Goal: Information Seeking & Learning: Learn about a topic

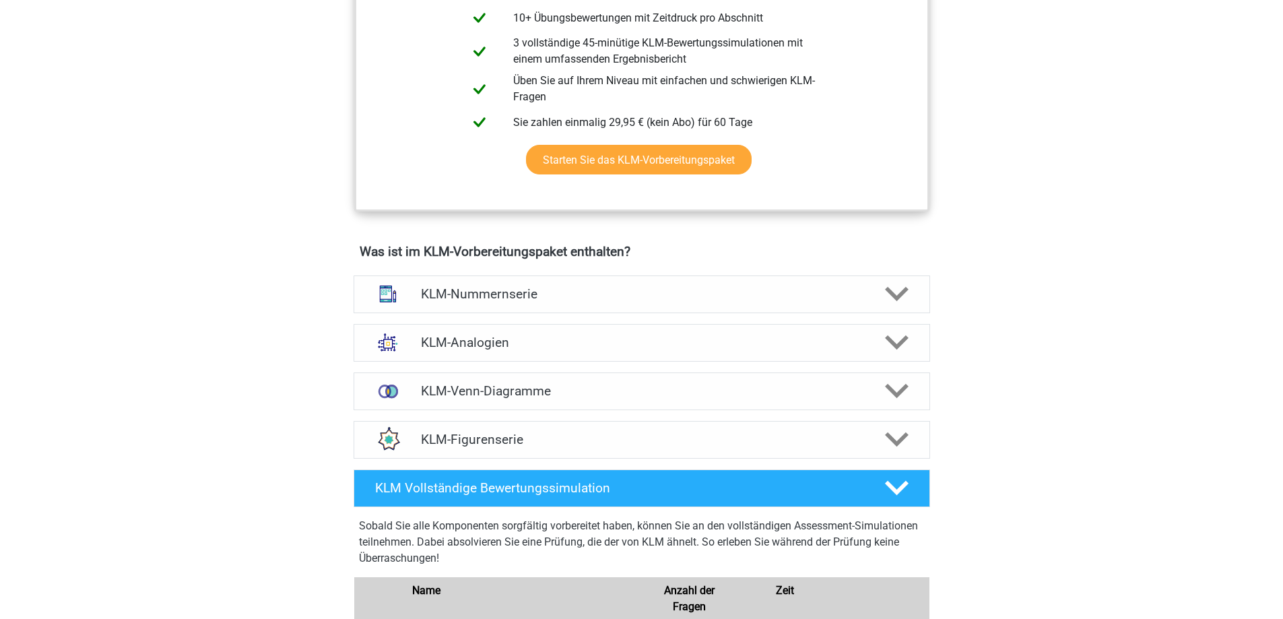
scroll to position [808, 0]
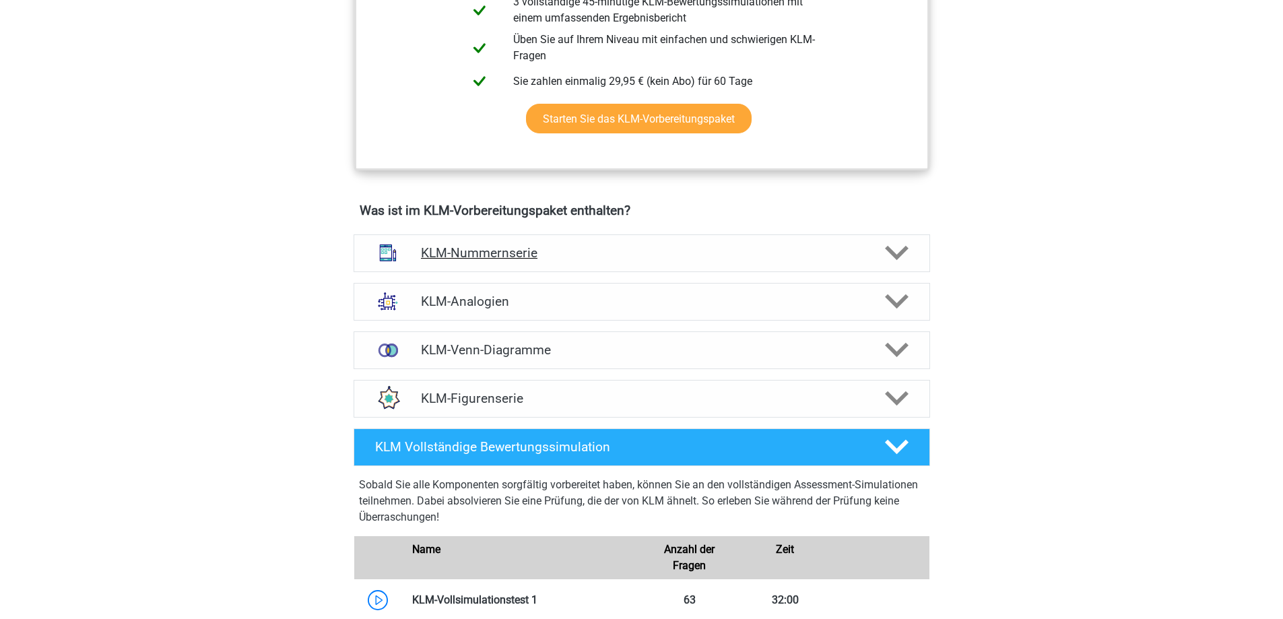
click at [568, 255] on h4 "KLM-Nummernserie" at bounding box center [641, 252] width 441 height 15
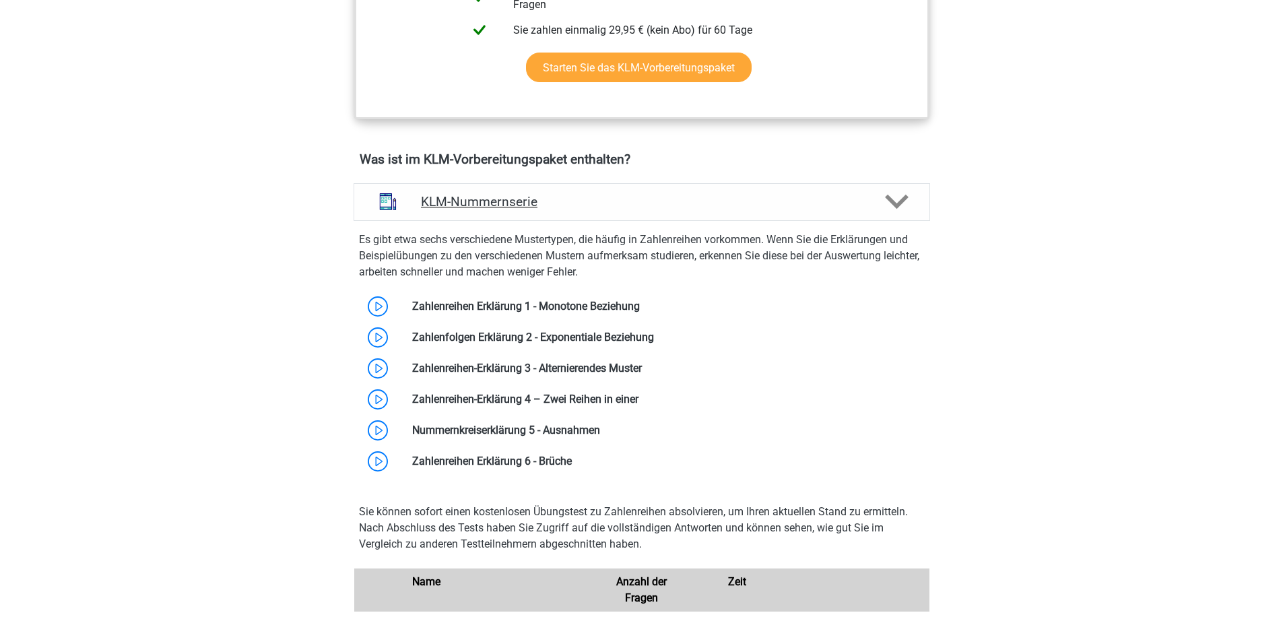
scroll to position [1010, 0]
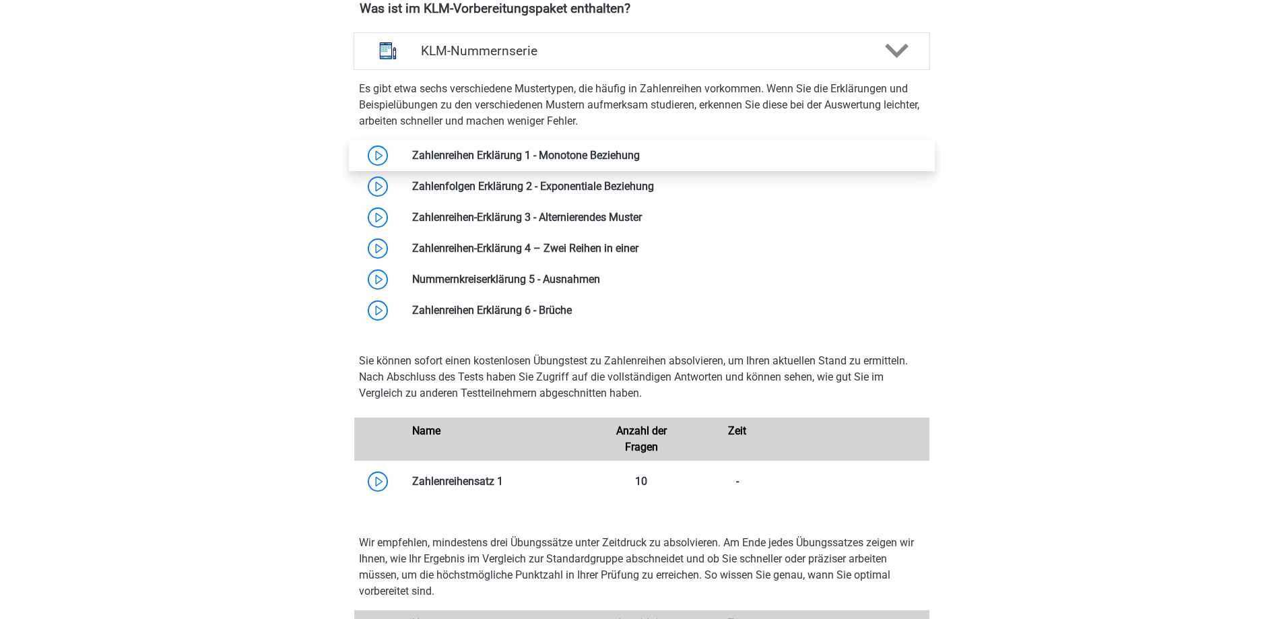
click at [640, 149] on link at bounding box center [640, 155] width 0 height 13
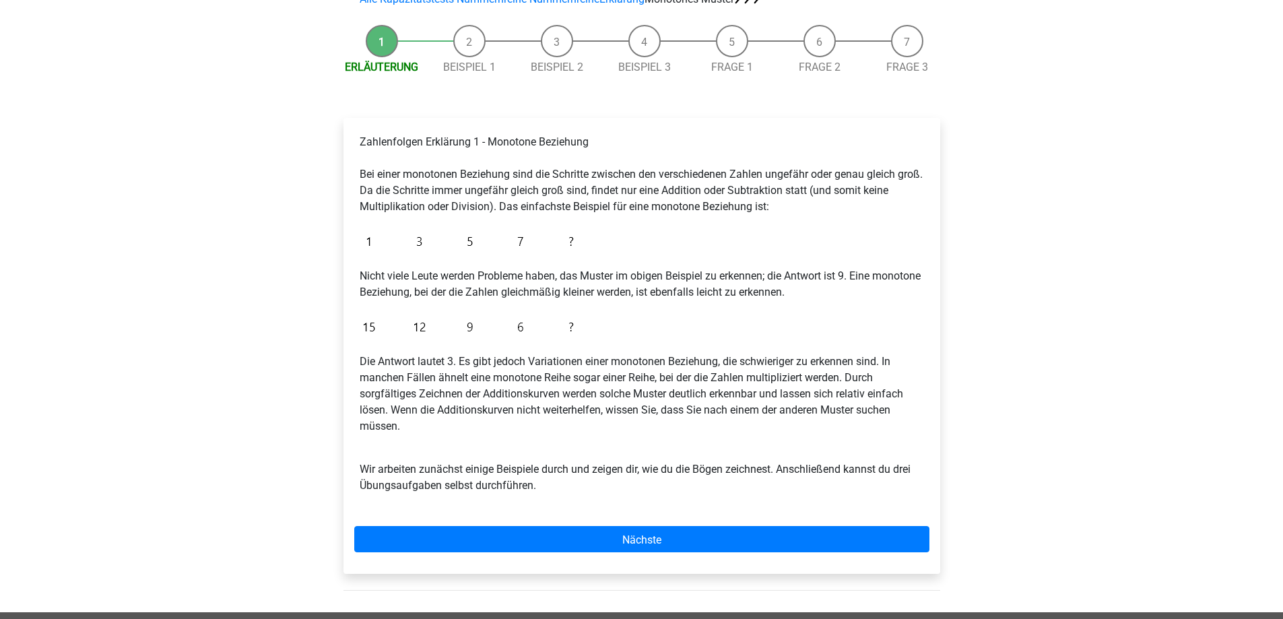
scroll to position [135, 0]
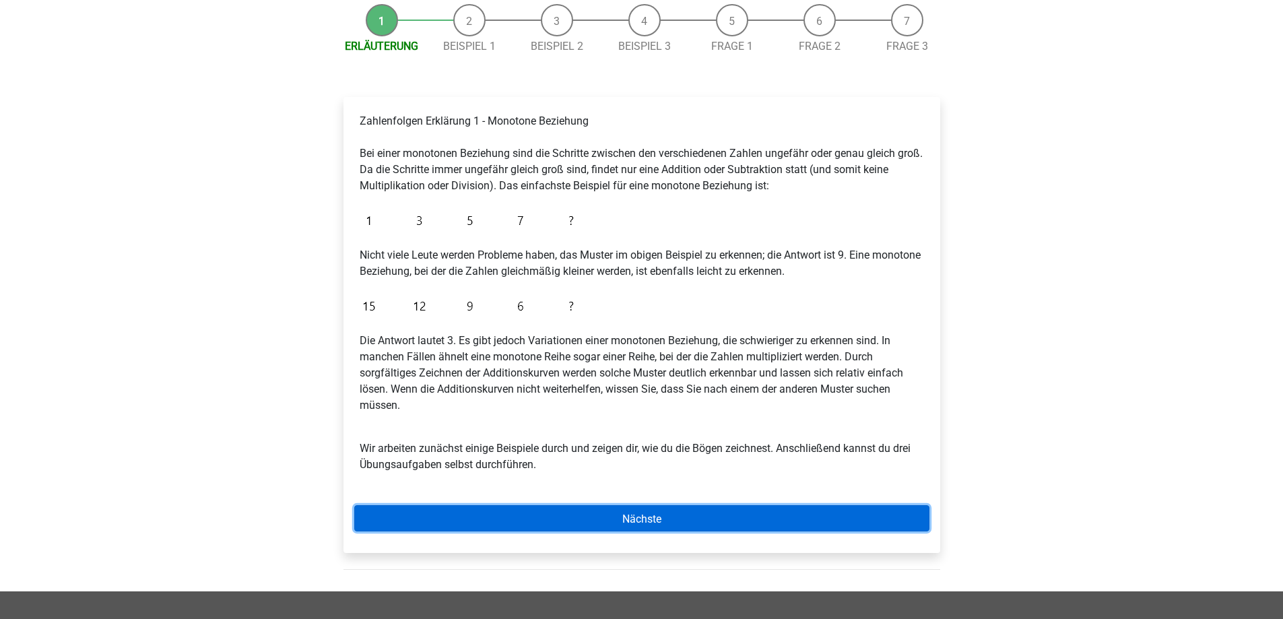
click at [540, 508] on link "Nächste" at bounding box center [641, 518] width 575 height 26
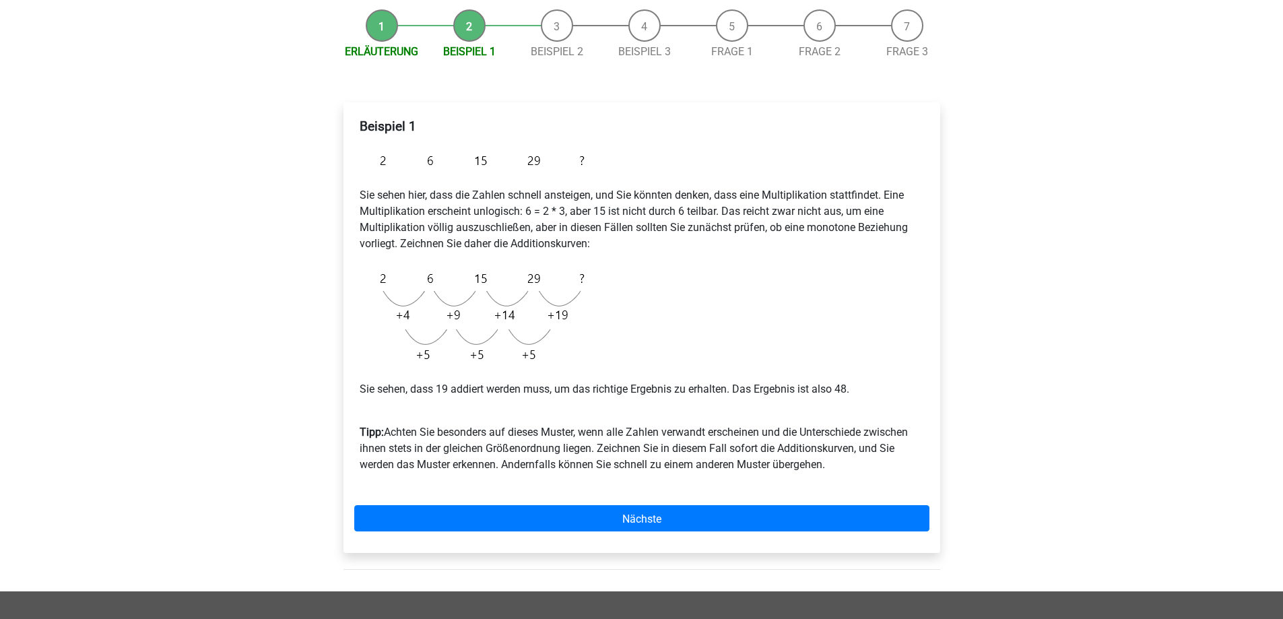
scroll to position [135, 0]
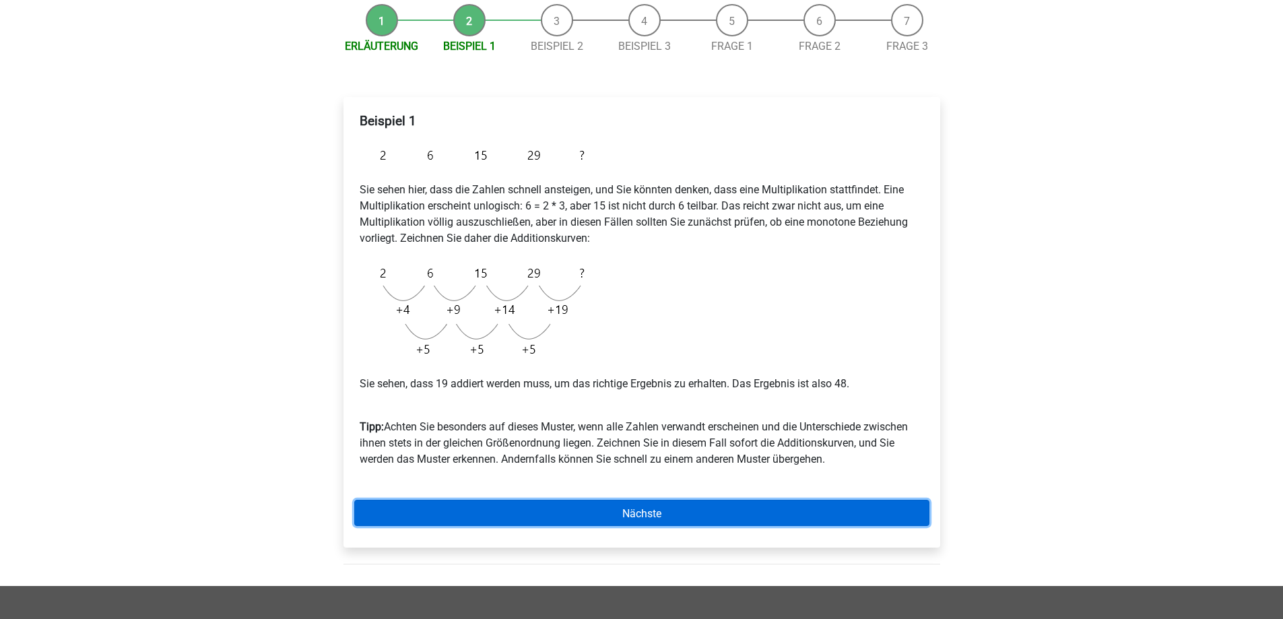
click at [644, 509] on font "Nächste" at bounding box center [641, 512] width 39 height 13
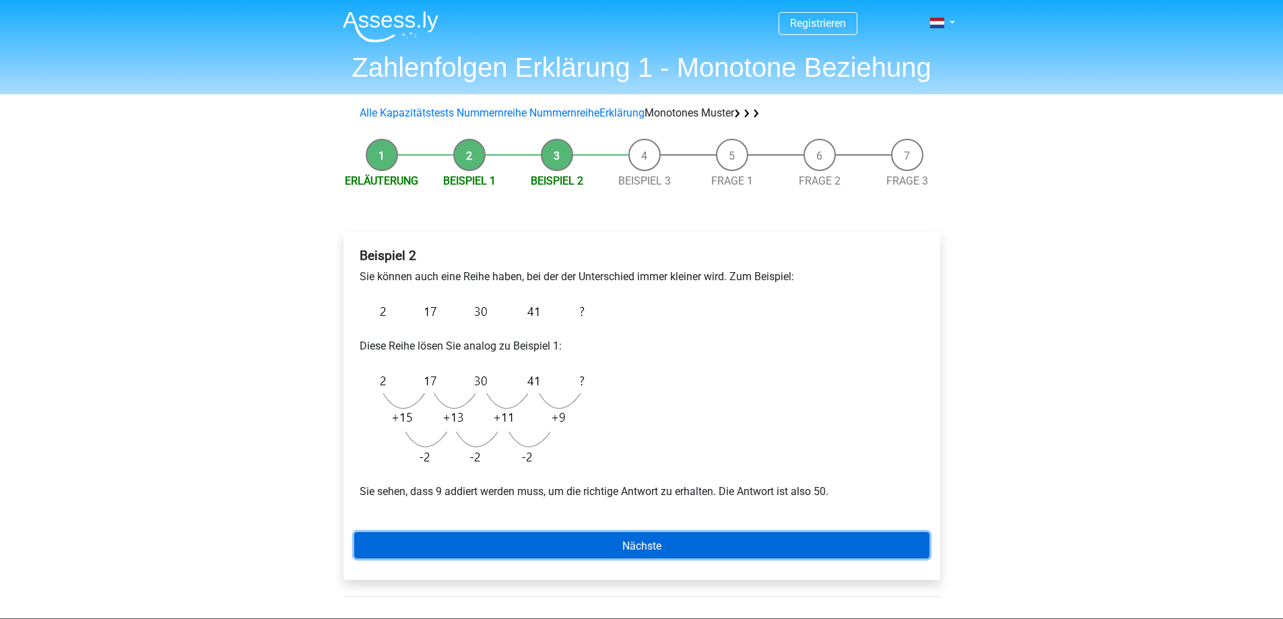
click at [652, 539] on font "Nächste" at bounding box center [641, 545] width 39 height 13
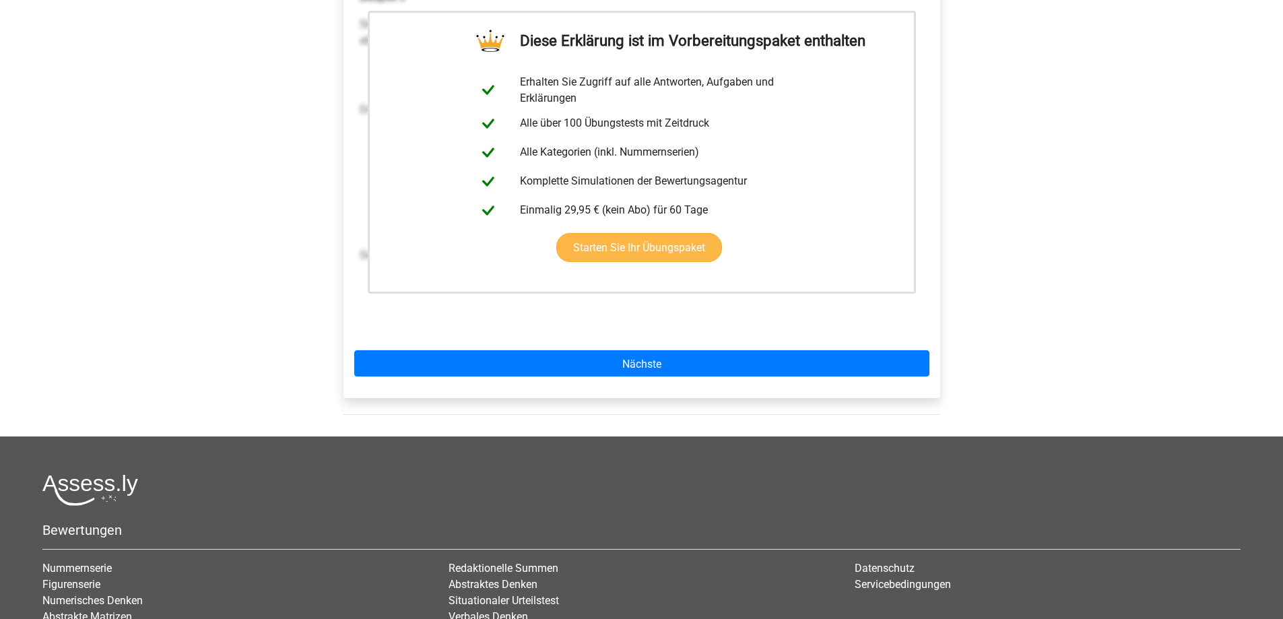
scroll to position [269, 0]
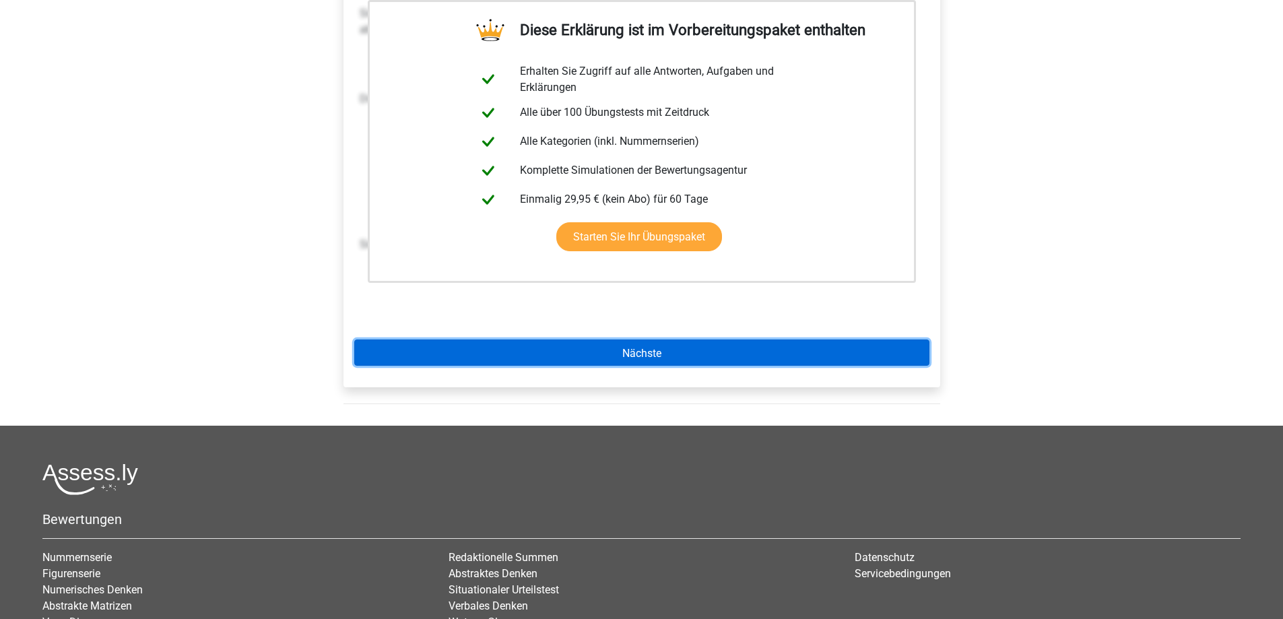
click at [654, 342] on link "Nächste" at bounding box center [641, 352] width 575 height 26
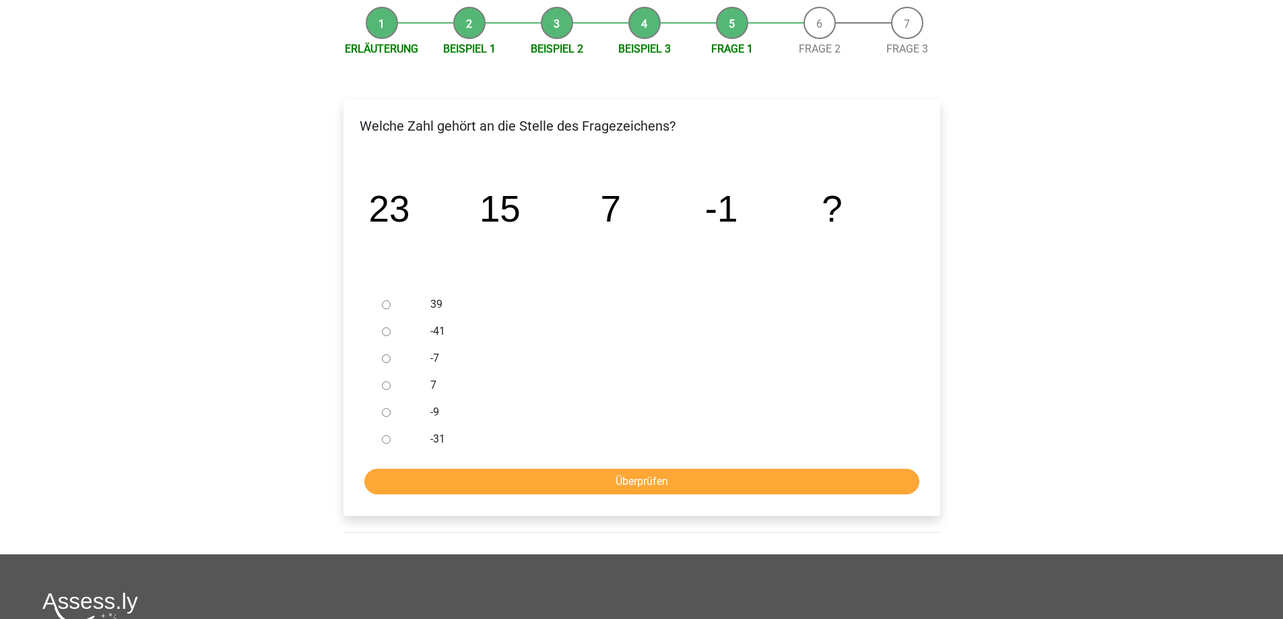
scroll to position [135, 0]
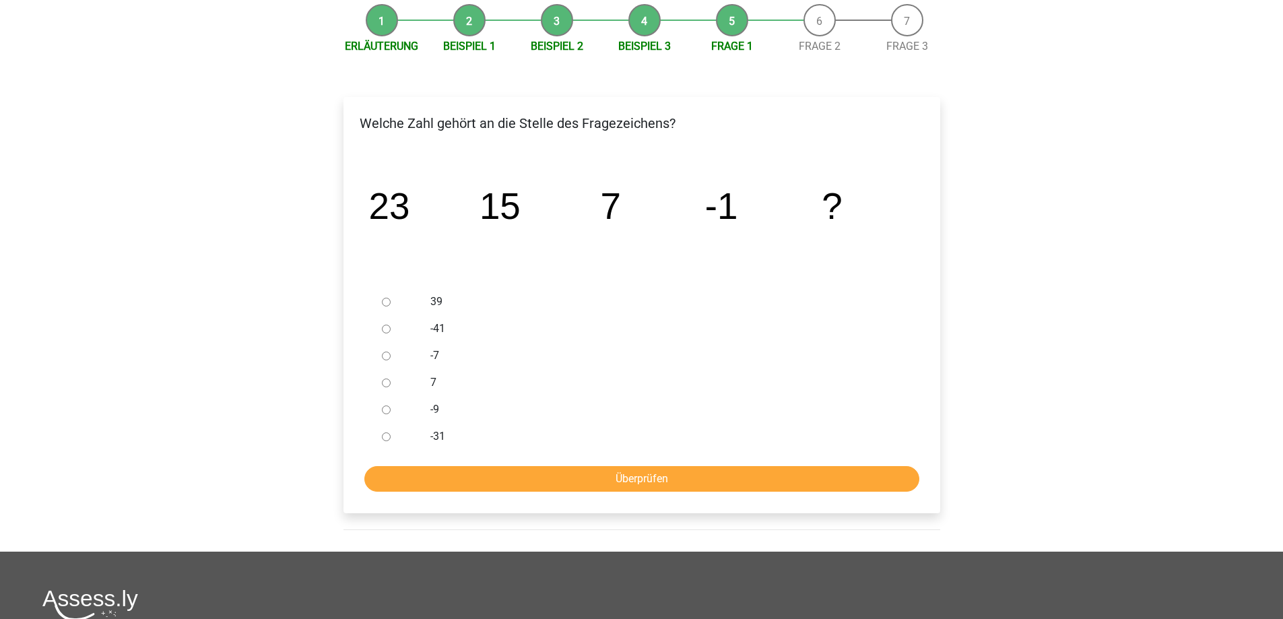
click at [437, 409] on font "-9" at bounding box center [434, 409] width 9 height 13
click at [390, 409] on input "-9" at bounding box center [386, 409] width 9 height 9
radio input "true"
click at [615, 483] on input "Überprüfen" at bounding box center [641, 479] width 555 height 26
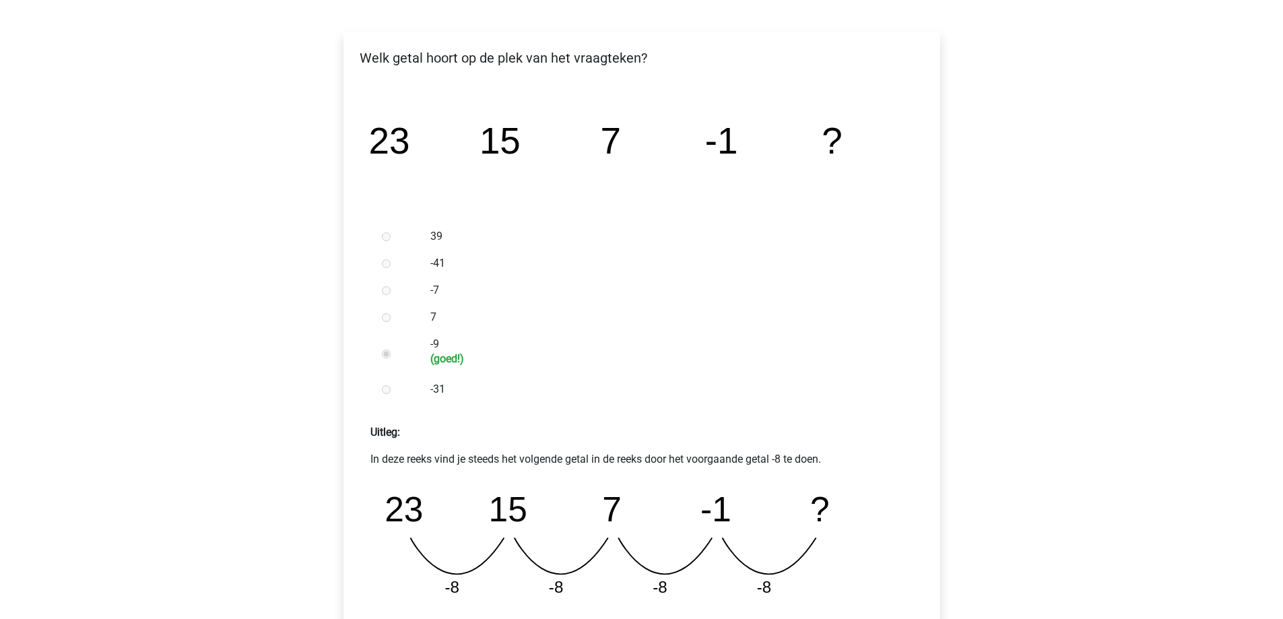
scroll to position [337, 0]
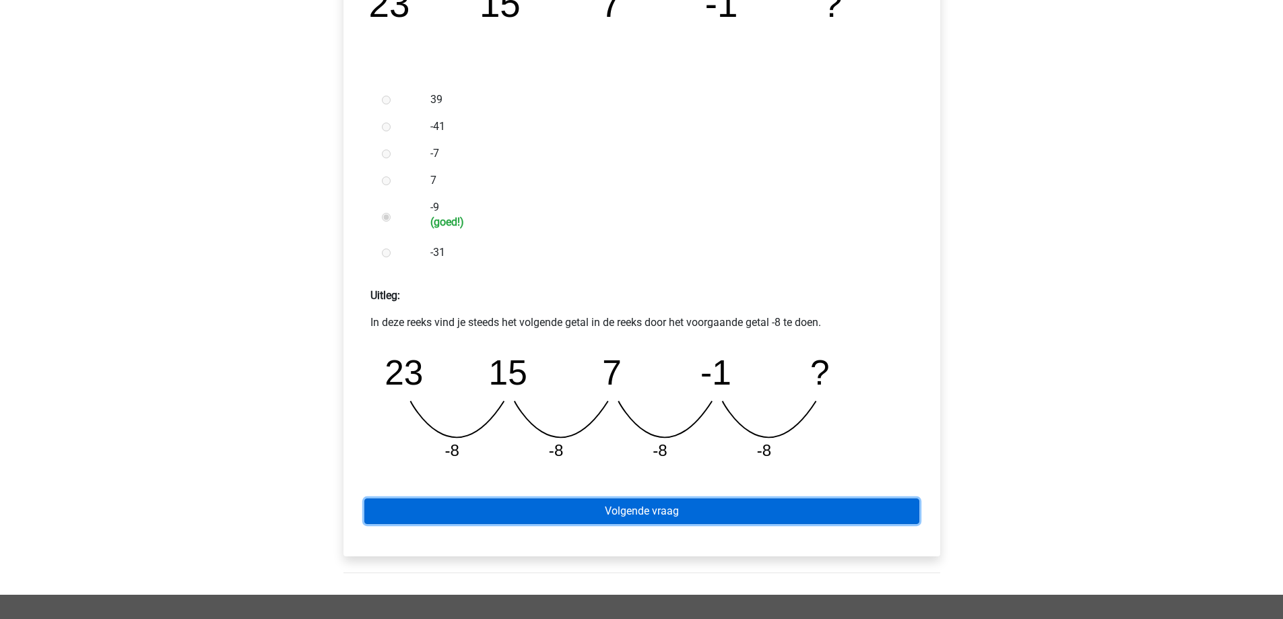
click at [603, 510] on link "Volgende vraag" at bounding box center [641, 511] width 555 height 26
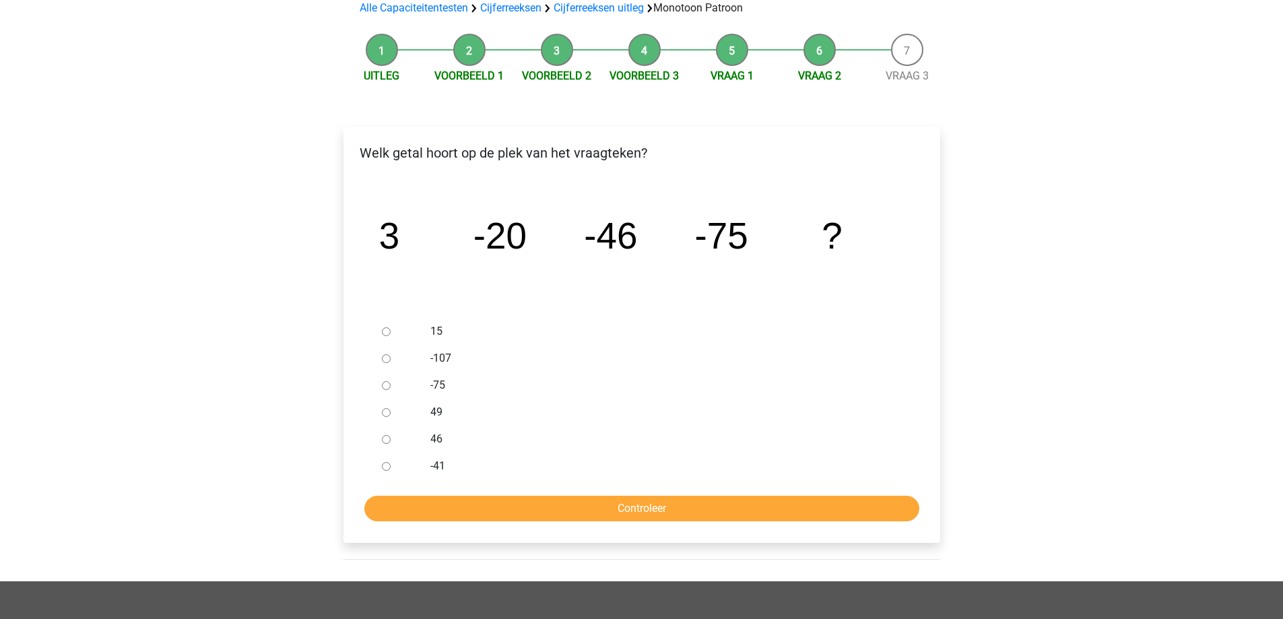
scroll to position [135, 0]
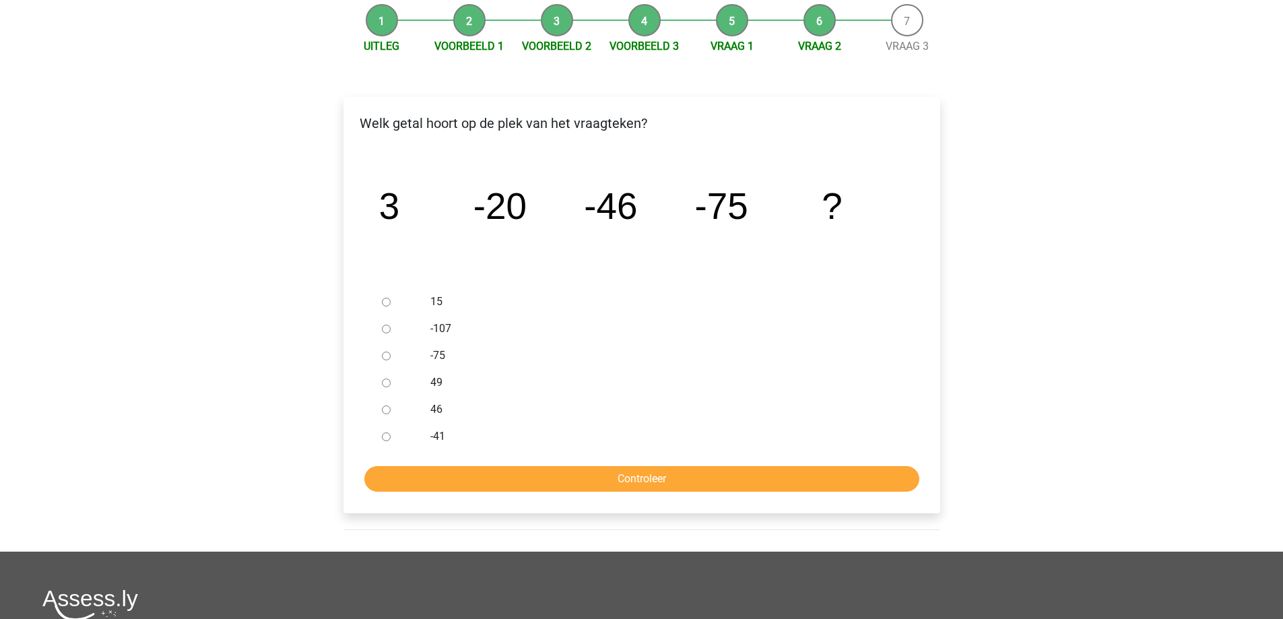
click at [434, 327] on label "-107" at bounding box center [663, 328] width 466 height 16
click at [390, 327] on input "-107" at bounding box center [386, 329] width 9 height 9
radio input "true"
click at [581, 491] on div "Welk getal hoort op de plek van het vraagteken? image/svg+xml 3 -20 -46 -75 ? 15" at bounding box center [641, 305] width 597 height 416
click at [584, 484] on input "Controleer" at bounding box center [641, 479] width 555 height 26
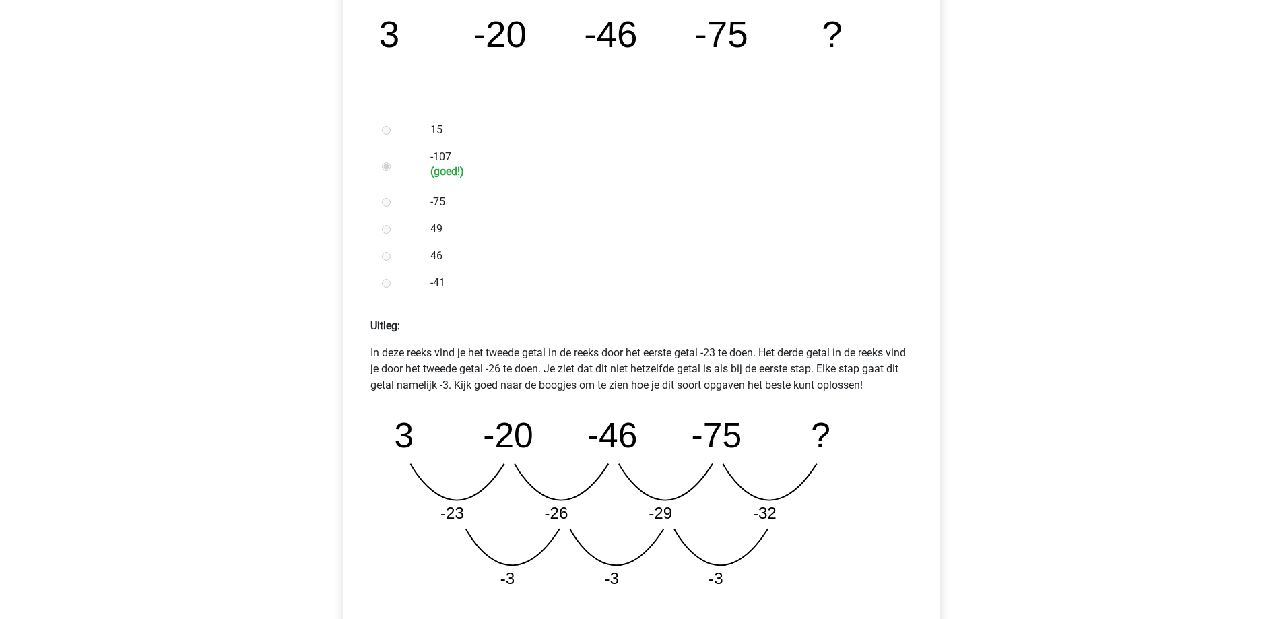
scroll to position [404, 0]
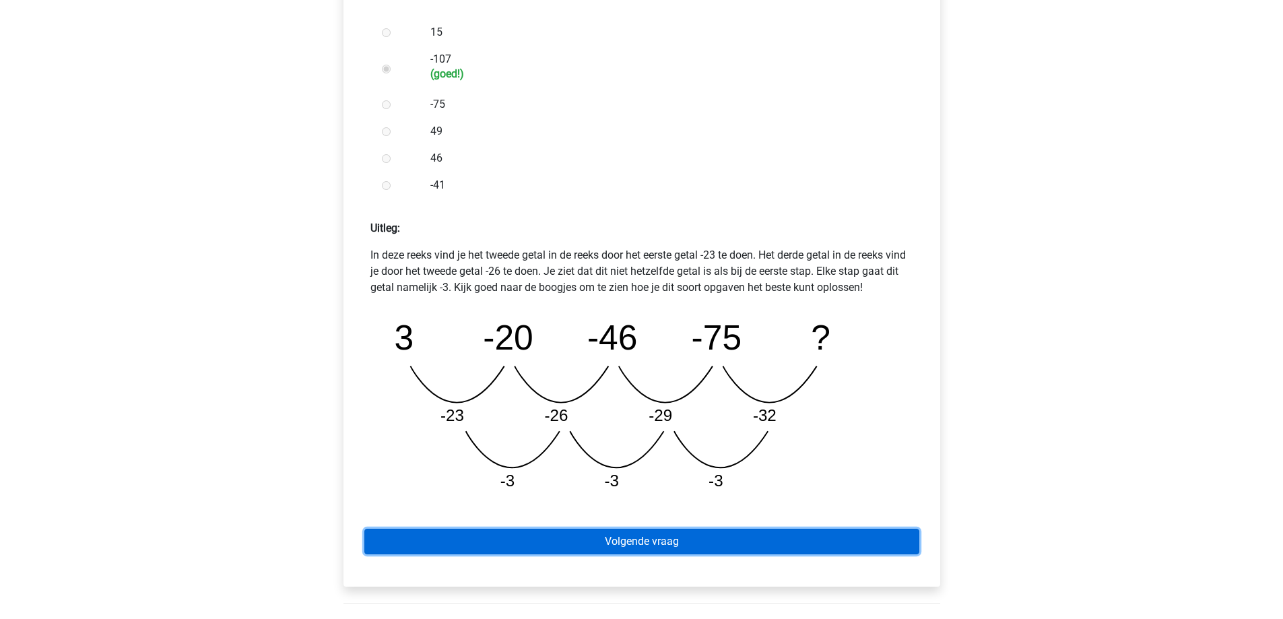
click at [646, 538] on link "Volgende vraag" at bounding box center [641, 542] width 555 height 26
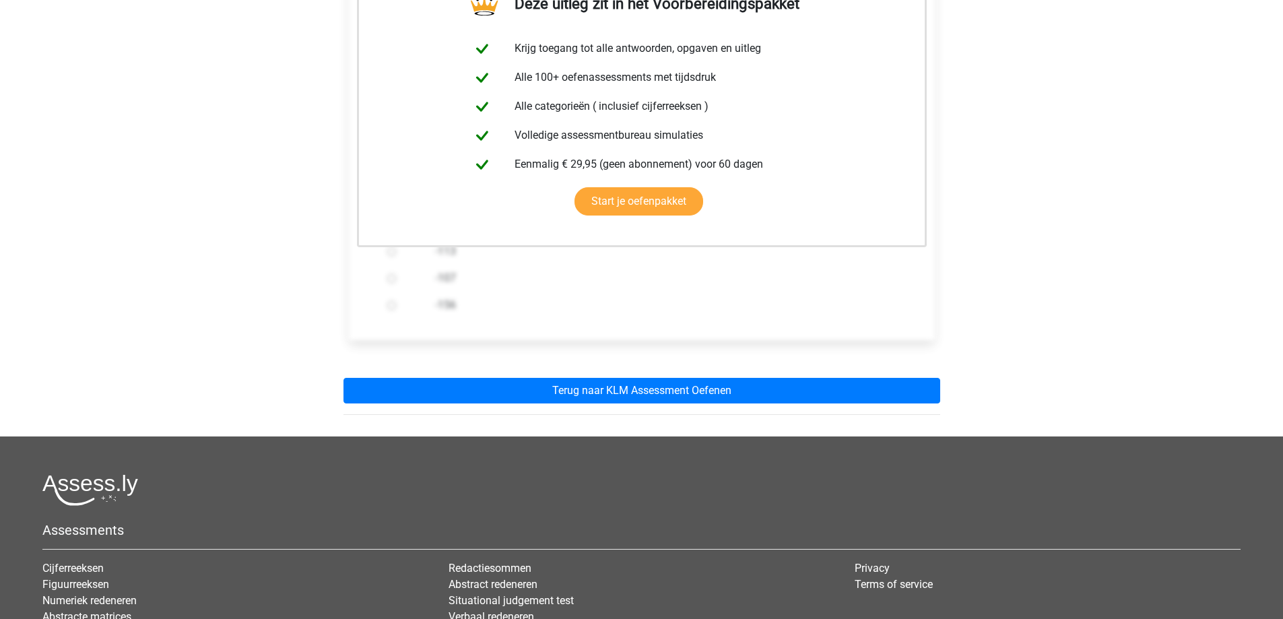
scroll to position [269, 0]
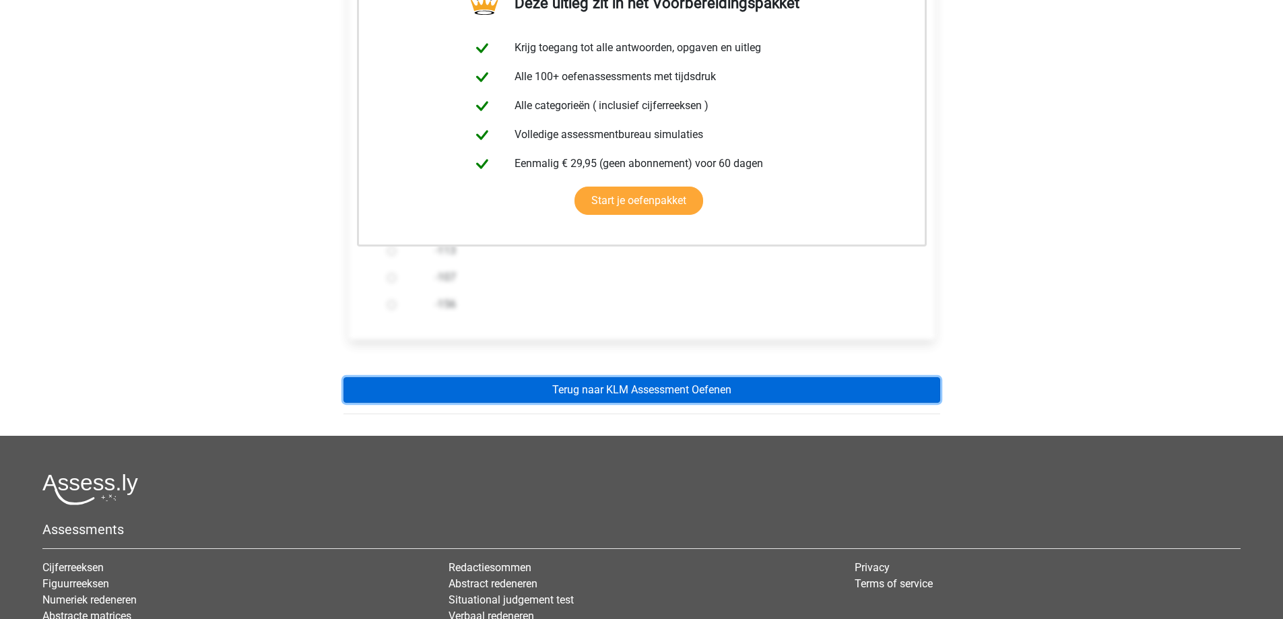
click at [634, 394] on link "Terug naar KLM Assessment Oefenen" at bounding box center [641, 390] width 597 height 26
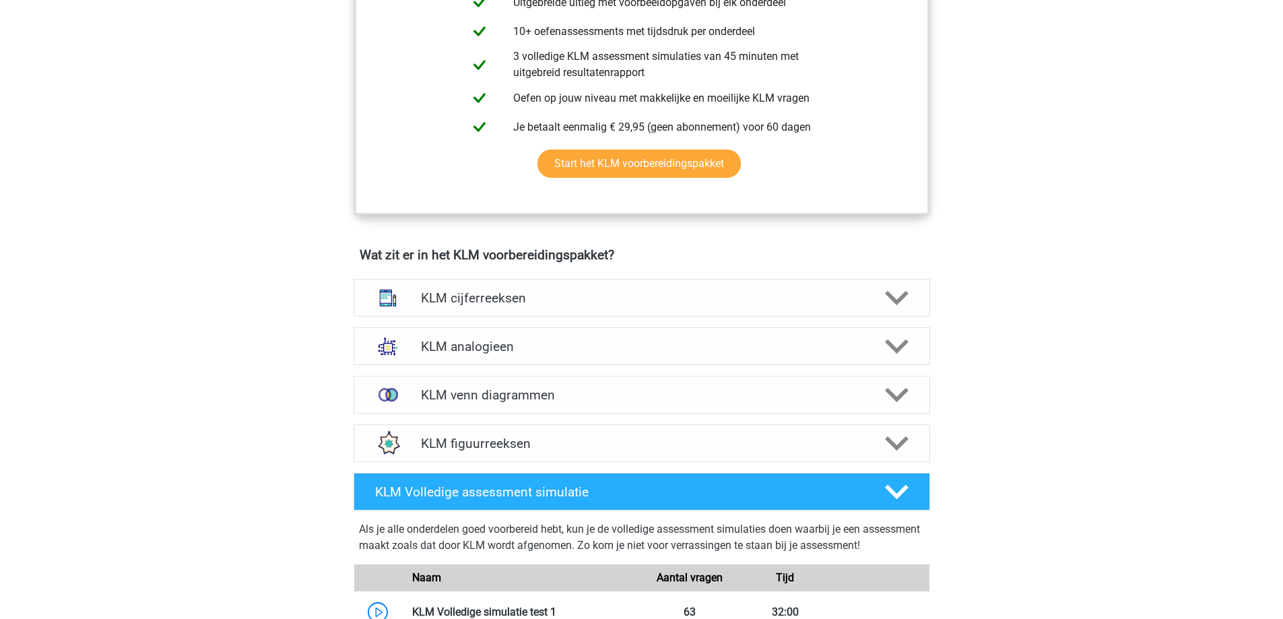
scroll to position [875, 0]
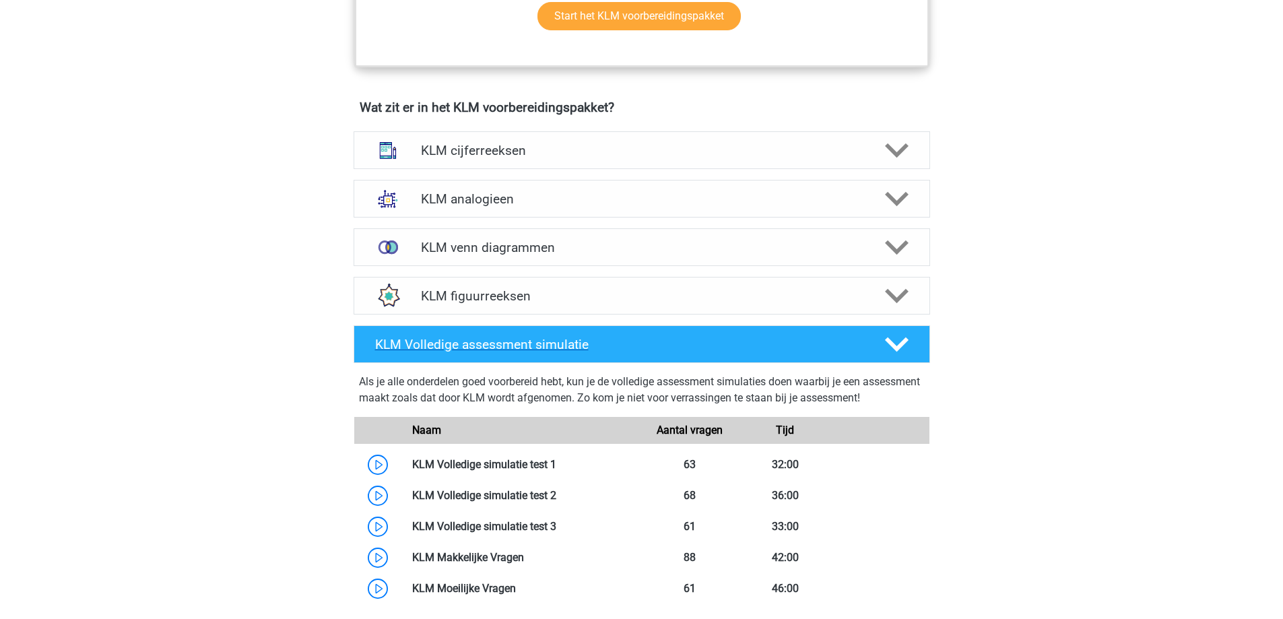
click at [669, 340] on h4 "KLM Volledige assessment simulatie" at bounding box center [618, 344] width 487 height 15
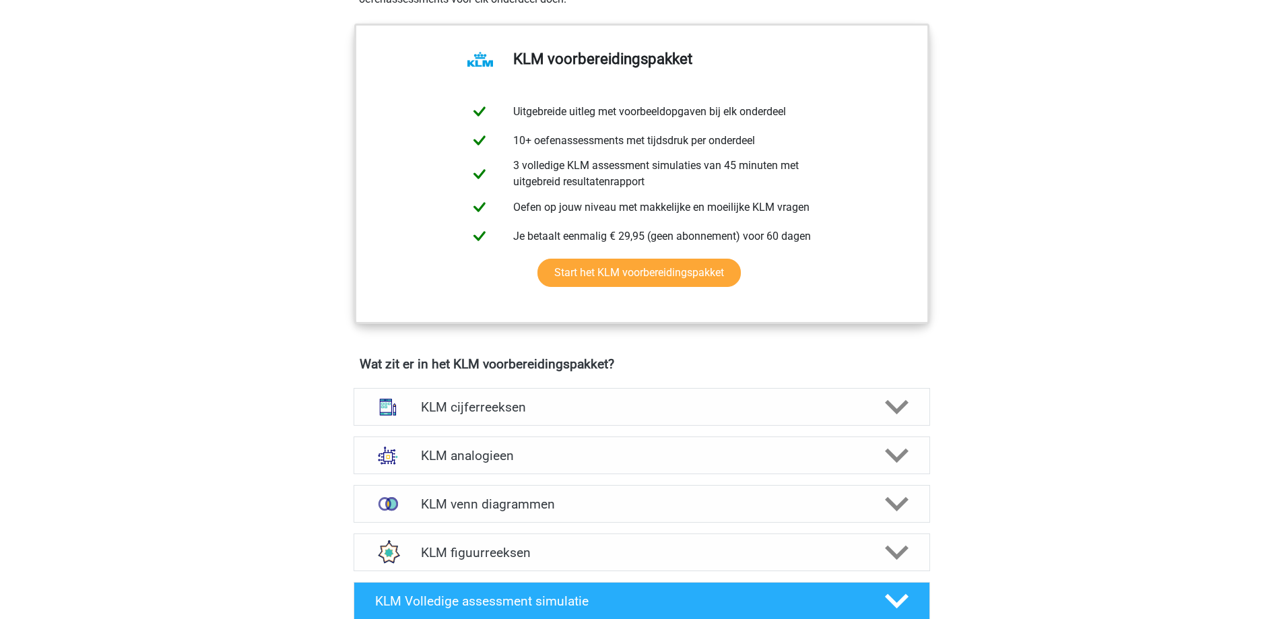
scroll to position [606, 0]
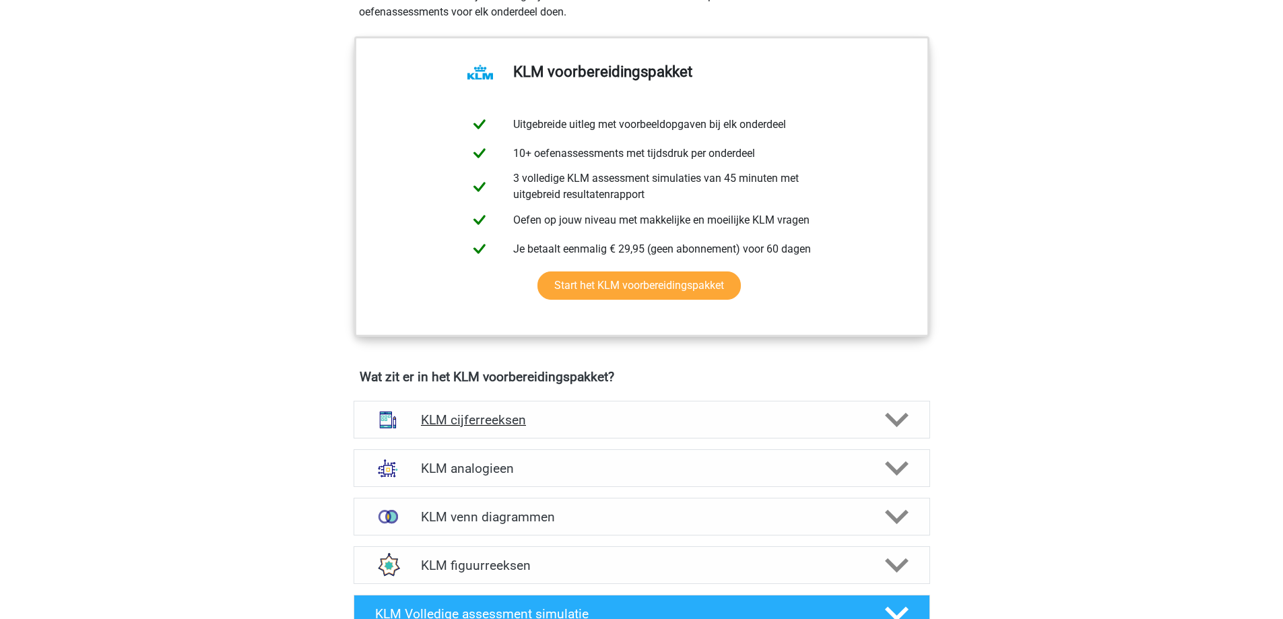
click at [609, 407] on div "KLM cijferreeksen" at bounding box center [641, 420] width 576 height 38
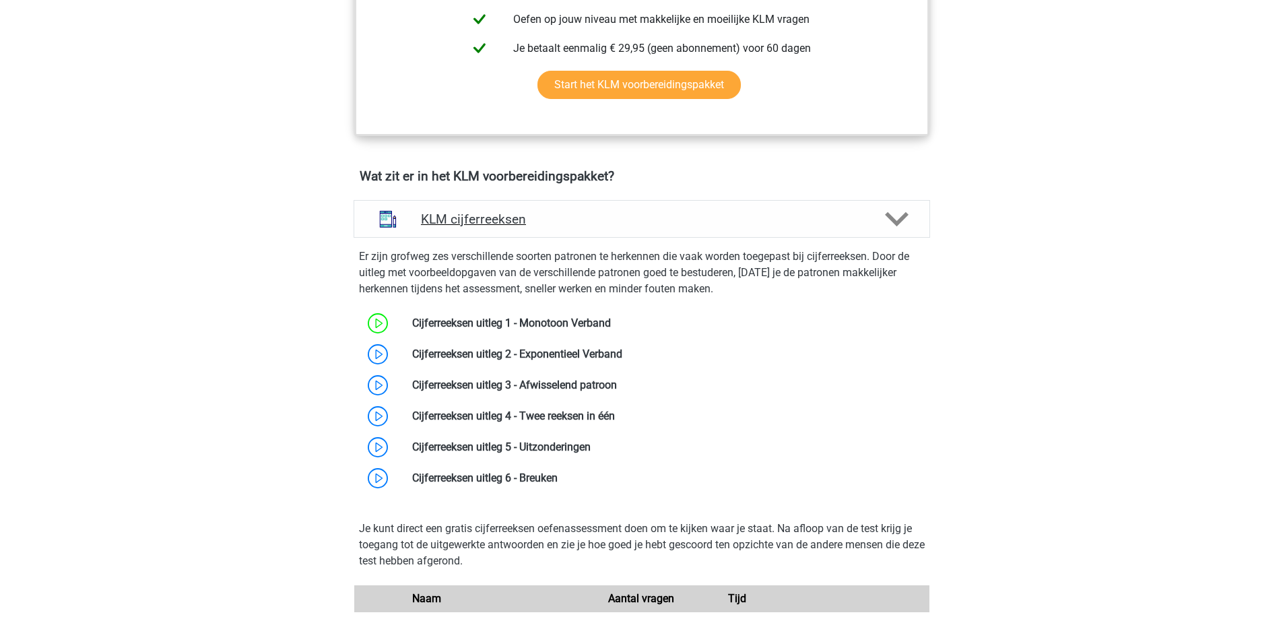
scroll to position [808, 0]
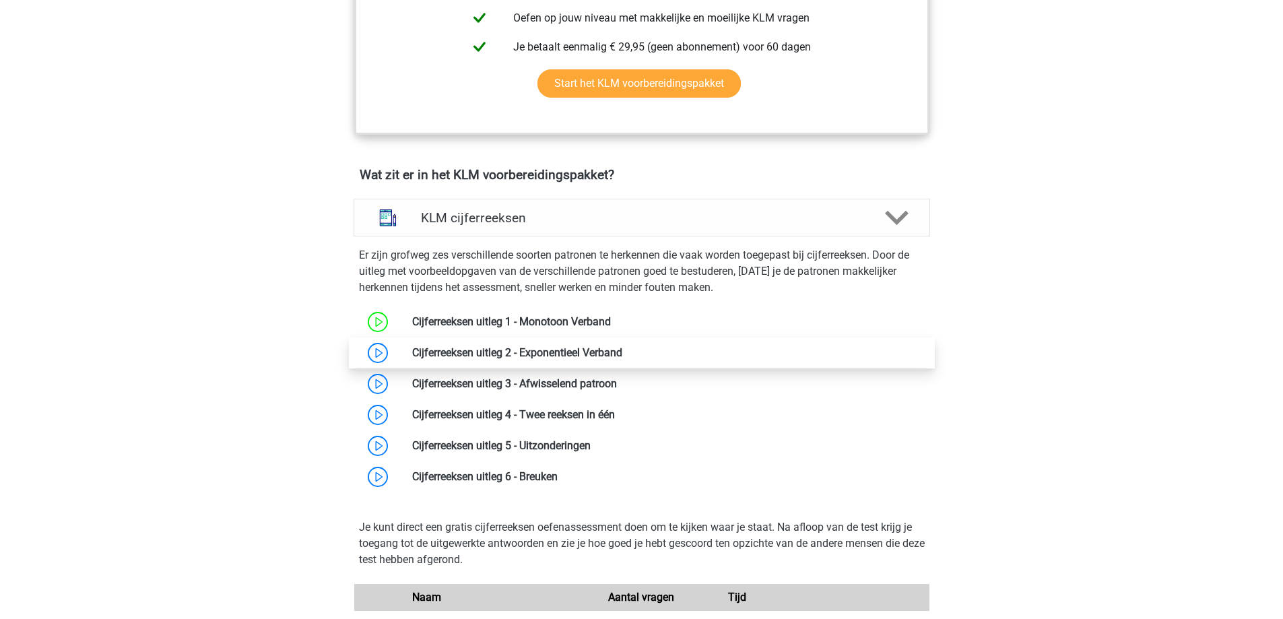
click at [622, 351] on link at bounding box center [622, 352] width 0 height 13
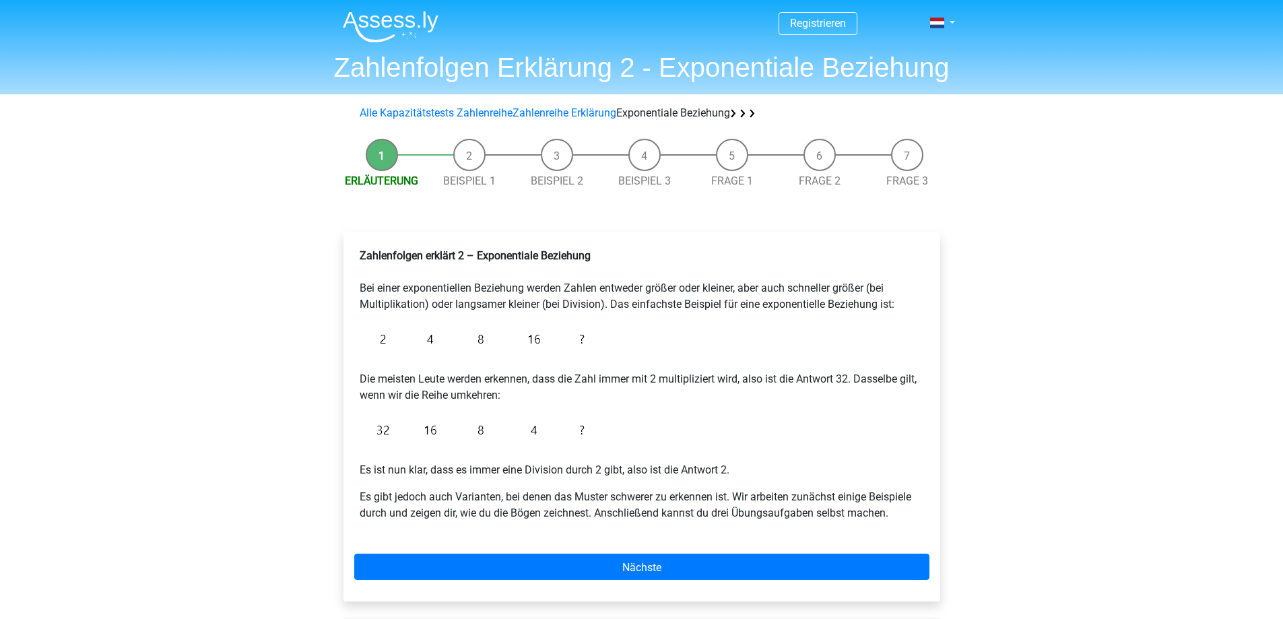
click at [1073, 340] on div "Registrieren Niederländisch Englisch" at bounding box center [641, 497] width 1283 height 995
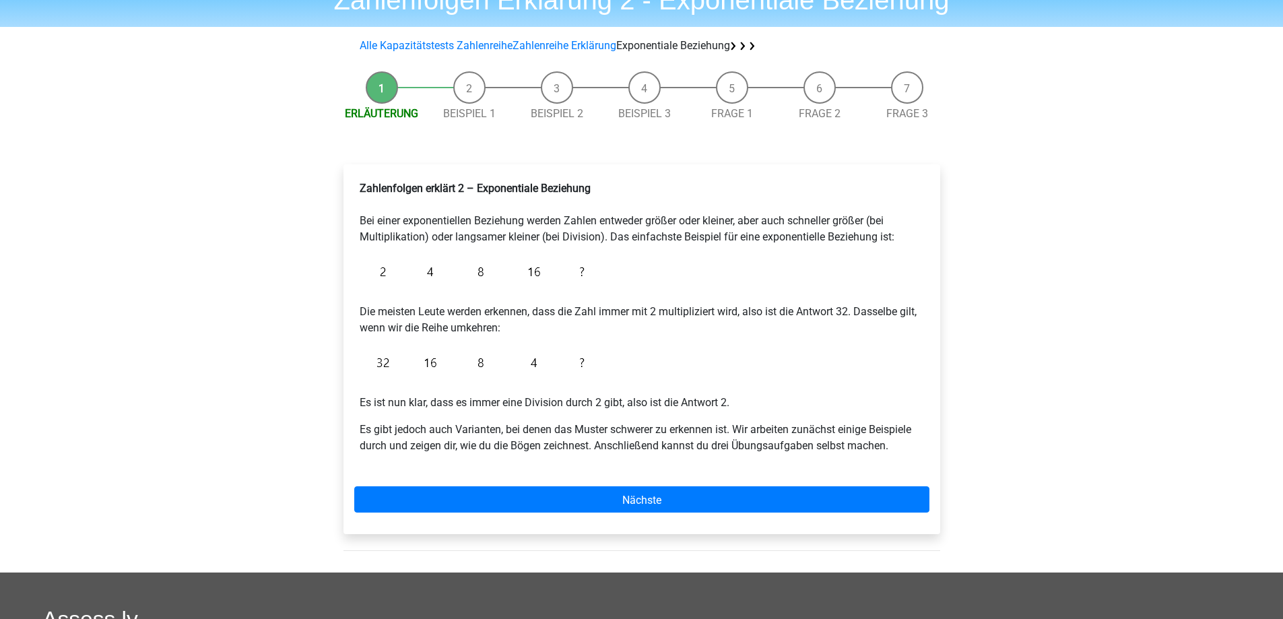
click at [700, 483] on div "Zahlenfolgen erklärt 2 – Exponentiale Beziehung Bei einer exponentiellen Bezieh…" at bounding box center [641, 349] width 597 height 370
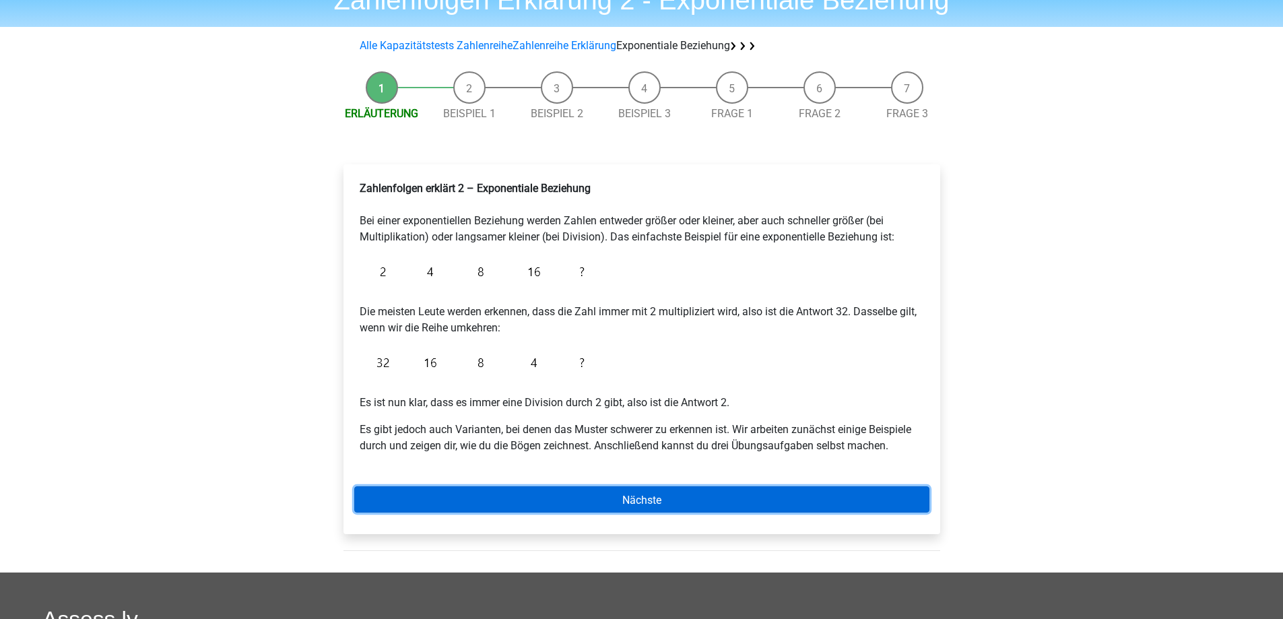
click at [680, 495] on link "Nächste" at bounding box center [641, 499] width 575 height 26
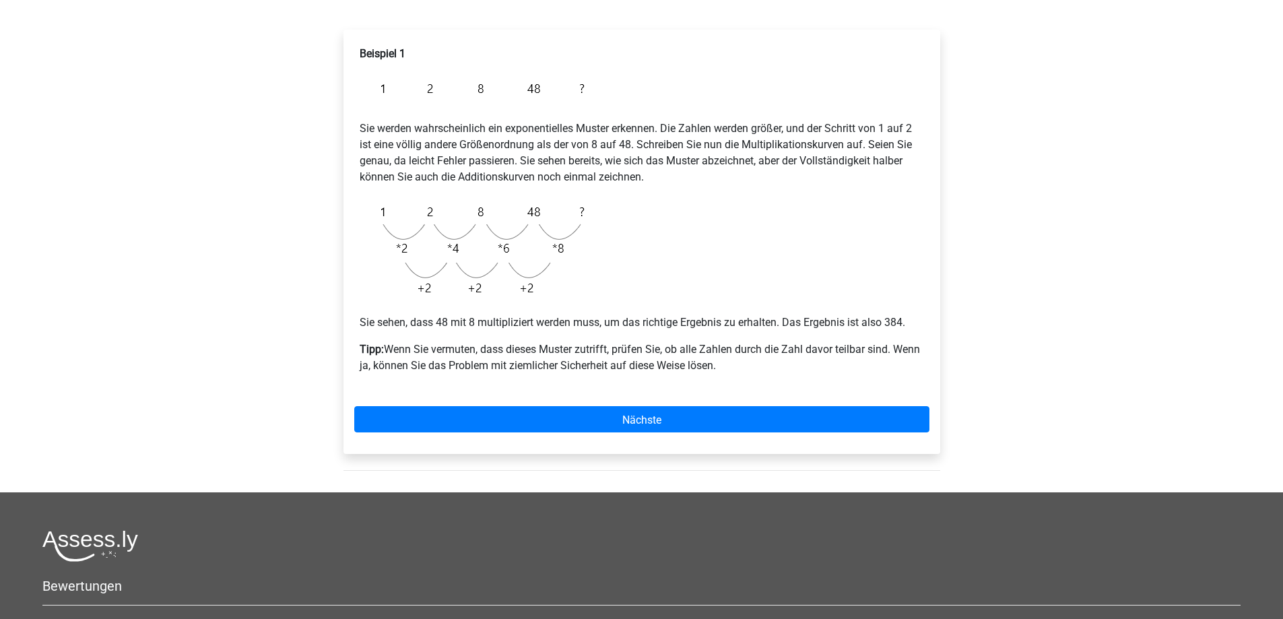
scroll to position [135, 0]
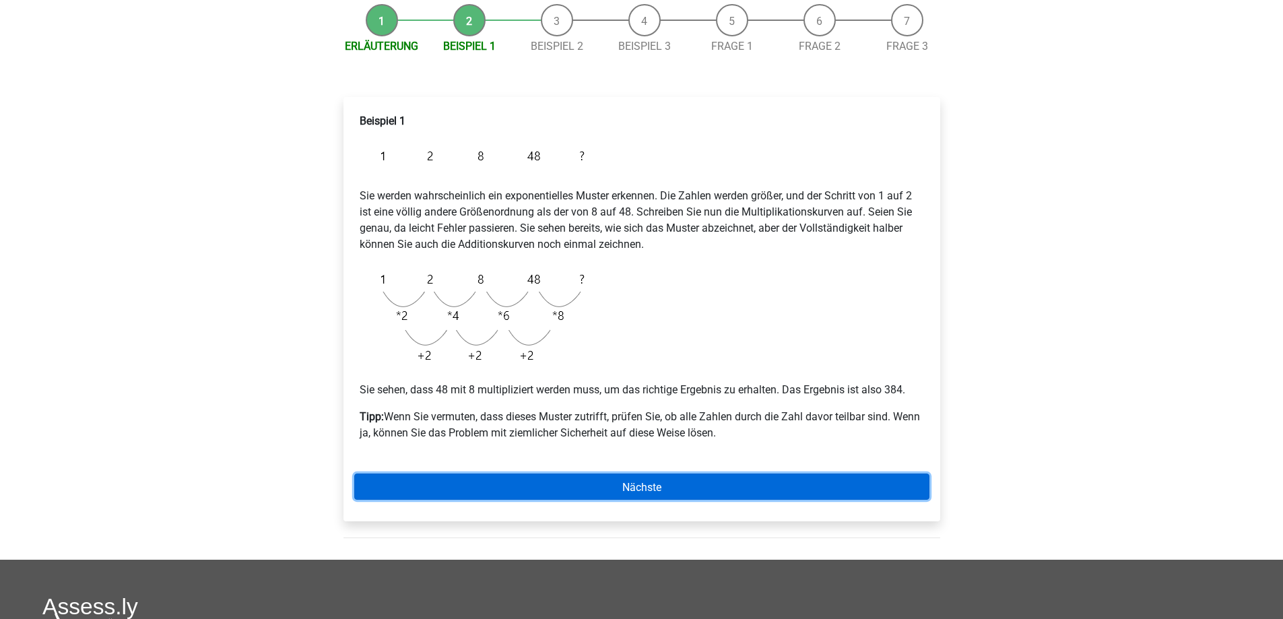
click at [684, 488] on link "Nächste" at bounding box center [641, 486] width 575 height 26
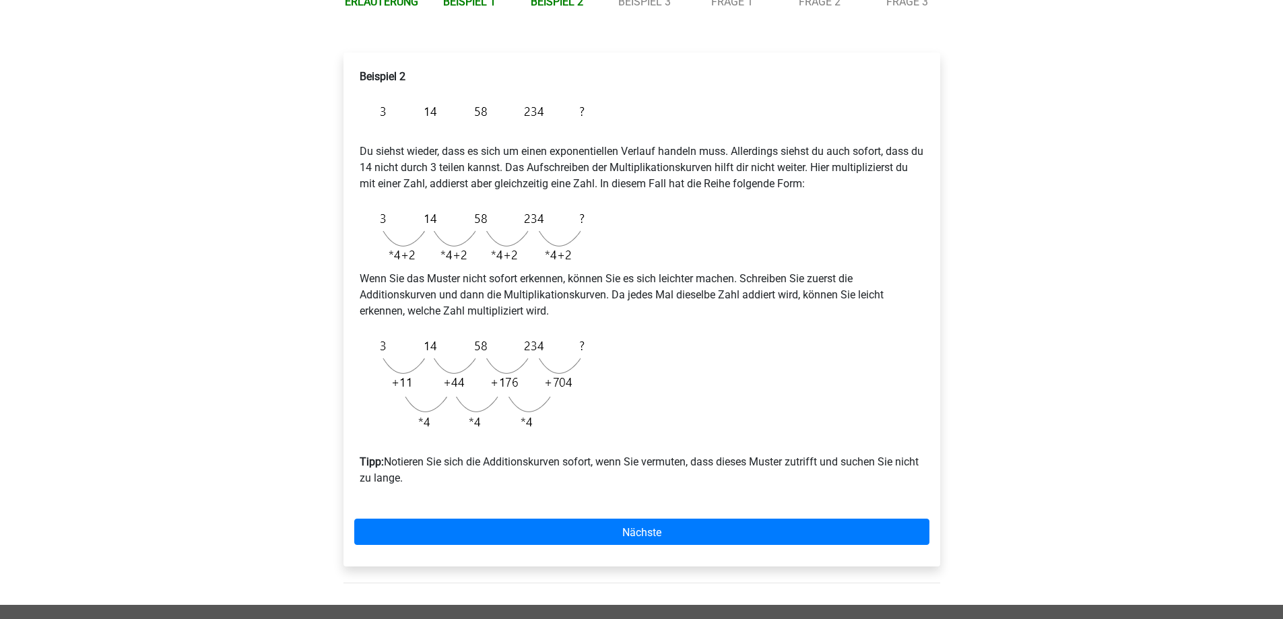
scroll to position [202, 0]
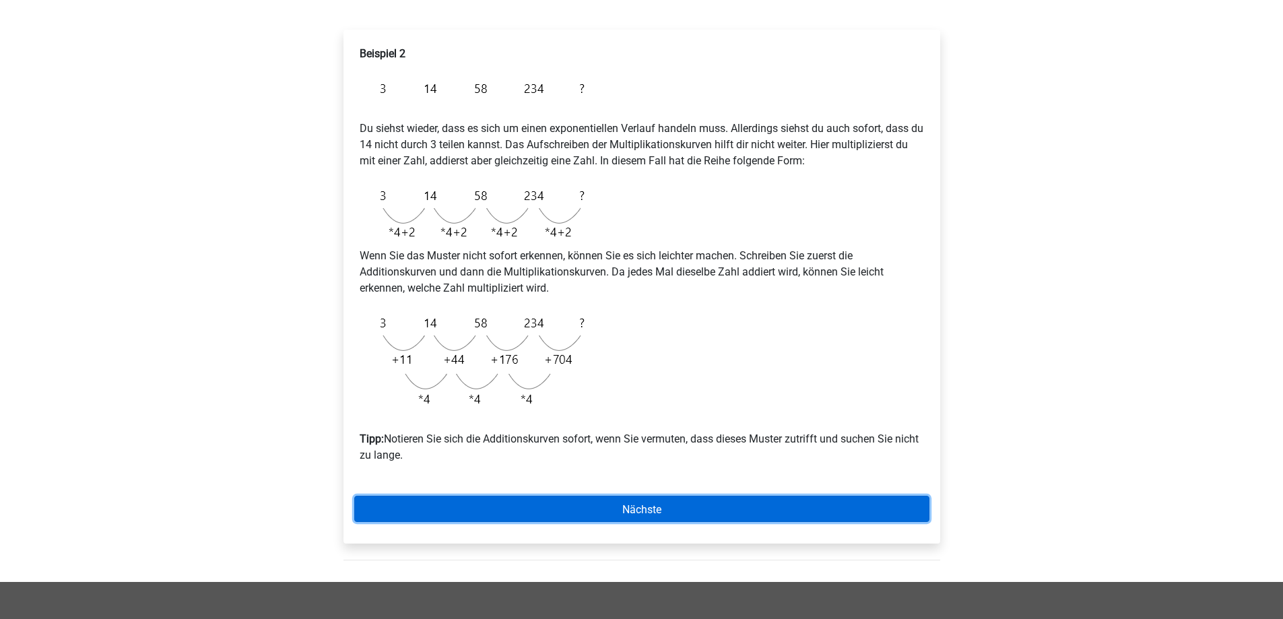
click at [763, 517] on link "Nächste" at bounding box center [641, 509] width 575 height 26
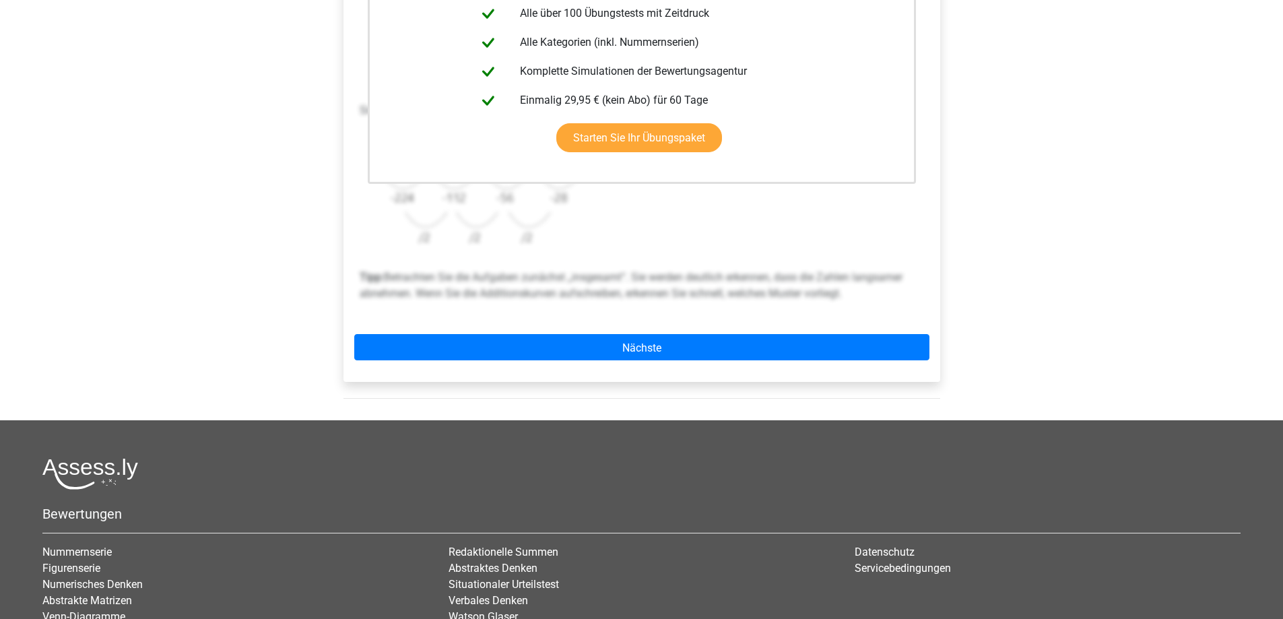
scroll to position [404, 0]
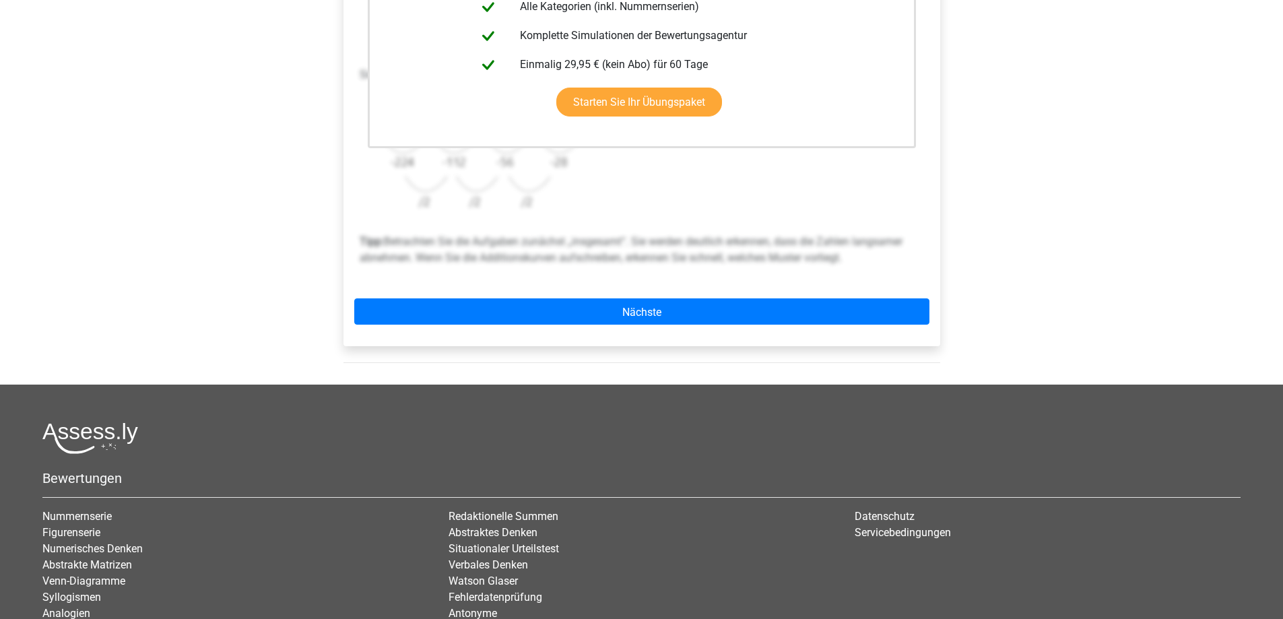
click at [706, 333] on div "Diese Erklärung ist im Vorbereitungspaket enthalten Erhalten Sie Zugriff auf al…" at bounding box center [641, 87] width 597 height 518
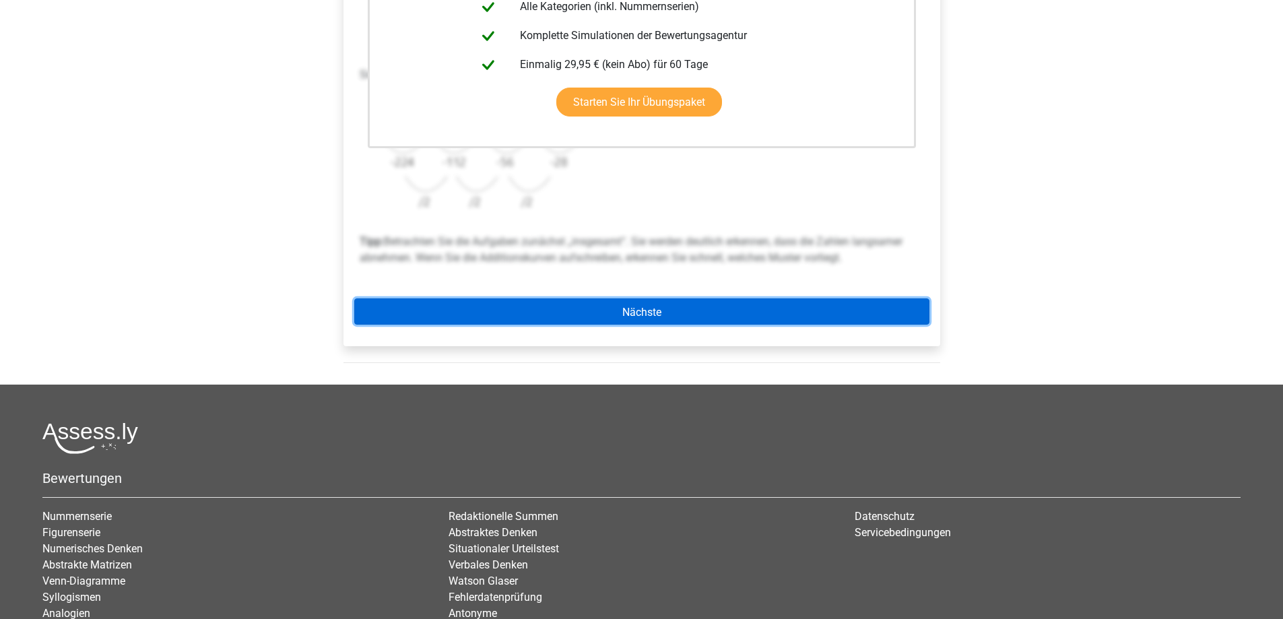
click at [706, 317] on link "Nächste" at bounding box center [641, 311] width 575 height 26
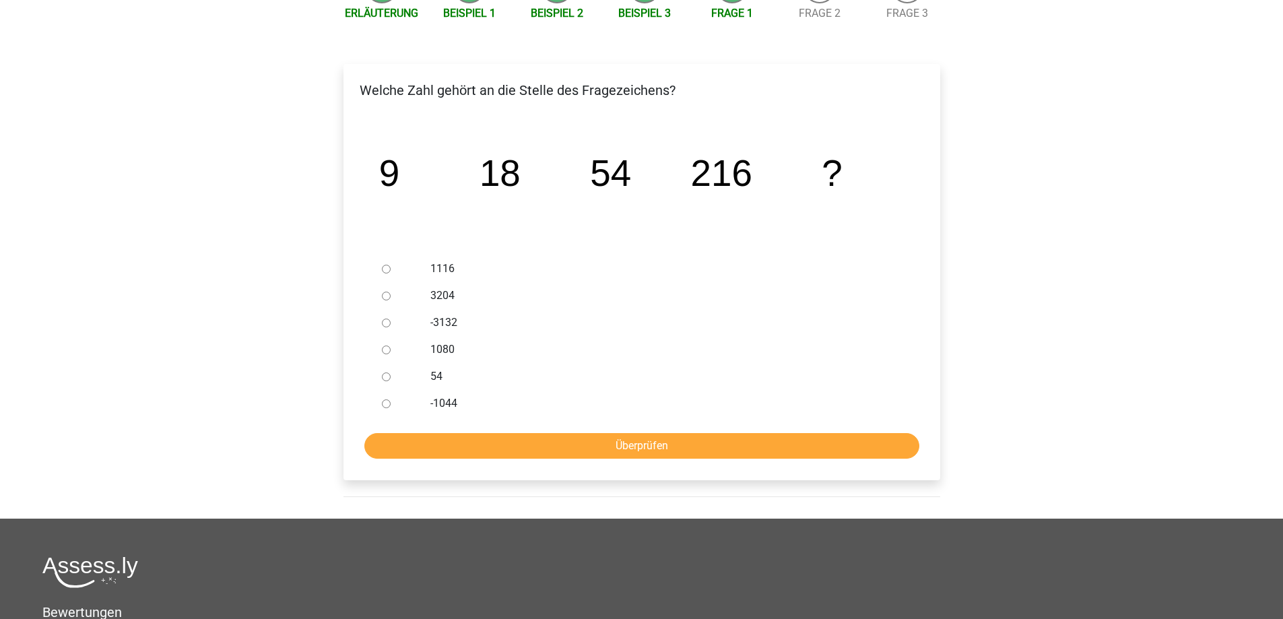
scroll to position [135, 0]
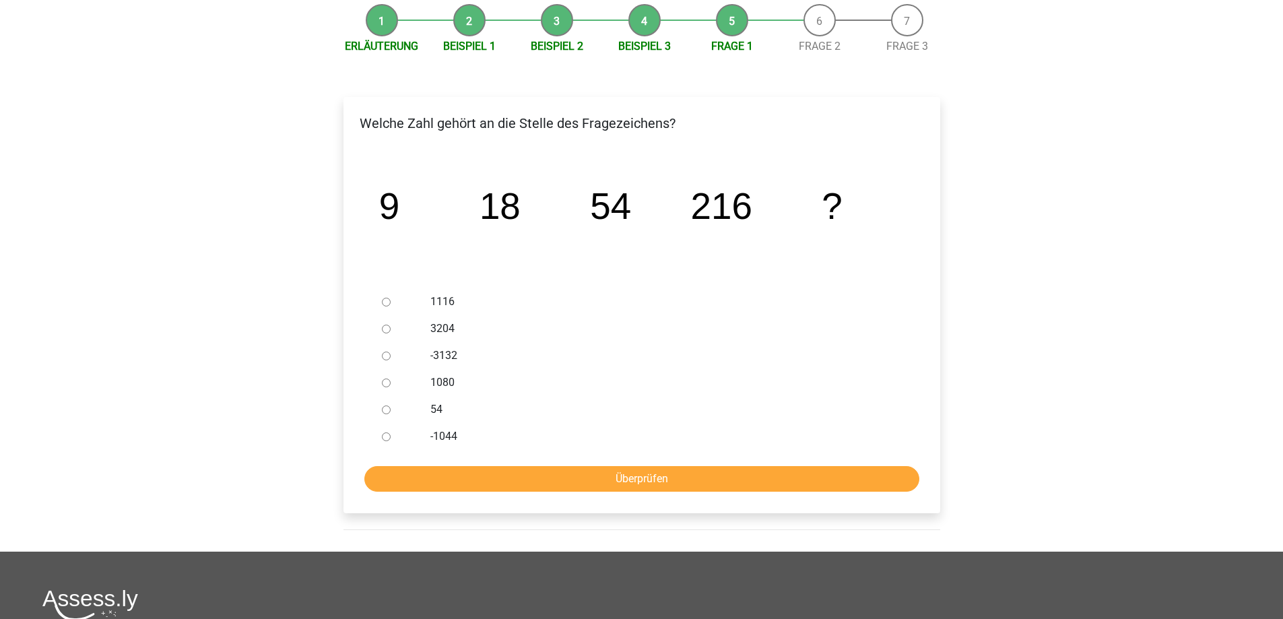
click at [444, 378] on font "1080" at bounding box center [442, 382] width 24 height 13
click at [390, 378] on input "1080" at bounding box center [386, 382] width 9 height 9
radio input "true"
click at [518, 460] on form "1116 3204 -3132 1080 54 -1044 Überprüfen" at bounding box center [641, 389] width 575 height 203
click at [529, 478] on input "Überprüfen" at bounding box center [641, 479] width 555 height 26
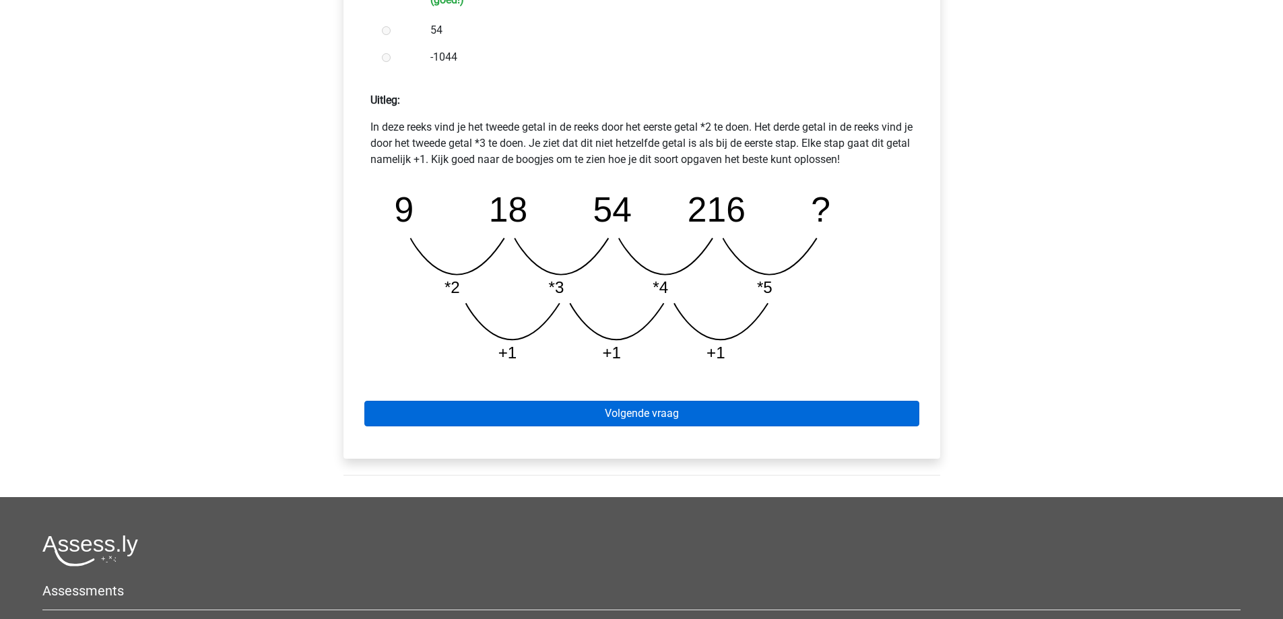
scroll to position [539, 0]
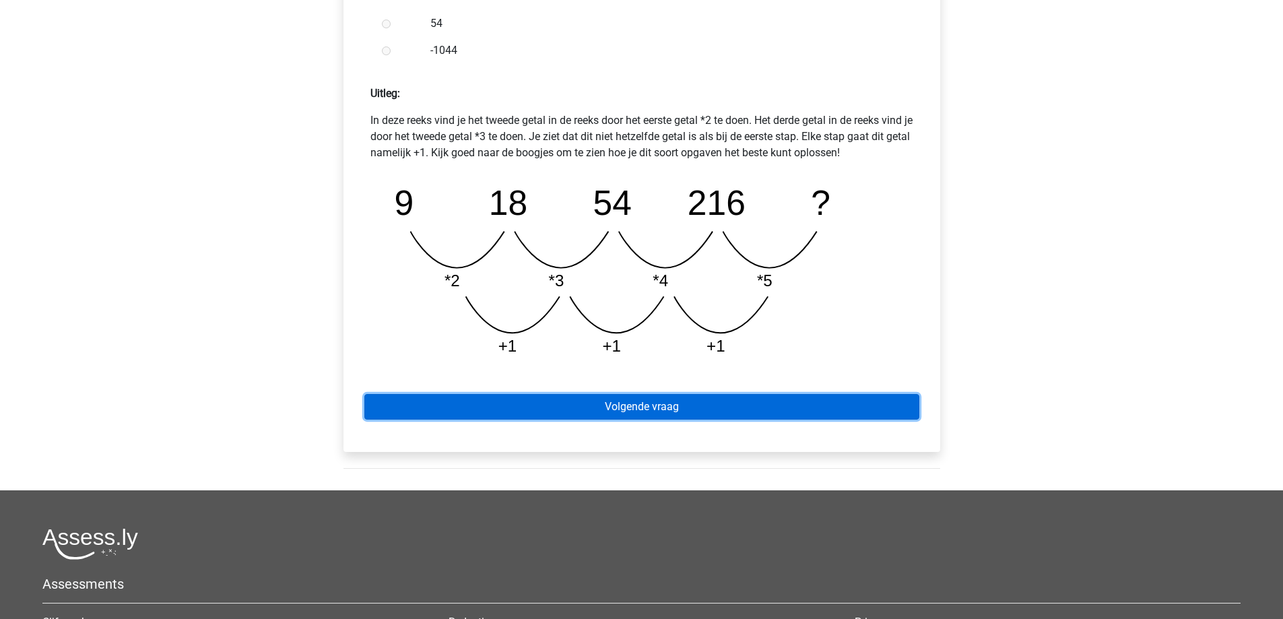
click at [594, 395] on link "Volgende vraag" at bounding box center [641, 407] width 555 height 26
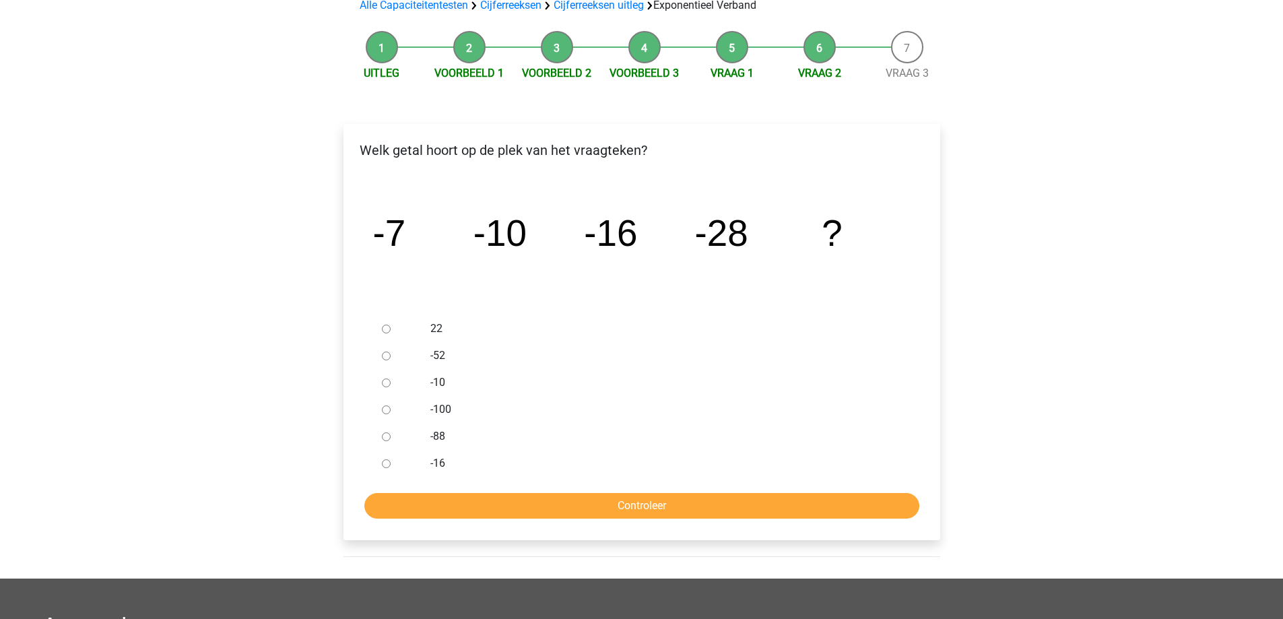
scroll to position [135, 0]
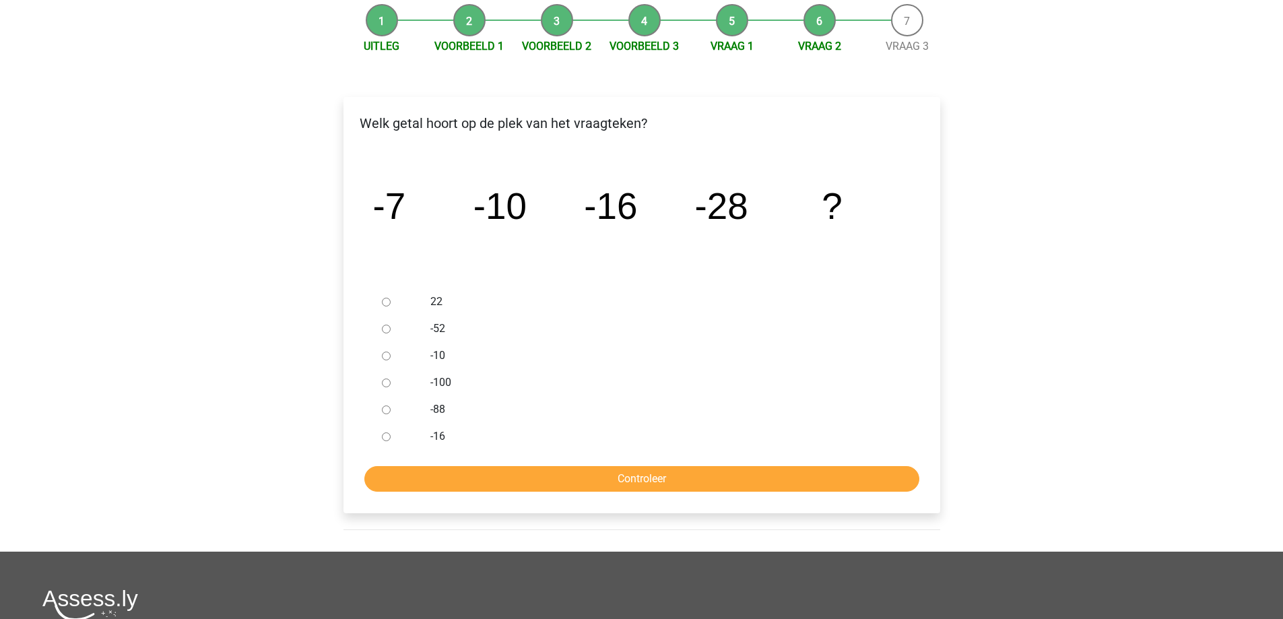
click at [438, 335] on label "-52" at bounding box center [663, 328] width 466 height 16
click at [390, 333] on input "-52" at bounding box center [386, 329] width 9 height 9
radio input "true"
click at [611, 472] on input "Controleer" at bounding box center [641, 479] width 555 height 26
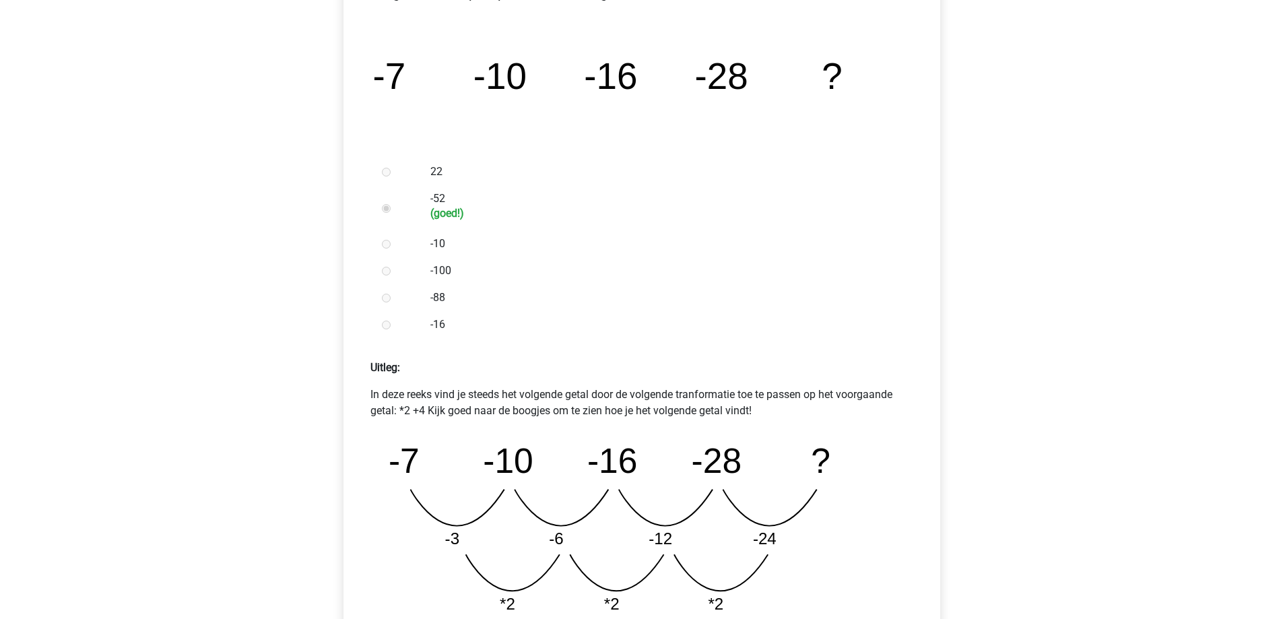
scroll to position [404, 0]
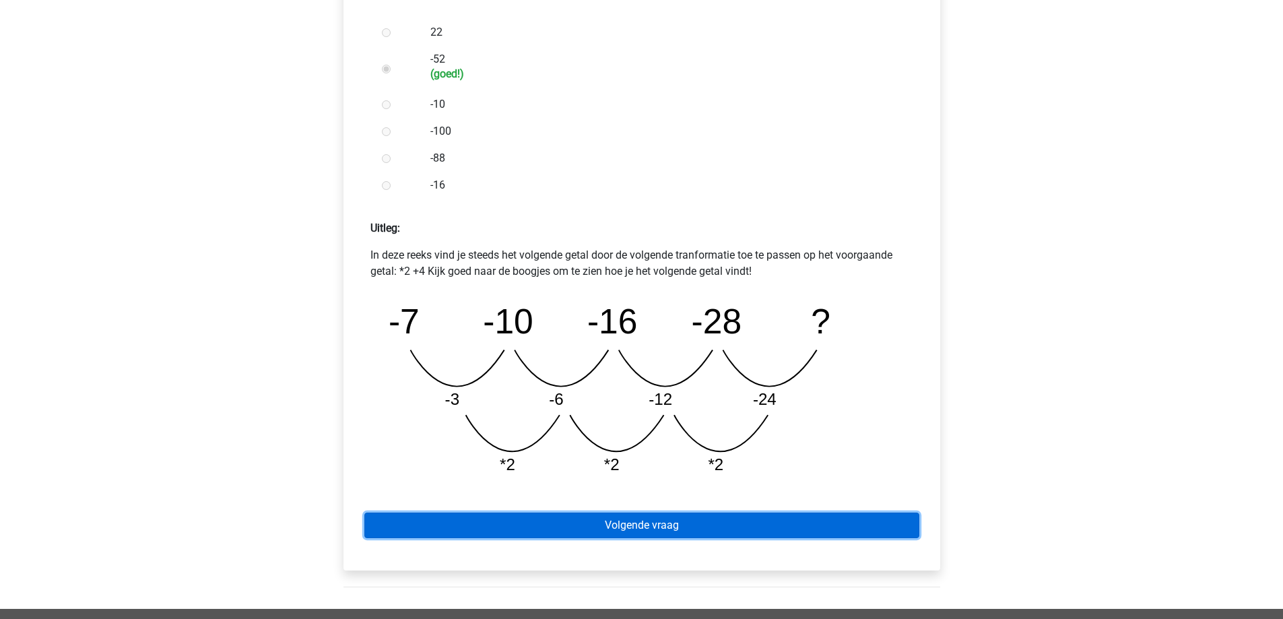
click at [641, 521] on link "Volgende vraag" at bounding box center [641, 525] width 555 height 26
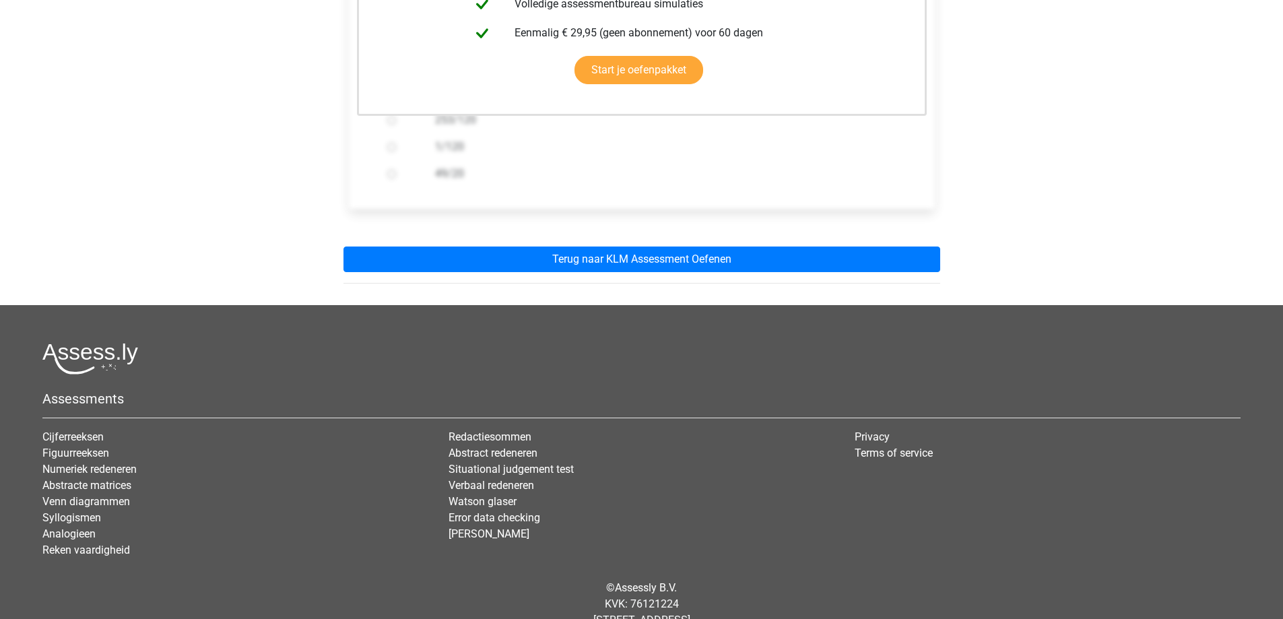
scroll to position [404, 0]
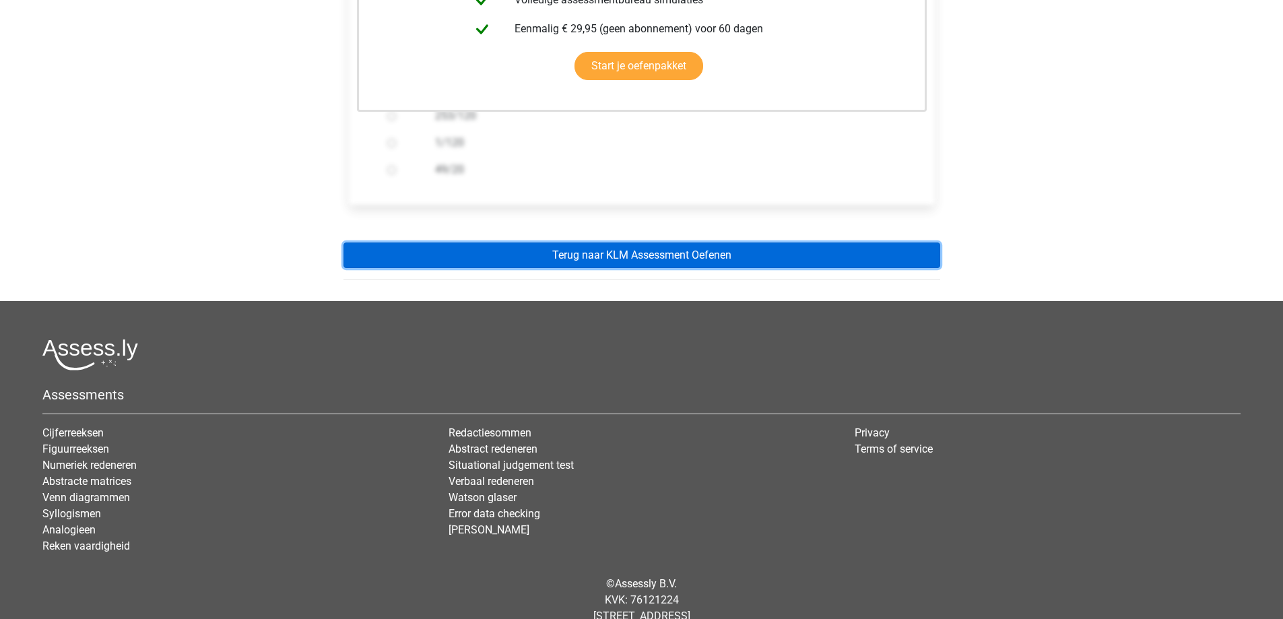
click at [644, 254] on link "Terug naar KLM Assessment Oefenen" at bounding box center [641, 255] width 597 height 26
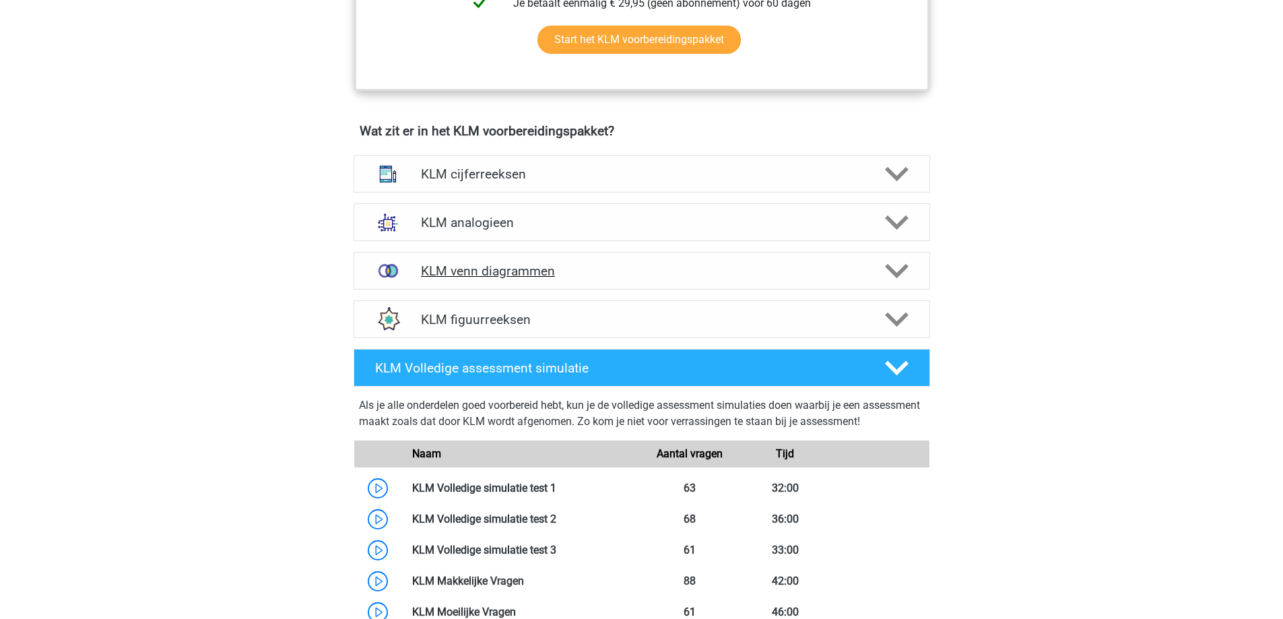
scroll to position [875, 0]
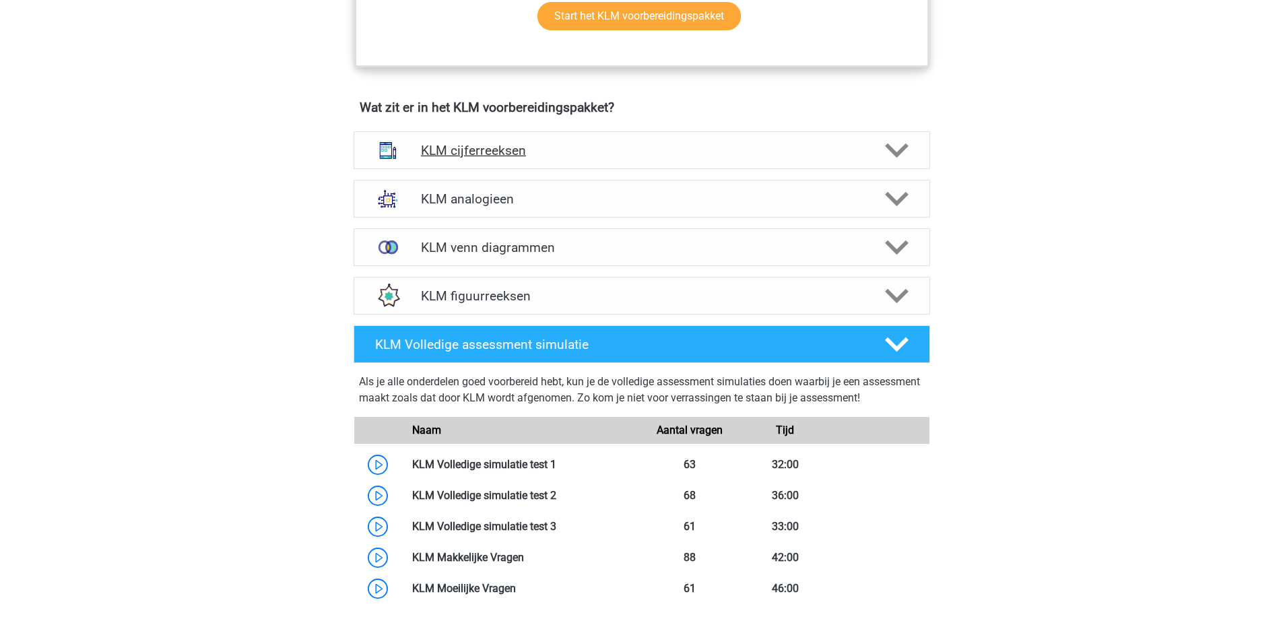
click at [549, 157] on h4 "KLM cijferreeksen" at bounding box center [641, 150] width 441 height 15
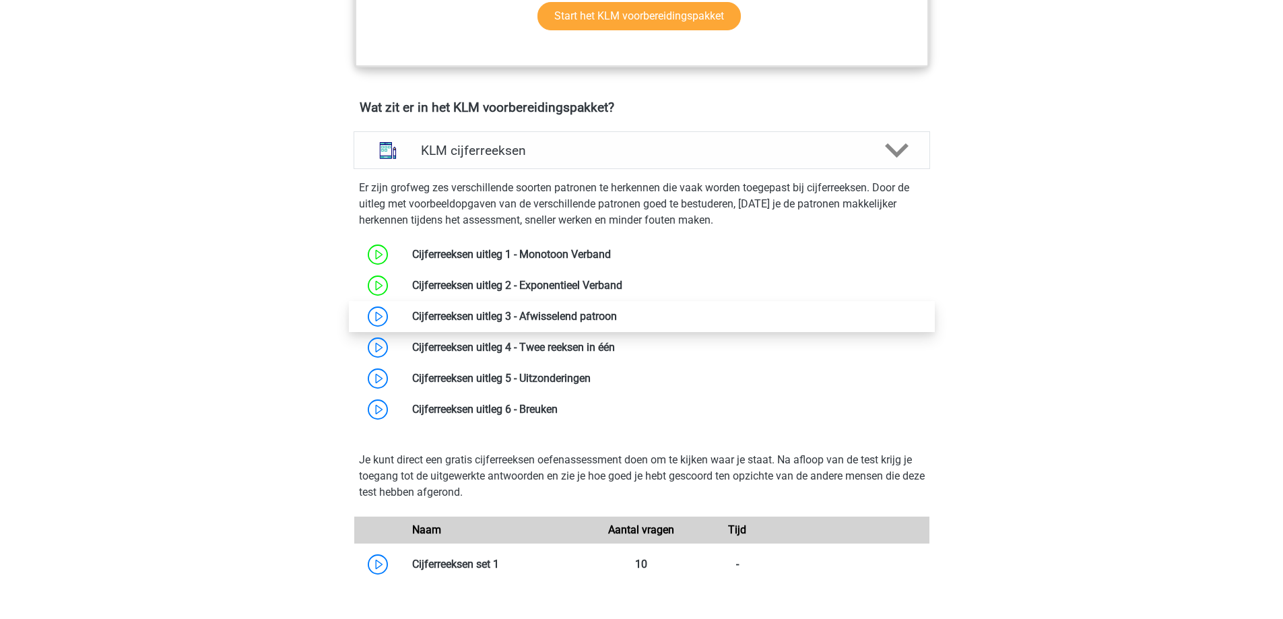
click at [617, 316] on link at bounding box center [617, 316] width 0 height 13
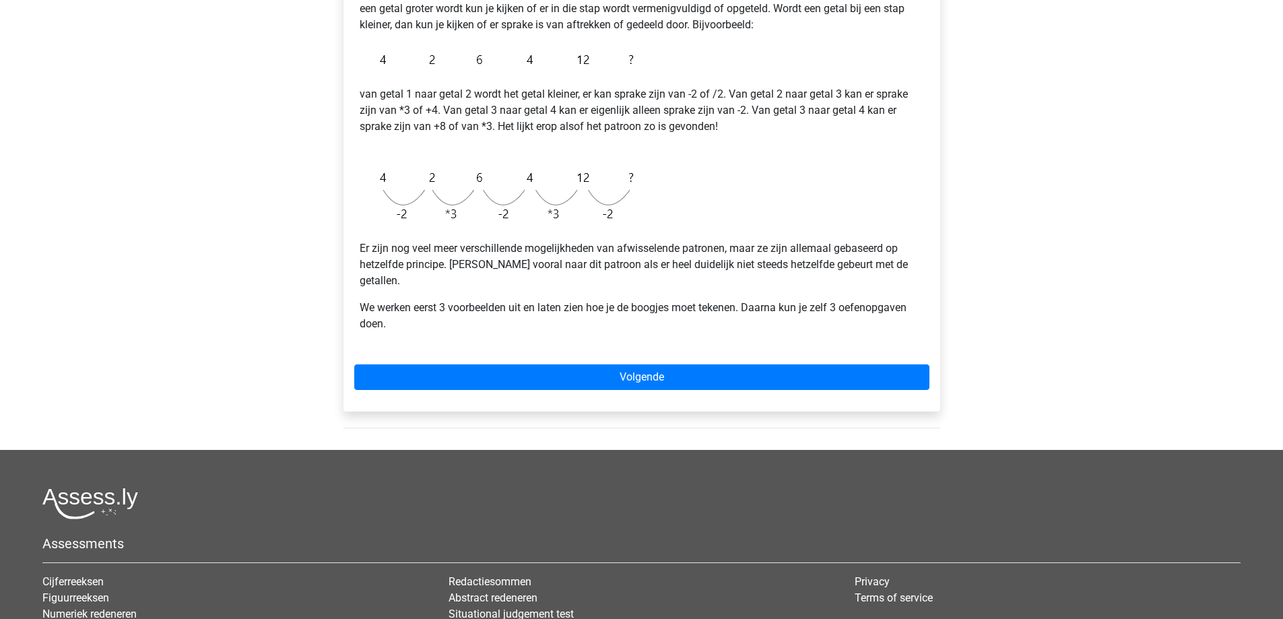
scroll to position [337, 0]
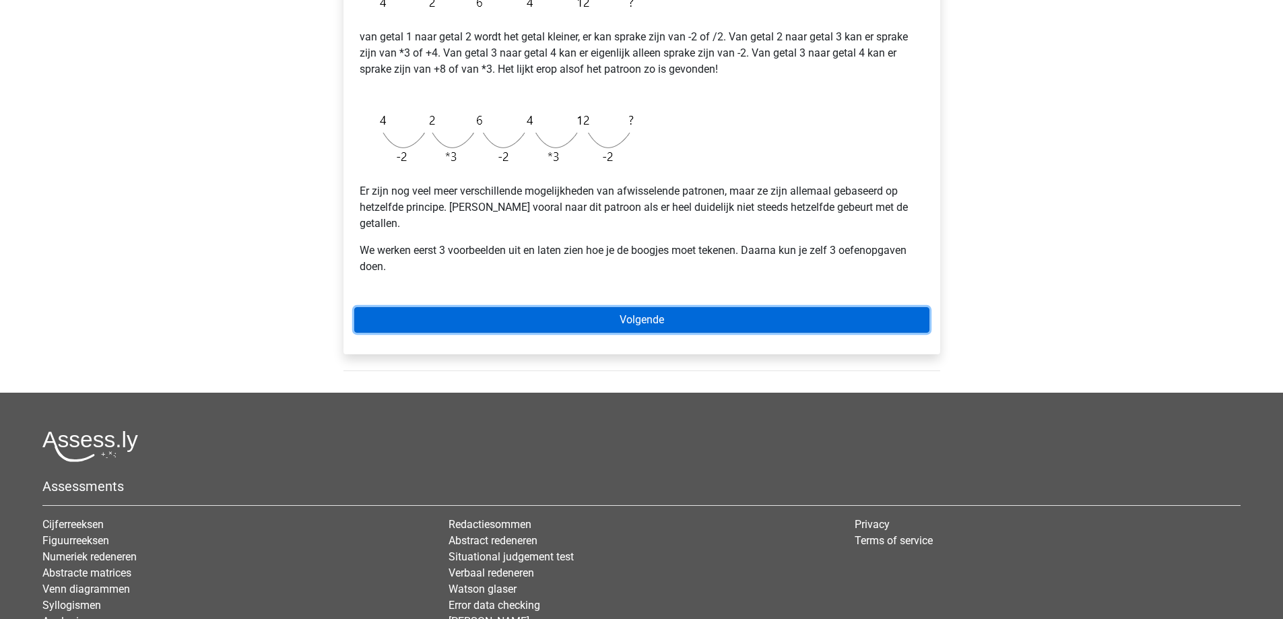
click at [632, 307] on link "Volgende" at bounding box center [641, 320] width 575 height 26
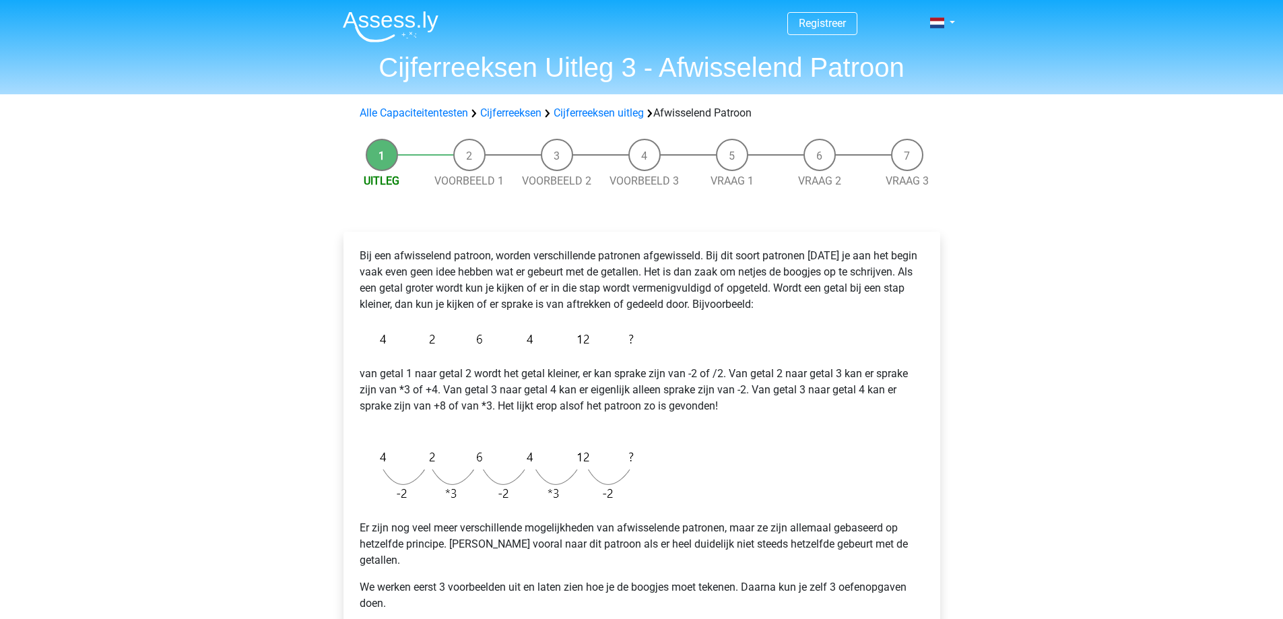
scroll to position [337, 0]
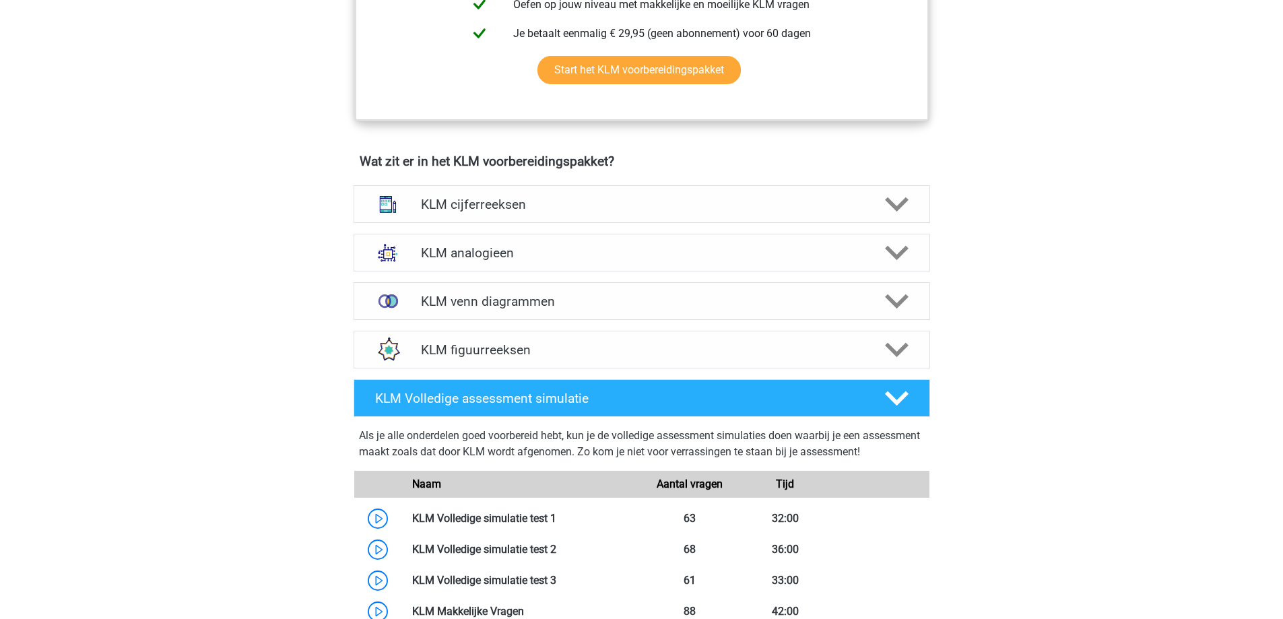
scroll to position [808, 0]
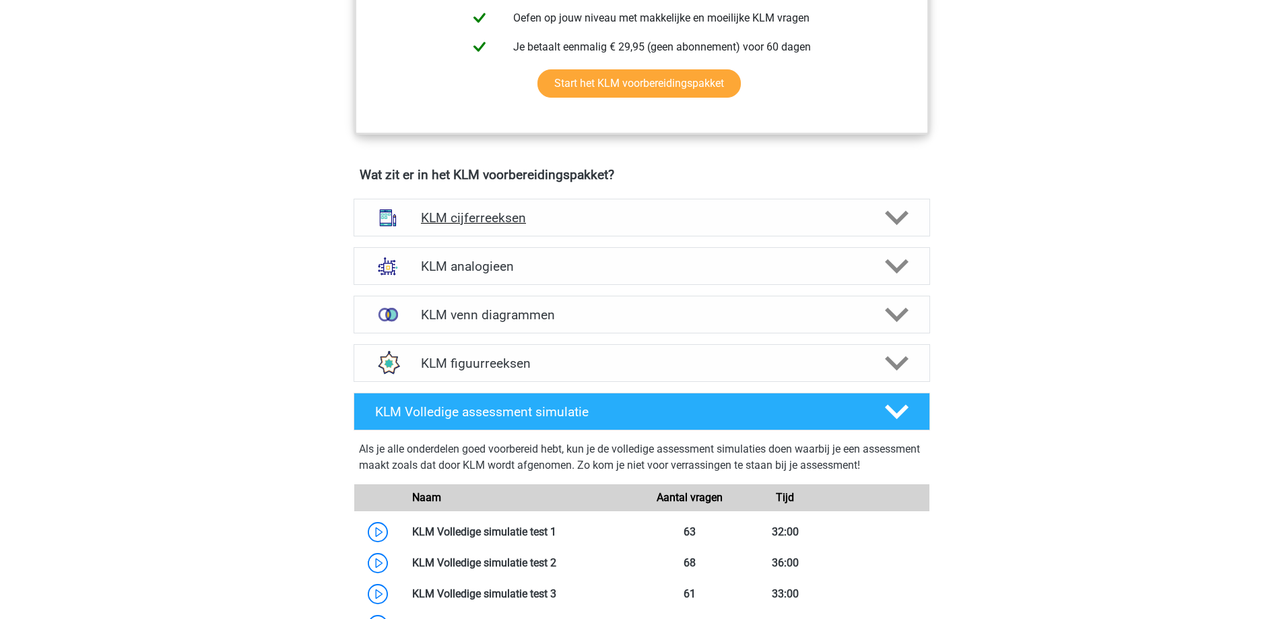
click at [491, 226] on div "KLM cijferreeksen" at bounding box center [641, 218] width 576 height 38
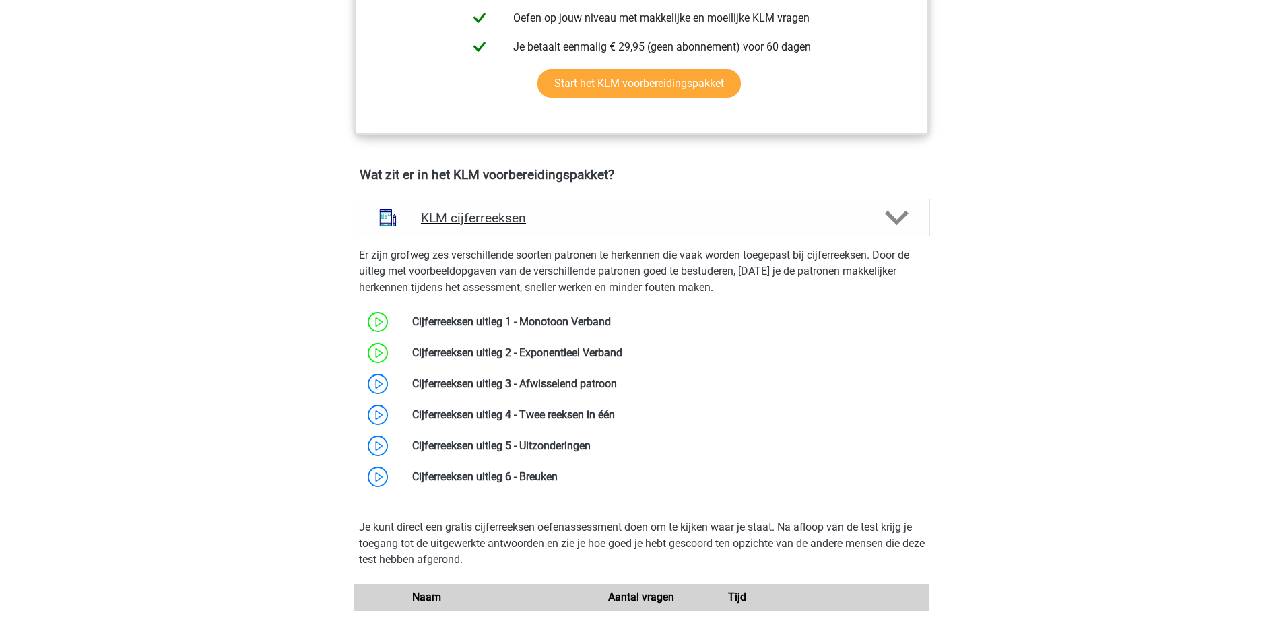
click at [493, 223] on h4 "KLM cijferreeksen" at bounding box center [641, 217] width 441 height 15
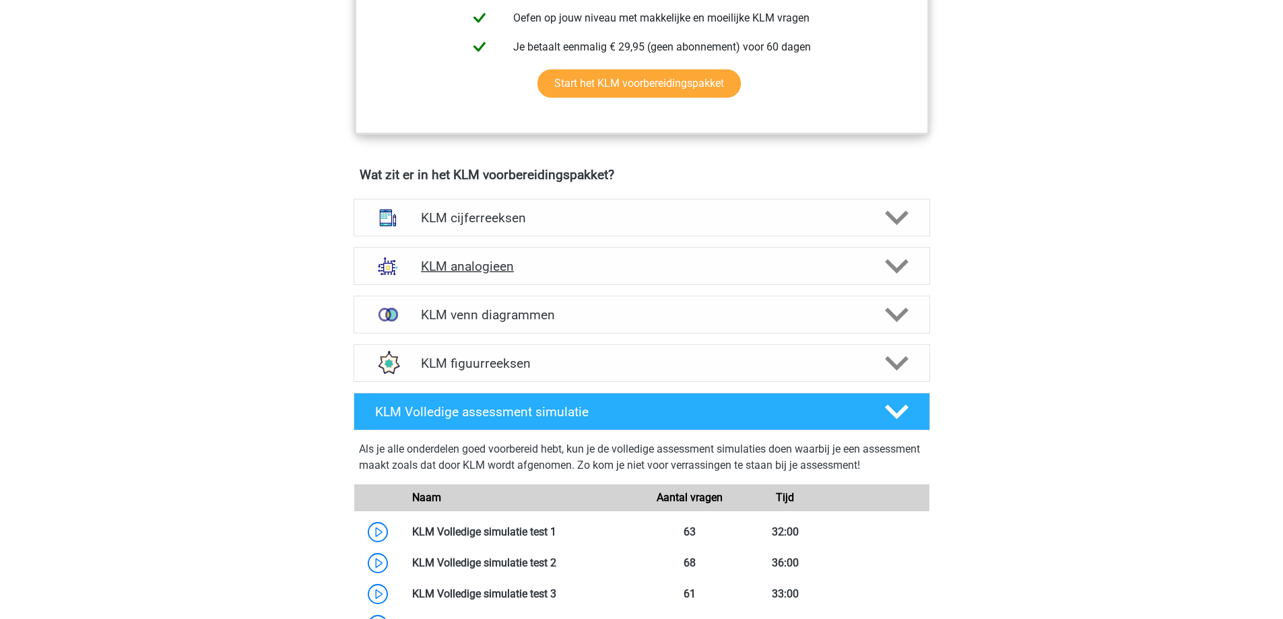
click at [515, 267] on h4 "KLM analogieen" at bounding box center [641, 266] width 441 height 15
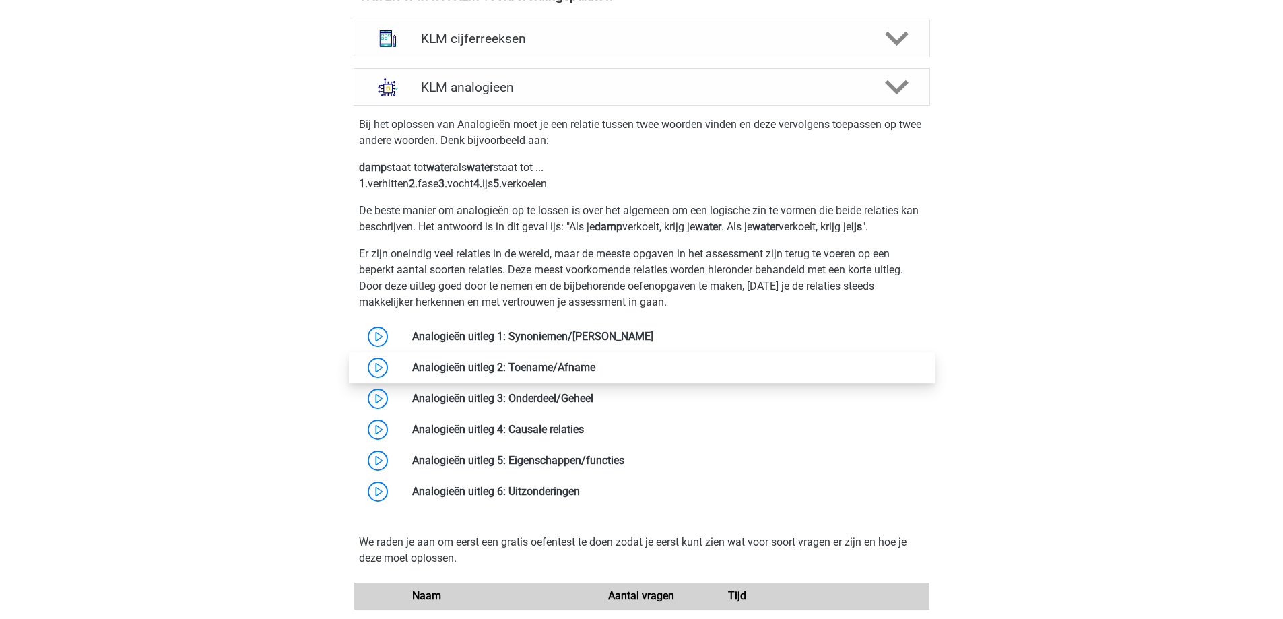
scroll to position [1010, 0]
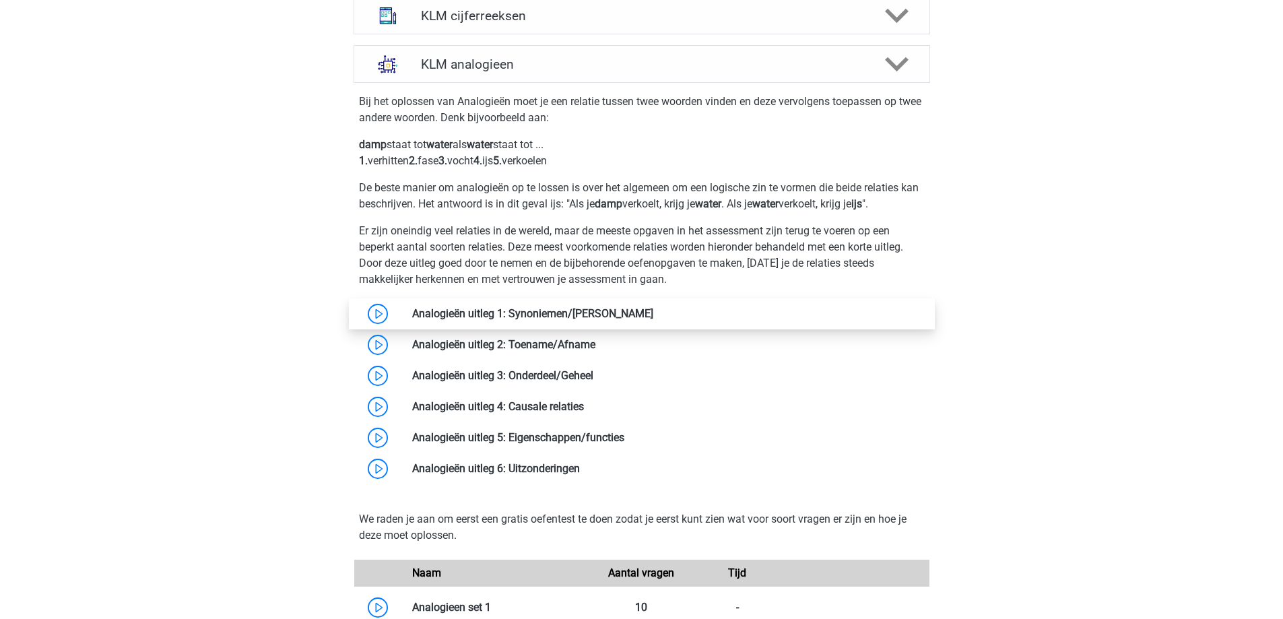
click at [653, 310] on link at bounding box center [653, 313] width 0 height 13
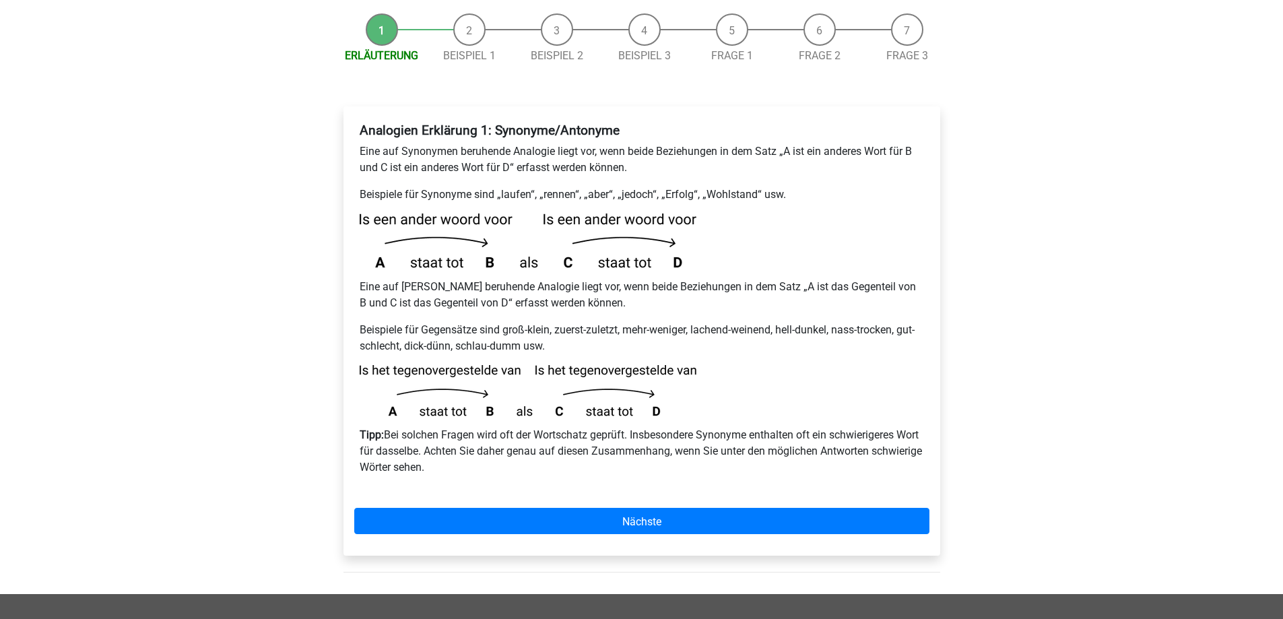
scroll to position [135, 0]
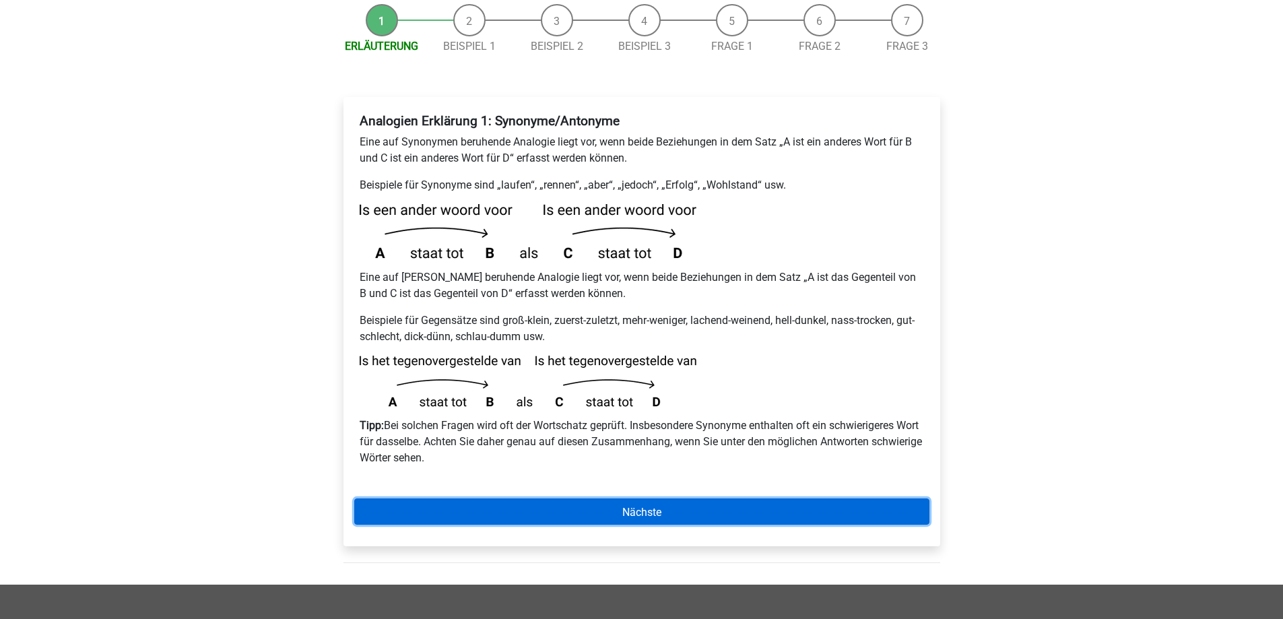
click at [677, 518] on link "Nächste" at bounding box center [641, 511] width 575 height 26
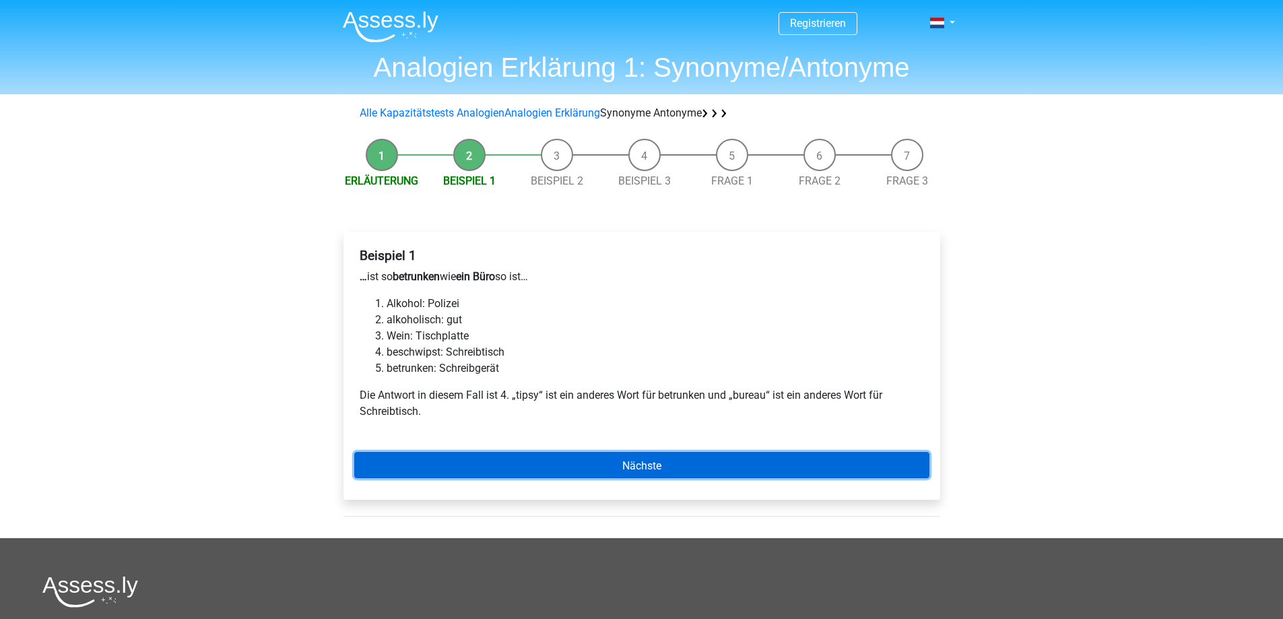
click at [661, 463] on font "Nächste" at bounding box center [641, 464] width 39 height 13
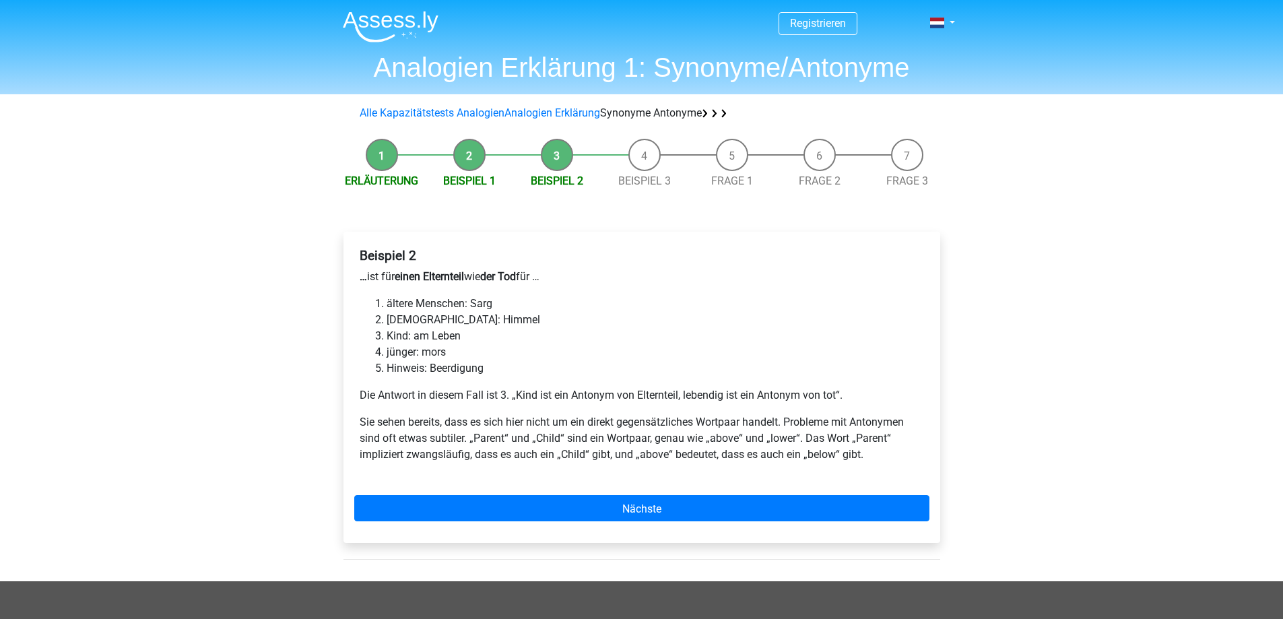
click at [640, 522] on div "Beispiel 2 … ist für einen Elternteil wie der Tod für … ältere Menschen: [DEMOG…" at bounding box center [641, 387] width 597 height 311
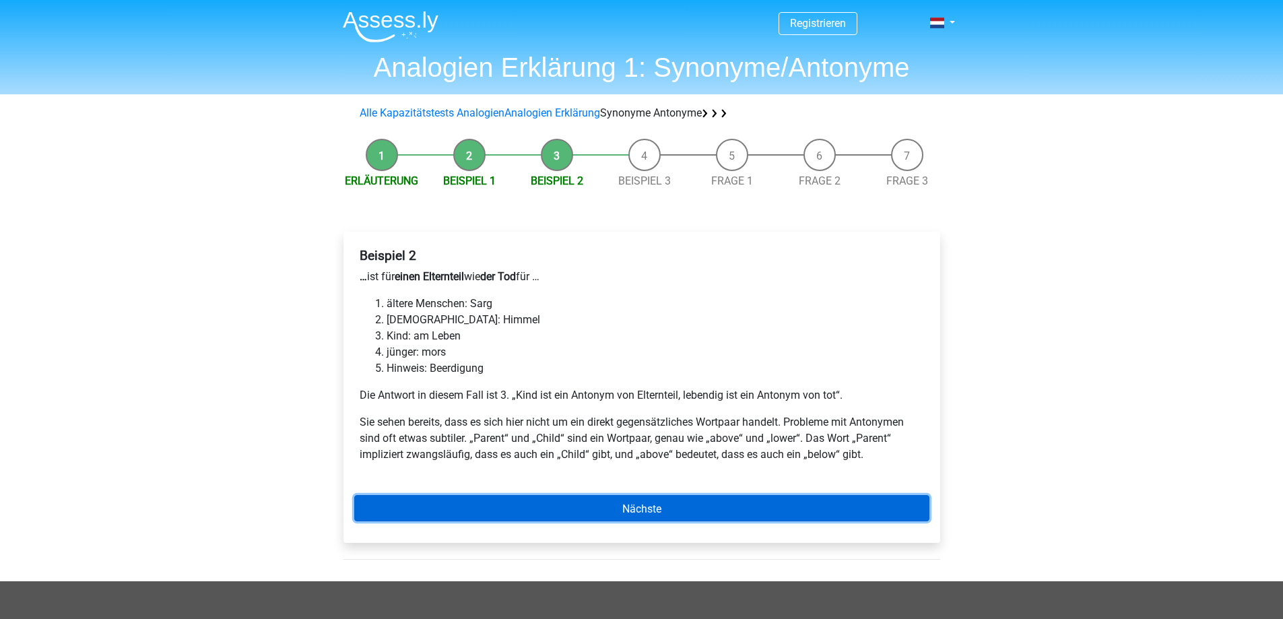
click at [648, 511] on font "Nächste" at bounding box center [641, 508] width 39 height 13
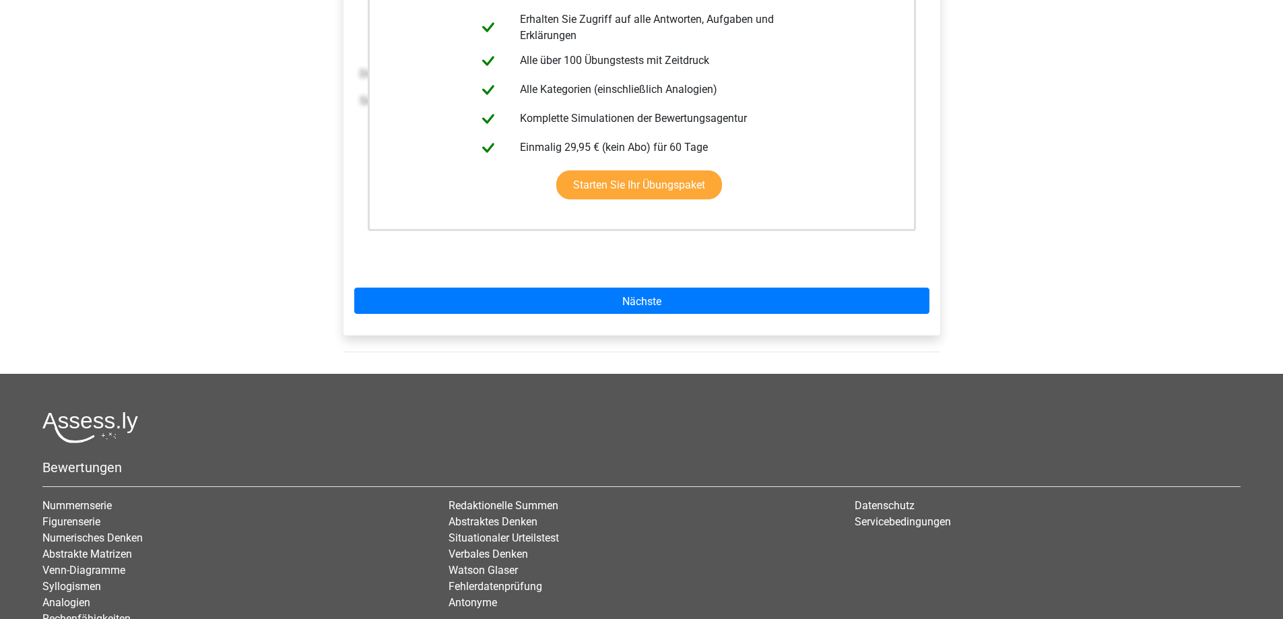
scroll to position [337, 0]
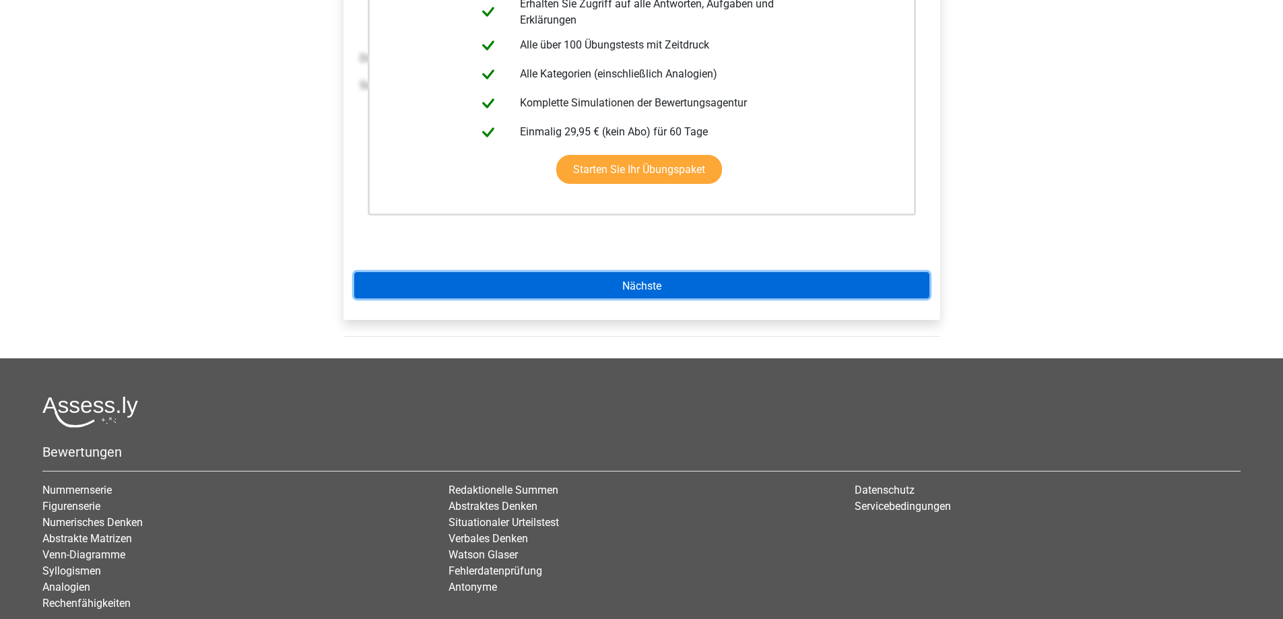
click at [655, 278] on link "Nächste" at bounding box center [641, 285] width 575 height 26
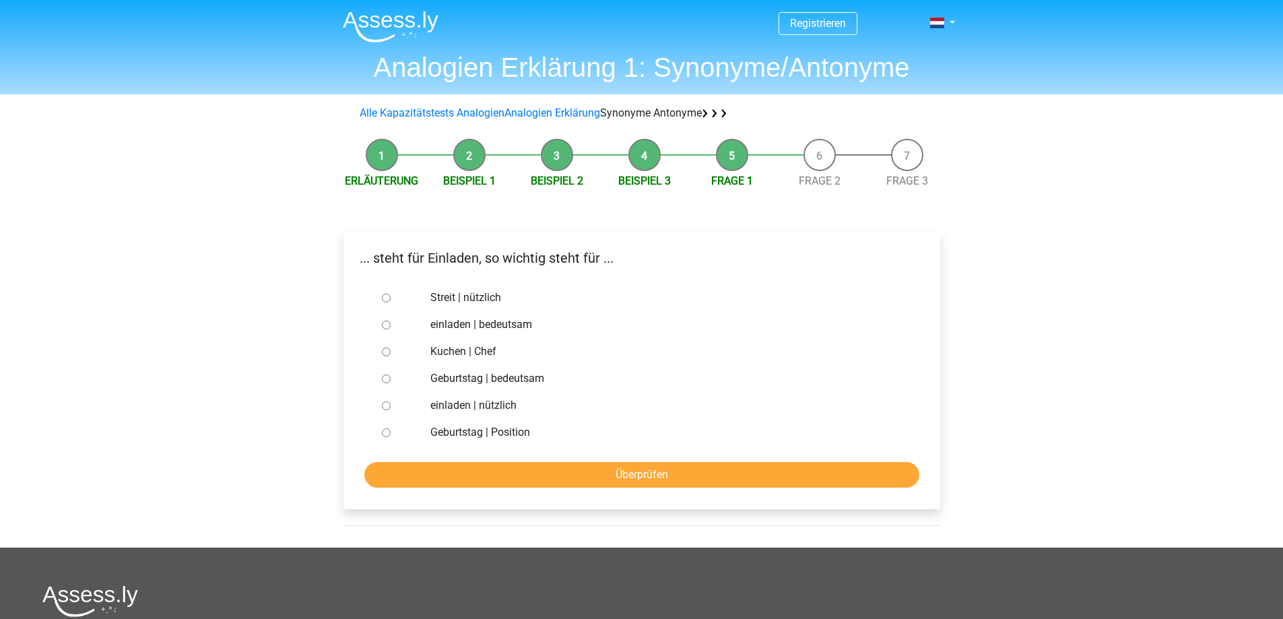
click at [500, 322] on font "einladen | bedeutsam" at bounding box center [481, 324] width 102 height 13
click at [390, 322] on input "einladen | bedeutsam" at bounding box center [386, 324] width 9 height 9
radio input "true"
click at [558, 472] on input "Überprüfen" at bounding box center [641, 475] width 555 height 26
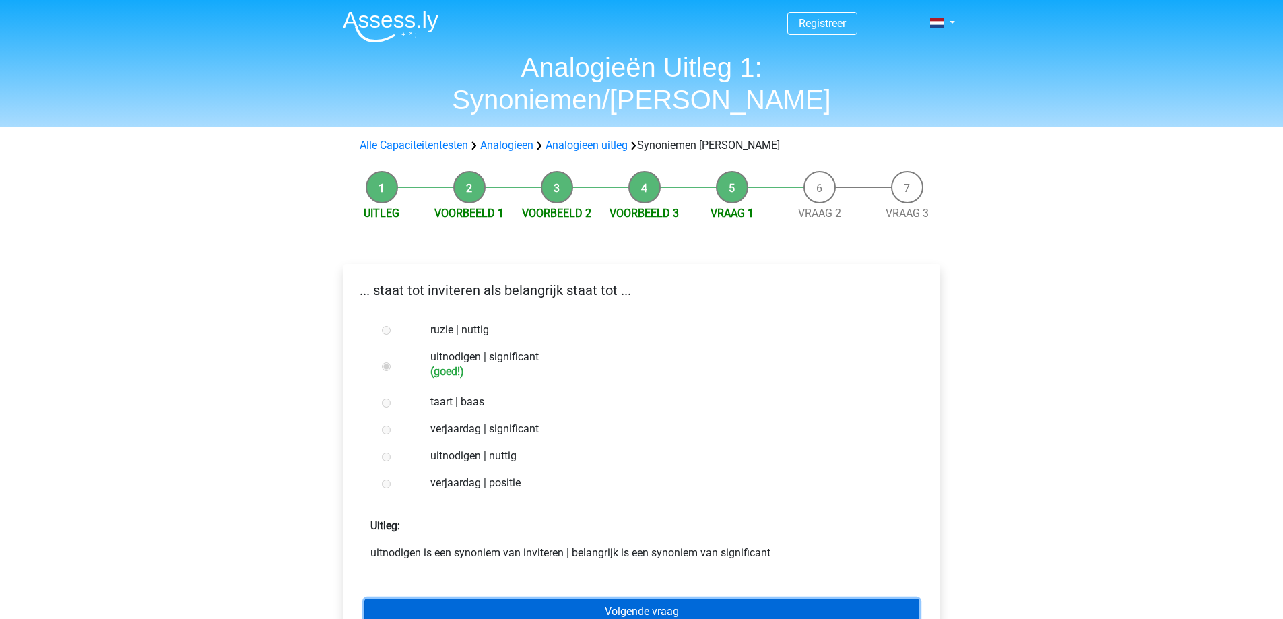
click at [581, 599] on link "Volgende vraag" at bounding box center [641, 612] width 555 height 26
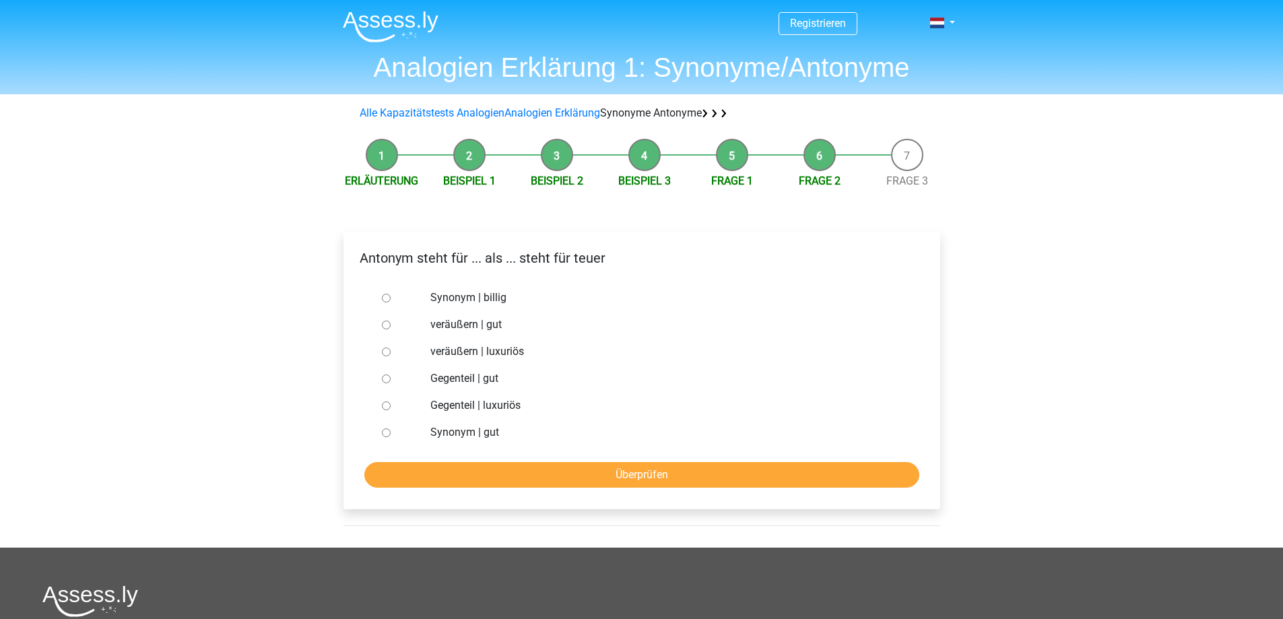
click at [994, 282] on div "Registrieren Niederländisch Englisch" at bounding box center [641, 451] width 1283 height 903
click at [941, 269] on div "Antonym steht für ... als ... steht für teuer Synonym | billig veräußern | gut …" at bounding box center [642, 376] width 618 height 343
click at [500, 298] on font "Synonym | billig" at bounding box center [468, 297] width 76 height 13
click at [390, 298] on input "Synonym | billig" at bounding box center [386, 298] width 9 height 9
radio input "true"
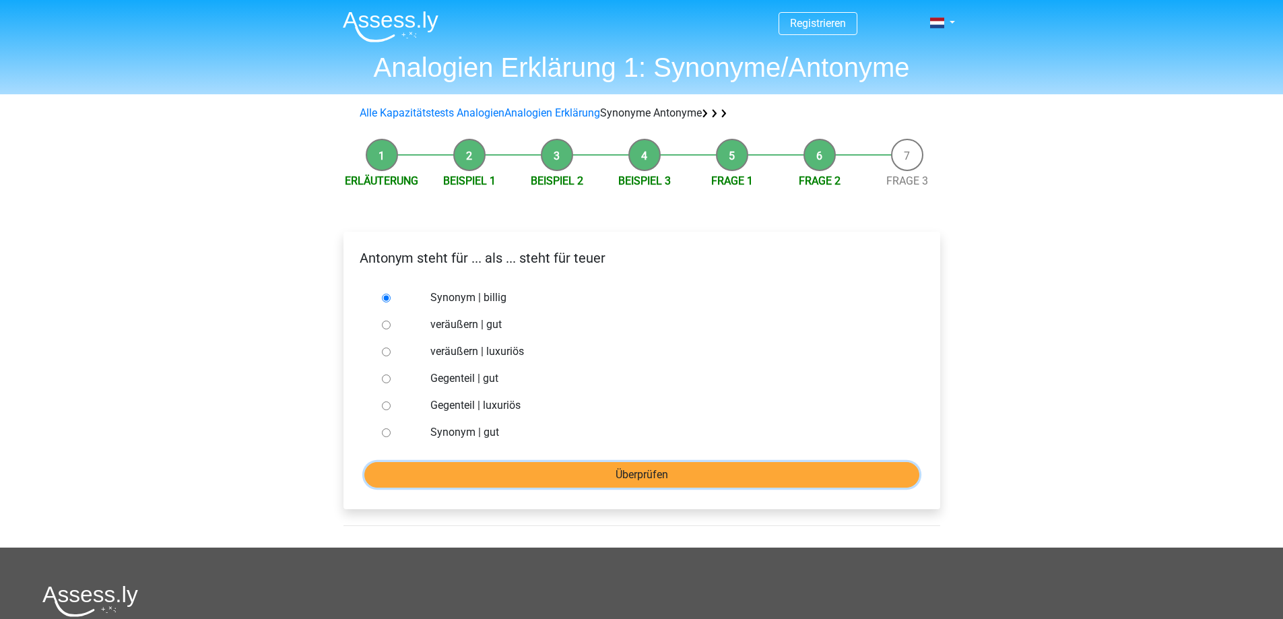
click at [504, 466] on input "Überprüfen" at bounding box center [641, 475] width 555 height 26
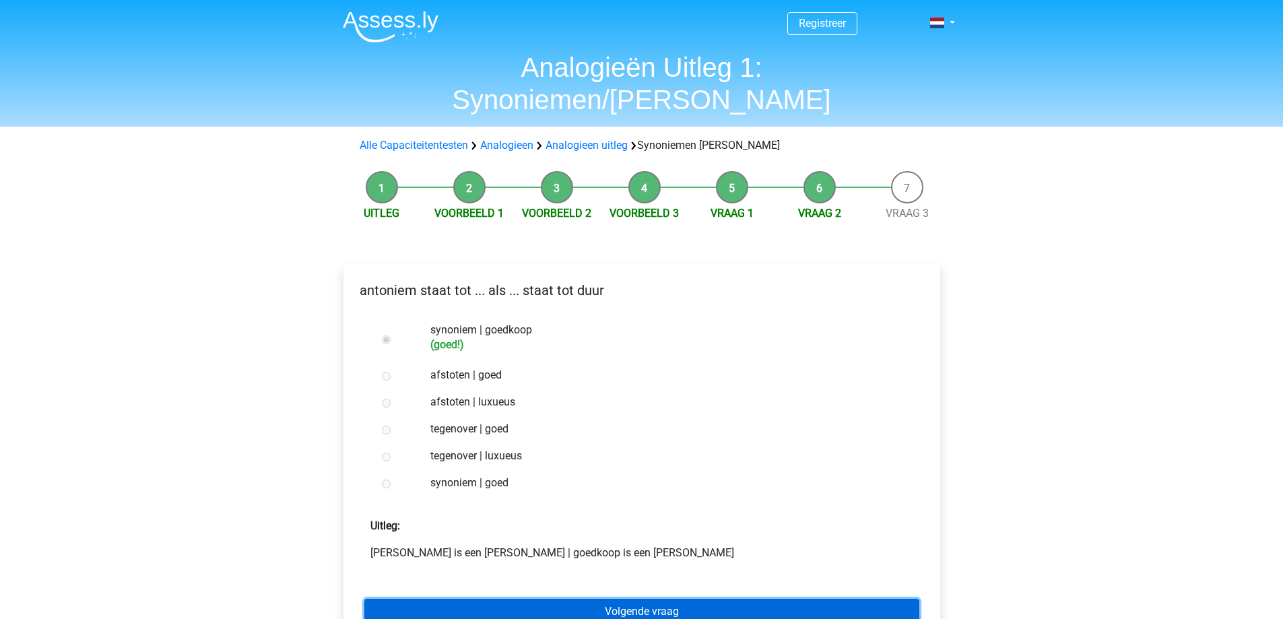
click at [557, 599] on link "Volgende vraag" at bounding box center [641, 612] width 555 height 26
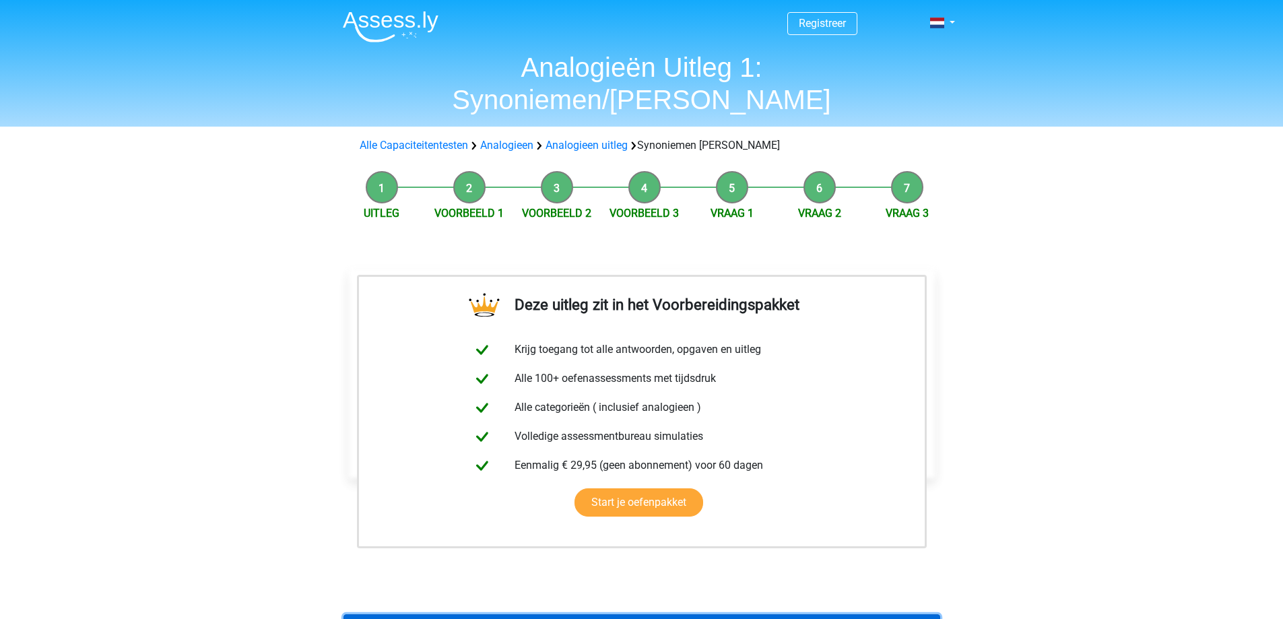
click at [580, 614] on link "Terug naar KLM Assessment Oefenen" at bounding box center [641, 627] width 597 height 26
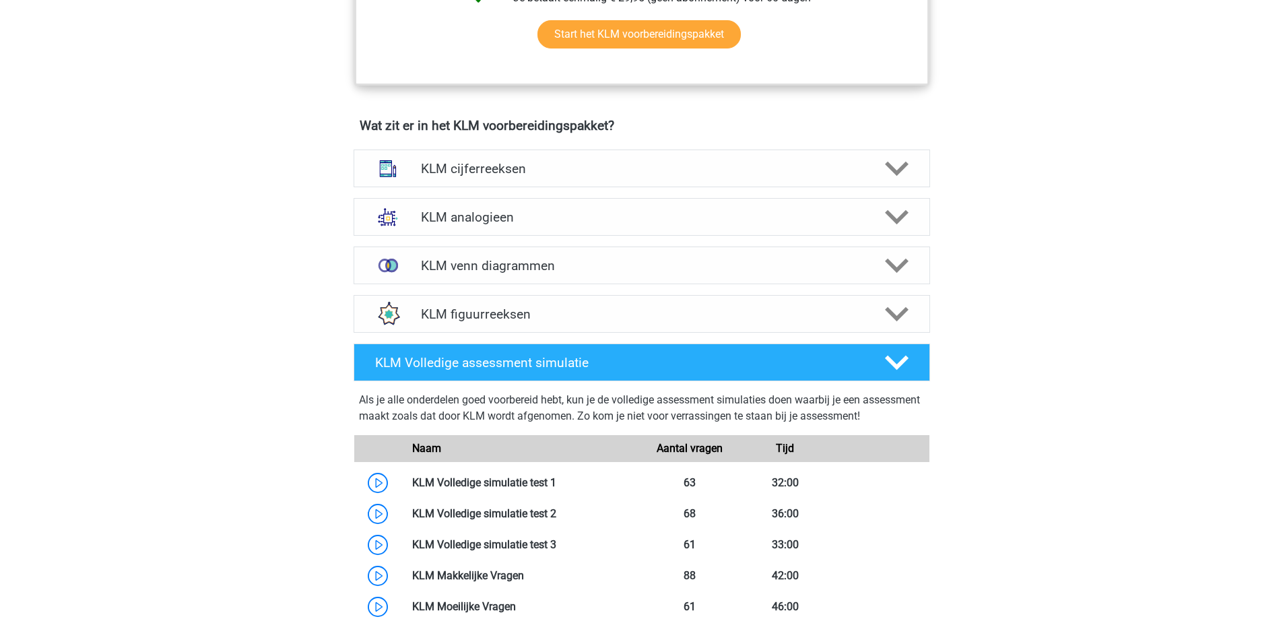
scroll to position [875, 0]
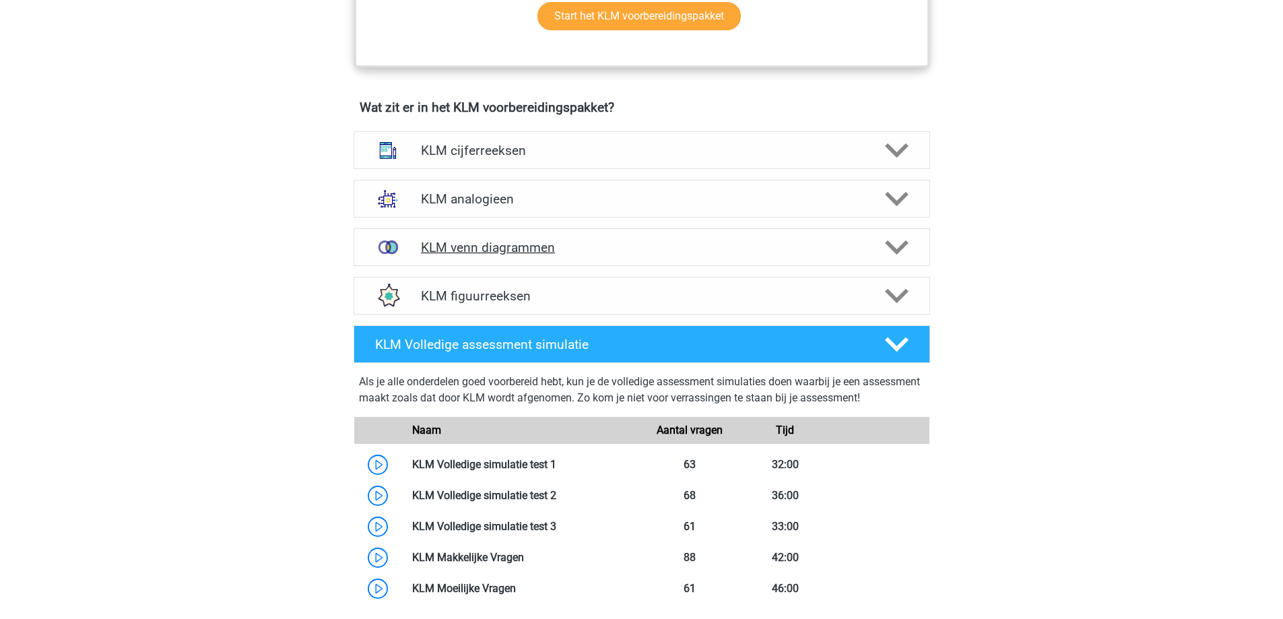
click at [517, 250] on h4 "KLM venn diagrammen" at bounding box center [641, 247] width 441 height 15
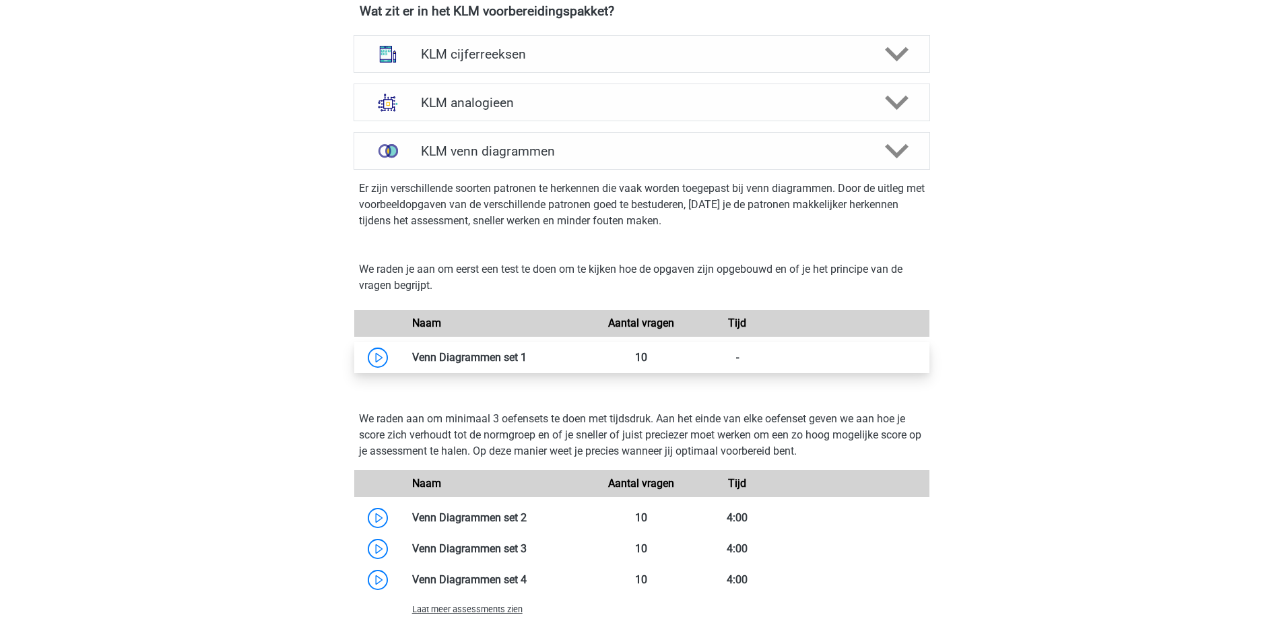
scroll to position [1010, 0]
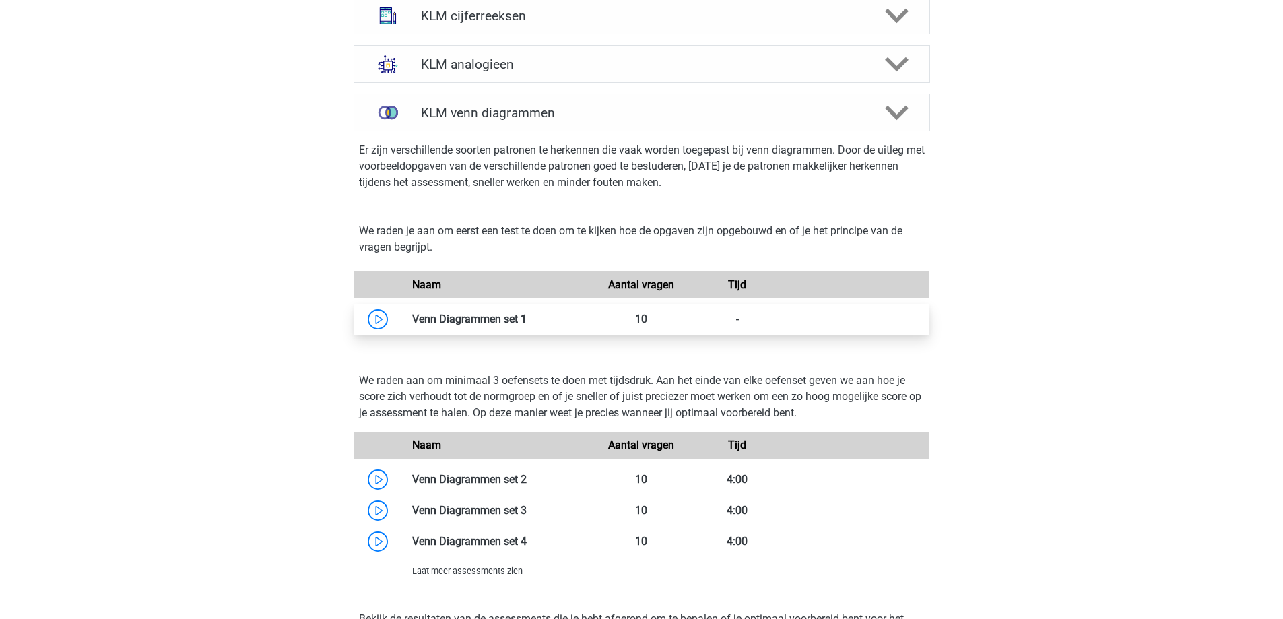
click at [526, 323] on link at bounding box center [526, 318] width 0 height 13
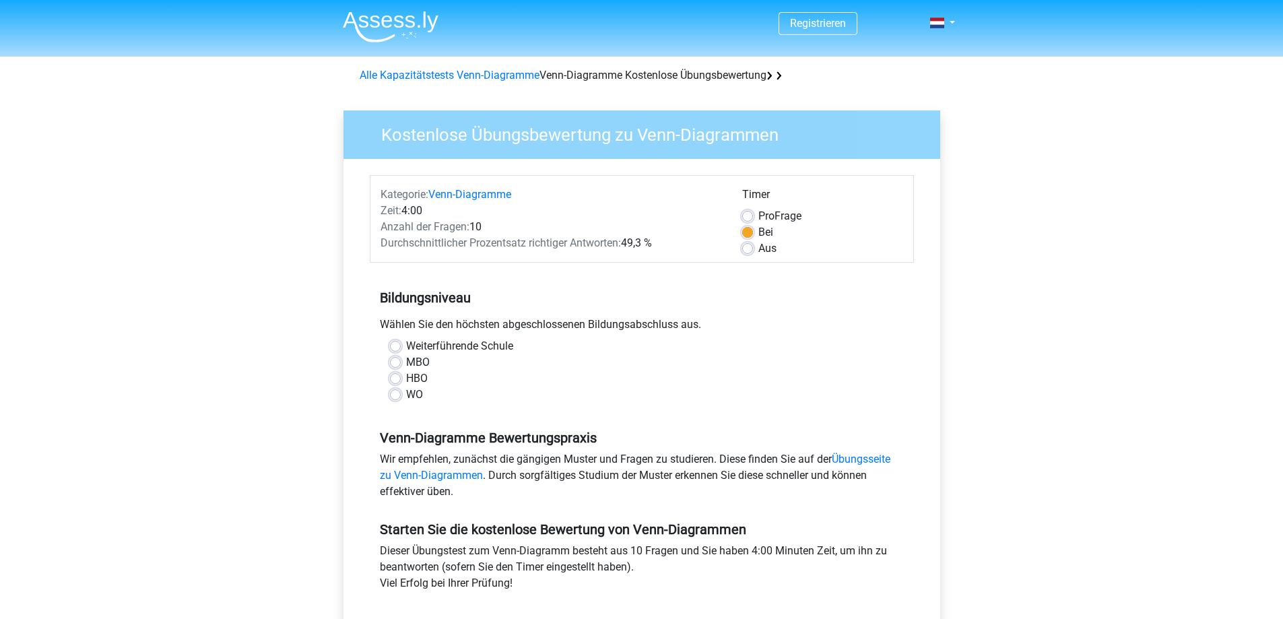
click at [611, 384] on div "HBO" at bounding box center [642, 378] width 504 height 16
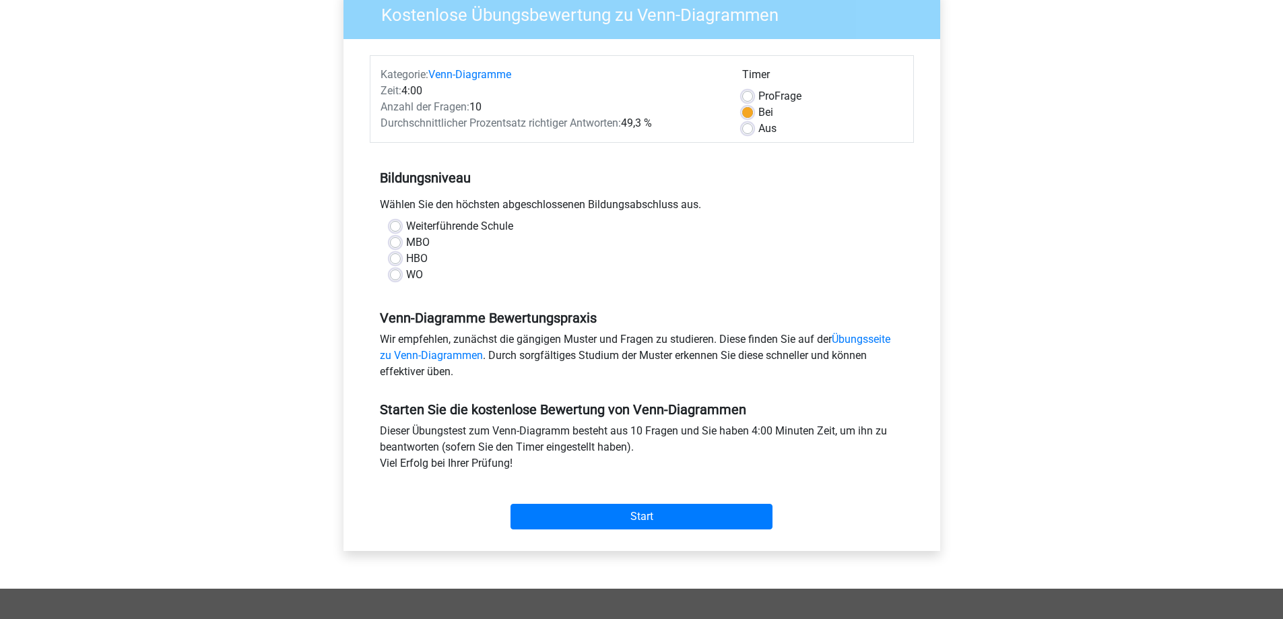
scroll to position [135, 0]
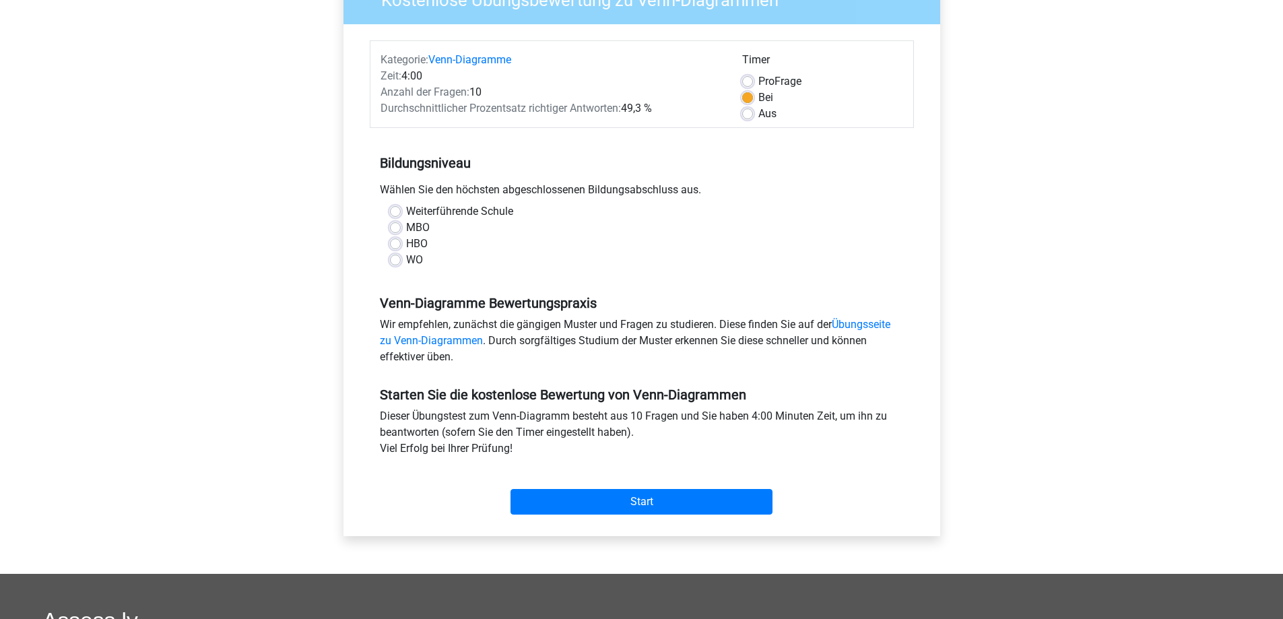
click at [406, 212] on label "Weiterführende Schule" at bounding box center [459, 211] width 107 height 16
click at [400, 212] on input "Weiterführende Schule" at bounding box center [395, 209] width 11 height 13
radio input "true"
click at [406, 223] on label "MBO" at bounding box center [418, 227] width 24 height 16
click at [396, 223] on input "MBO" at bounding box center [395, 225] width 11 height 13
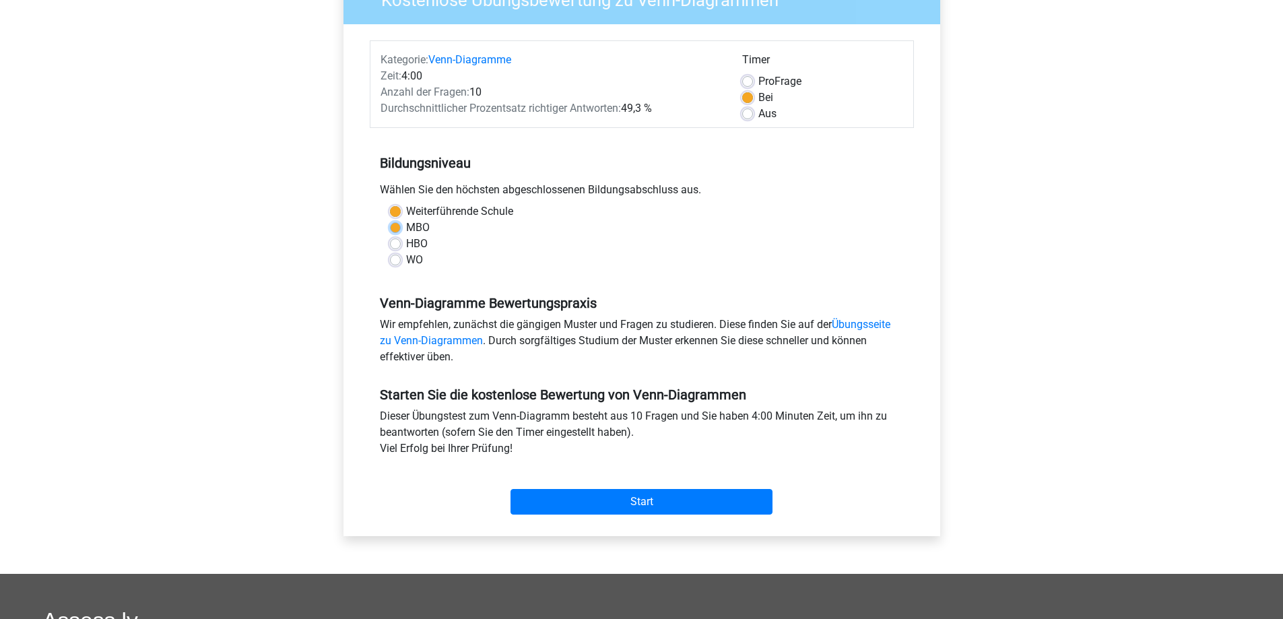
radio input "true"
click at [406, 240] on label "HBO" at bounding box center [417, 244] width 22 height 16
click at [396, 240] on input "HBO" at bounding box center [395, 242] width 11 height 13
radio input "true"
click at [577, 504] on input "Start" at bounding box center [641, 502] width 262 height 26
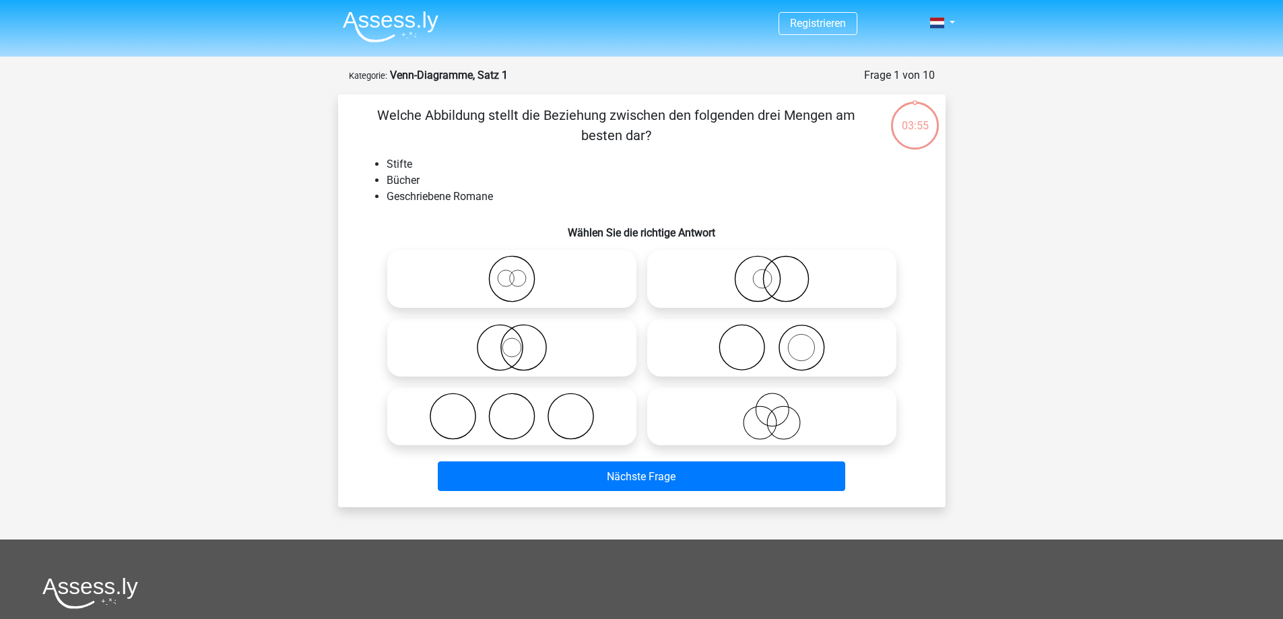
click at [911, 151] on icon at bounding box center [914, 125] width 50 height 50
click at [1083, 252] on div "Registrieren Niederländisch Englisch" at bounding box center [641, 447] width 1283 height 895
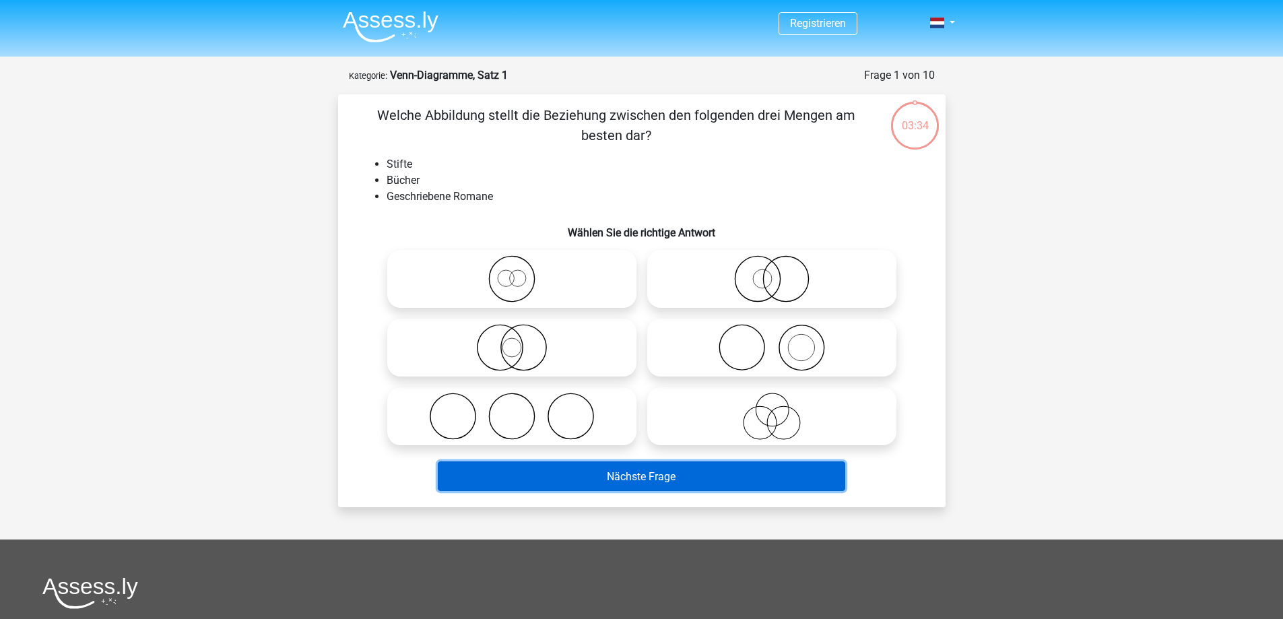
click at [606, 486] on button "Nächste Frage" at bounding box center [641, 475] width 407 height 29
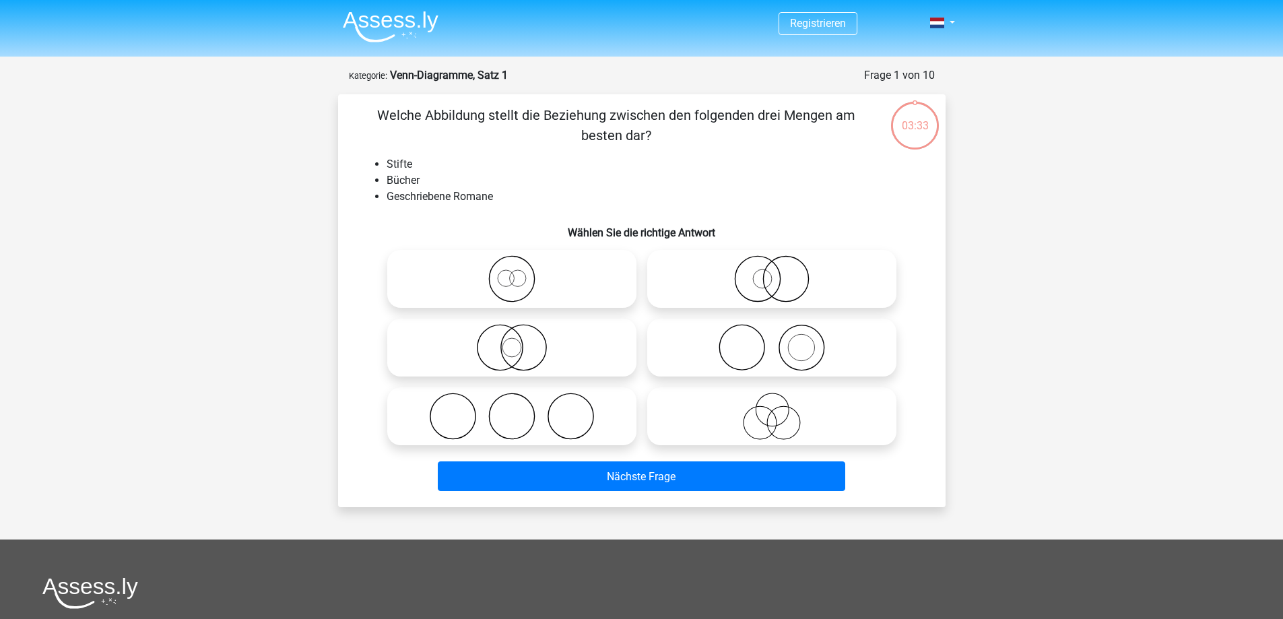
click at [562, 279] on icon at bounding box center [512, 278] width 238 height 47
click at [520, 272] on input "radio" at bounding box center [516, 267] width 9 height 9
radio input "true"
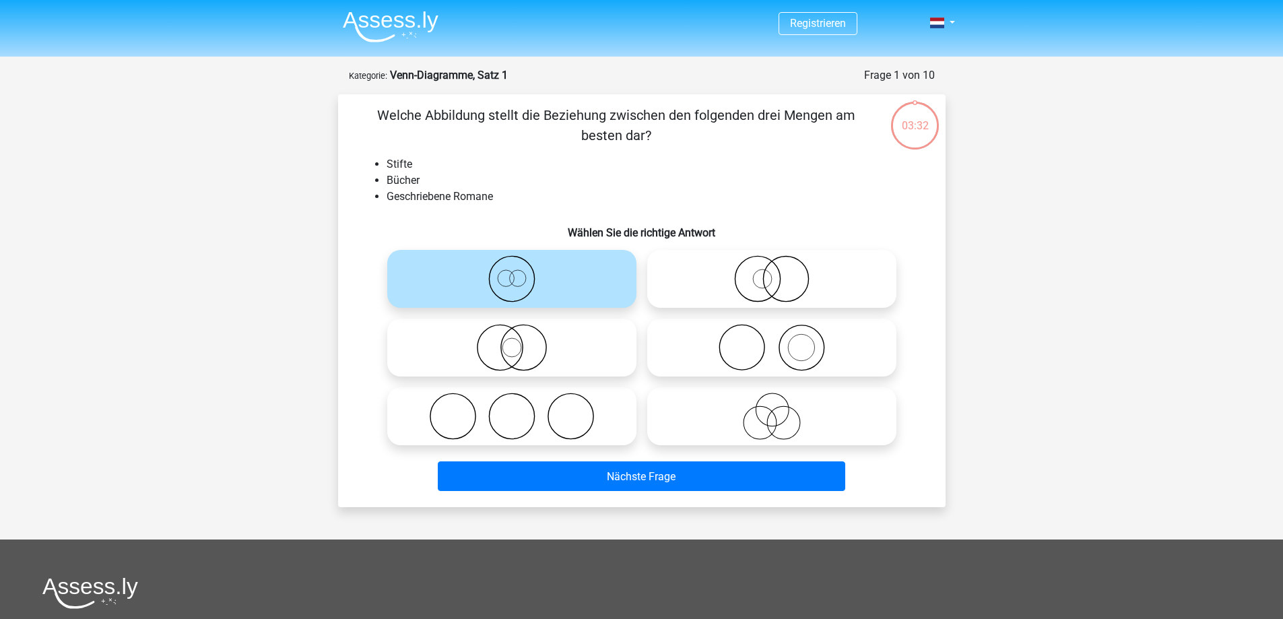
click at [787, 278] on icon at bounding box center [771, 278] width 238 height 47
click at [780, 272] on input "radio" at bounding box center [776, 267] width 9 height 9
radio input "true"
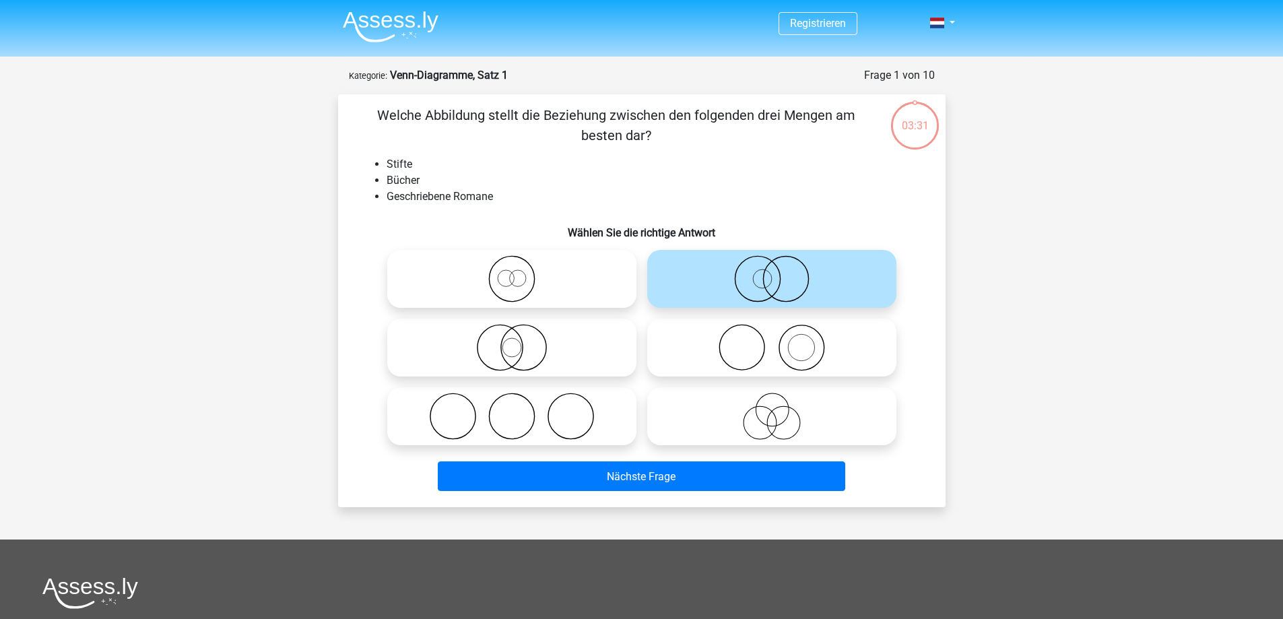
click at [590, 333] on icon at bounding box center [512, 347] width 238 height 47
click at [520, 333] on input "radio" at bounding box center [516, 336] width 9 height 9
radio input "true"
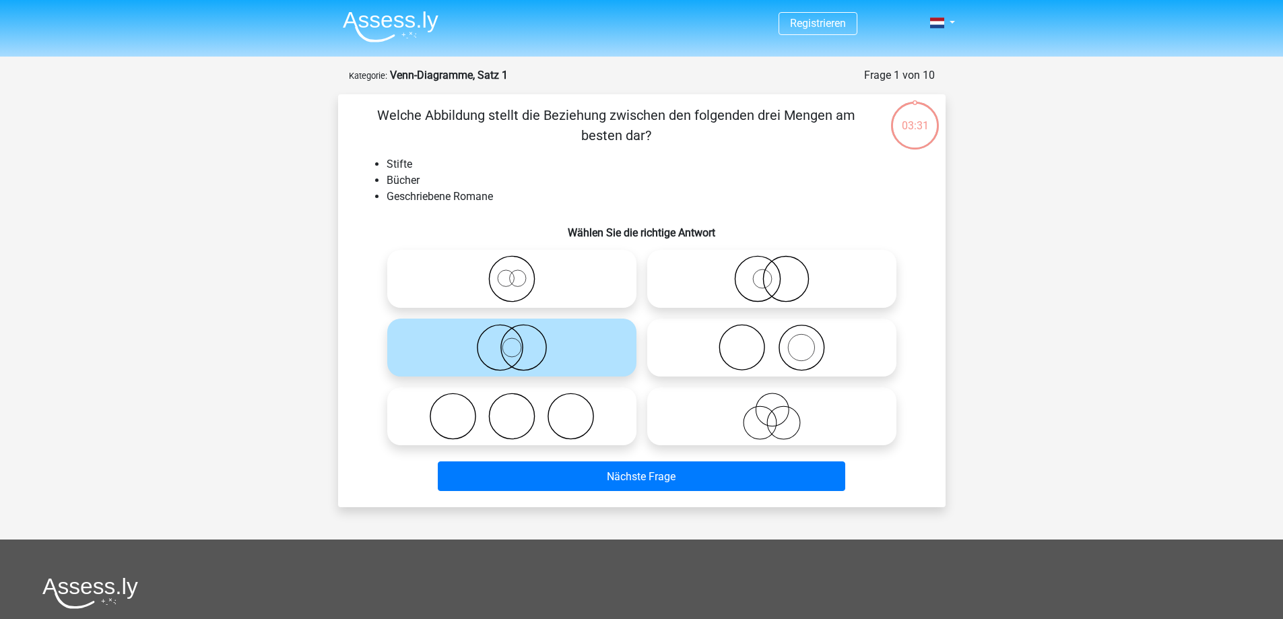
click at [778, 344] on icon at bounding box center [771, 347] width 238 height 47
click at [778, 341] on input "radio" at bounding box center [776, 336] width 9 height 9
radio input "true"
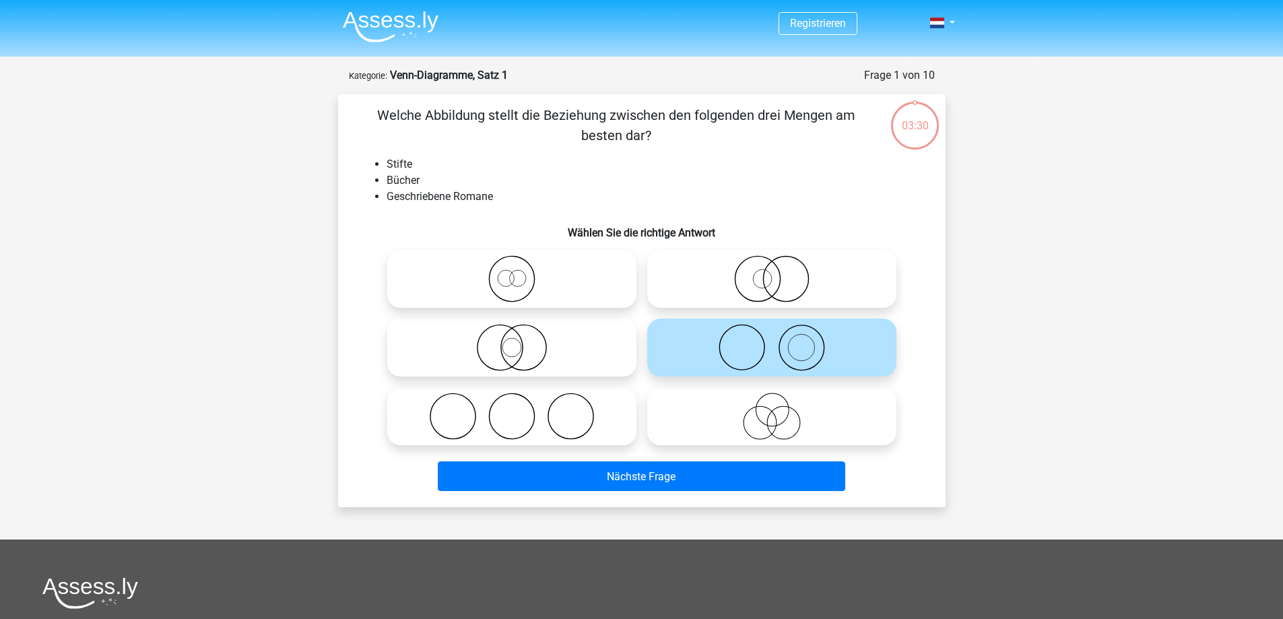
click at [769, 425] on icon at bounding box center [771, 416] width 238 height 47
click at [772, 409] on input "radio" at bounding box center [776, 405] width 9 height 9
radio input "true"
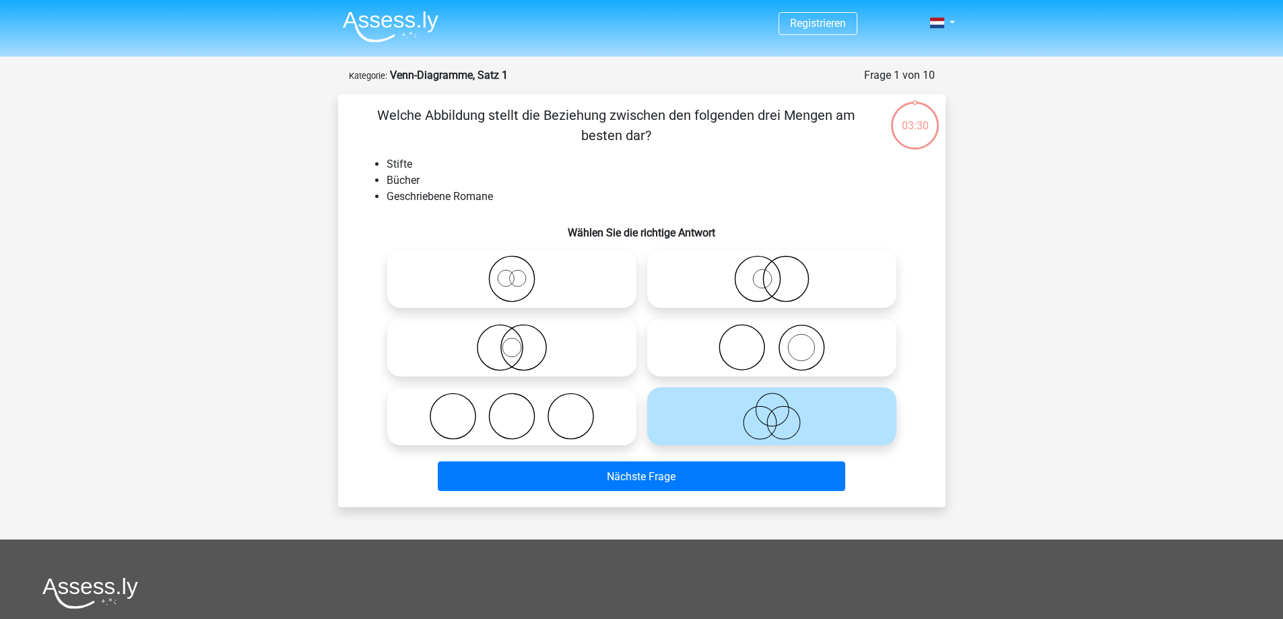
click at [612, 427] on icon at bounding box center [512, 416] width 238 height 47
click at [520, 409] on input "radio" at bounding box center [516, 405] width 9 height 9
radio input "true"
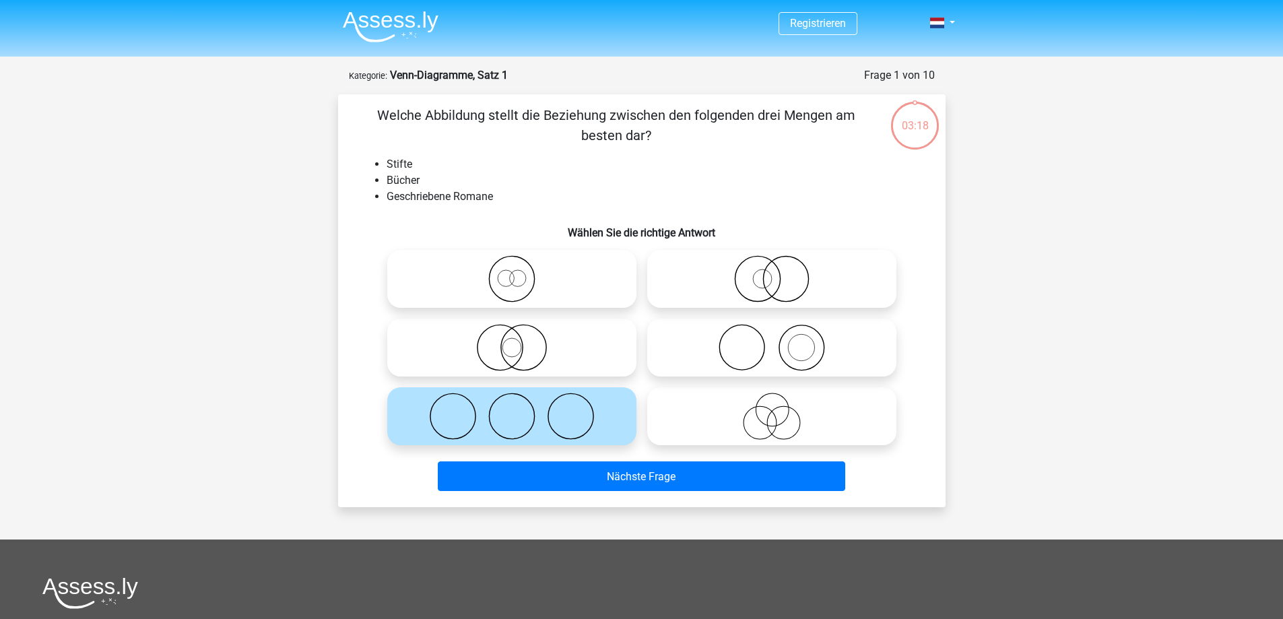
click at [572, 348] on icon at bounding box center [512, 347] width 238 height 47
click at [520, 341] on input "radio" at bounding box center [516, 336] width 9 height 9
radio input "true"
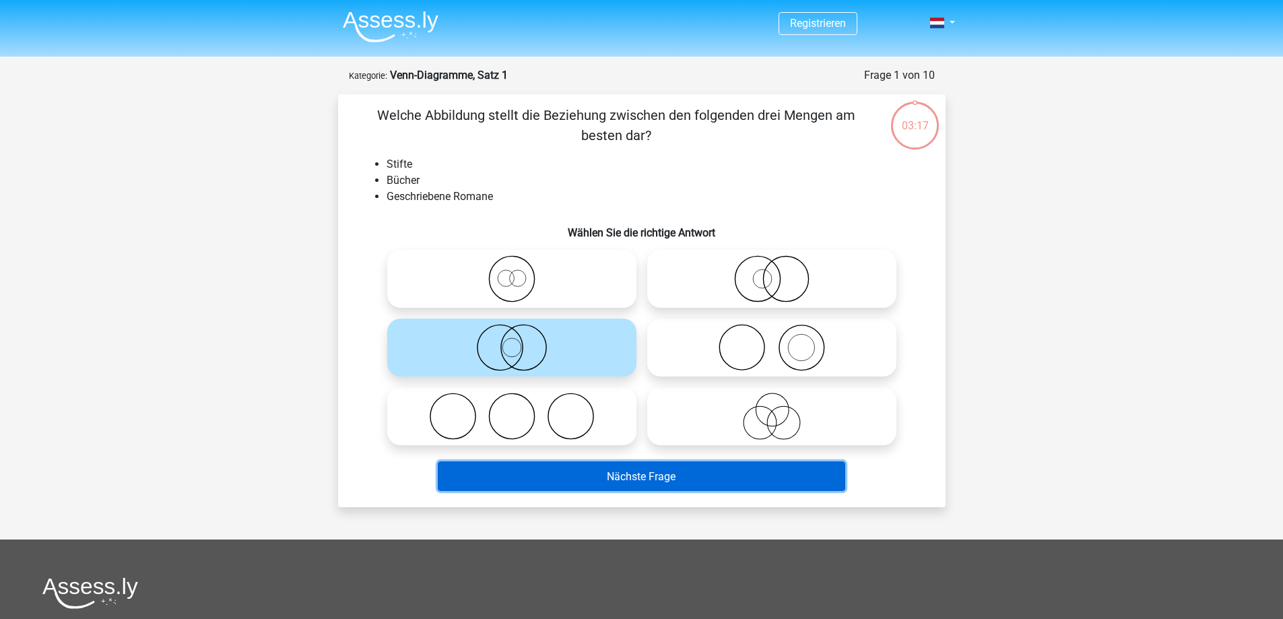
click at [601, 462] on button "Nächste Frage" at bounding box center [641, 475] width 407 height 29
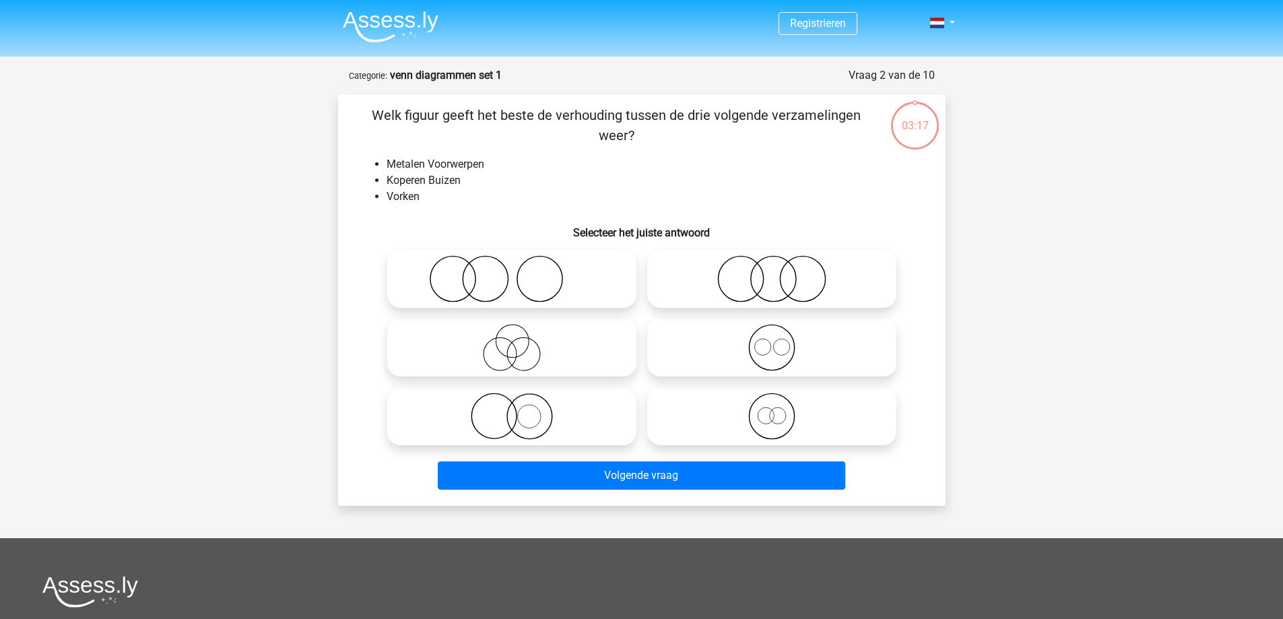
scroll to position [67, 0]
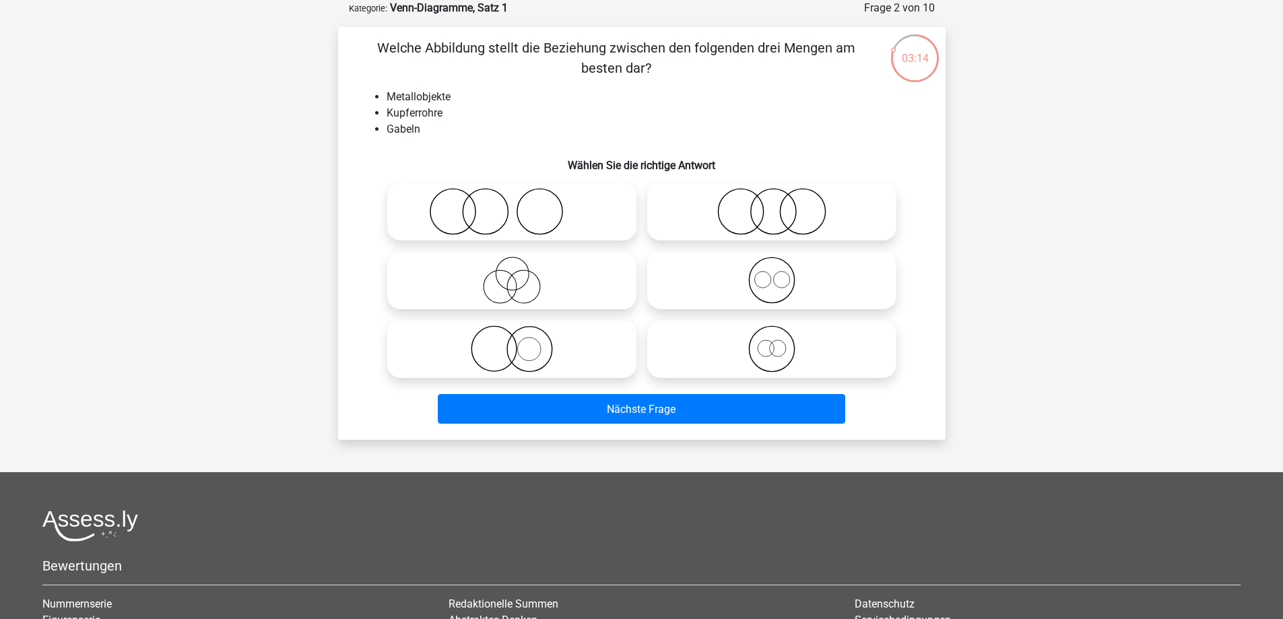
click at [486, 222] on icon at bounding box center [512, 211] width 238 height 47
click at [512, 205] on input "radio" at bounding box center [516, 200] width 9 height 9
radio input "true"
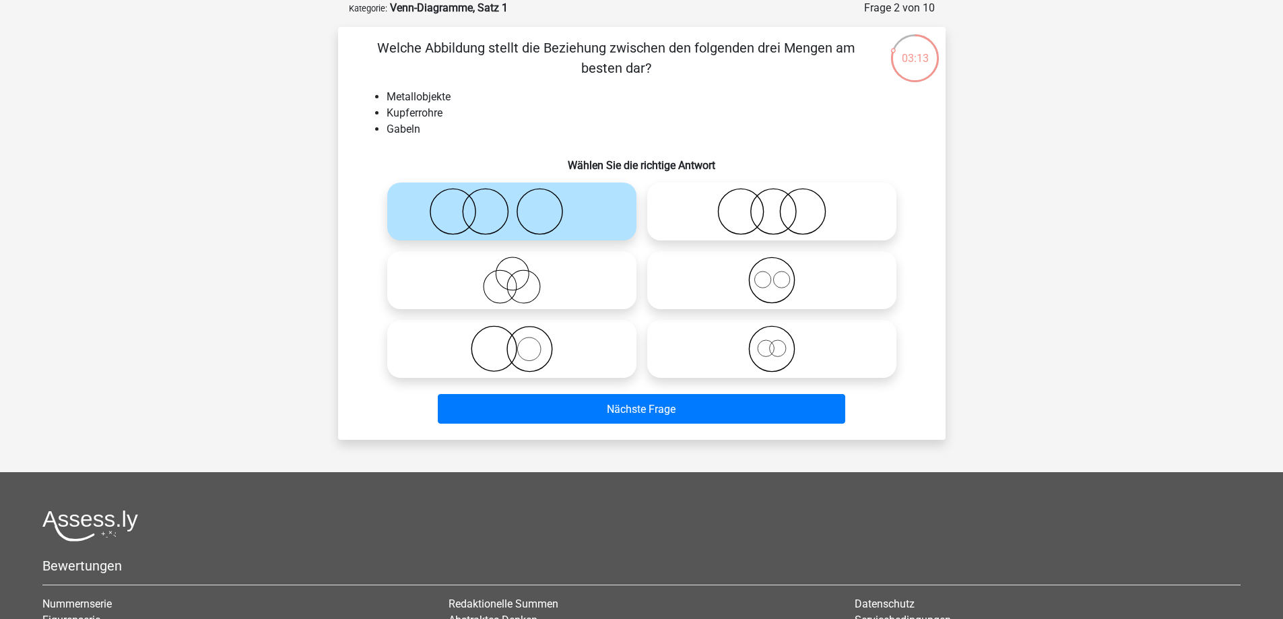
click at [748, 187] on label at bounding box center [771, 211] width 249 height 58
click at [772, 196] on input "radio" at bounding box center [776, 200] width 9 height 9
radio input "true"
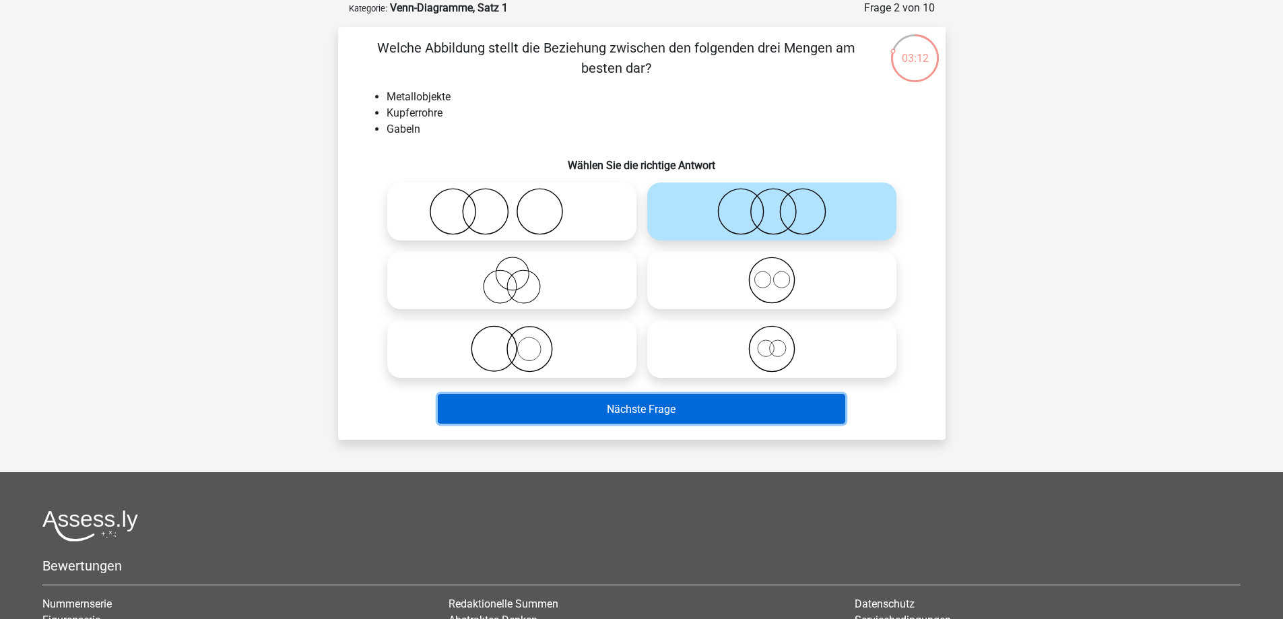
click at [690, 410] on button "Nächste Frage" at bounding box center [641, 408] width 407 height 29
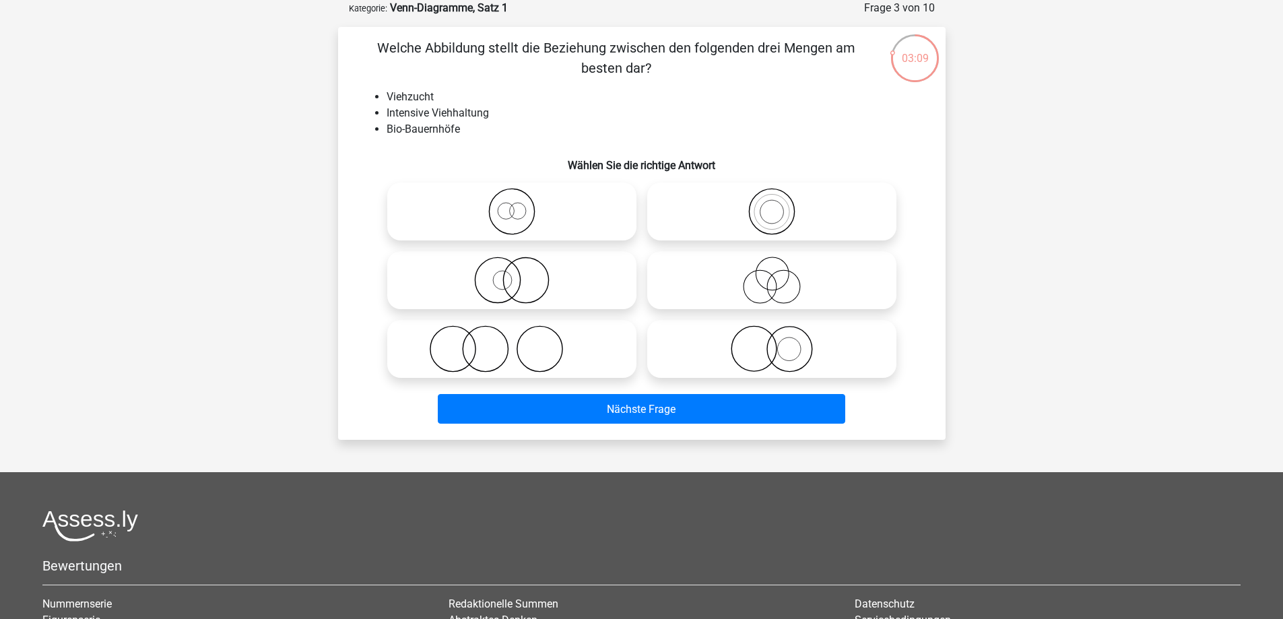
click at [573, 221] on icon at bounding box center [512, 211] width 238 height 47
click at [520, 205] on input "radio" at bounding box center [516, 200] width 9 height 9
radio input "true"
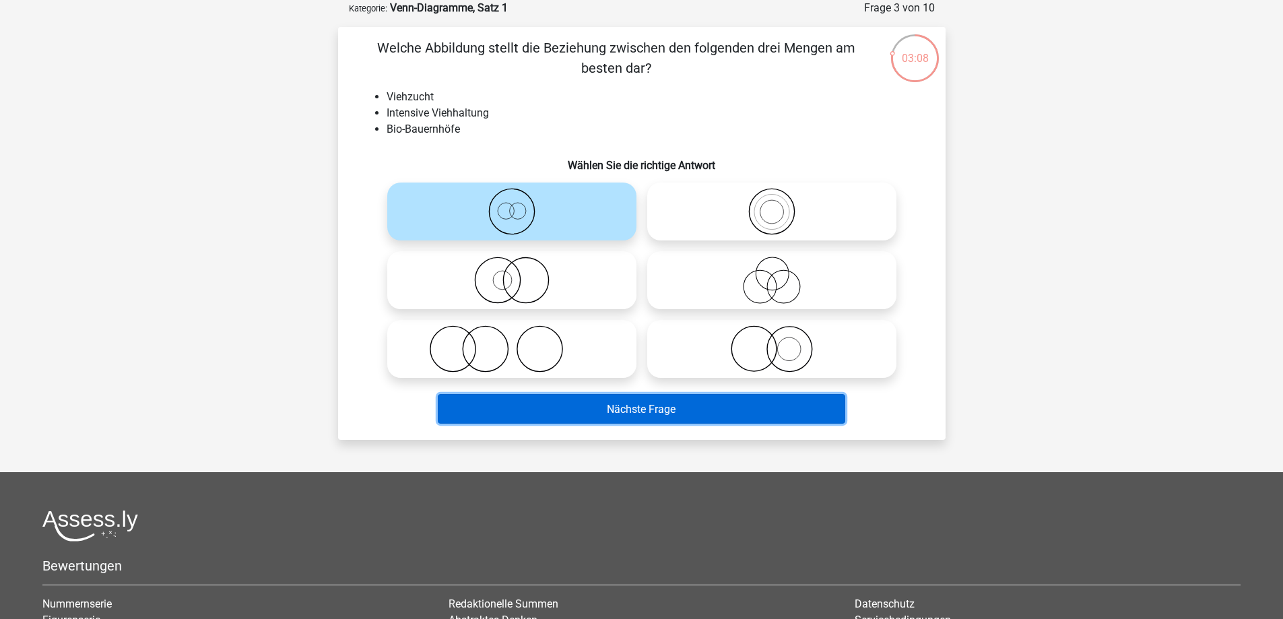
click at [590, 413] on button "Nächste Frage" at bounding box center [641, 408] width 407 height 29
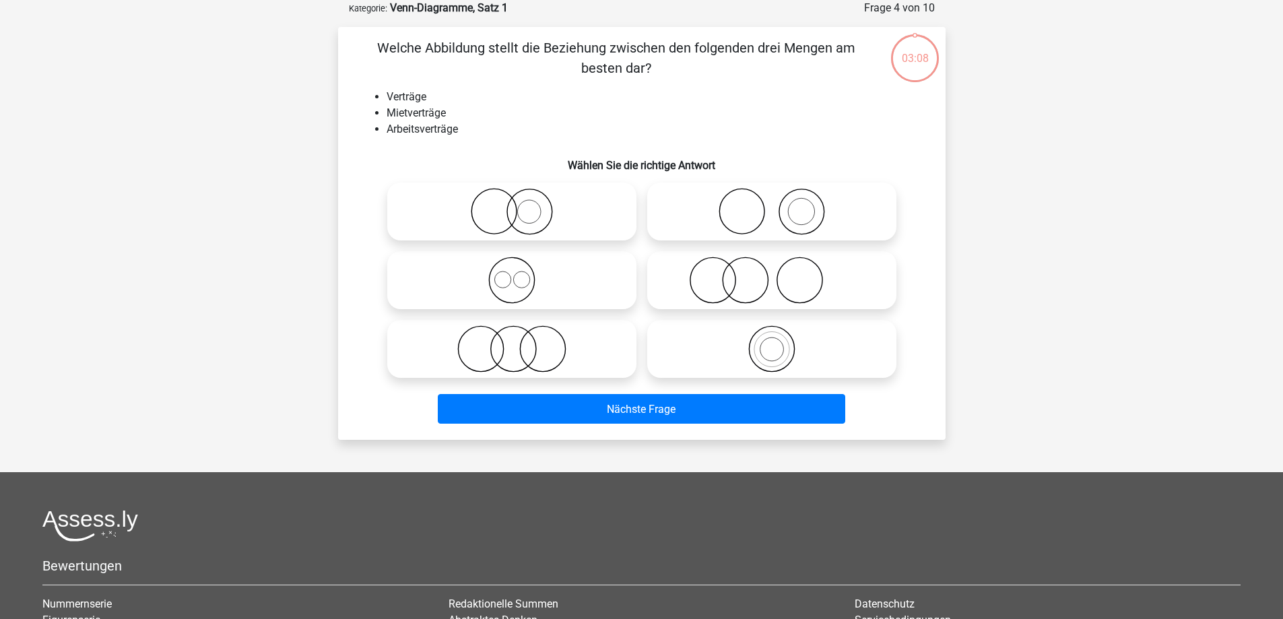
click at [730, 291] on icon at bounding box center [771, 280] width 238 height 47
click at [772, 273] on input "radio" at bounding box center [776, 269] width 9 height 9
radio input "true"
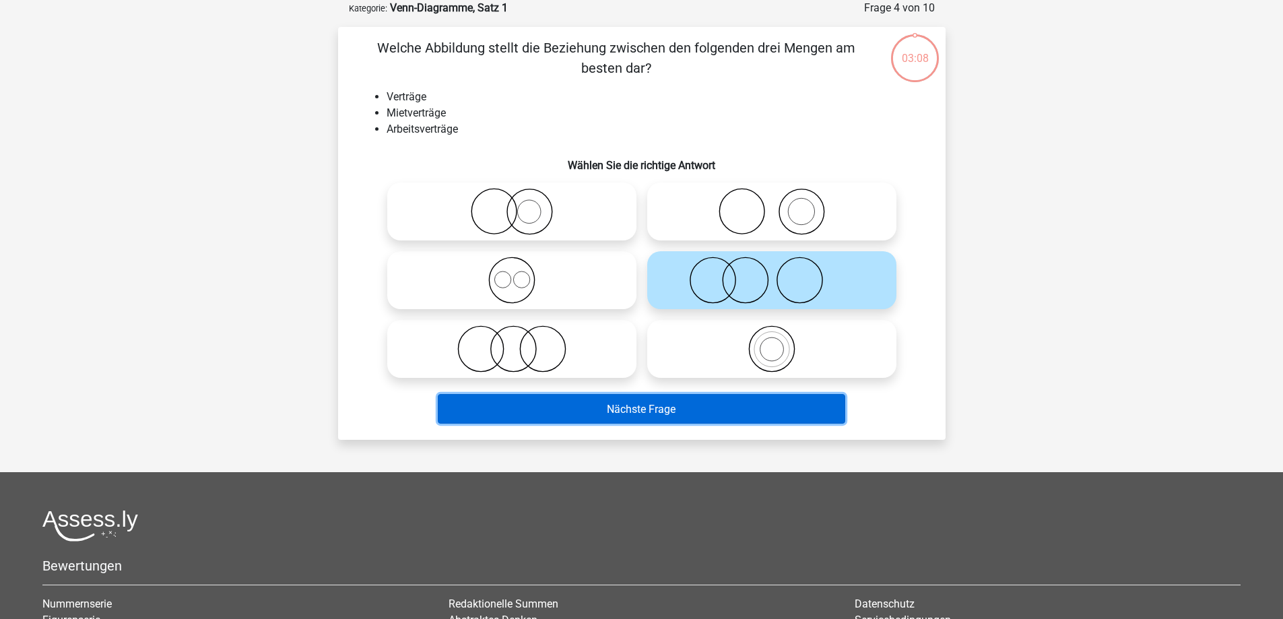
click at [681, 402] on button "Nächste Frage" at bounding box center [641, 408] width 407 height 29
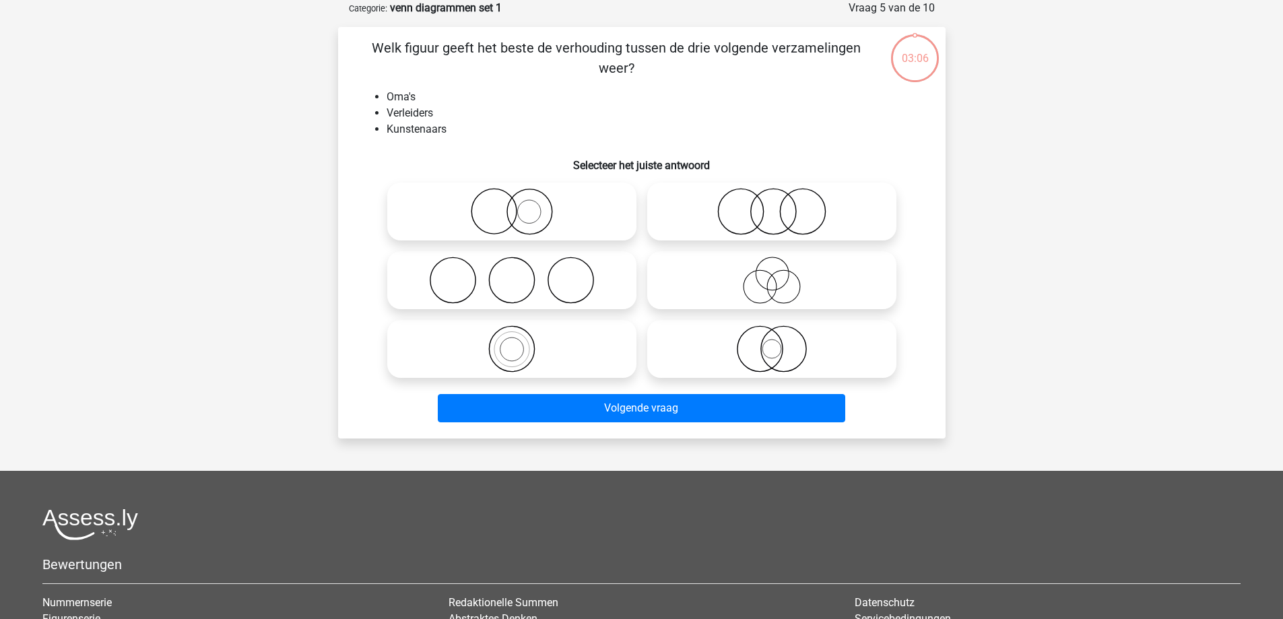
click at [534, 292] on icon at bounding box center [512, 280] width 238 height 47
click at [520, 273] on input "radio" at bounding box center [516, 269] width 9 height 9
radio input "true"
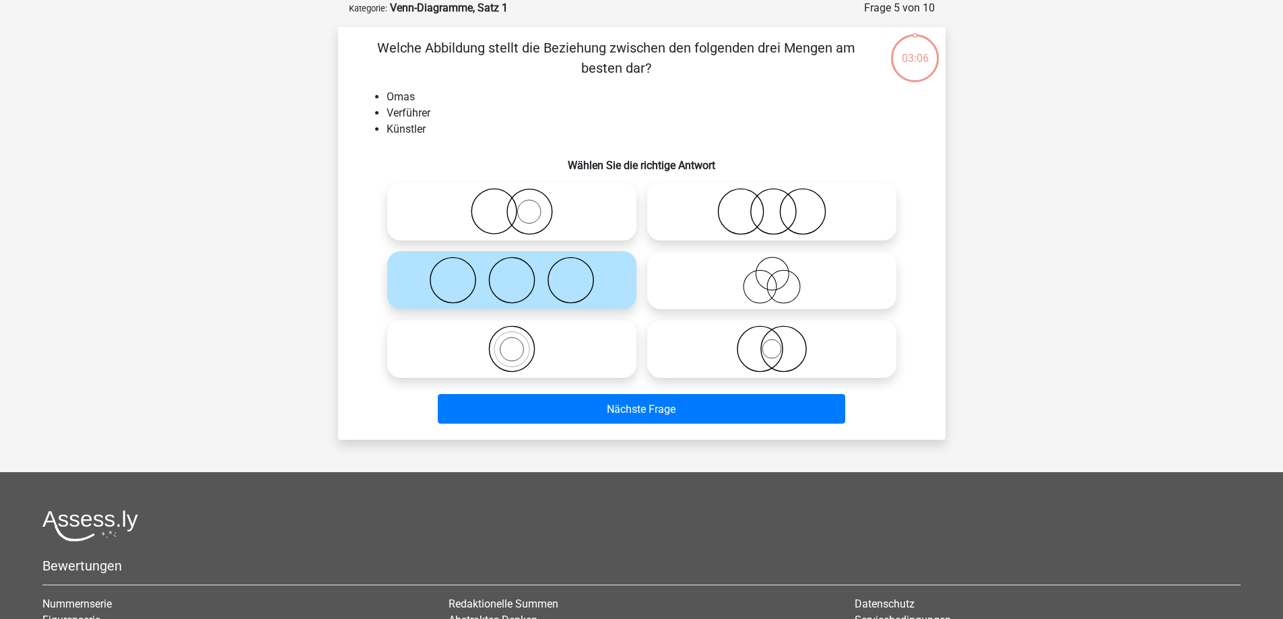
click at [579, 424] on div "Nächste Frage" at bounding box center [642, 411] width 520 height 34
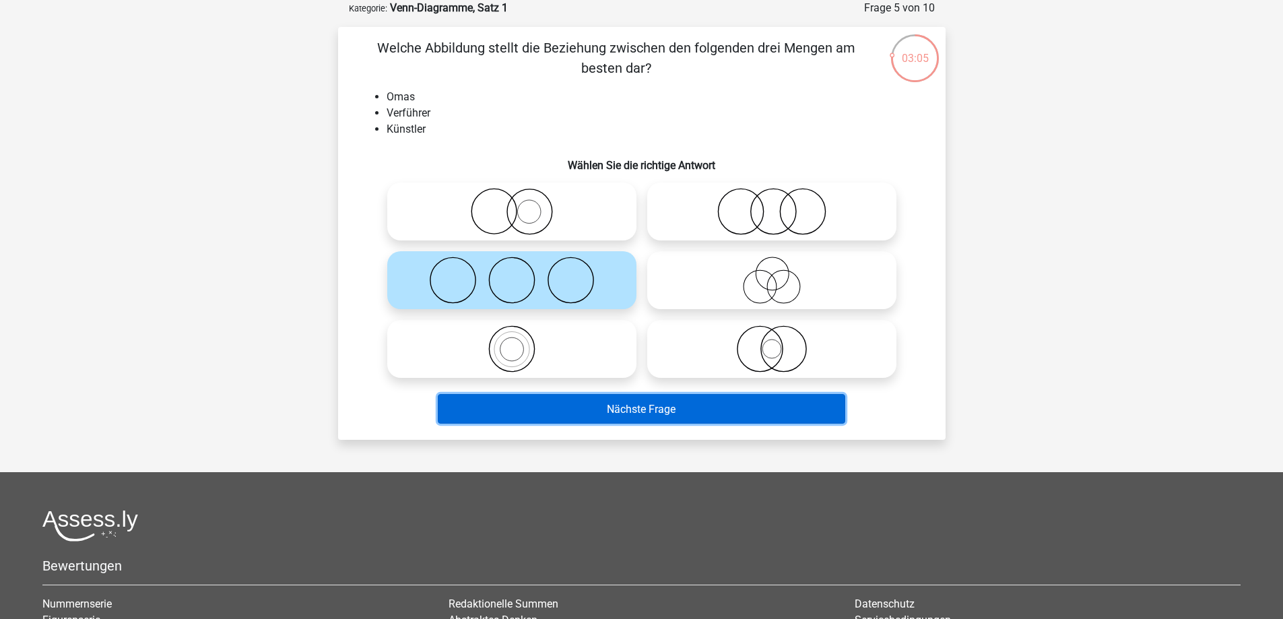
click at [586, 412] on button "Nächste Frage" at bounding box center [641, 408] width 407 height 29
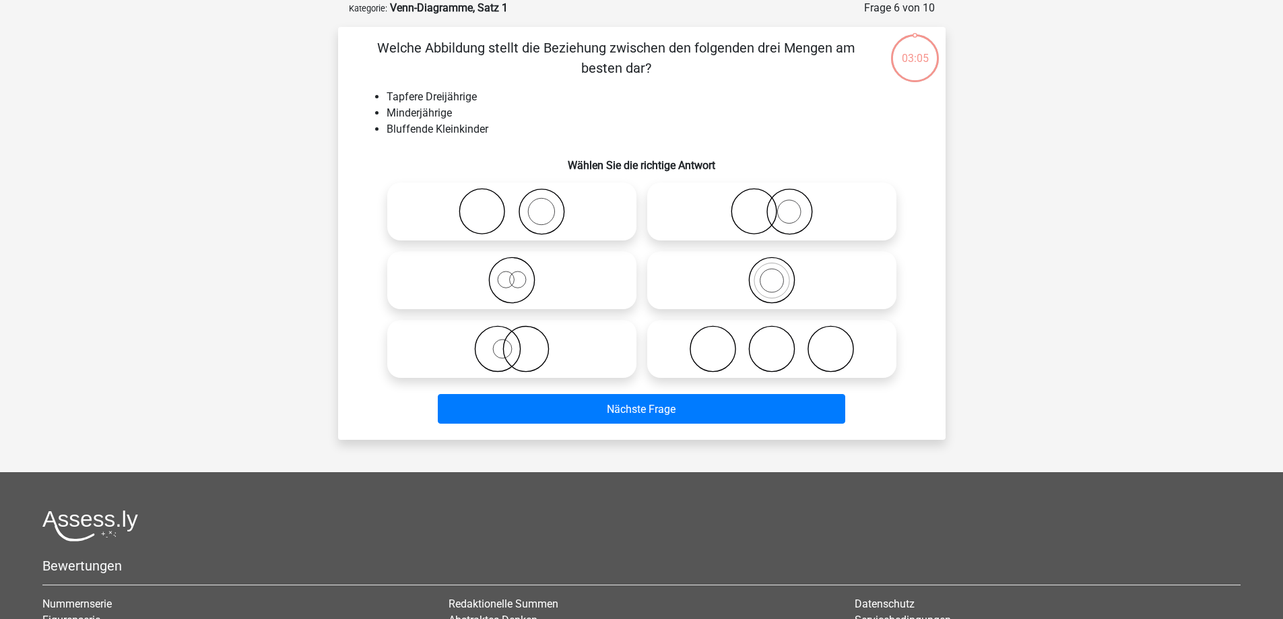
click at [741, 312] on div at bounding box center [772, 280] width 260 height 69
click at [732, 291] on icon at bounding box center [771, 280] width 238 height 47
click at [772, 273] on input "radio" at bounding box center [776, 269] width 9 height 9
radio input "true"
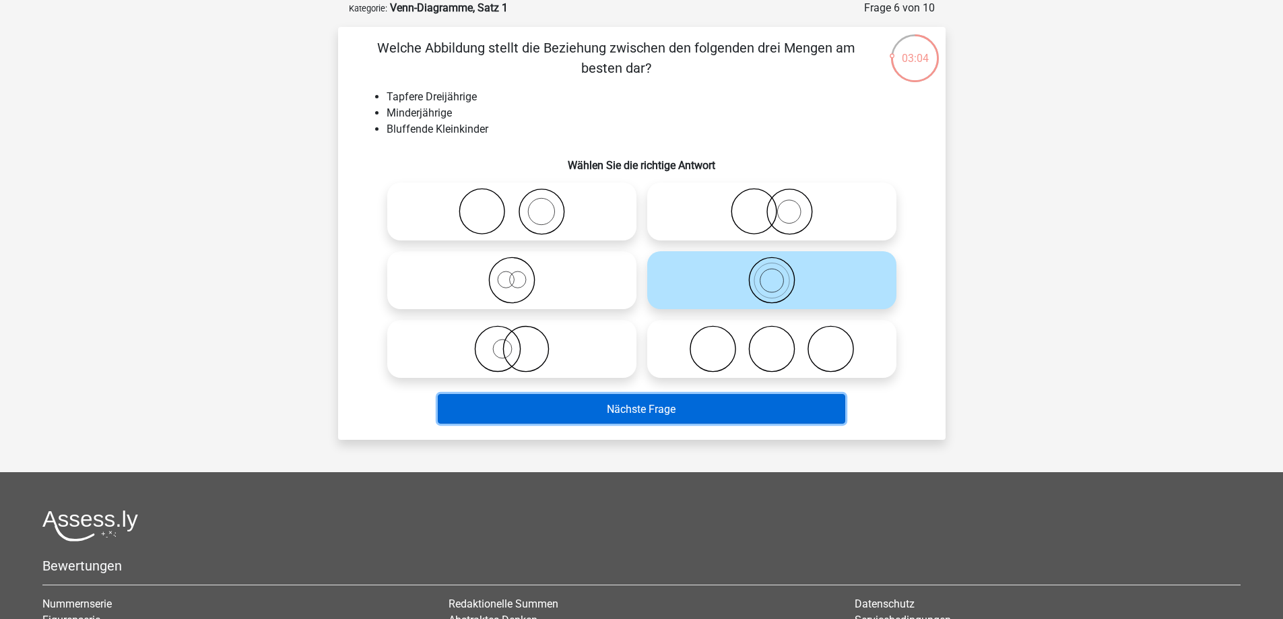
click at [691, 411] on button "Nächste Frage" at bounding box center [641, 408] width 407 height 29
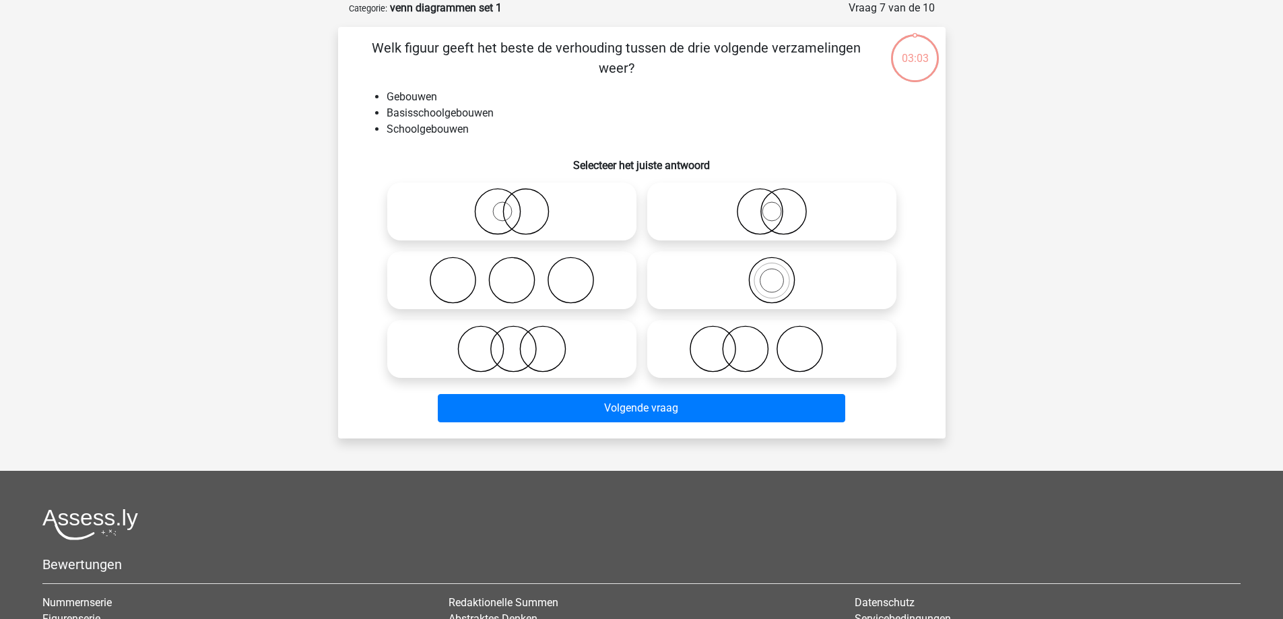
click at [730, 362] on circle at bounding box center [711, 349] width 45 height 45
click at [772, 342] on input "radio" at bounding box center [776, 337] width 9 height 9
radio input "true"
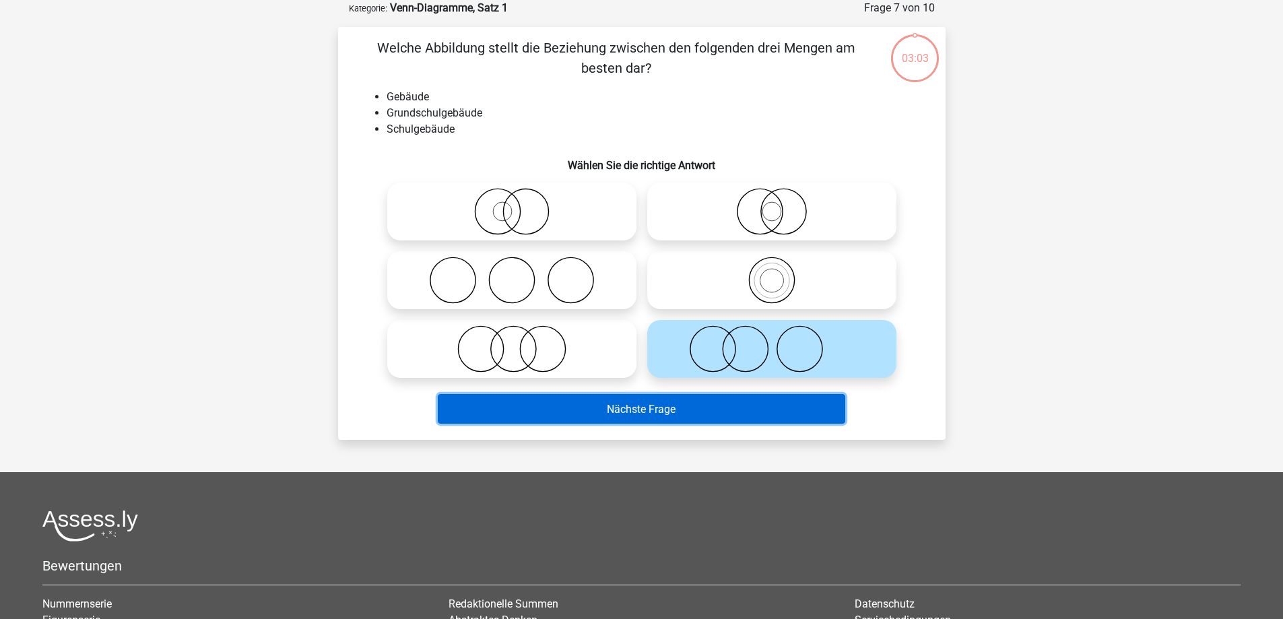
click at [702, 412] on button "Nächste Frage" at bounding box center [641, 408] width 407 height 29
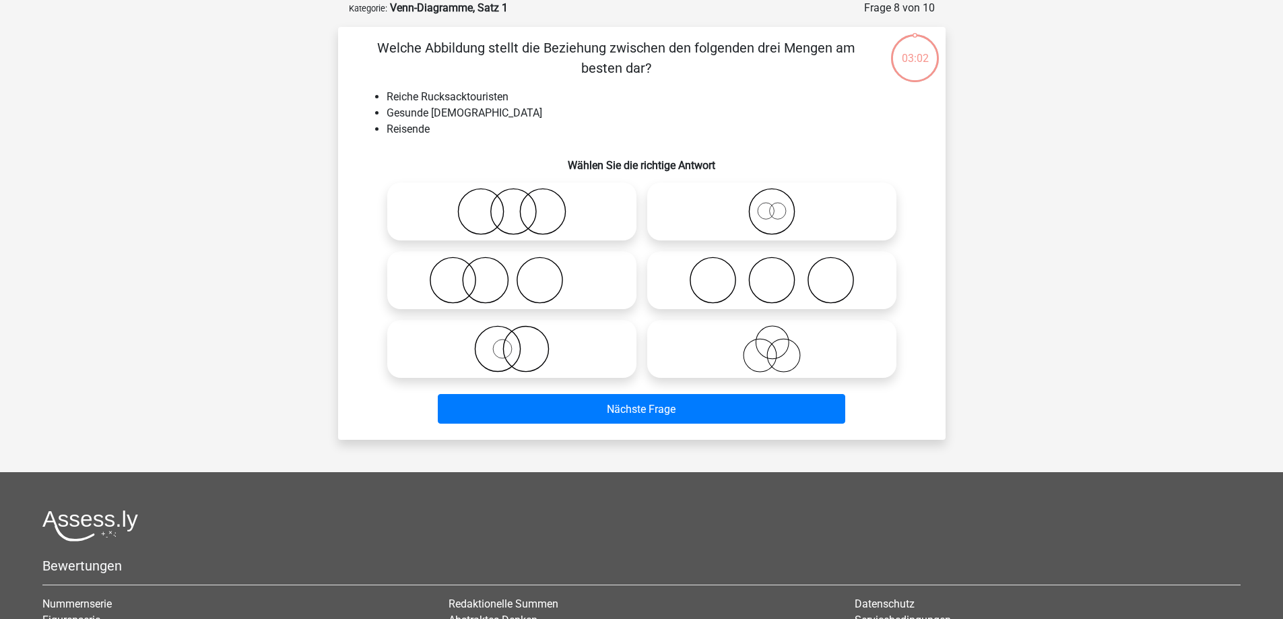
click at [740, 229] on icon at bounding box center [771, 211] width 238 height 47
click at [772, 205] on input "radio" at bounding box center [776, 200] width 9 height 9
radio input "true"
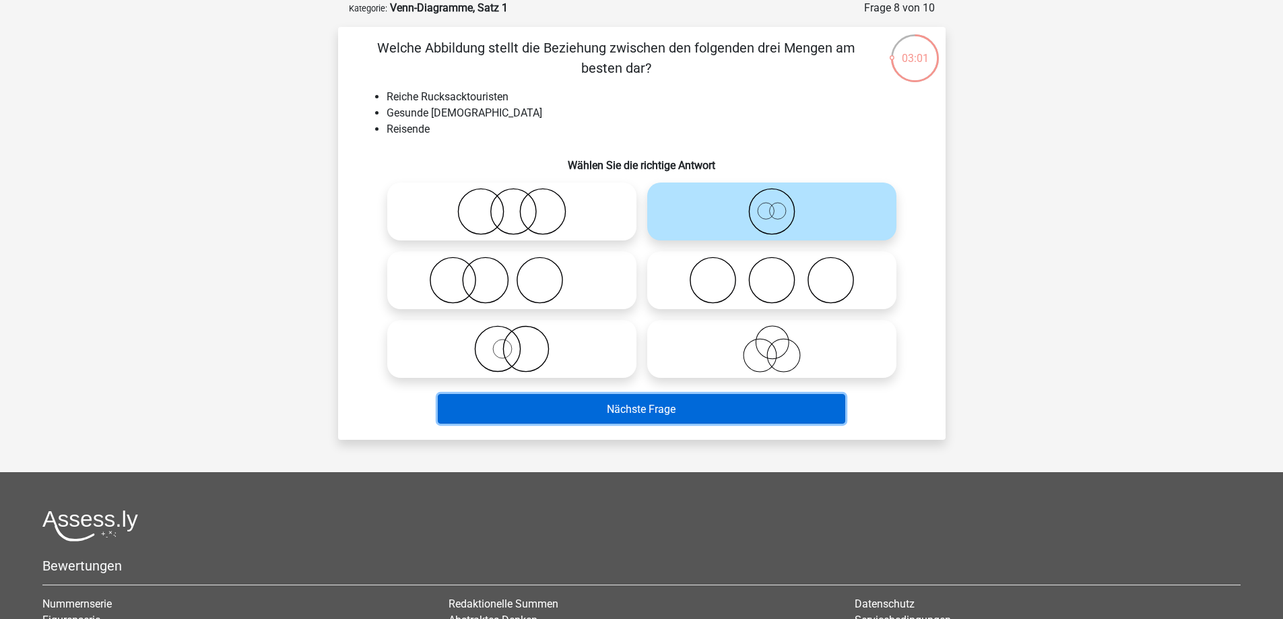
click at [712, 403] on button "Nächste Frage" at bounding box center [641, 408] width 407 height 29
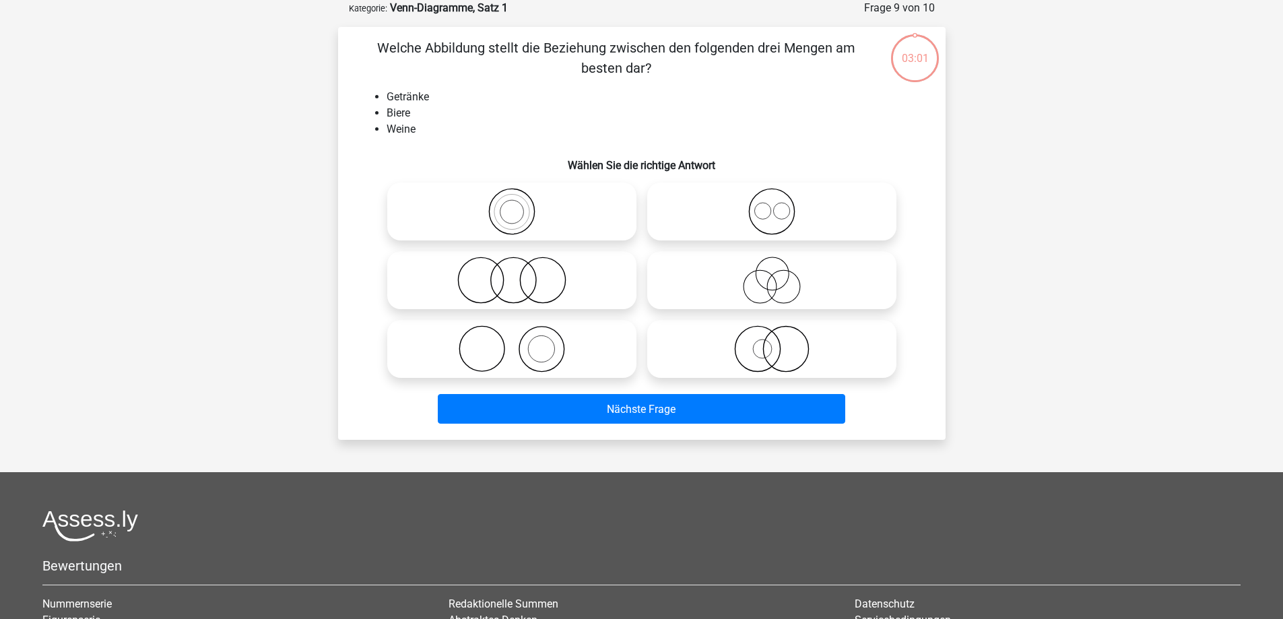
click at [743, 291] on icon at bounding box center [771, 280] width 238 height 47
click at [772, 273] on input "radio" at bounding box center [776, 269] width 9 height 9
radio input "true"
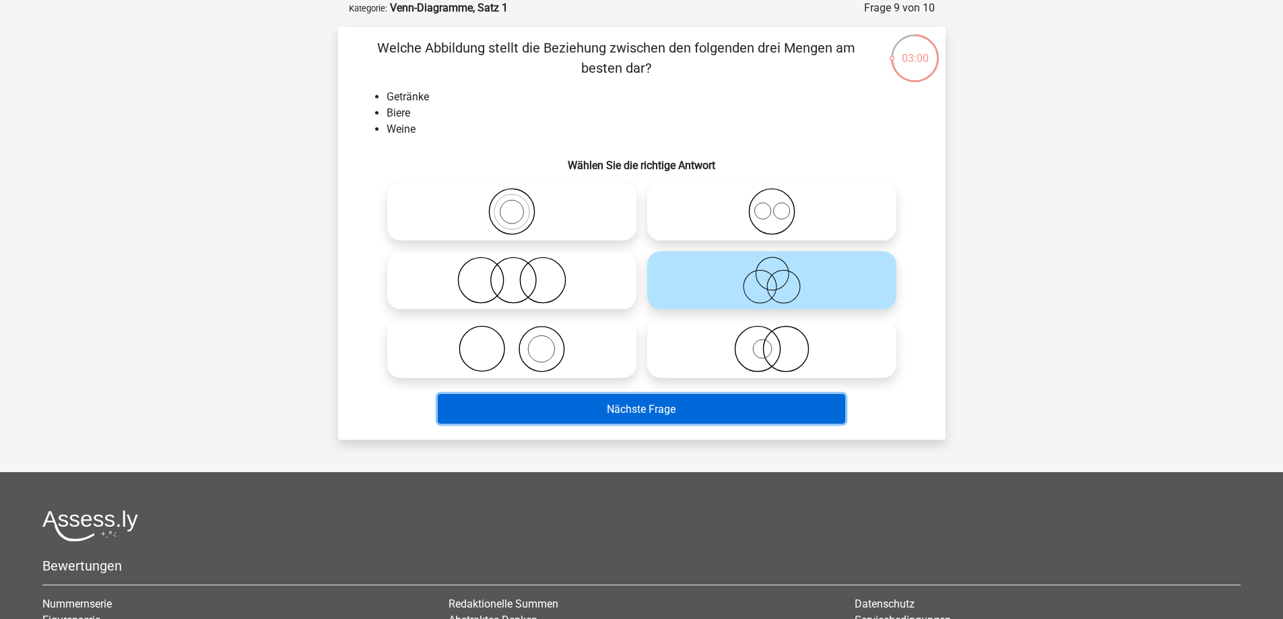
click at [720, 409] on button "Nächste Frage" at bounding box center [641, 408] width 407 height 29
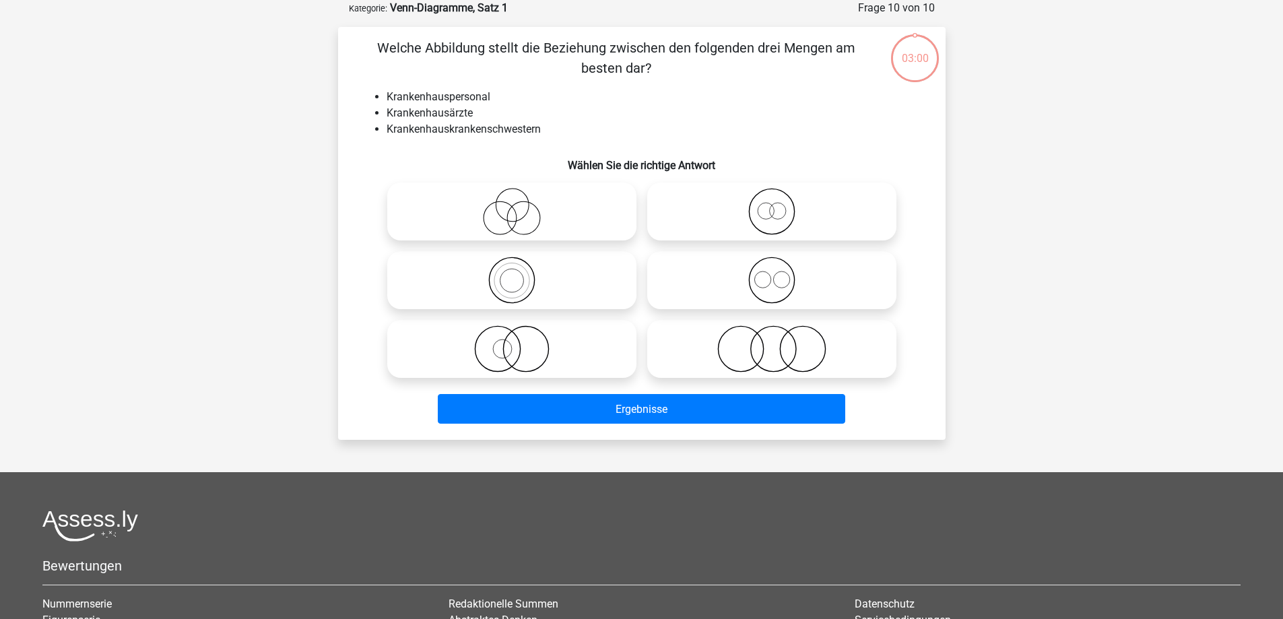
click at [735, 335] on icon at bounding box center [771, 348] width 238 height 47
click at [772, 335] on input "radio" at bounding box center [776, 337] width 9 height 9
radio input "true"
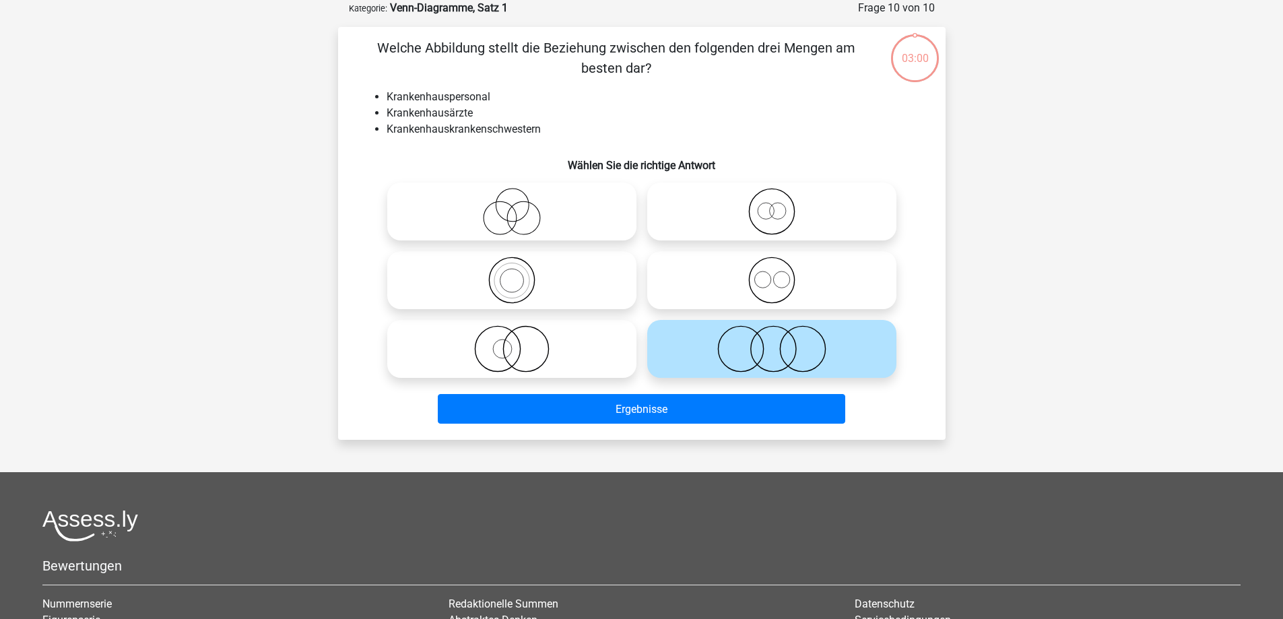
click at [714, 426] on div "Ergebnisse" at bounding box center [642, 411] width 520 height 34
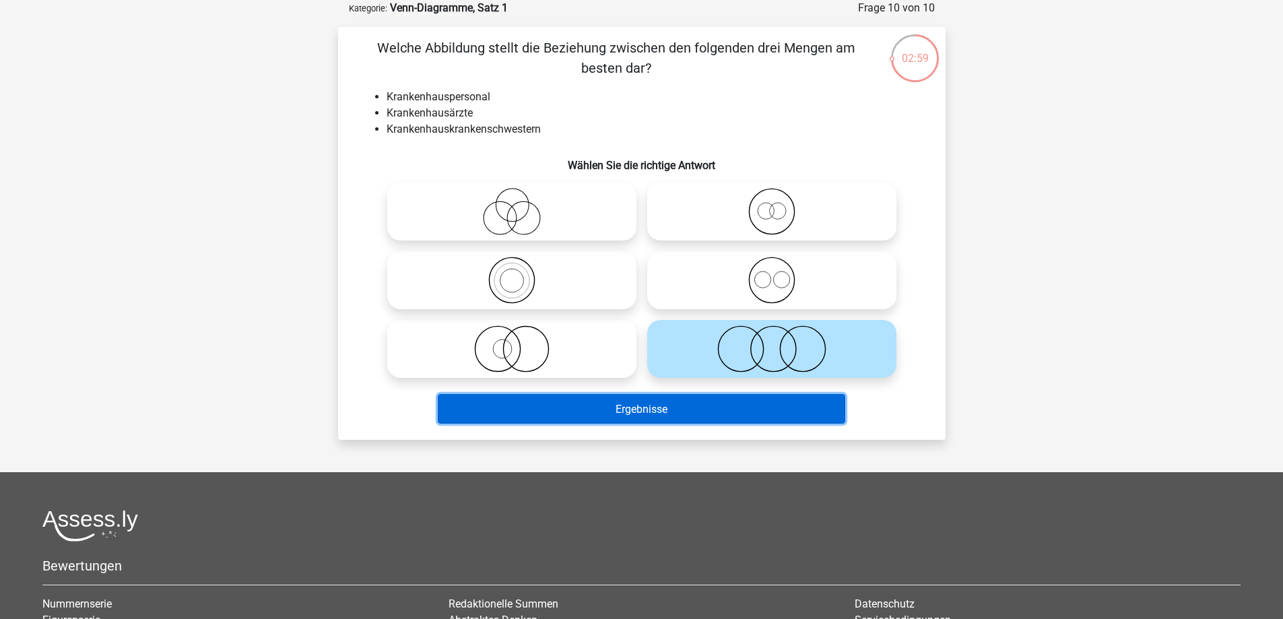
click at [711, 408] on button "Ergebnisse" at bounding box center [641, 408] width 407 height 29
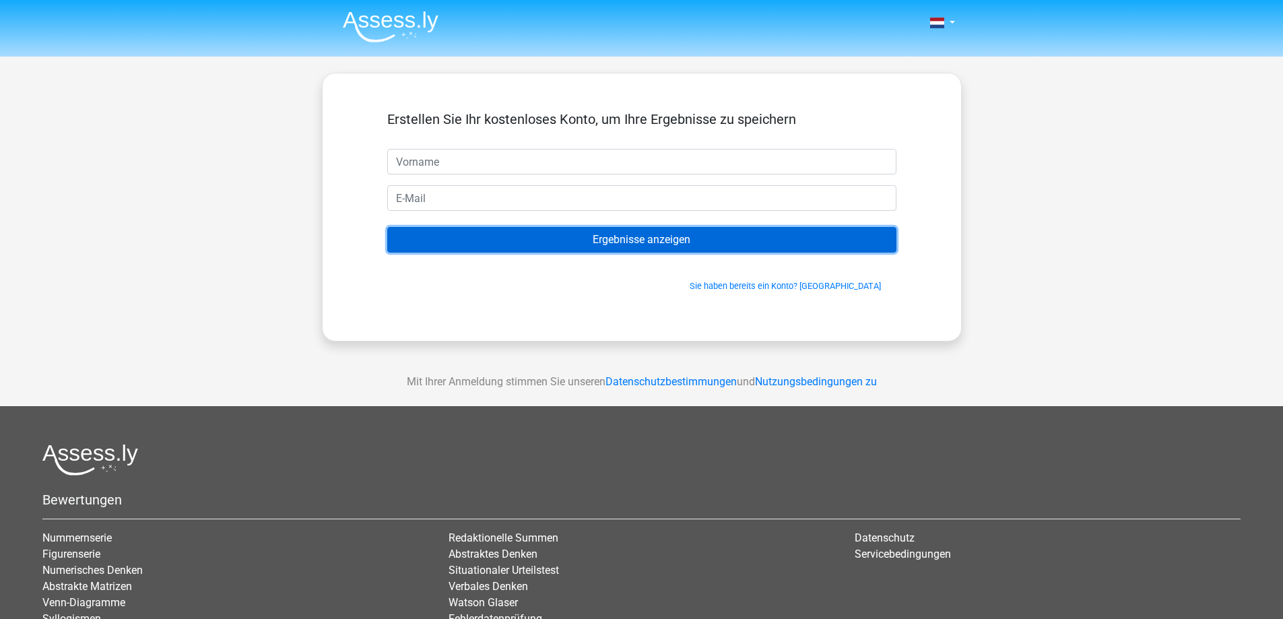
click at [703, 249] on input "Ergebnisse anzeigen" at bounding box center [641, 240] width 509 height 26
click at [688, 244] on input "Ergebnisse anzeigen" at bounding box center [641, 240] width 509 height 26
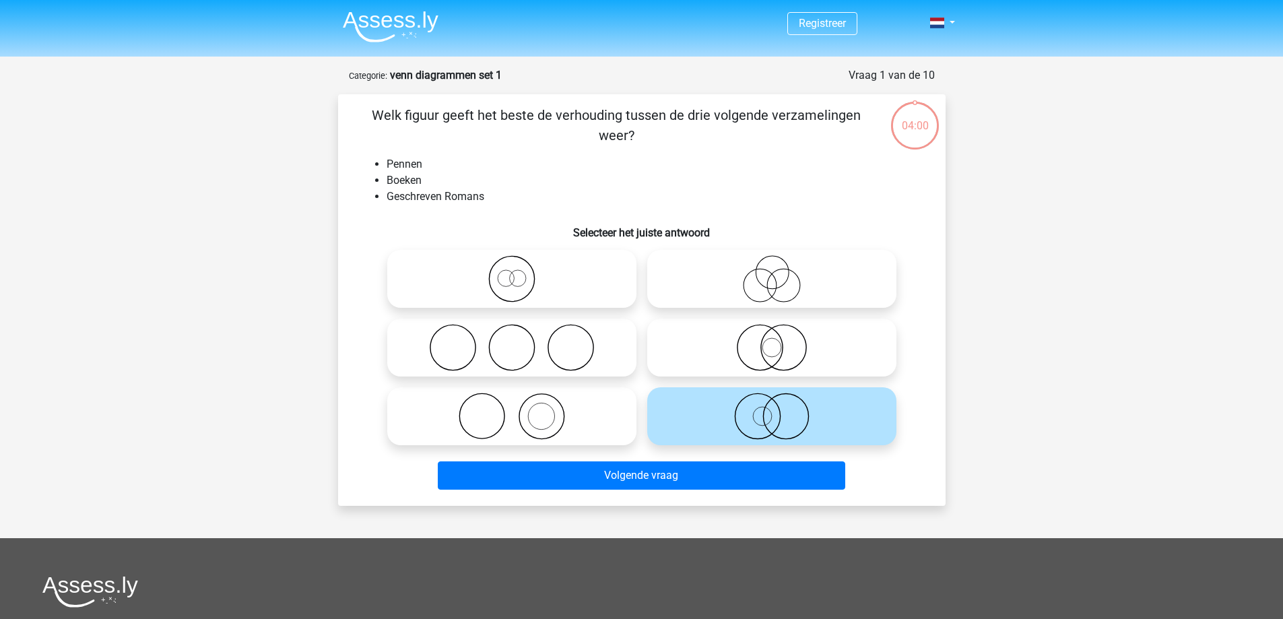
scroll to position [67, 0]
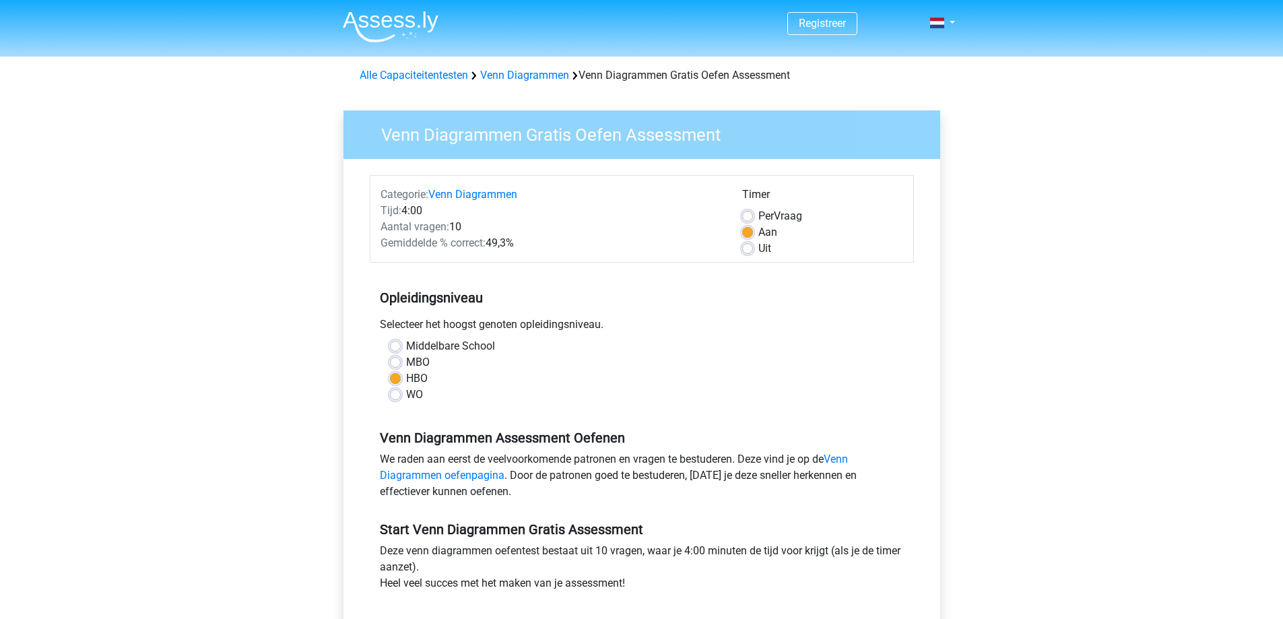
scroll to position [135, 0]
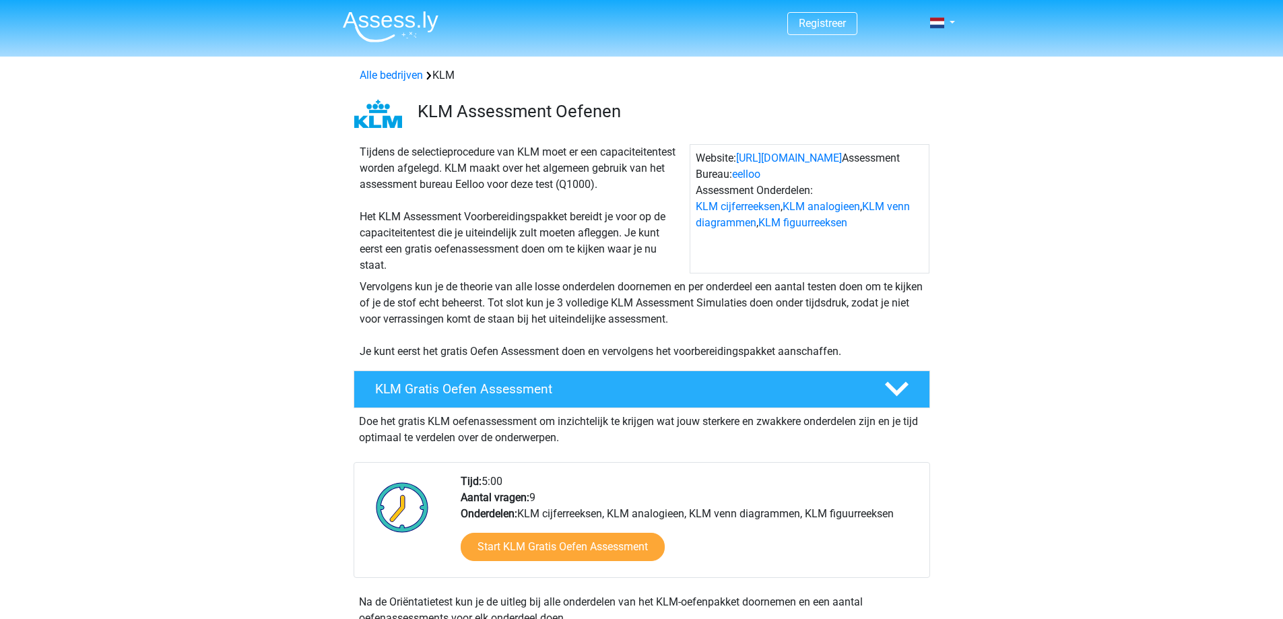
scroll to position [1010, 0]
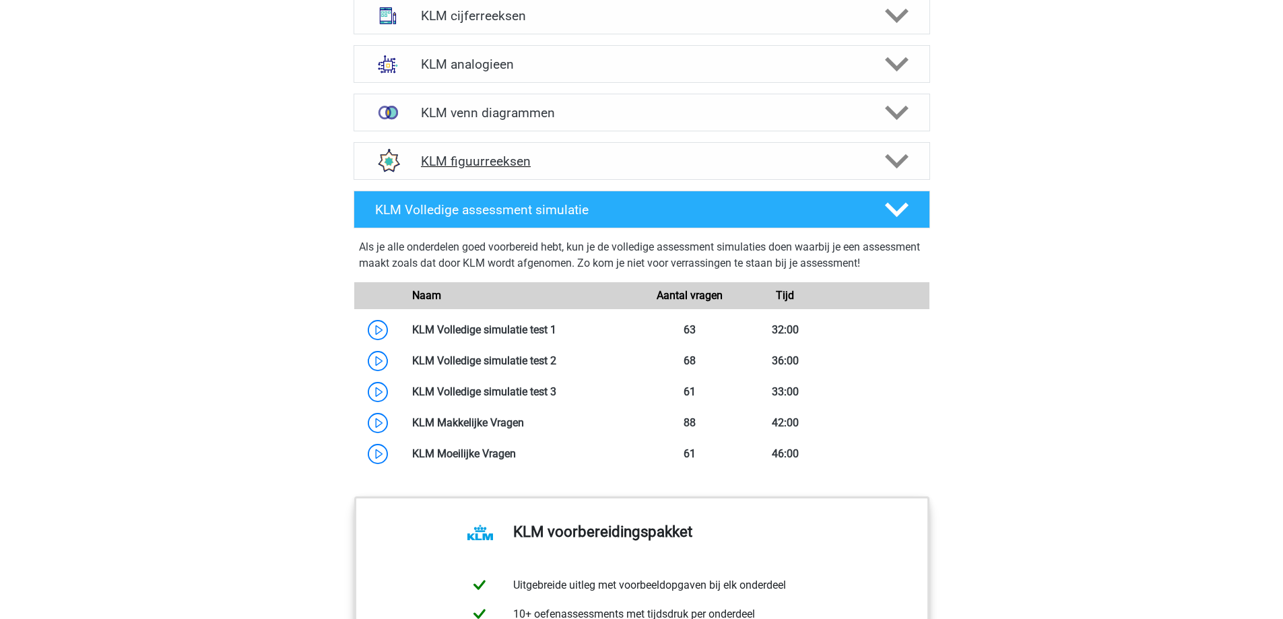
click at [466, 158] on h4 "KLM figuurreeksen" at bounding box center [641, 161] width 441 height 15
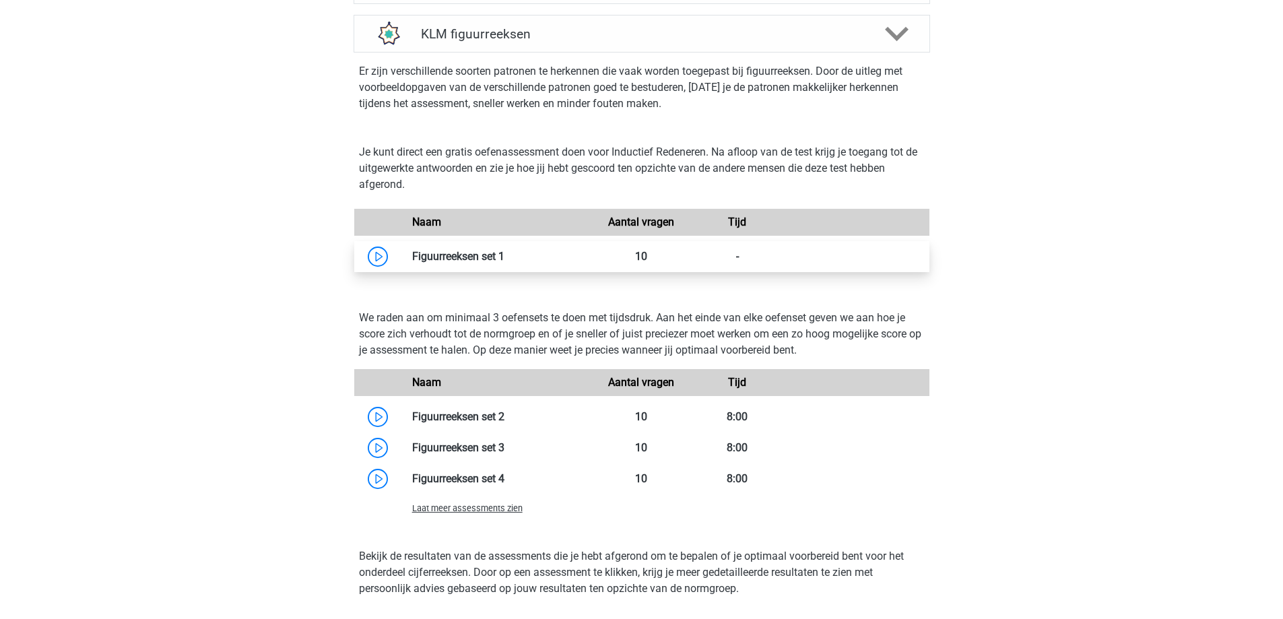
scroll to position [1145, 0]
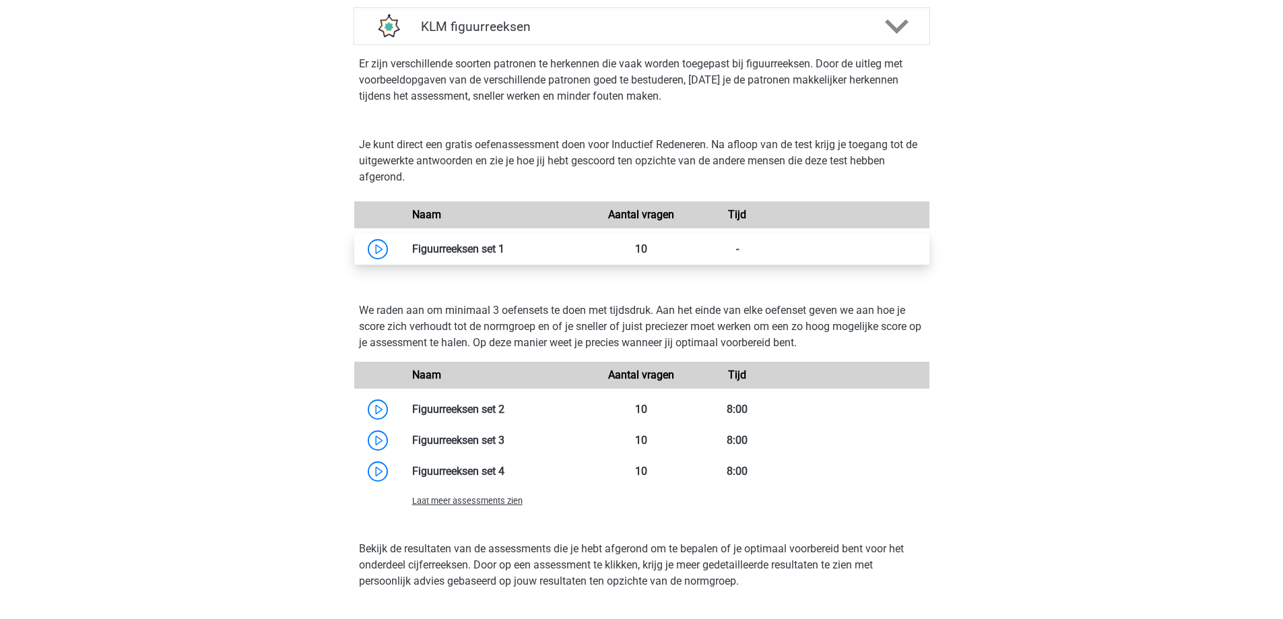
click at [504, 250] on link at bounding box center [504, 248] width 0 height 13
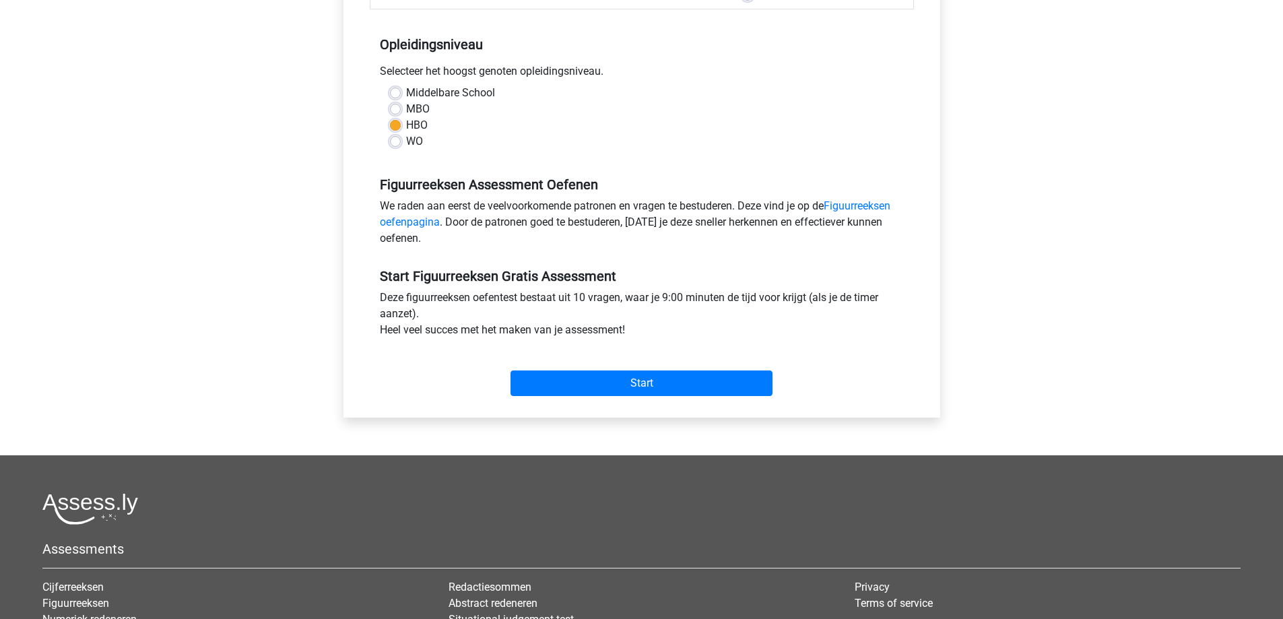
scroll to position [269, 0]
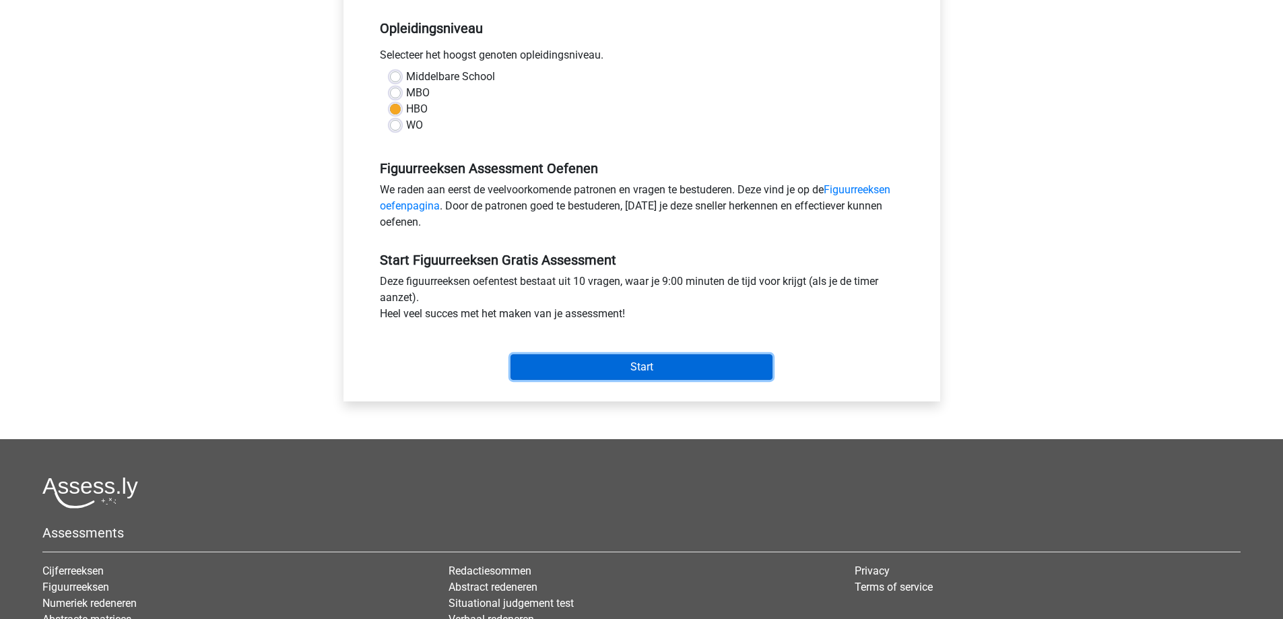
click at [567, 369] on input "Start" at bounding box center [641, 367] width 262 height 26
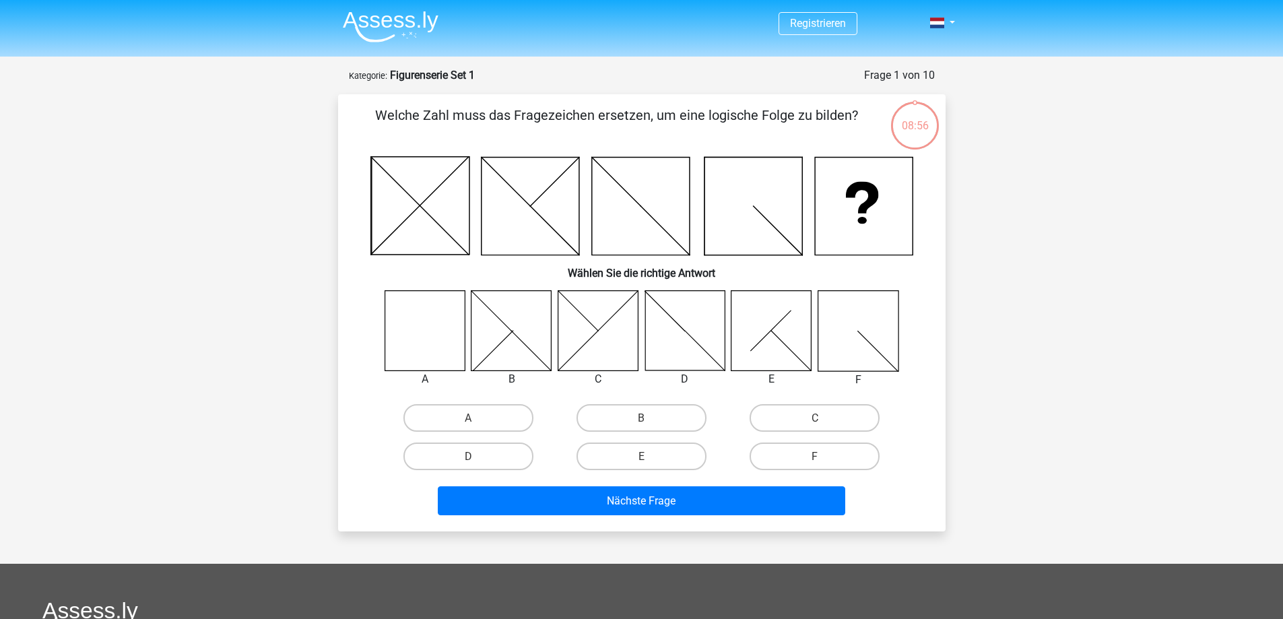
drag, startPoint x: 1020, startPoint y: 200, endPoint x: 1028, endPoint y: 195, distance: 9.7
click at [1020, 200] on div "Registrieren Niederländisch Englisch" at bounding box center [641, 459] width 1283 height 919
click at [401, 333] on icon at bounding box center [424, 330] width 80 height 80
click at [485, 417] on label "A" at bounding box center [468, 418] width 130 height 28
click at [477, 417] on input "A" at bounding box center [472, 421] width 9 height 9
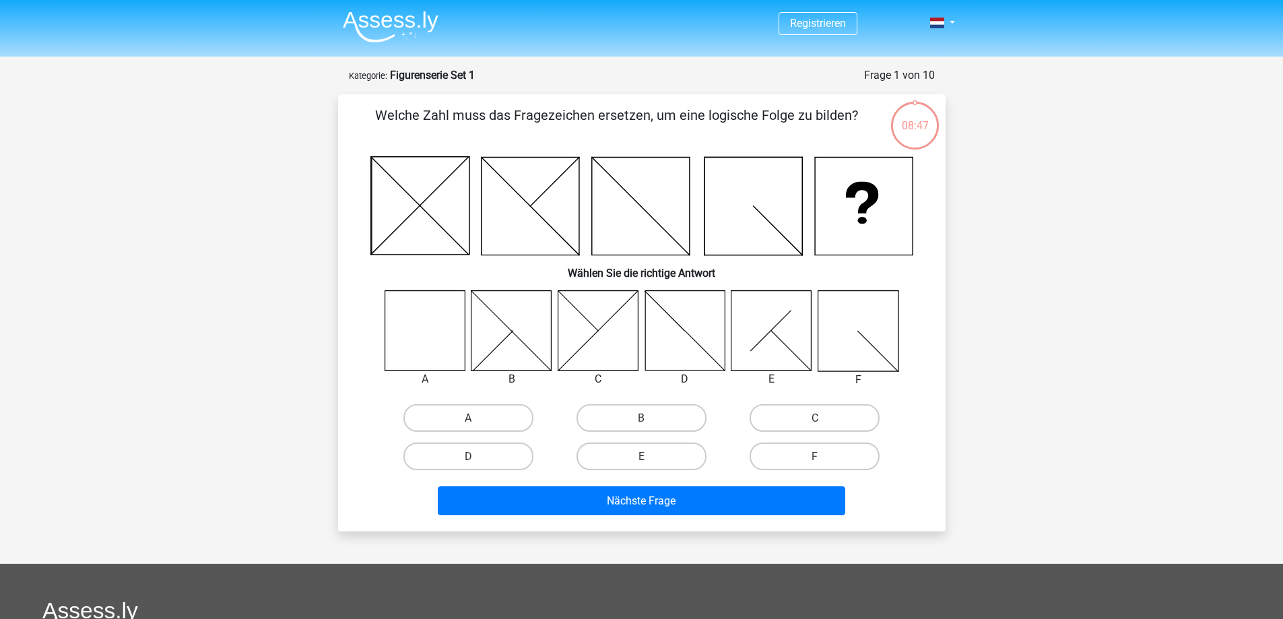
radio input "true"
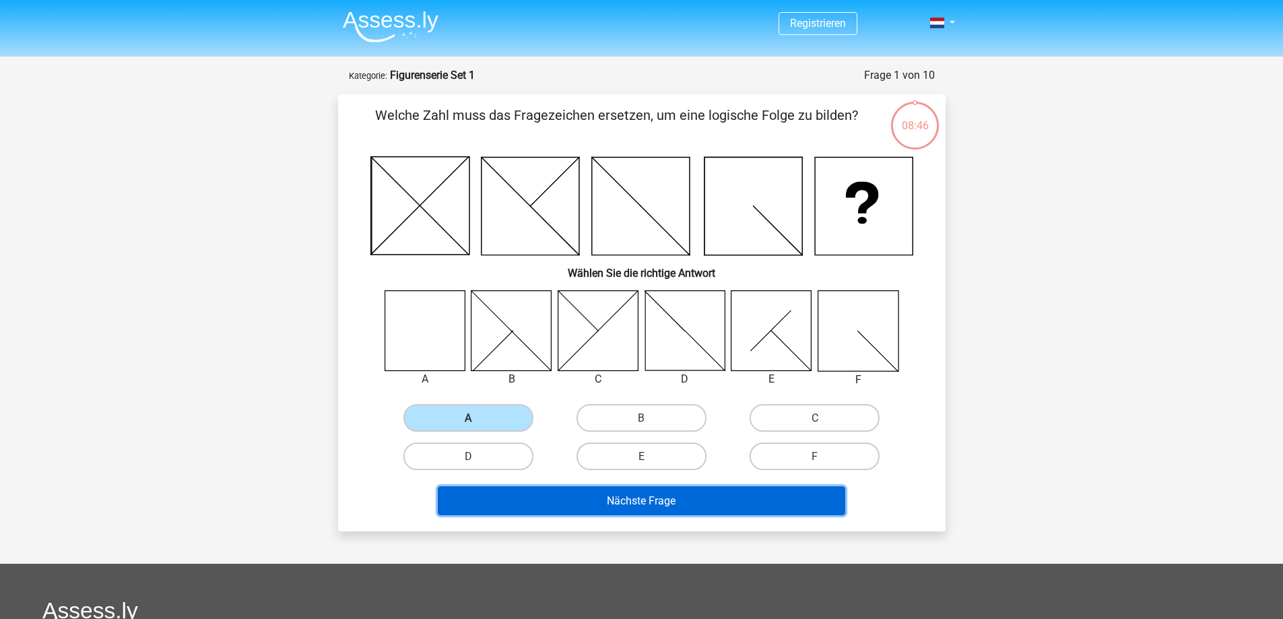
click at [590, 504] on button "Nächste Frage" at bounding box center [641, 500] width 407 height 29
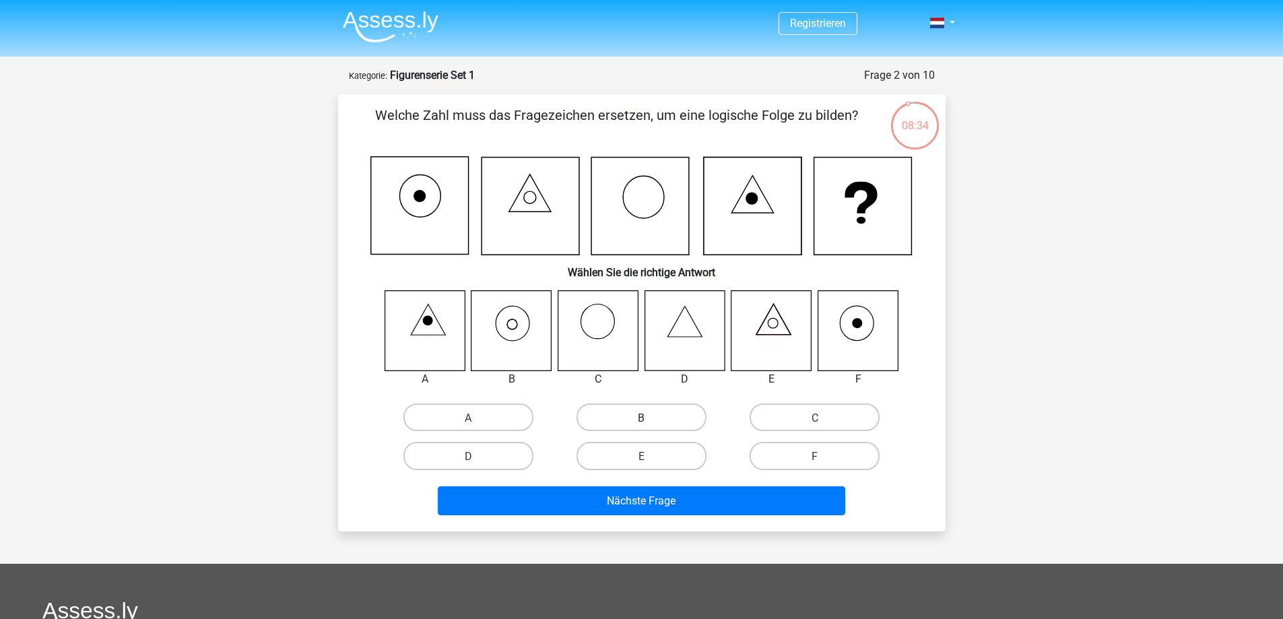
click at [611, 411] on label "B" at bounding box center [641, 417] width 130 height 28
click at [641, 417] on input "B" at bounding box center [645, 421] width 9 height 9
radio input "true"
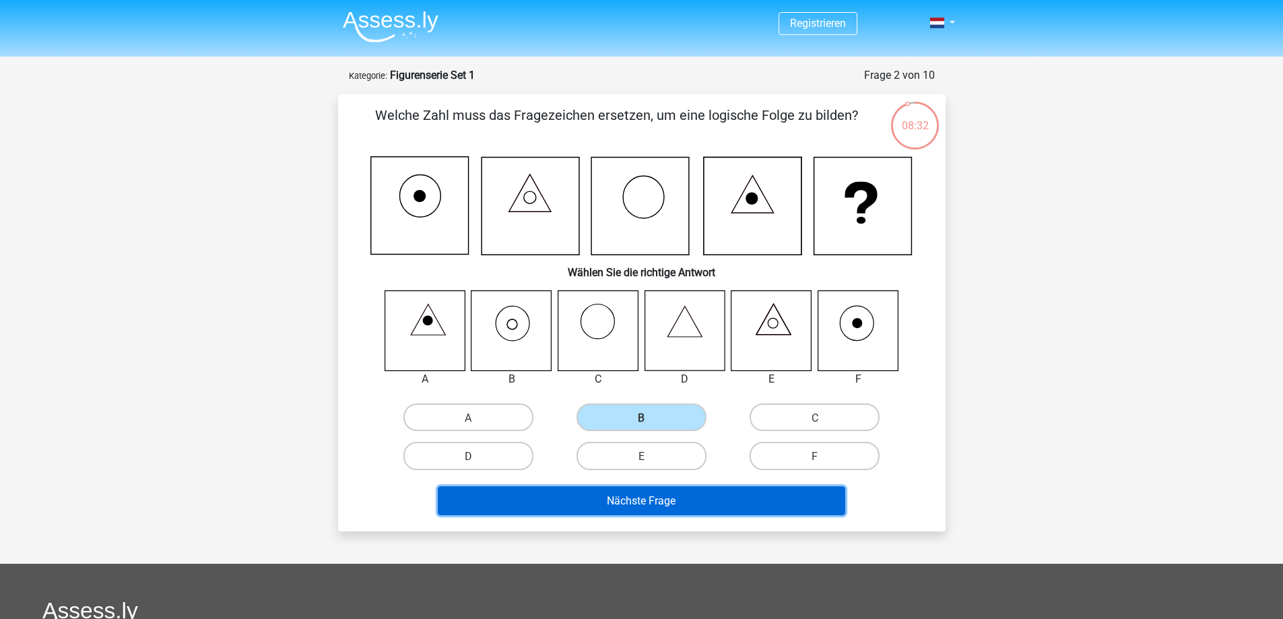
click at [586, 508] on button "Nächste Frage" at bounding box center [641, 500] width 407 height 29
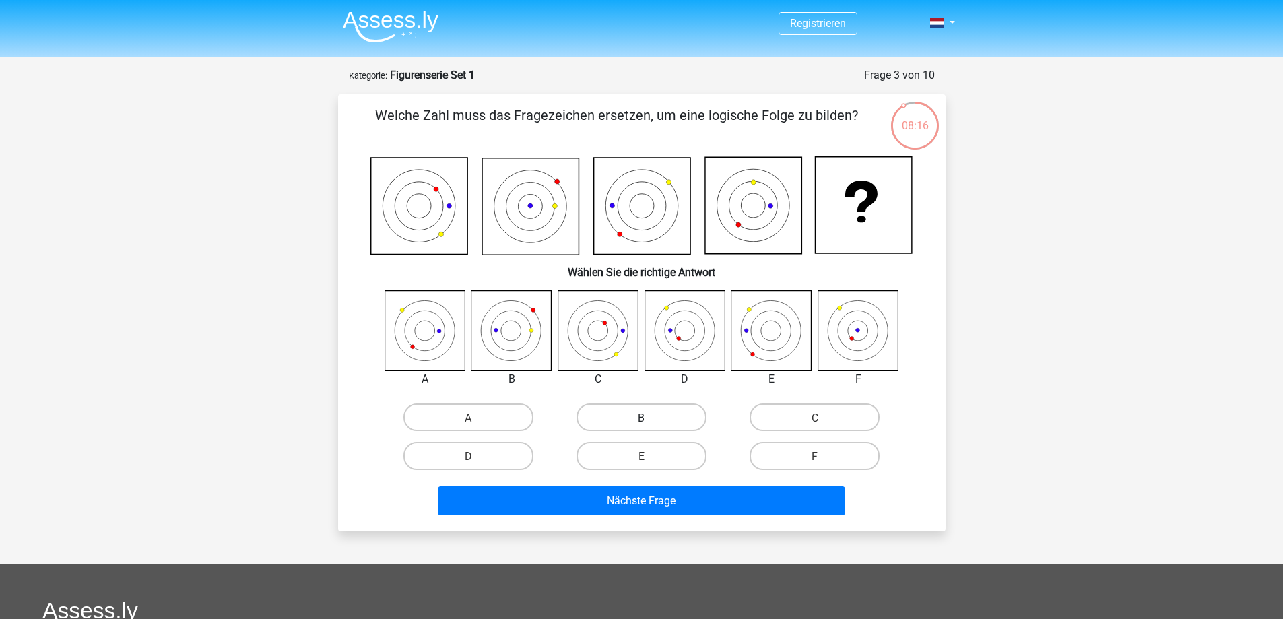
click at [620, 413] on label "B" at bounding box center [641, 417] width 130 height 28
click at [641, 417] on input "B" at bounding box center [645, 421] width 9 height 9
radio input "true"
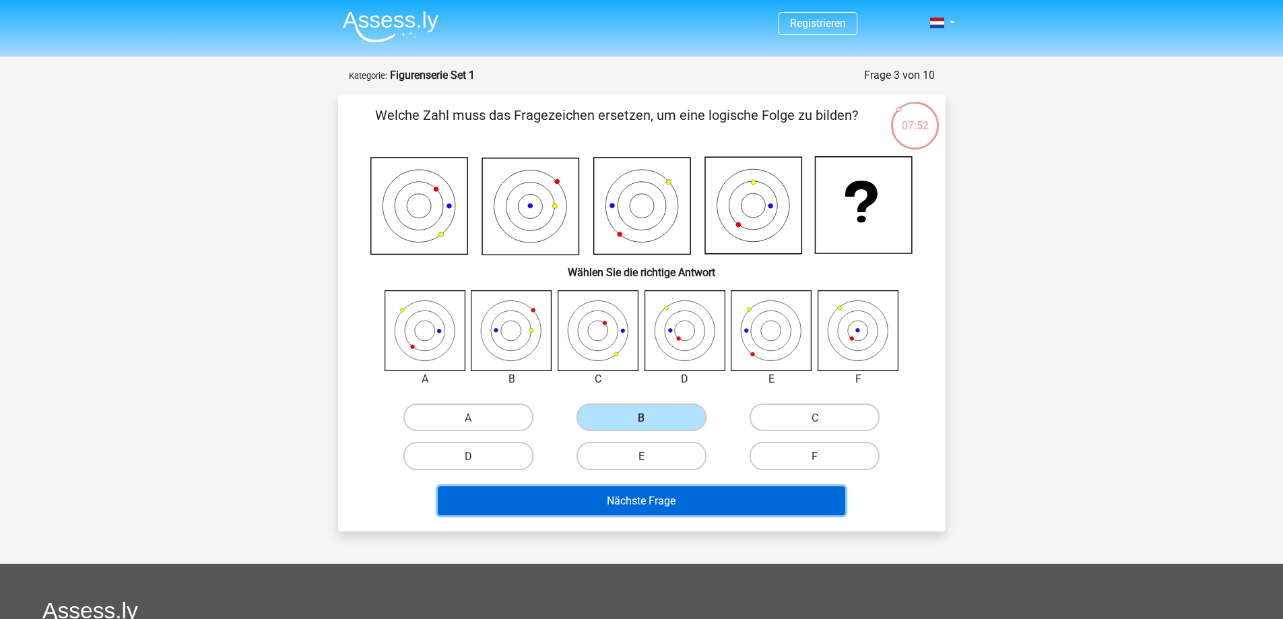
click at [642, 504] on font "Nächste Frage" at bounding box center [641, 500] width 69 height 13
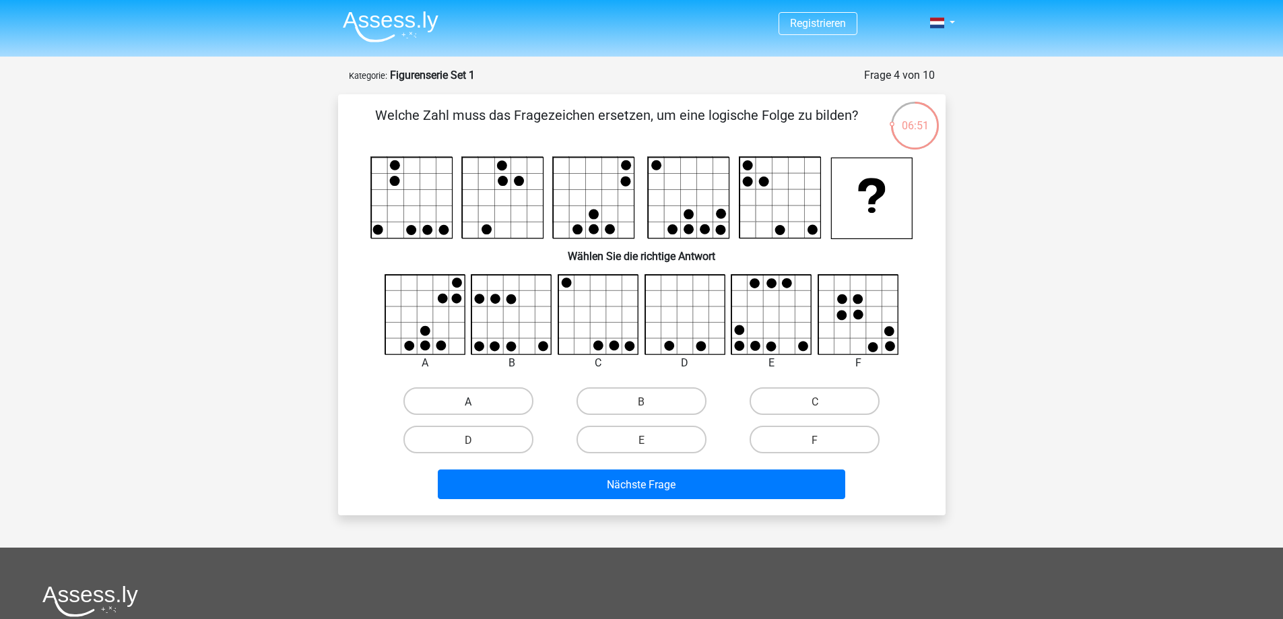
click at [459, 393] on label "A" at bounding box center [468, 401] width 130 height 28
click at [468, 401] on input "A" at bounding box center [472, 405] width 9 height 9
radio input "true"
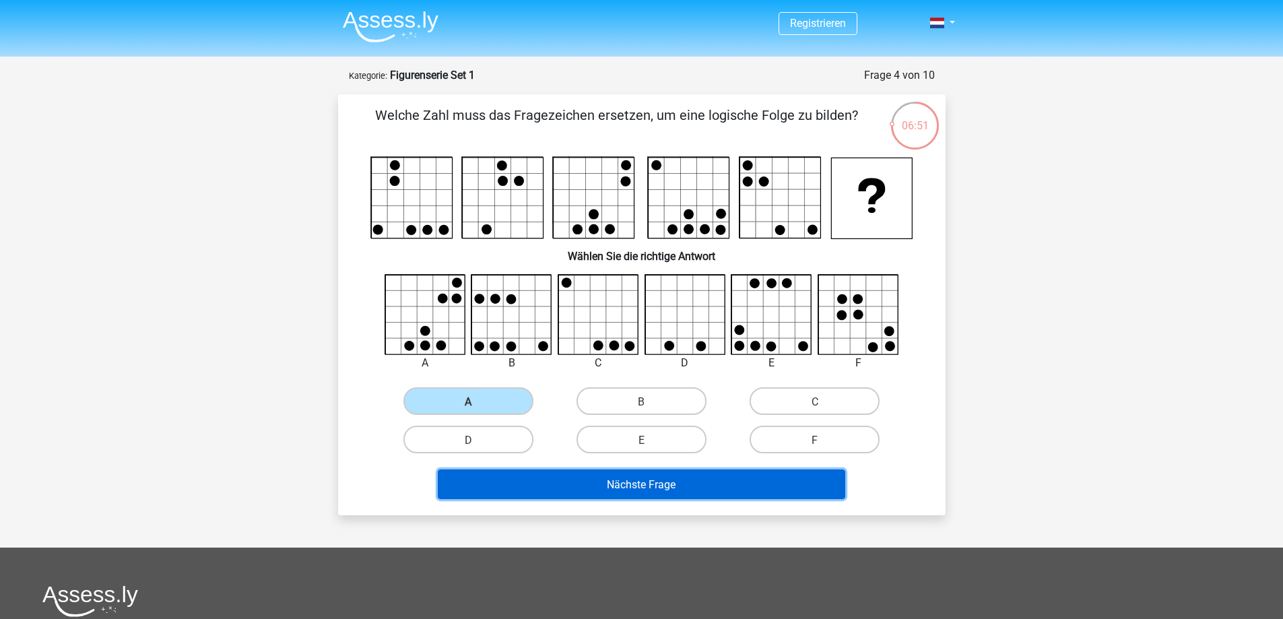
click at [685, 491] on button "Nächste Frage" at bounding box center [641, 483] width 407 height 29
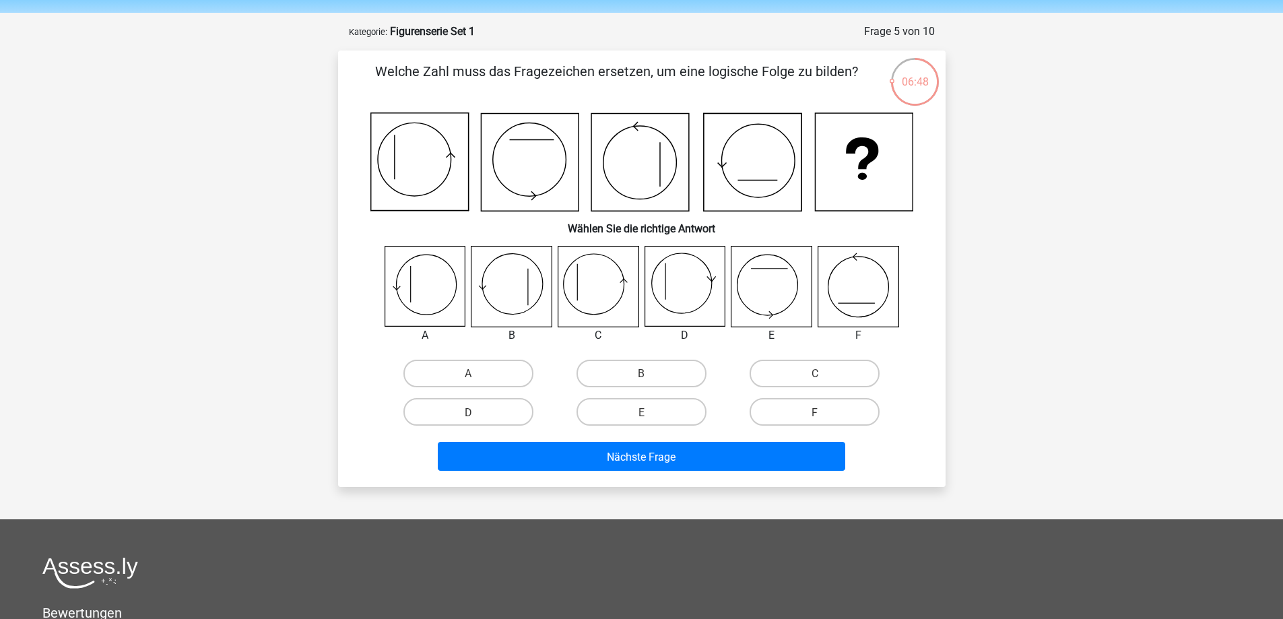
scroll to position [67, 0]
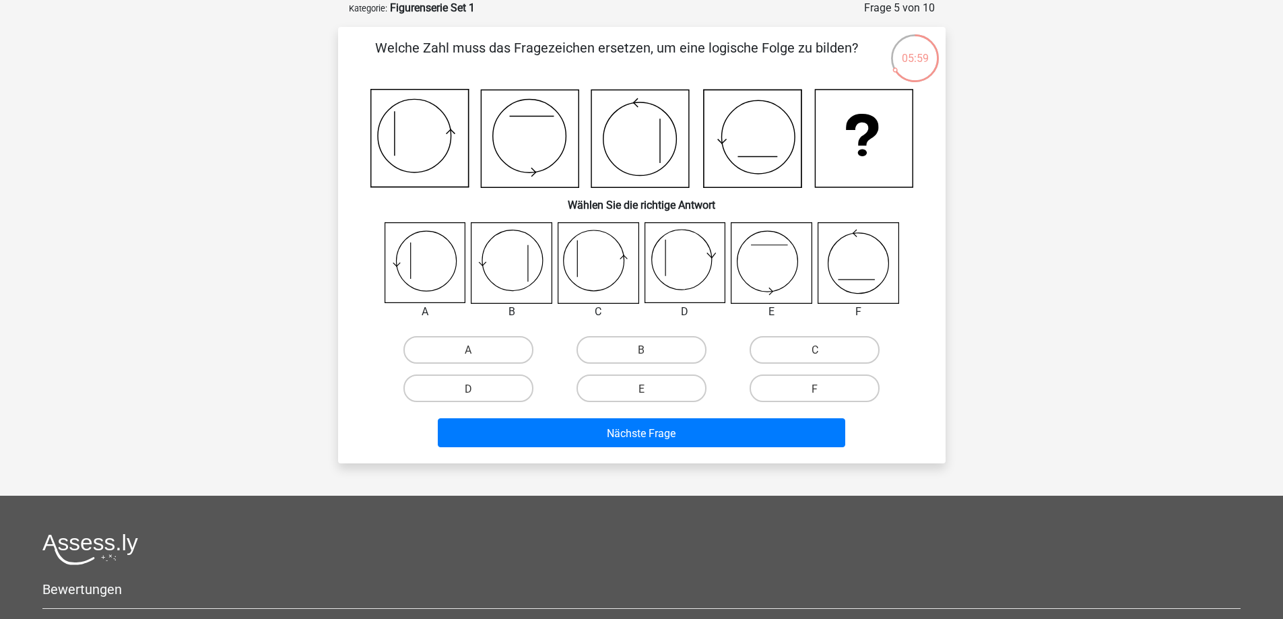
click at [473, 349] on input "A" at bounding box center [472, 353] width 9 height 9
radio input "true"
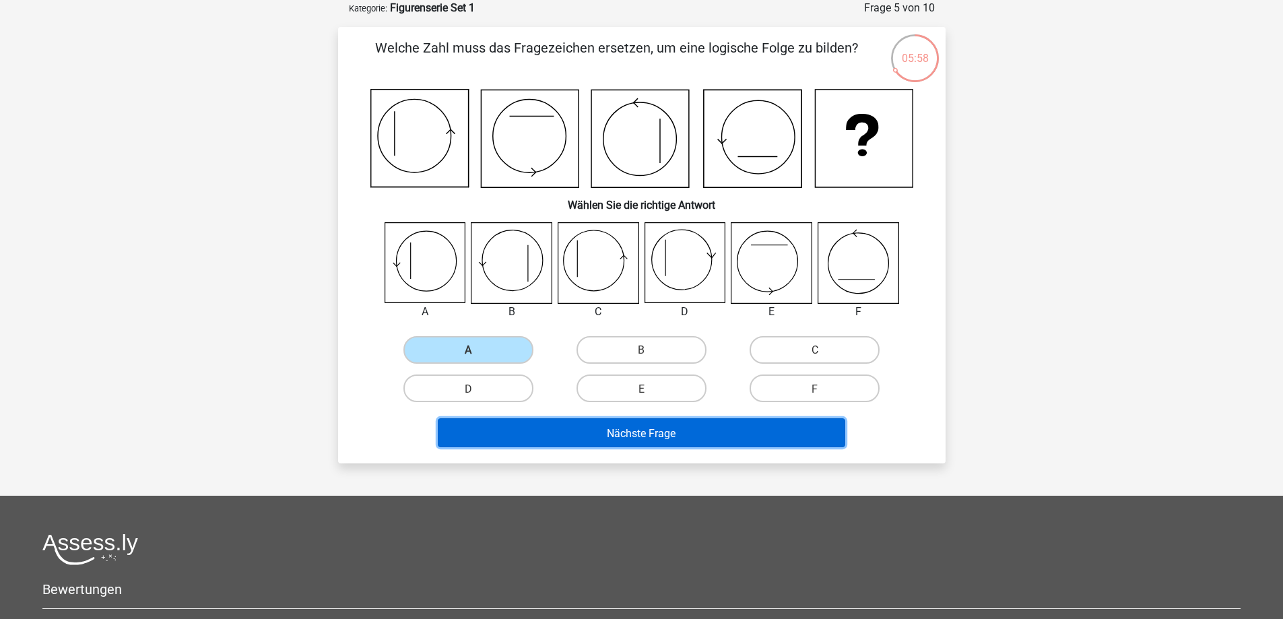
click at [563, 419] on button "Nächste Frage" at bounding box center [641, 432] width 407 height 29
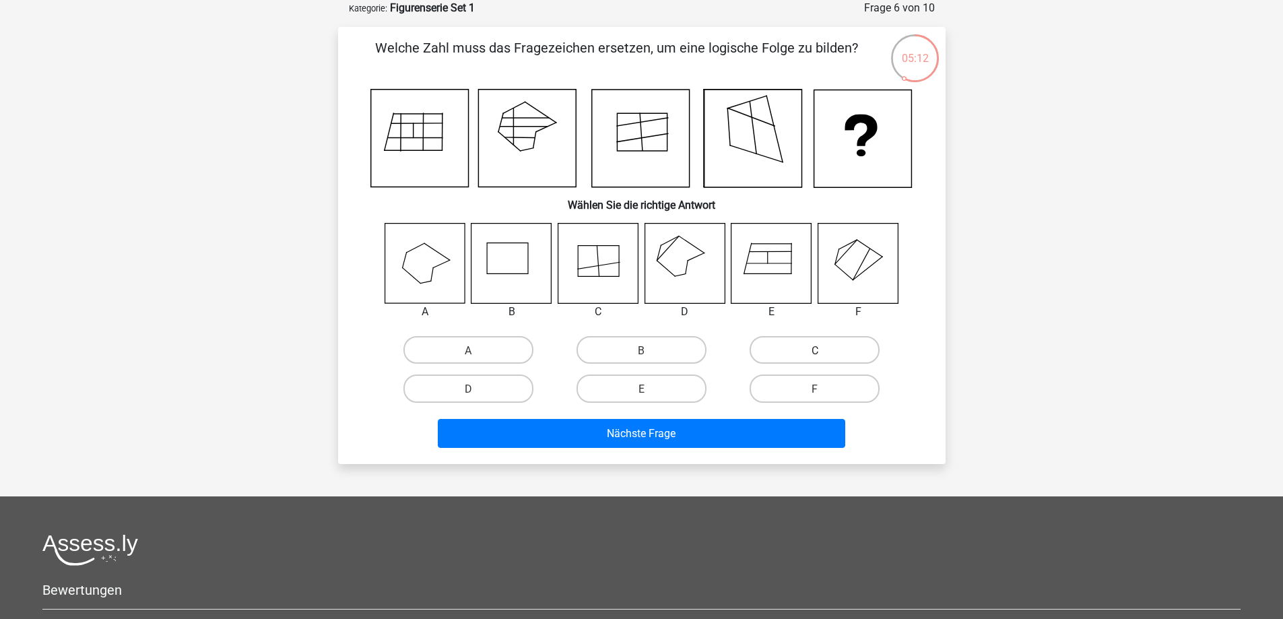
click at [781, 358] on label "C" at bounding box center [814, 350] width 130 height 28
click at [815, 358] on input "C" at bounding box center [819, 353] width 9 height 9
radio input "true"
click at [479, 399] on label "D" at bounding box center [468, 388] width 130 height 28
click at [477, 397] on input "D" at bounding box center [472, 392] width 9 height 9
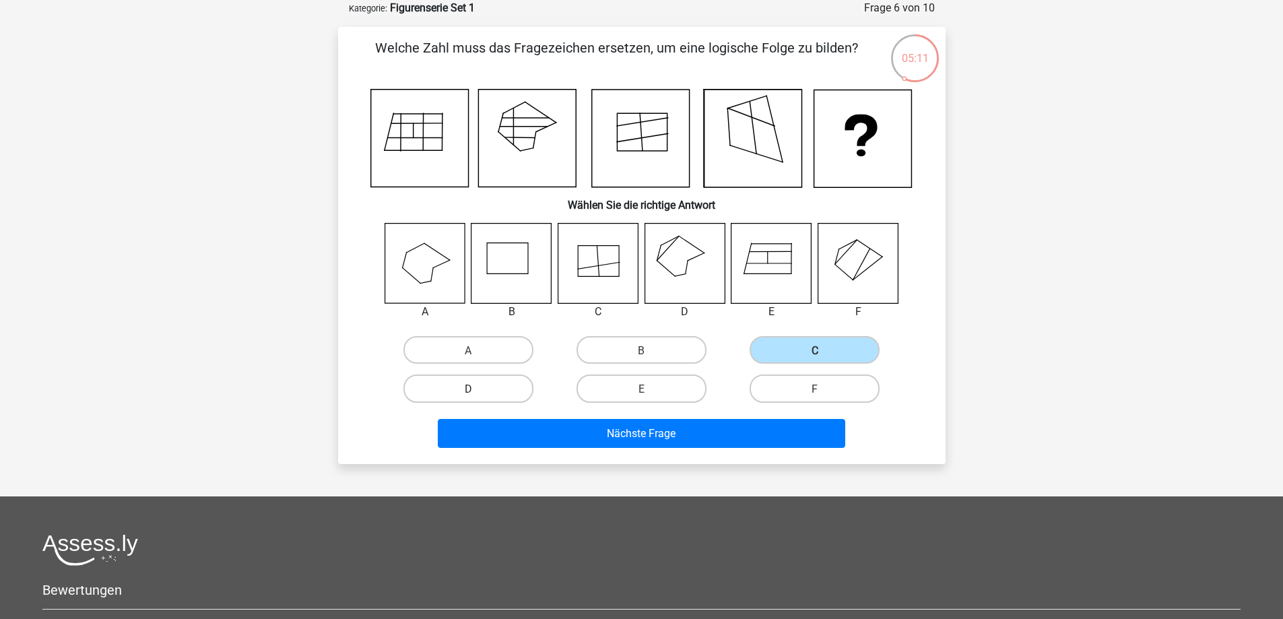
radio input "true"
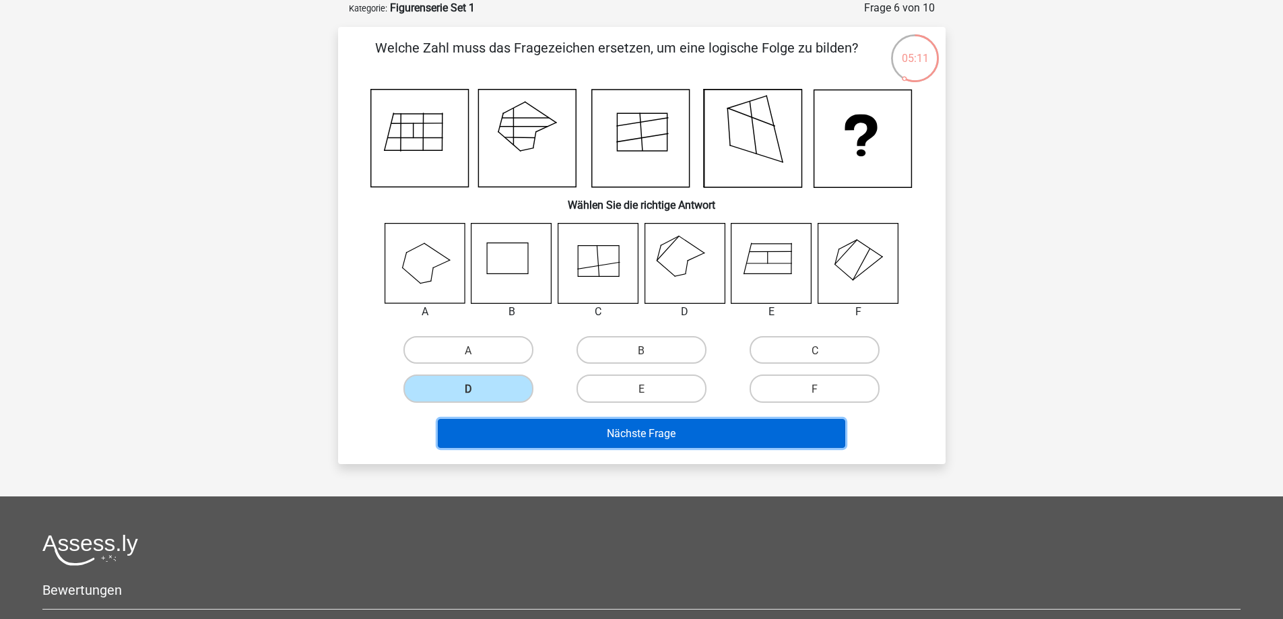
click at [572, 432] on button "Nächste Frage" at bounding box center [641, 433] width 407 height 29
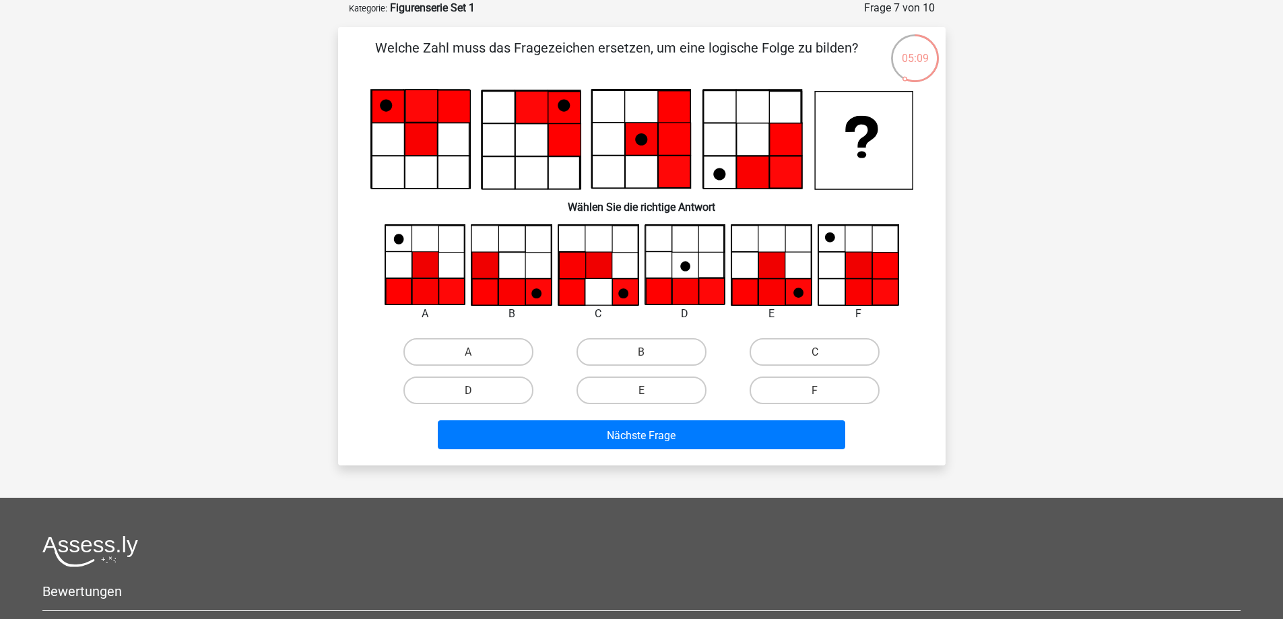
scroll to position [0, 0]
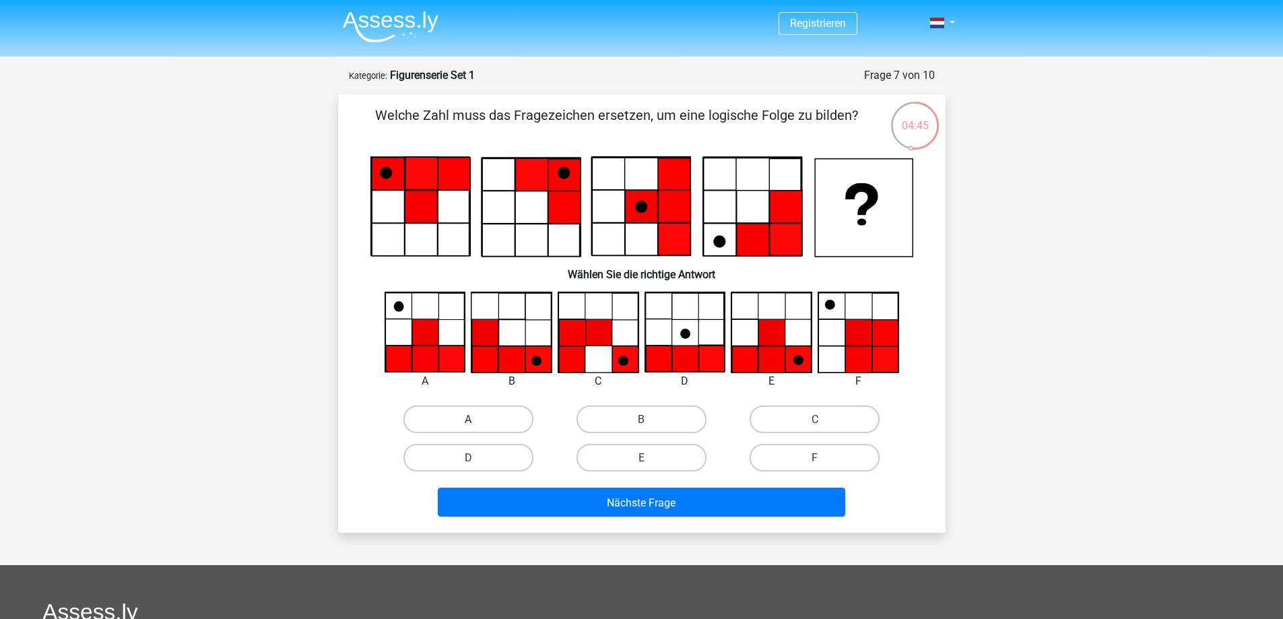
click at [475, 429] on label "A" at bounding box center [468, 419] width 130 height 28
click at [475, 428] on input "A" at bounding box center [472, 423] width 9 height 9
radio input "true"
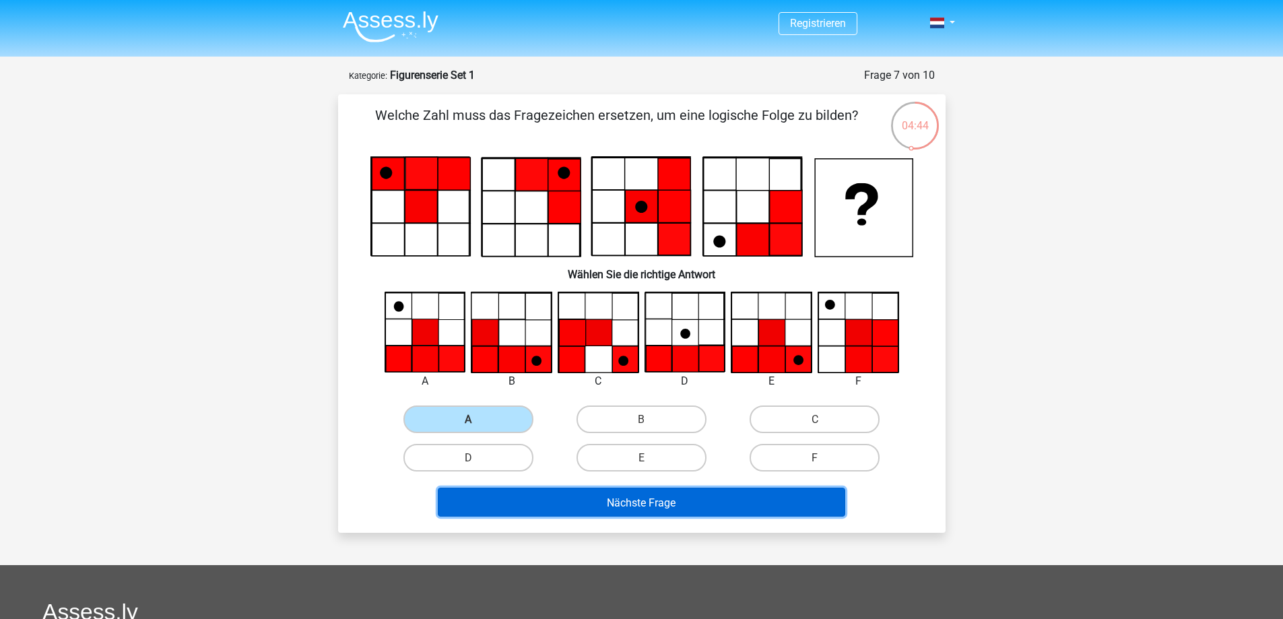
click at [636, 505] on font "Nächste Frage" at bounding box center [641, 502] width 69 height 13
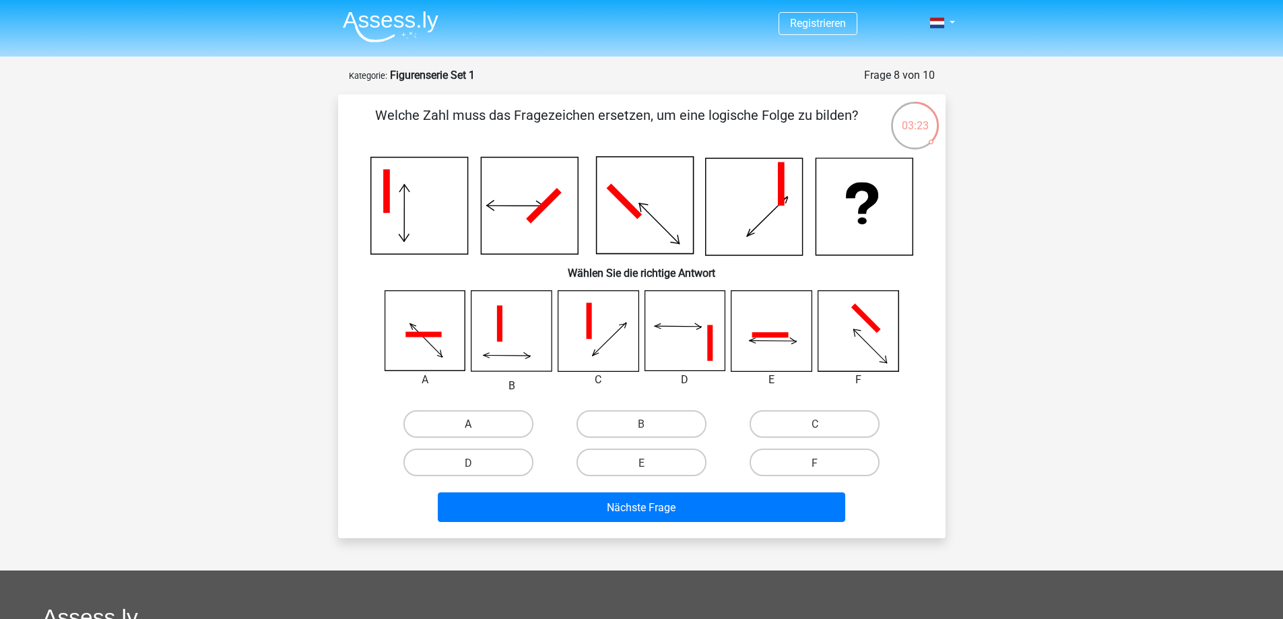
click at [466, 424] on font "A" at bounding box center [468, 423] width 7 height 13
click at [468, 424] on input "A" at bounding box center [472, 427] width 9 height 9
radio input "true"
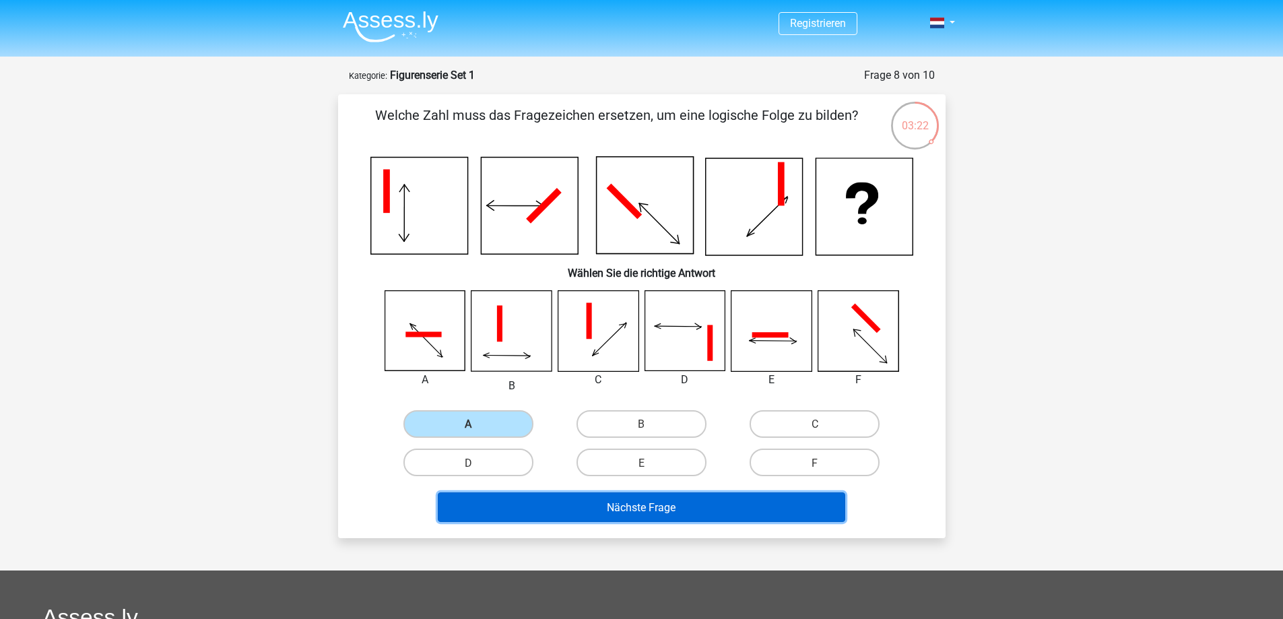
click at [601, 501] on button "Nächste Frage" at bounding box center [641, 506] width 407 height 29
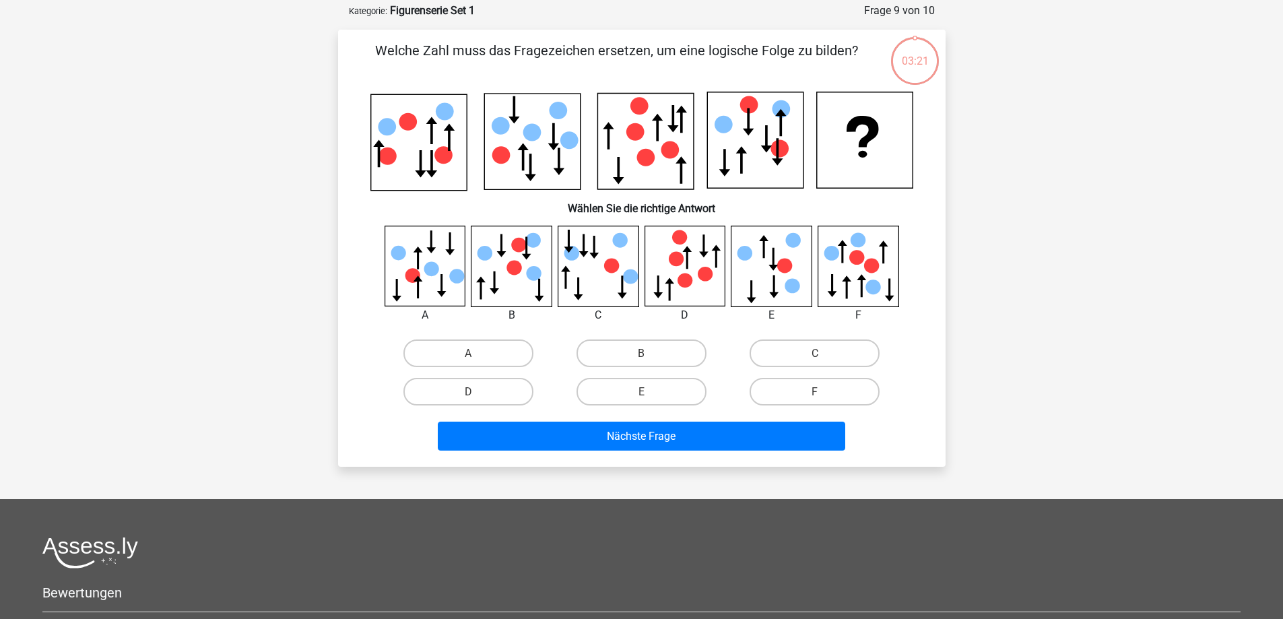
scroll to position [67, 0]
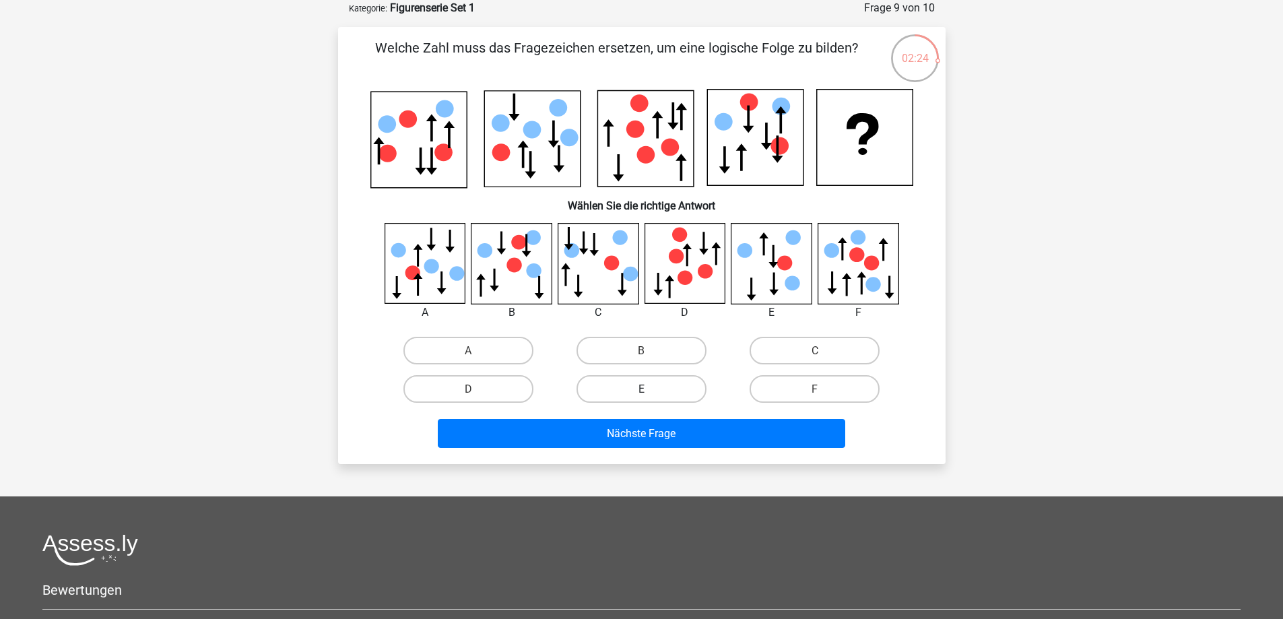
click at [640, 384] on font "E" at bounding box center [641, 388] width 6 height 13
click at [641, 388] on input "E" at bounding box center [645, 392] width 9 height 9
radio input "true"
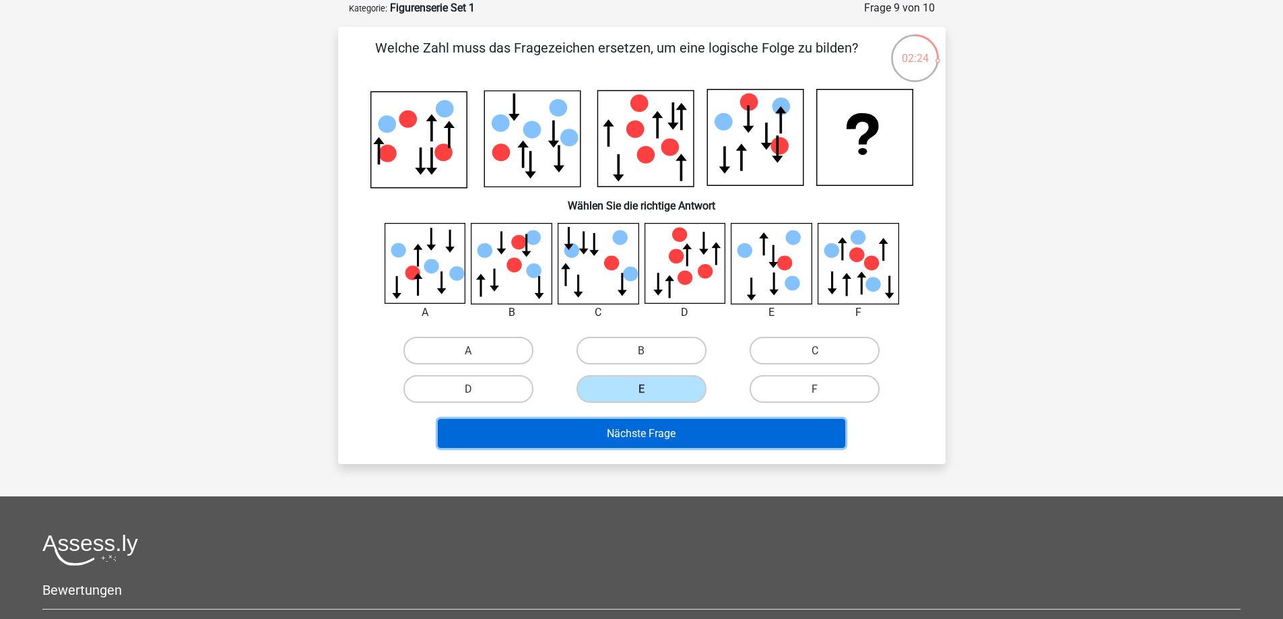
click at [641, 428] on font "Nächste Frage" at bounding box center [641, 433] width 69 height 13
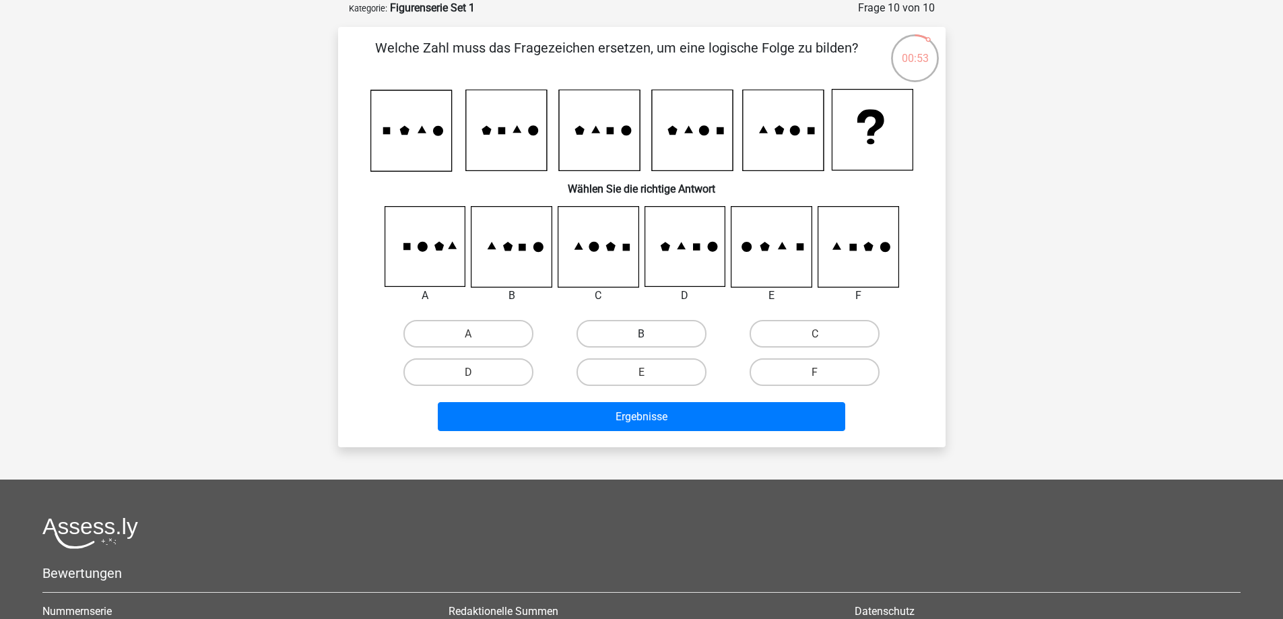
click at [673, 333] on label "B" at bounding box center [641, 334] width 130 height 28
click at [650, 333] on input "B" at bounding box center [645, 337] width 9 height 9
radio input "true"
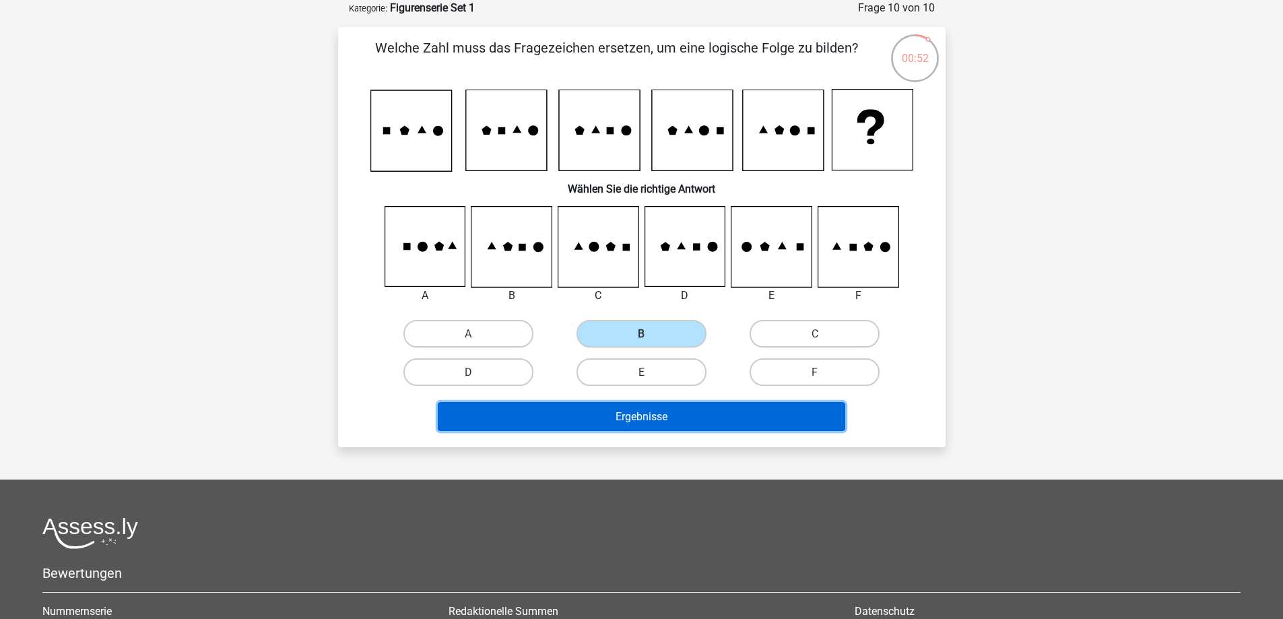
click at [679, 409] on button "Ergebnisse" at bounding box center [641, 416] width 407 height 29
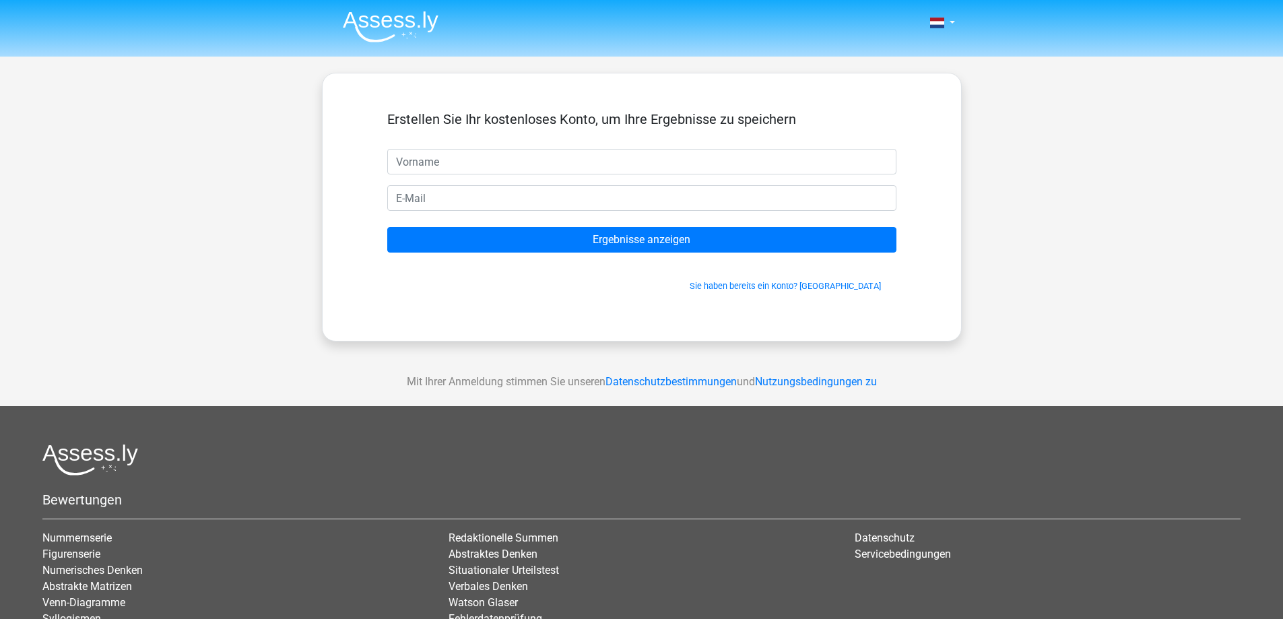
click at [511, 160] on input "text" at bounding box center [641, 162] width 509 height 26
type input "[PERSON_NAME]"
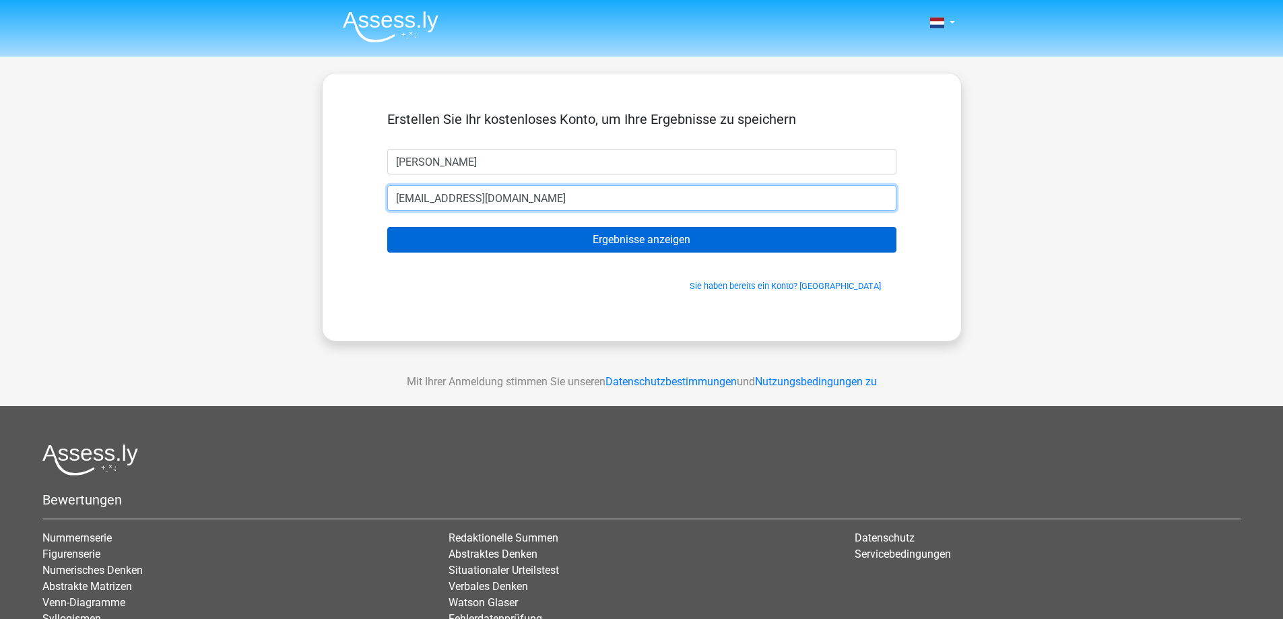
type input "[EMAIL_ADDRESS][DOMAIN_NAME]"
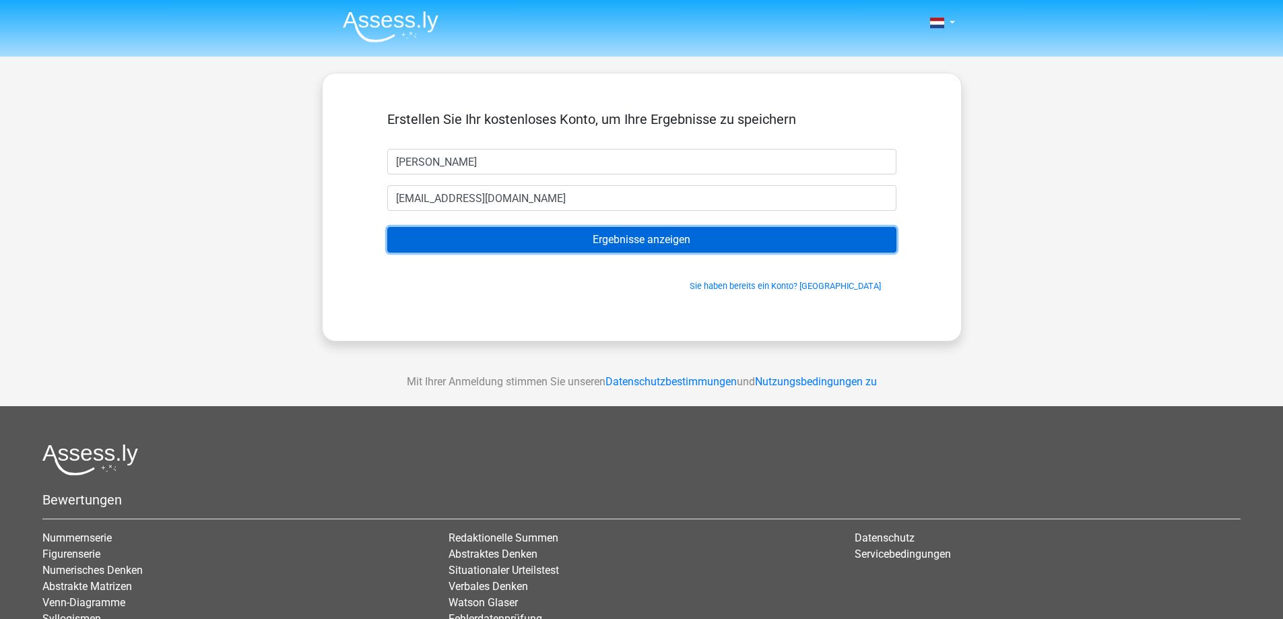
click at [588, 242] on input "Ergebnisse anzeigen" at bounding box center [641, 240] width 509 height 26
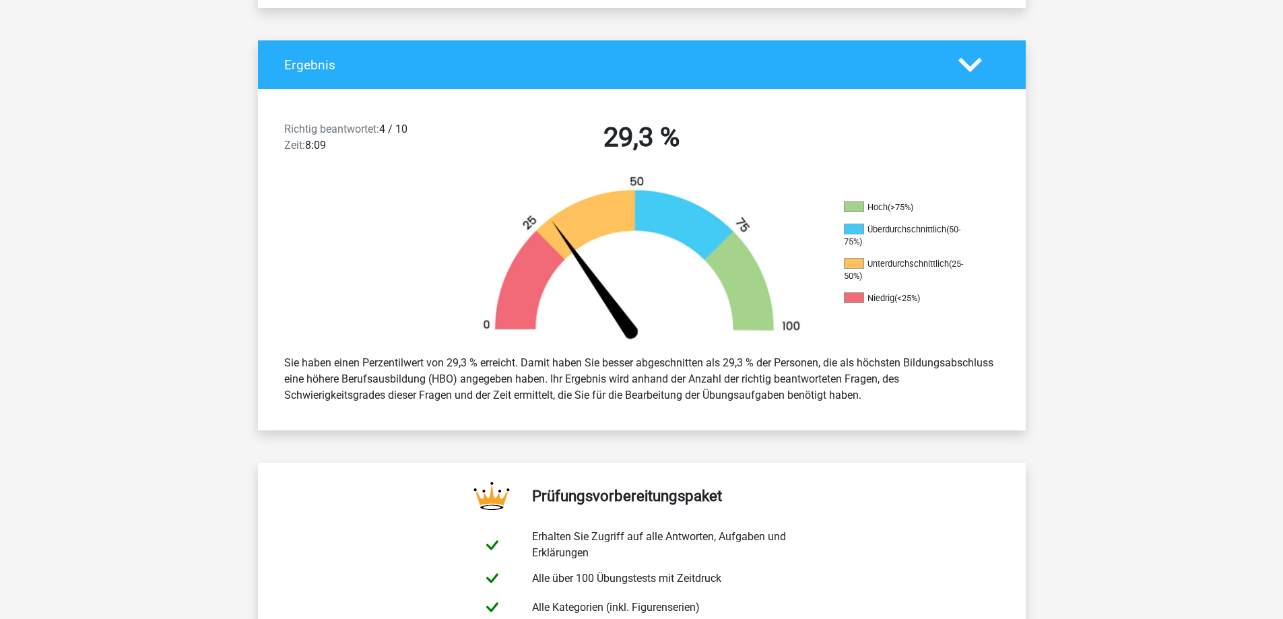
scroll to position [285, 0]
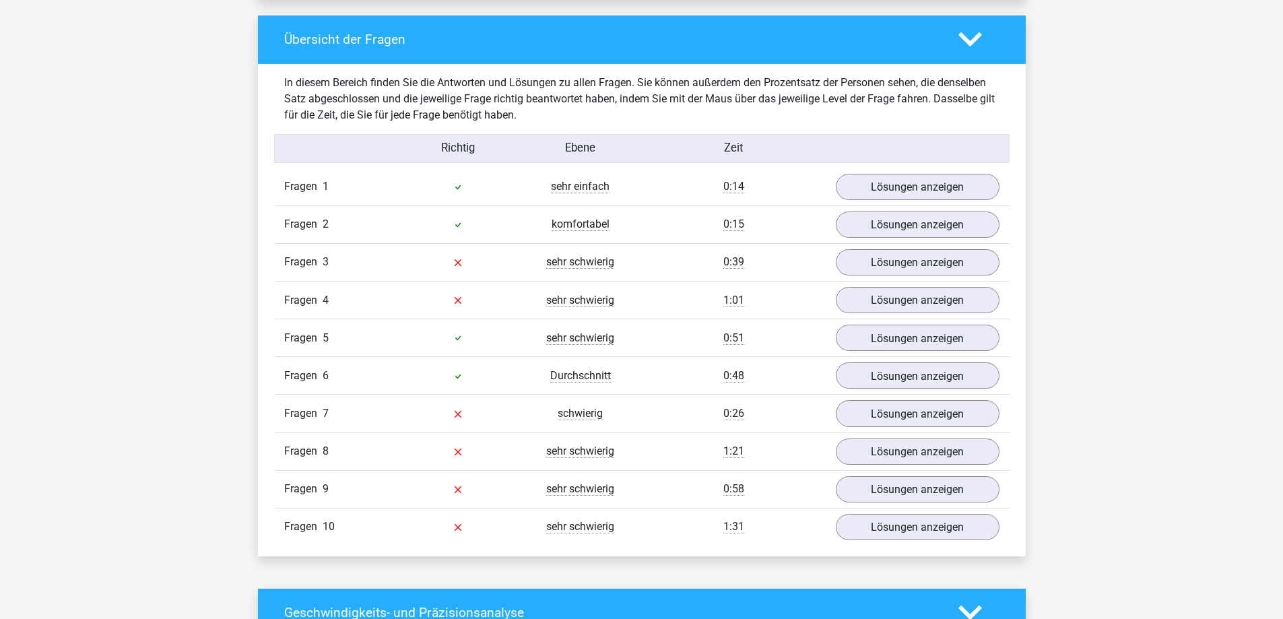
scroll to position [1026, 0]
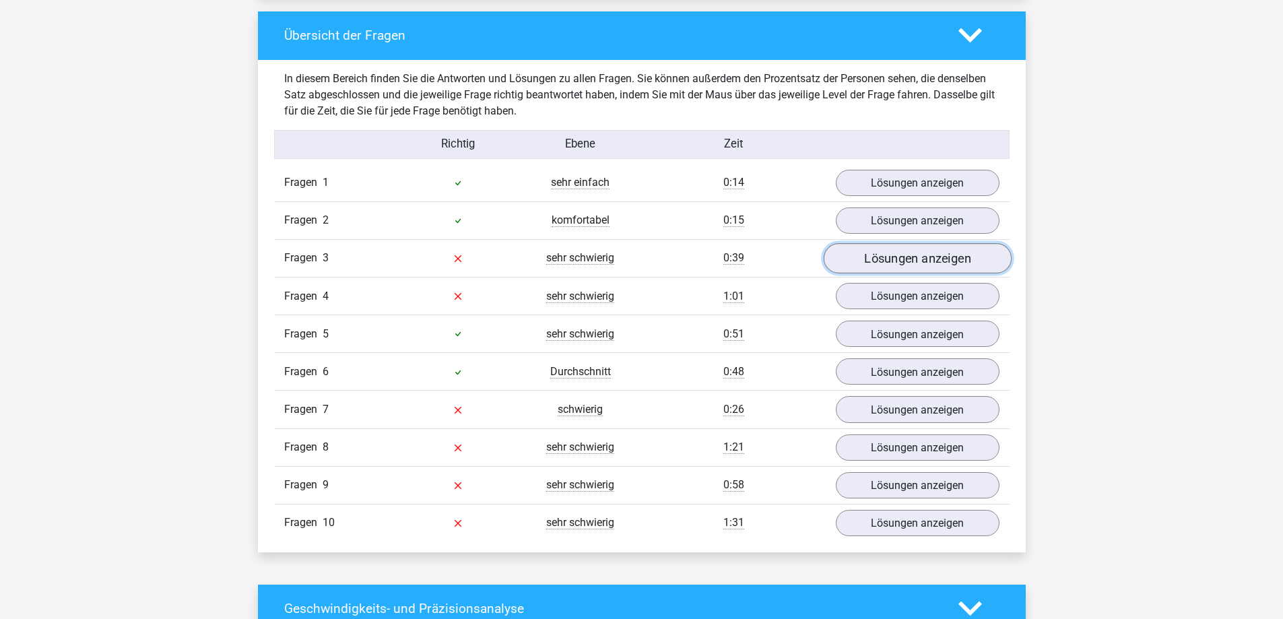
click at [904, 259] on font "Lösungen anzeigen" at bounding box center [917, 258] width 107 height 15
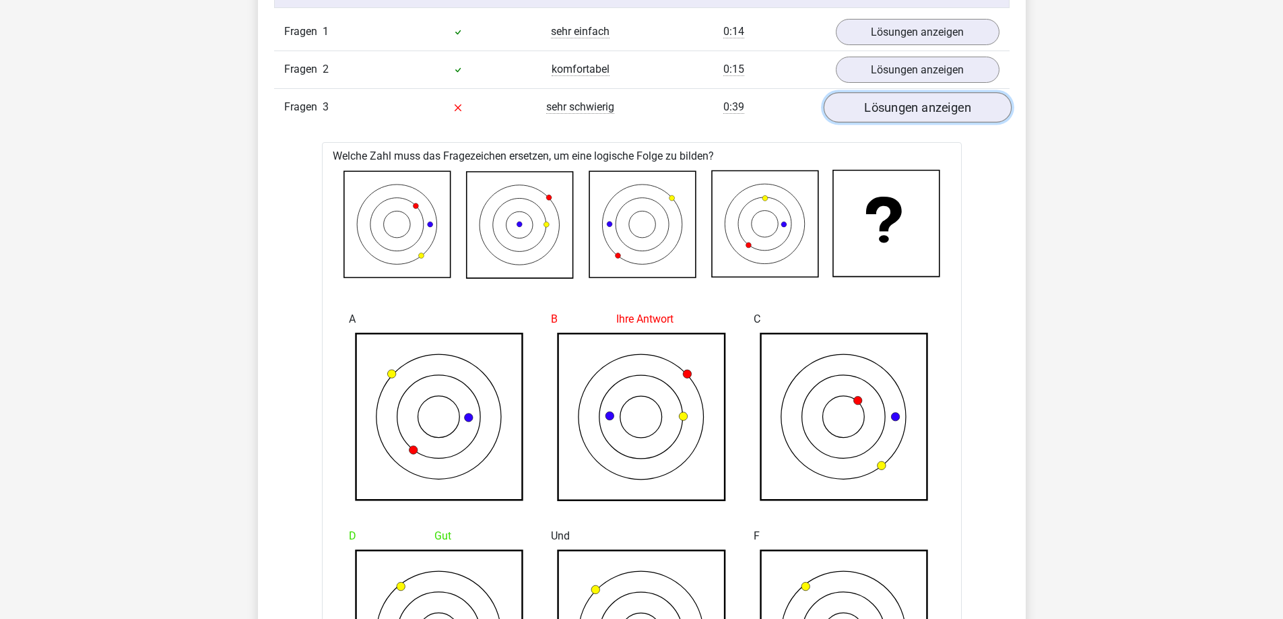
scroll to position [1093, 0]
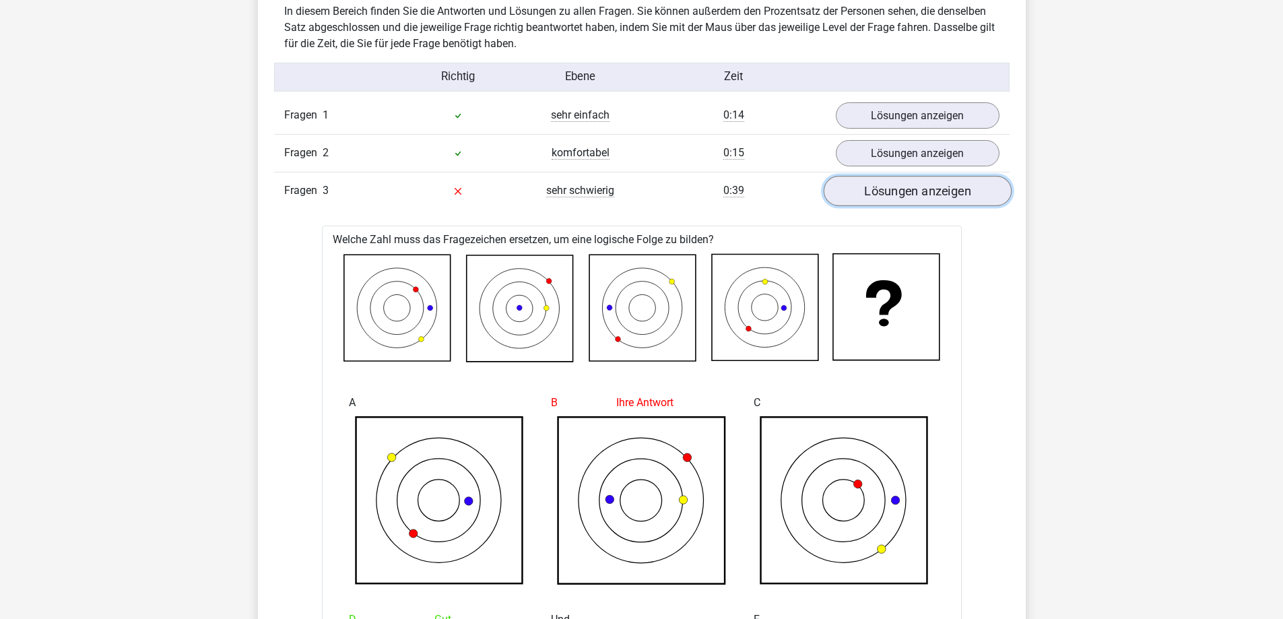
click at [908, 193] on font "Lösungen anzeigen" at bounding box center [917, 191] width 107 height 15
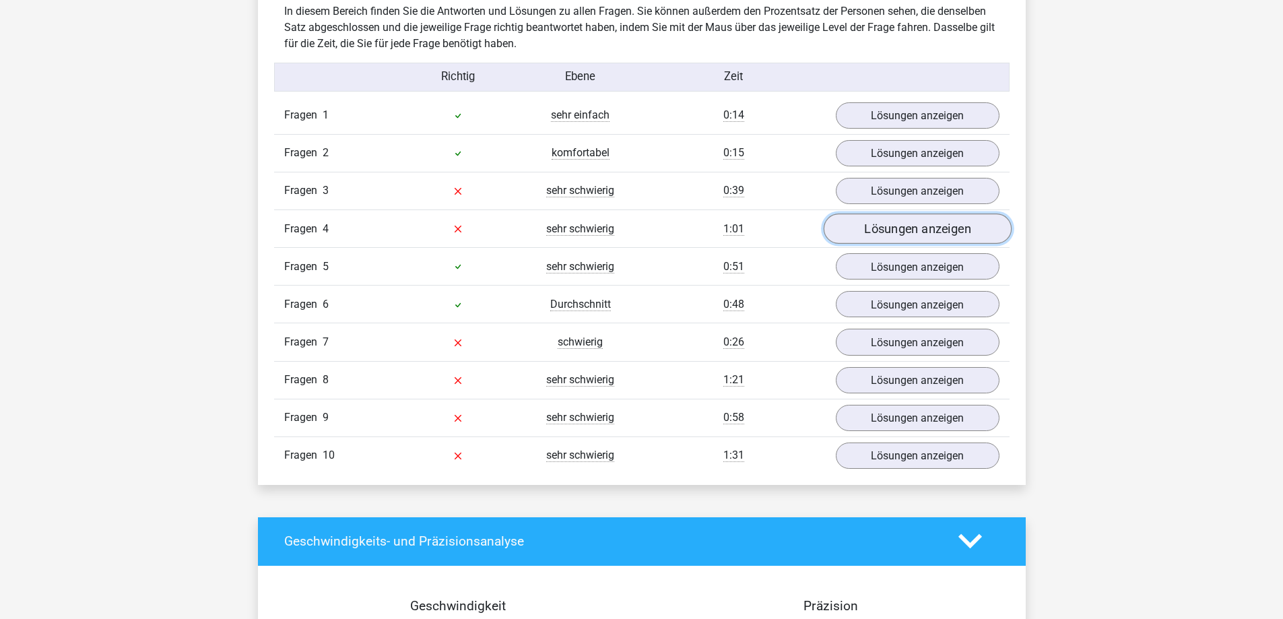
click at [896, 223] on font "Lösungen anzeigen" at bounding box center [917, 229] width 107 height 15
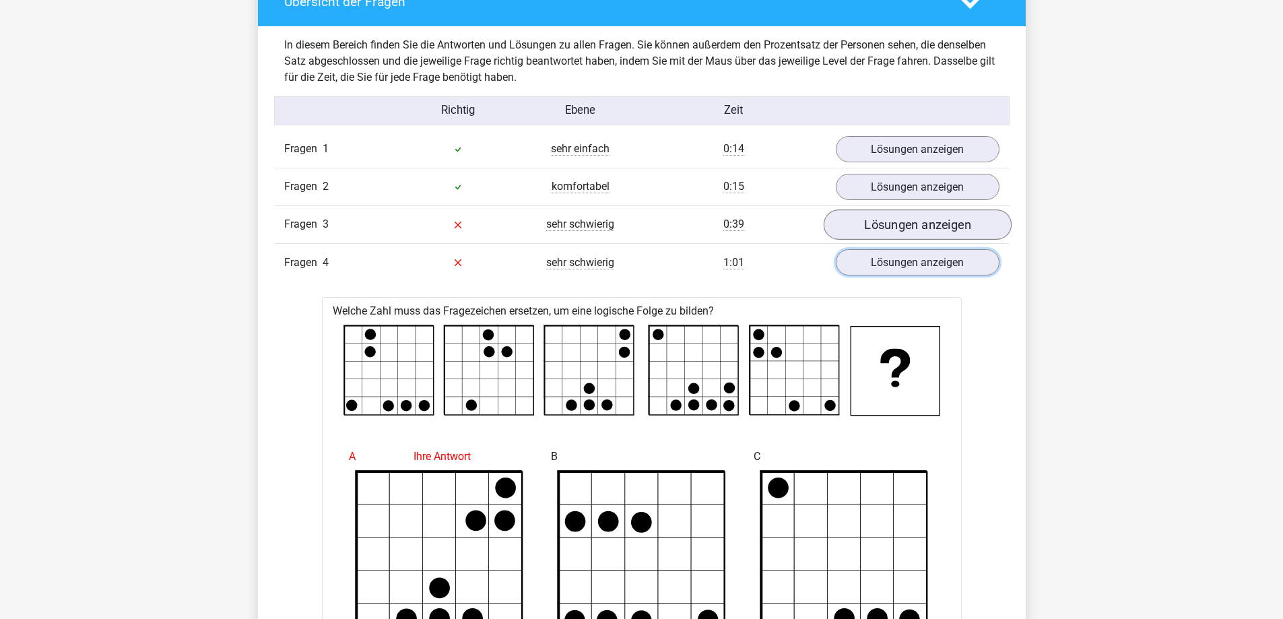
scroll to position [1026, 0]
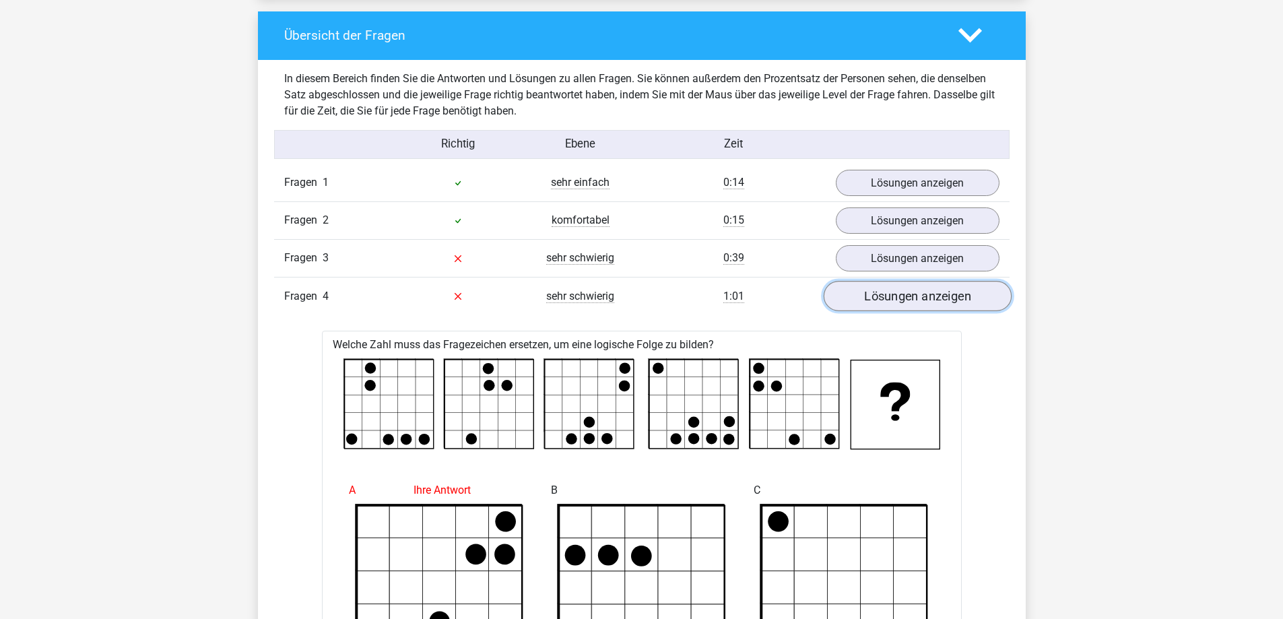
click at [906, 298] on font "Lösungen anzeigen" at bounding box center [917, 296] width 107 height 15
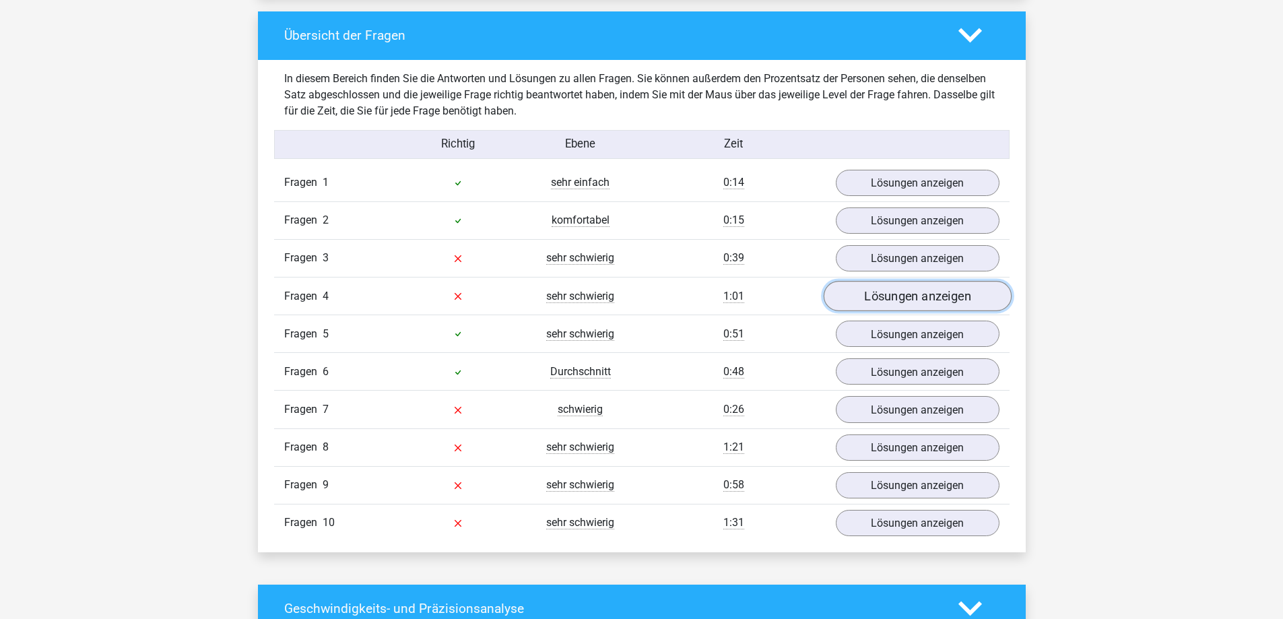
scroll to position [1093, 0]
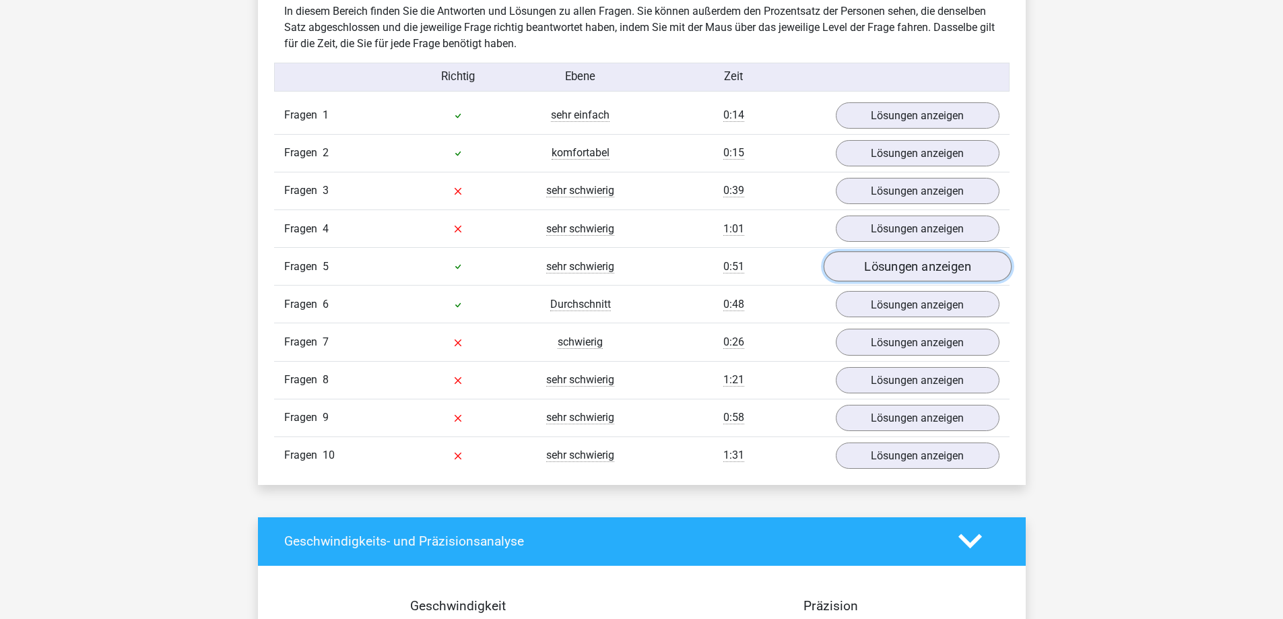
click at [916, 268] on font "Lösungen anzeigen" at bounding box center [917, 266] width 107 height 15
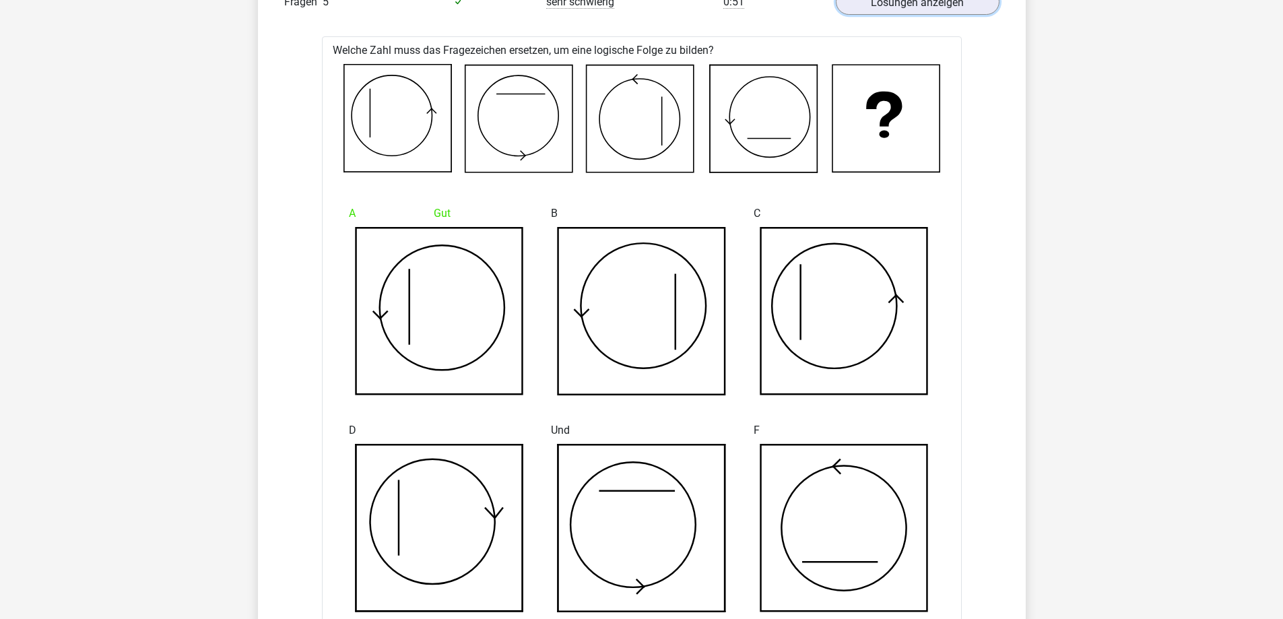
scroll to position [1228, 0]
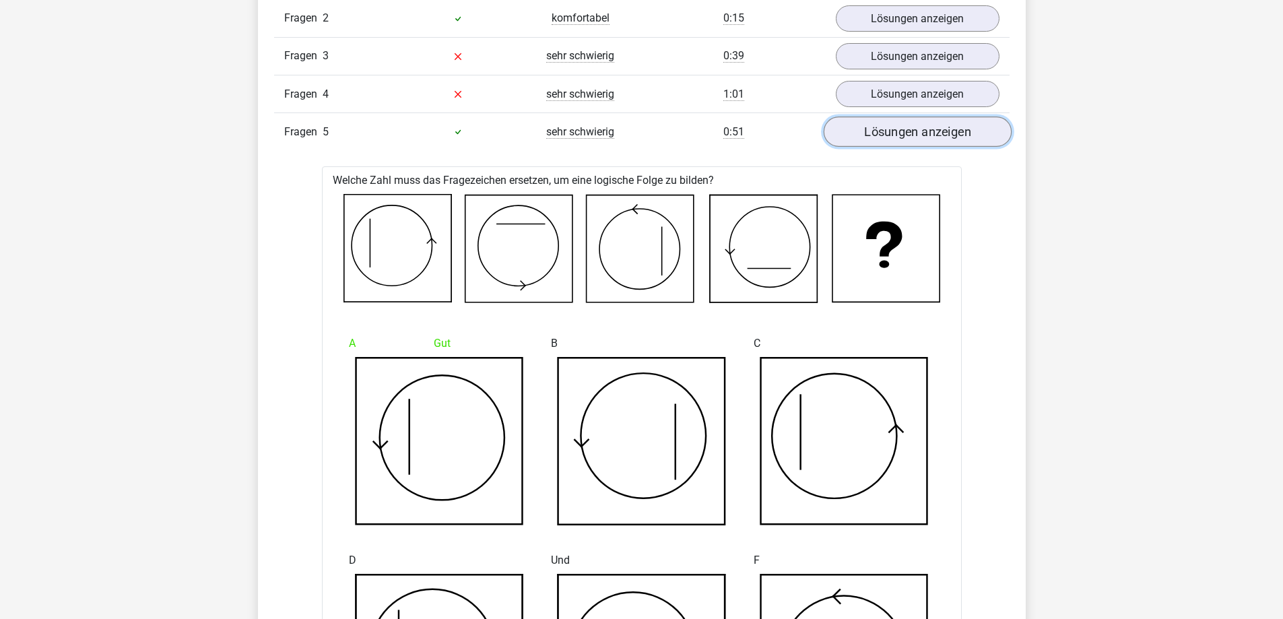
click at [915, 137] on font "Lösungen anzeigen" at bounding box center [917, 132] width 107 height 15
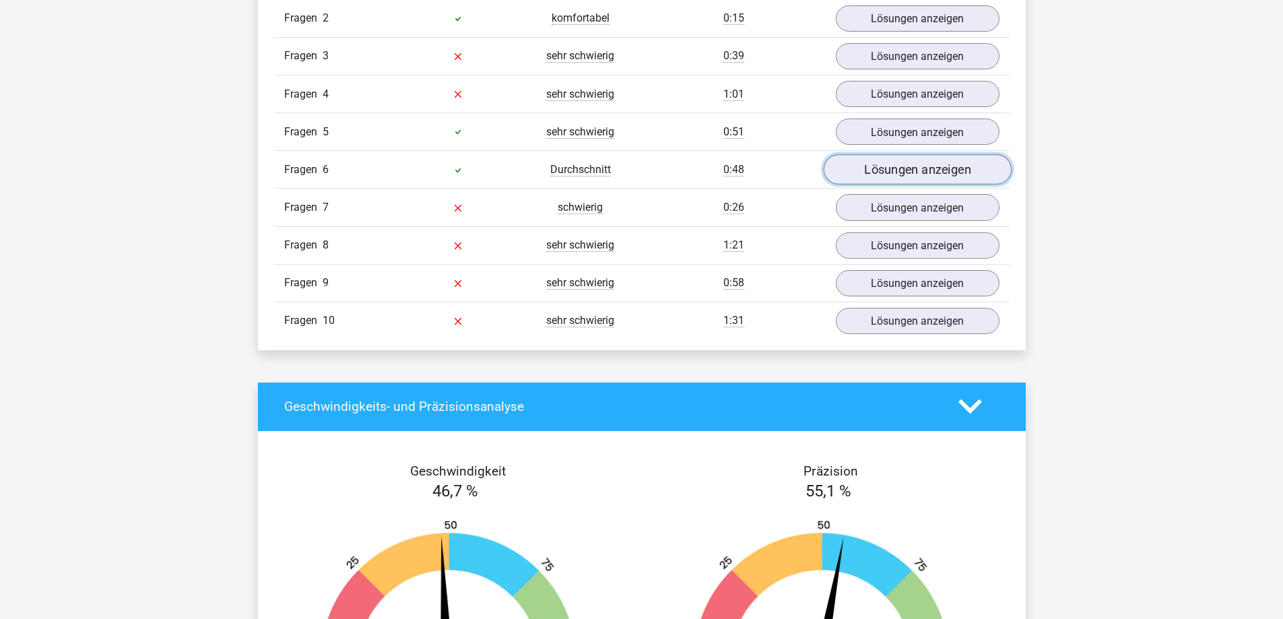
click at [905, 167] on font "Lösungen anzeigen" at bounding box center [917, 169] width 107 height 15
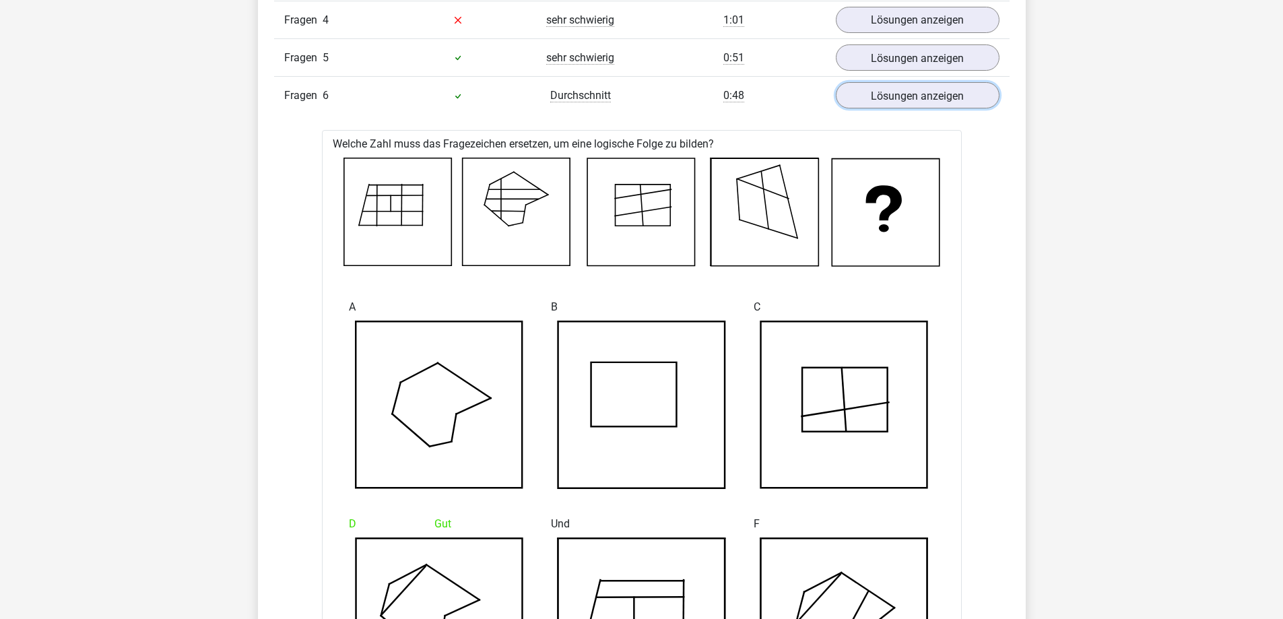
scroll to position [1161, 0]
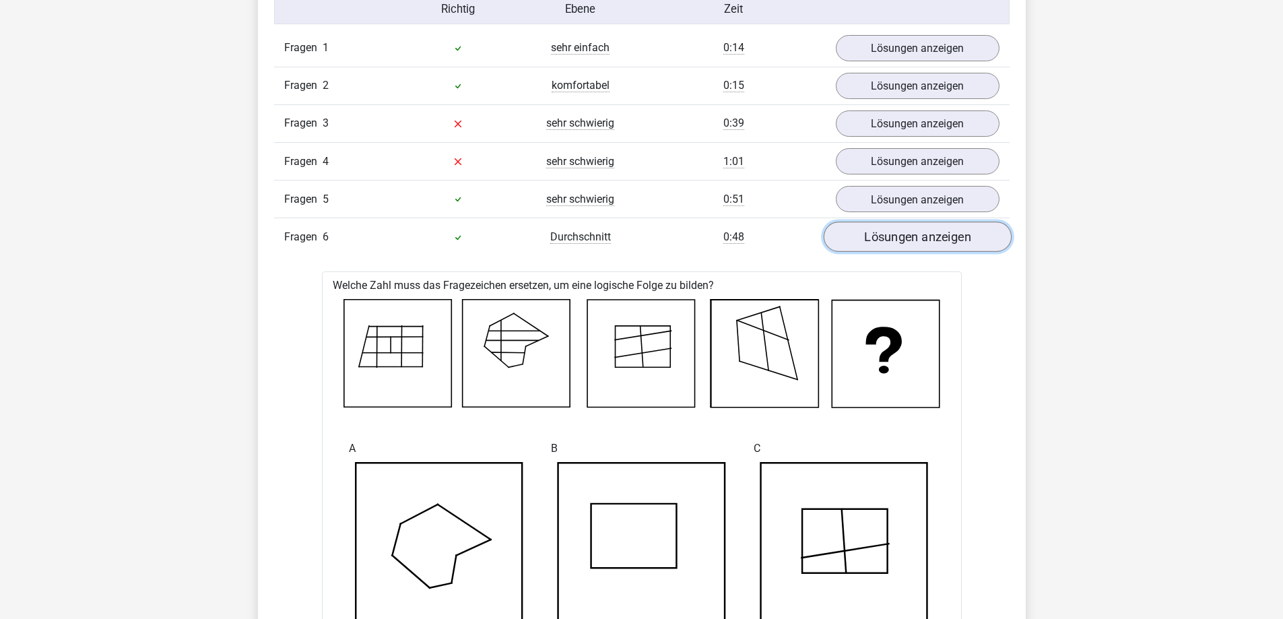
click at [904, 231] on font "Lösungen anzeigen" at bounding box center [917, 237] width 107 height 15
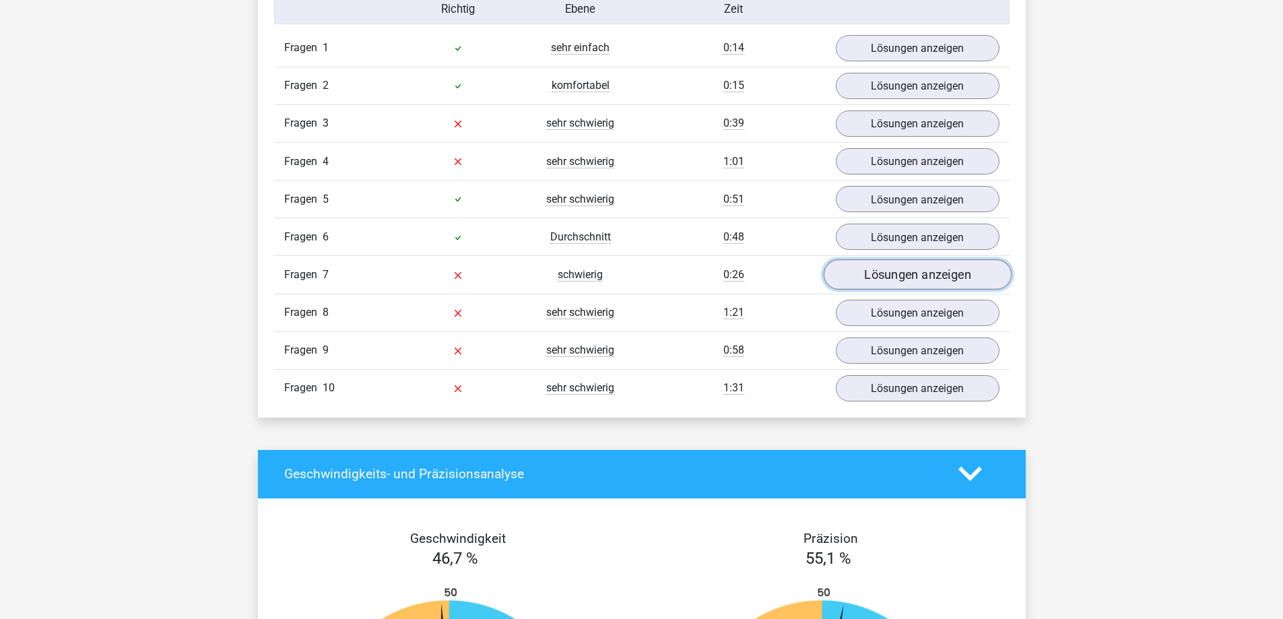
click at [887, 271] on font "Lösungen anzeigen" at bounding box center [917, 274] width 107 height 15
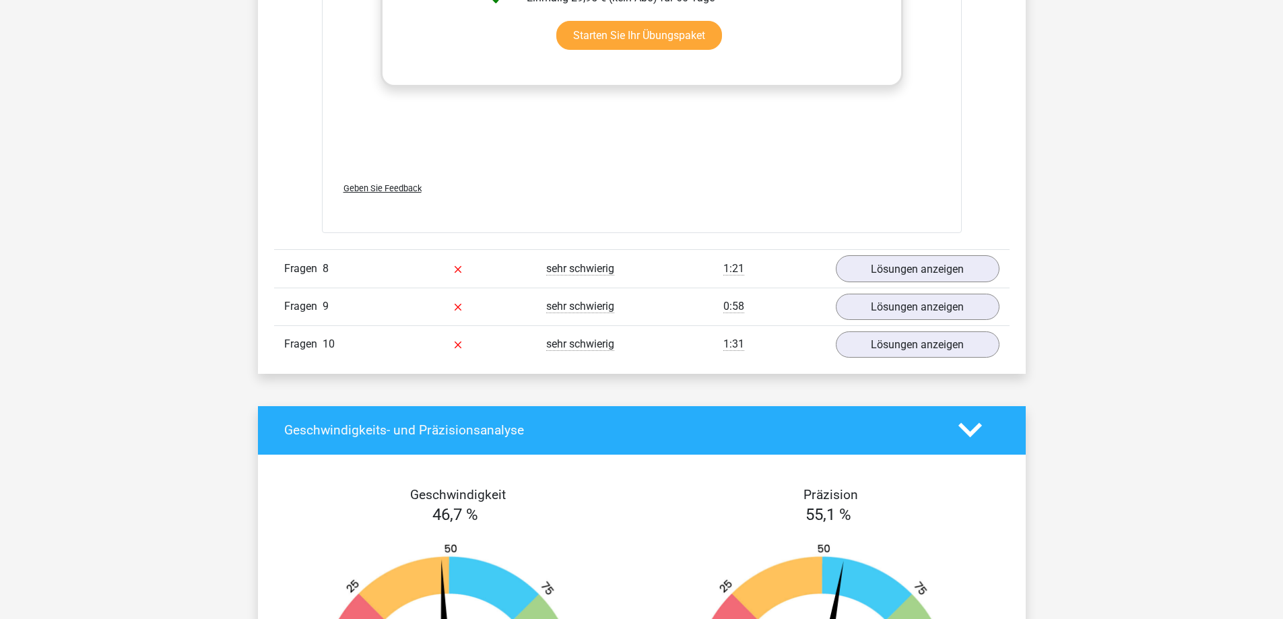
scroll to position [2373, 0]
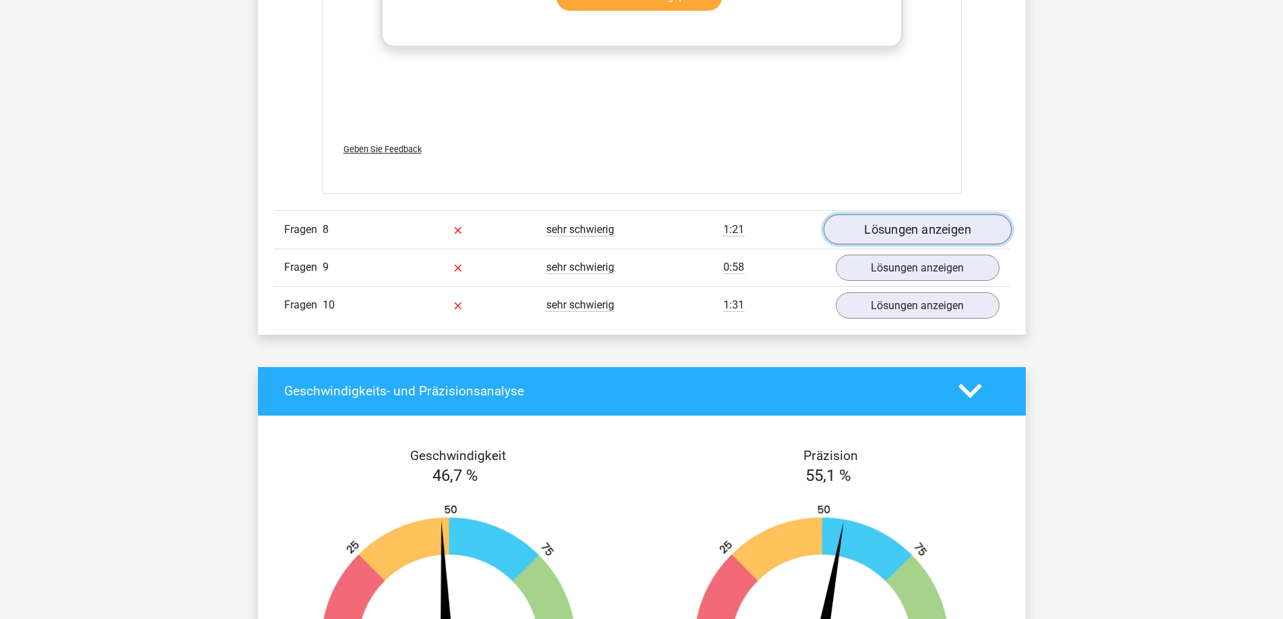
click at [881, 235] on font "Lösungen anzeigen" at bounding box center [917, 229] width 107 height 15
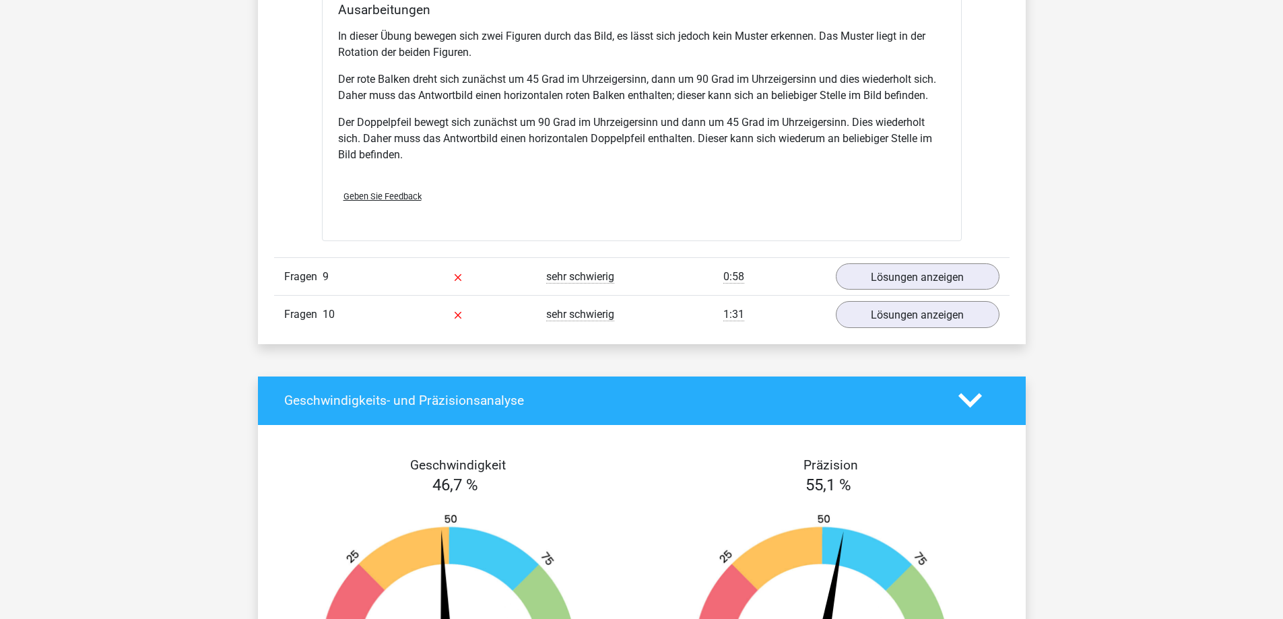
scroll to position [3248, 0]
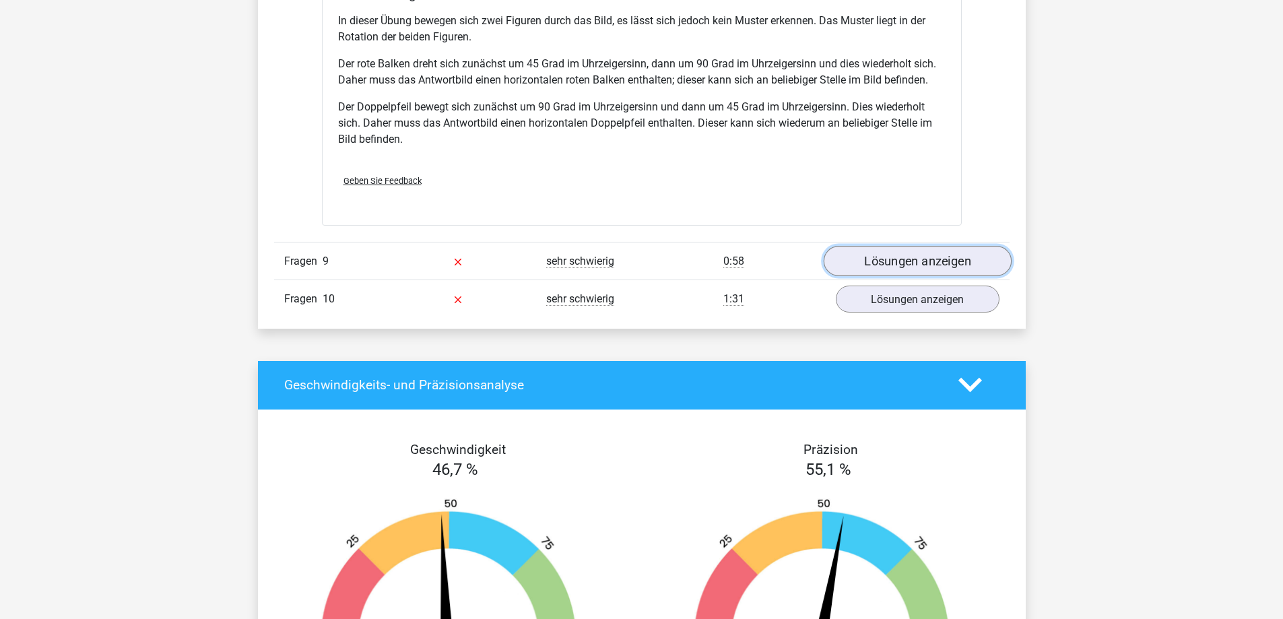
click at [907, 271] on link "Lösungen anzeigen" at bounding box center [917, 261] width 188 height 30
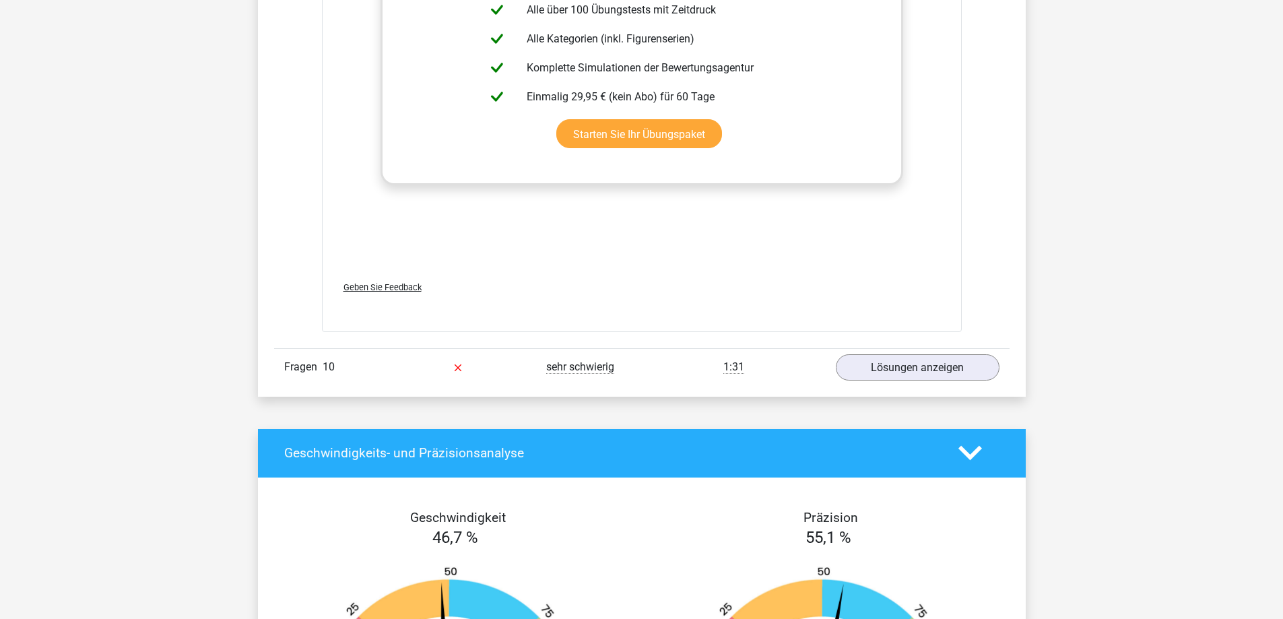
scroll to position [4325, 0]
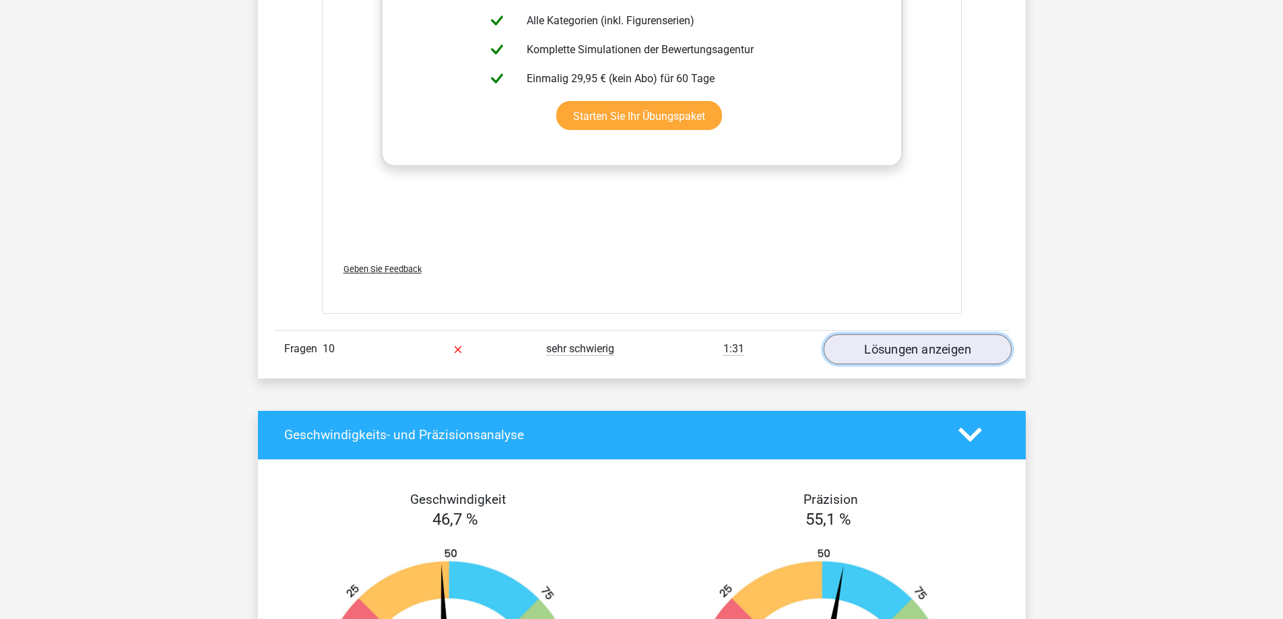
click at [891, 340] on link "Lösungen anzeigen" at bounding box center [917, 349] width 188 height 30
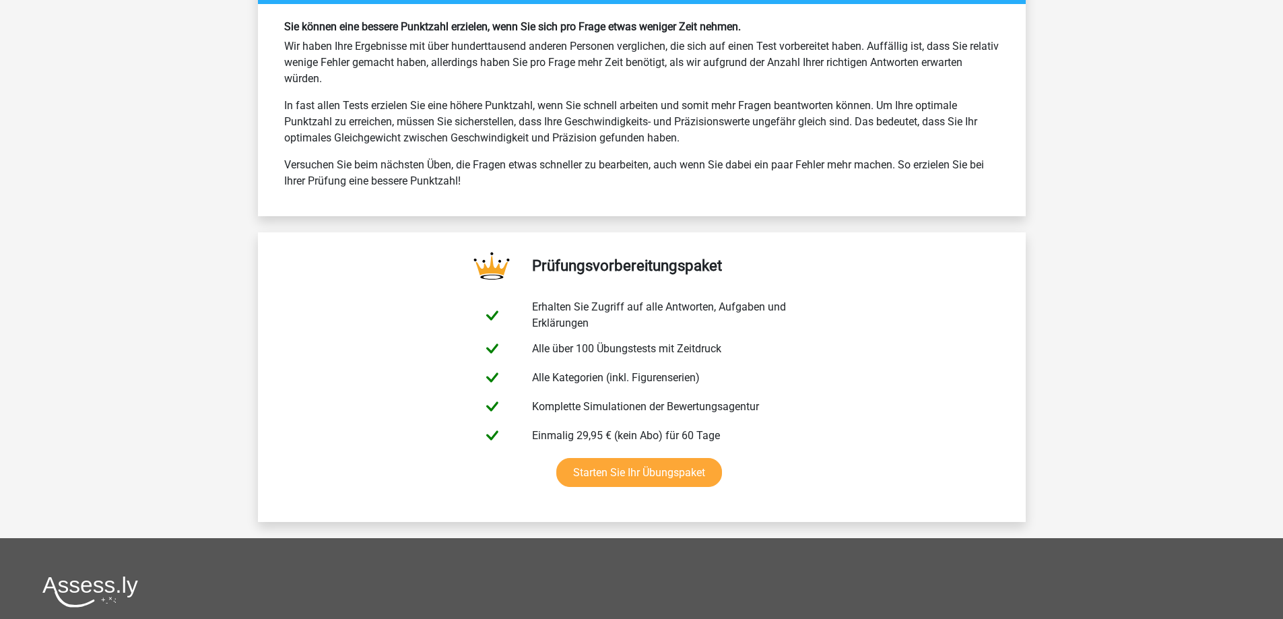
scroll to position [6632, 0]
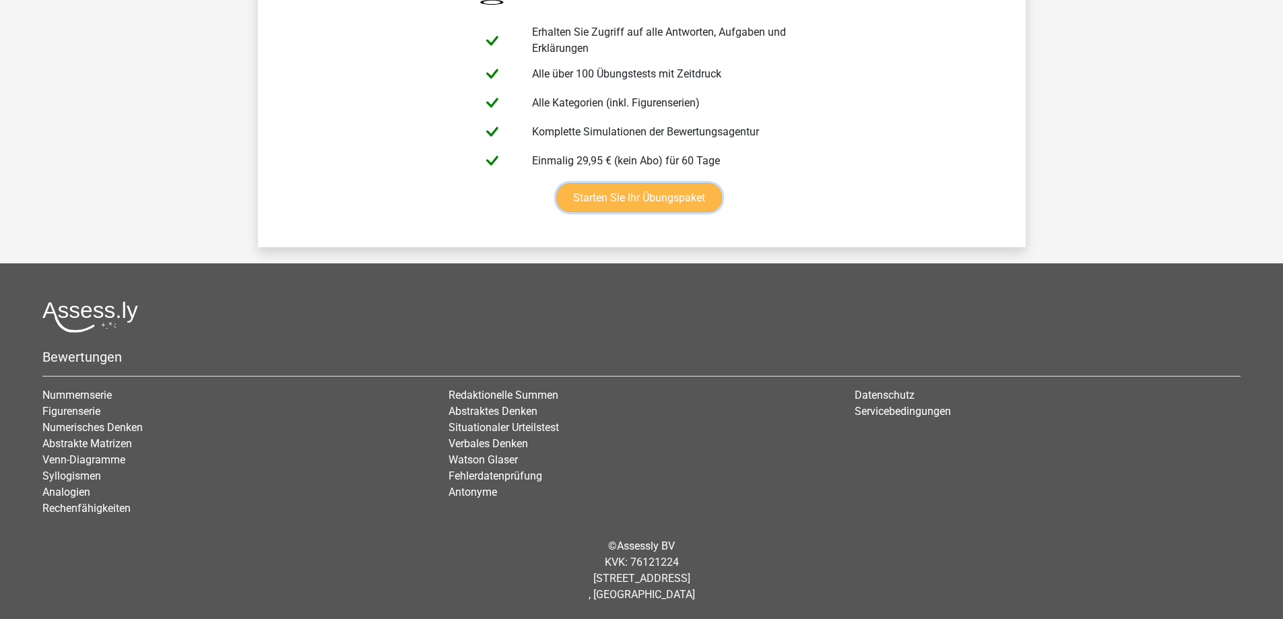
click at [667, 197] on link "Starten Sie Ihr Übungspaket" at bounding box center [639, 197] width 166 height 29
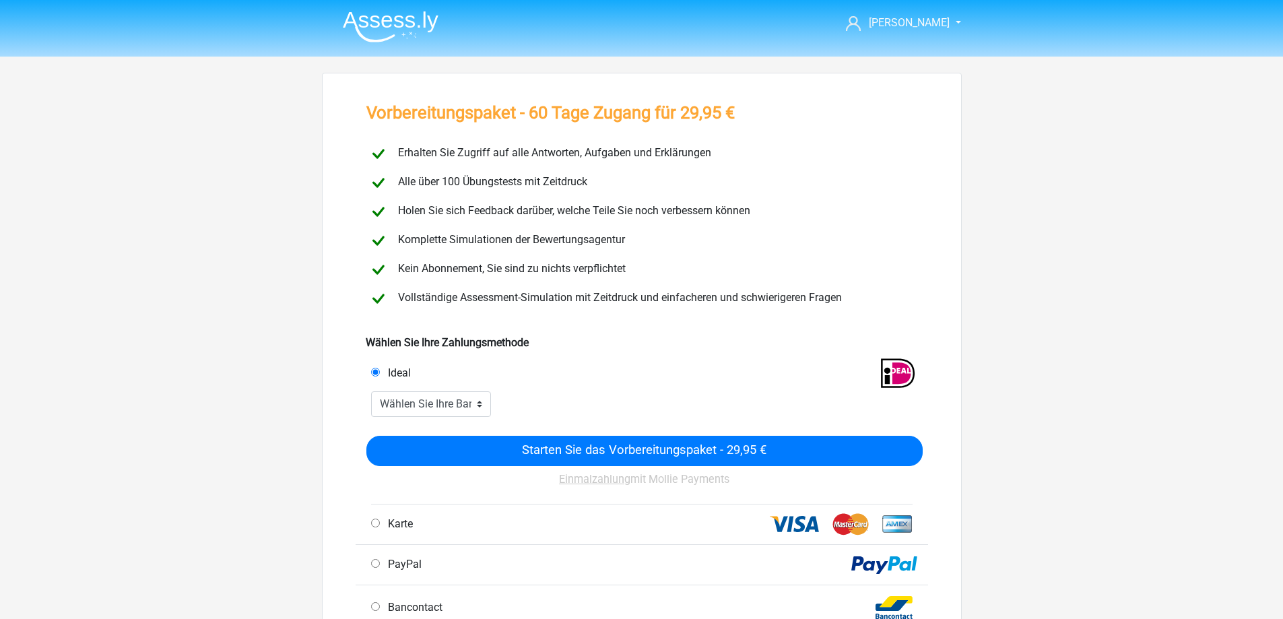
click at [398, 21] on img at bounding box center [391, 27] width 96 height 32
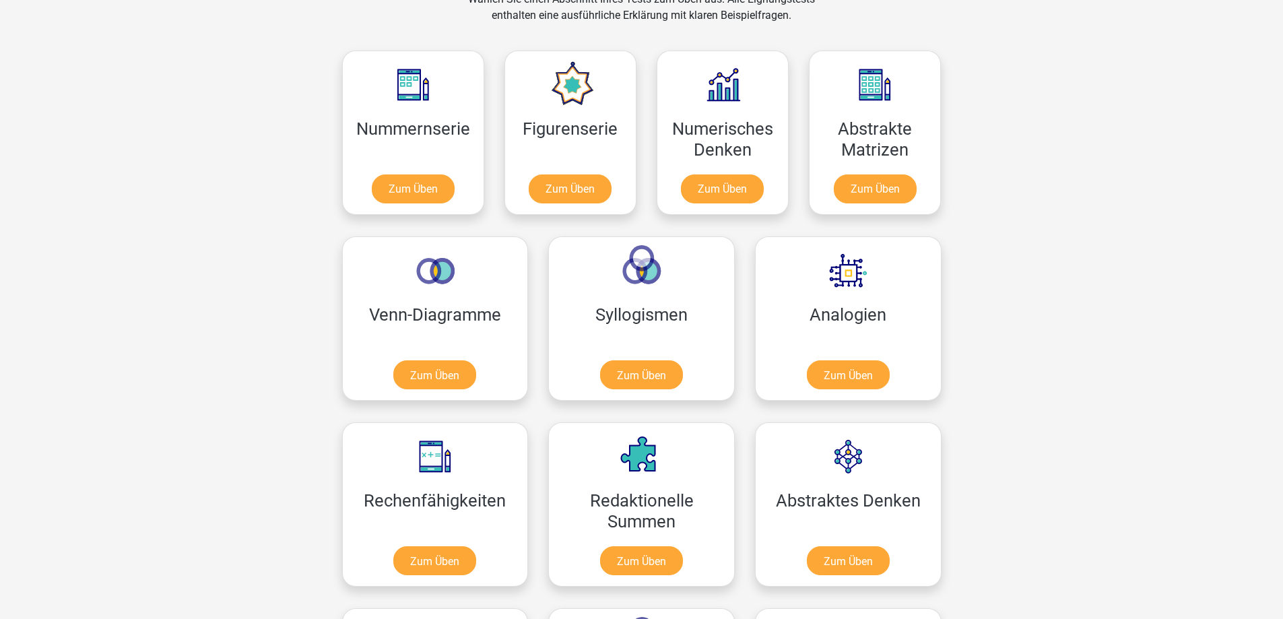
scroll to position [606, 0]
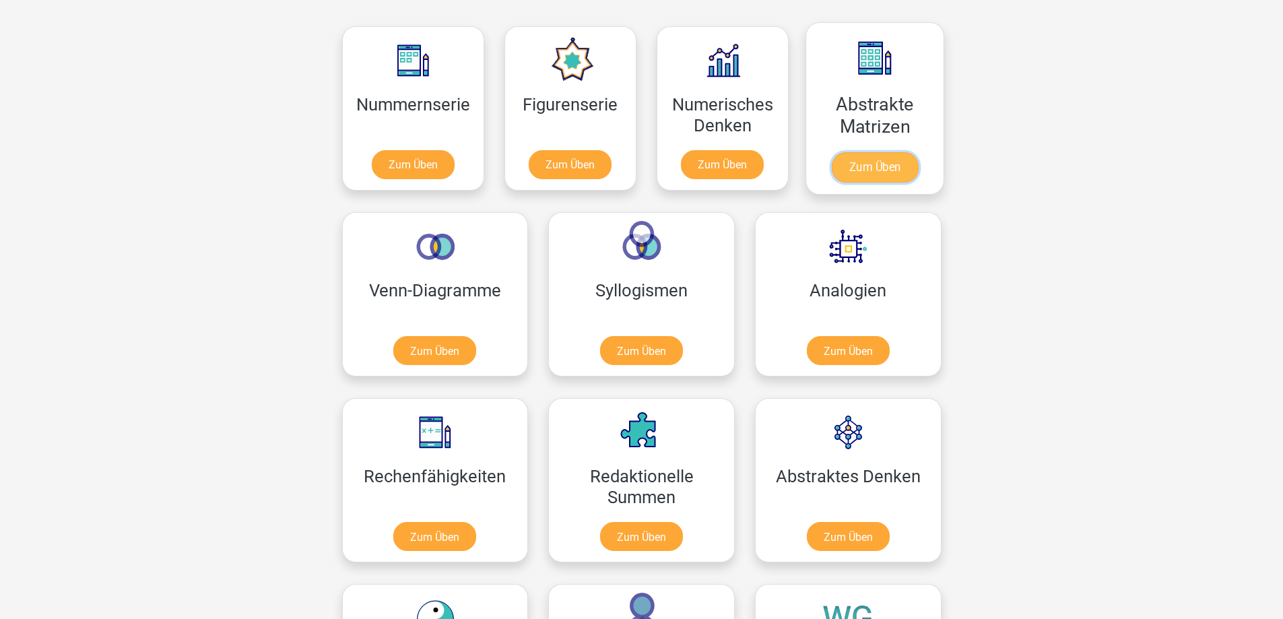
click at [894, 168] on link "Zum Üben" at bounding box center [874, 167] width 87 height 30
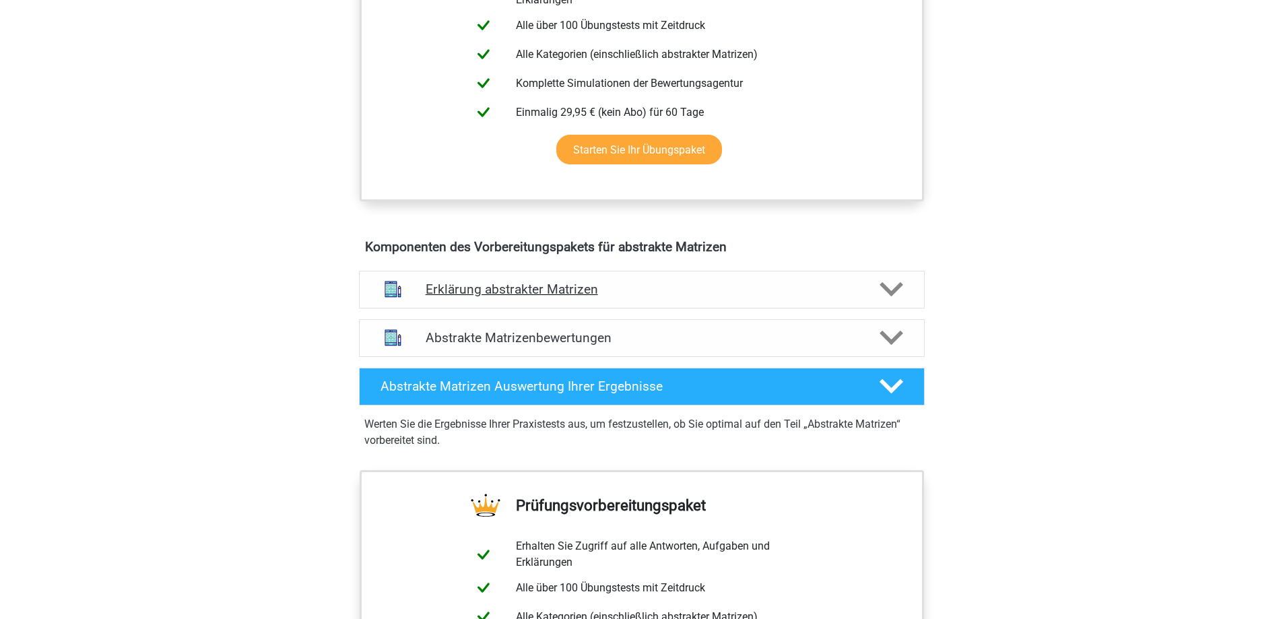
scroll to position [606, 0]
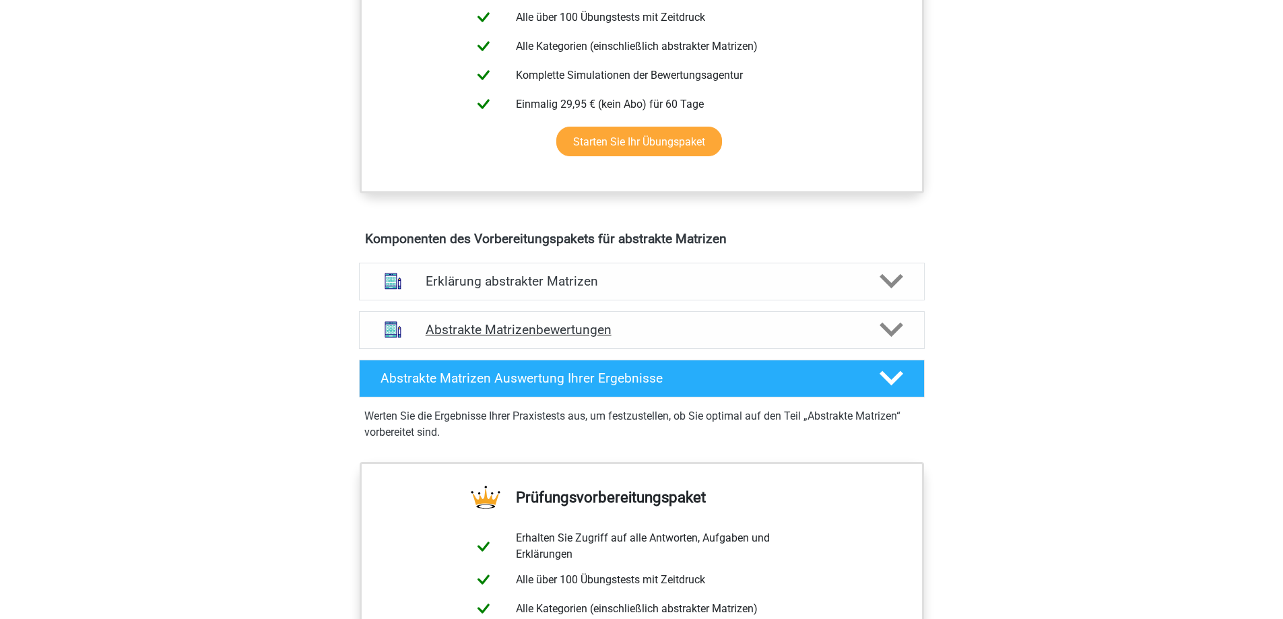
click at [635, 320] on div "Abstrakte Matrizenbewertungen" at bounding box center [642, 330] width 566 height 38
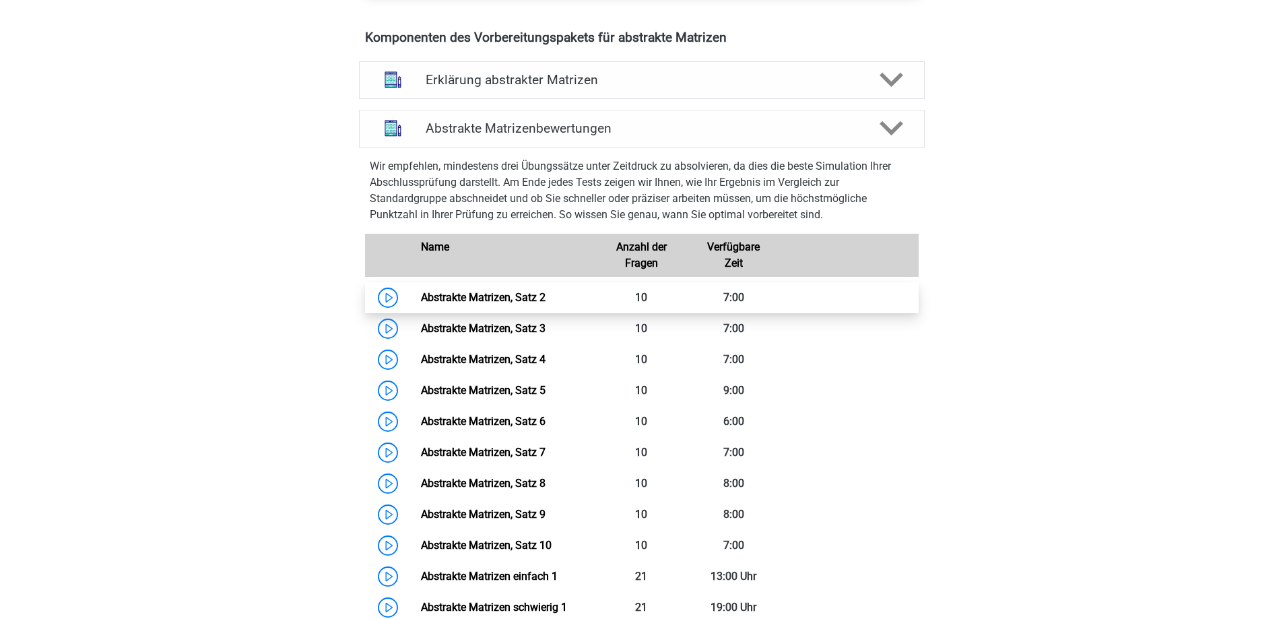
scroll to position [808, 0]
click at [515, 293] on link "Abstrakte Matrizen, Satz 2" at bounding box center [483, 296] width 125 height 13
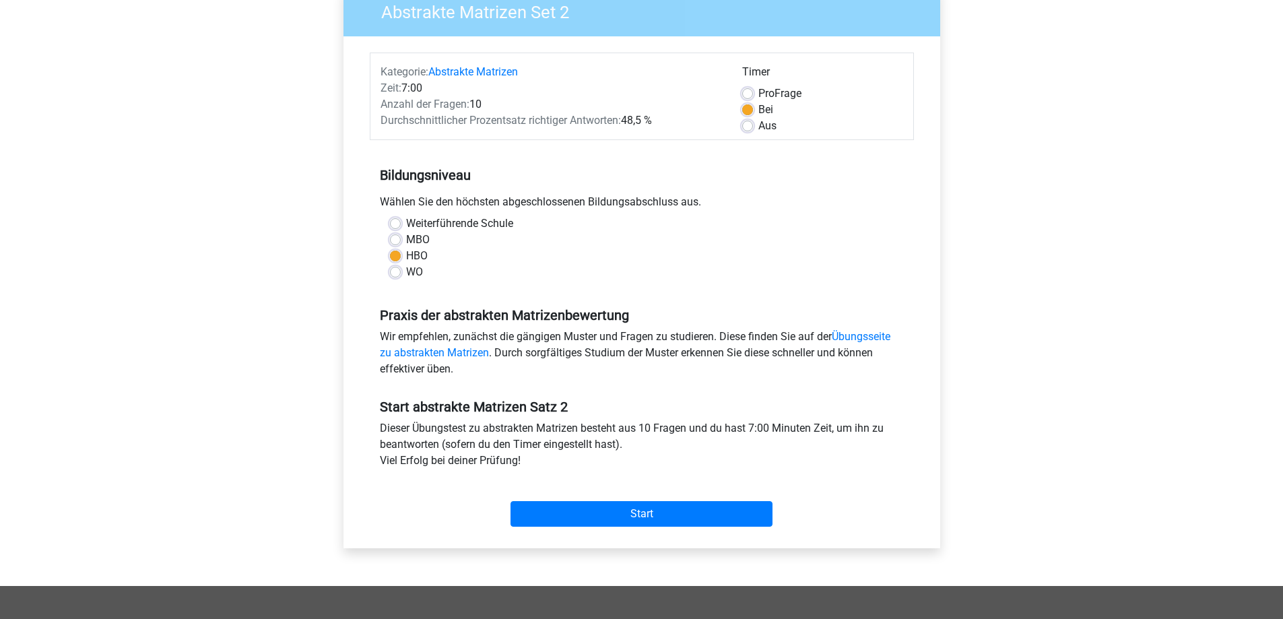
scroll to position [135, 0]
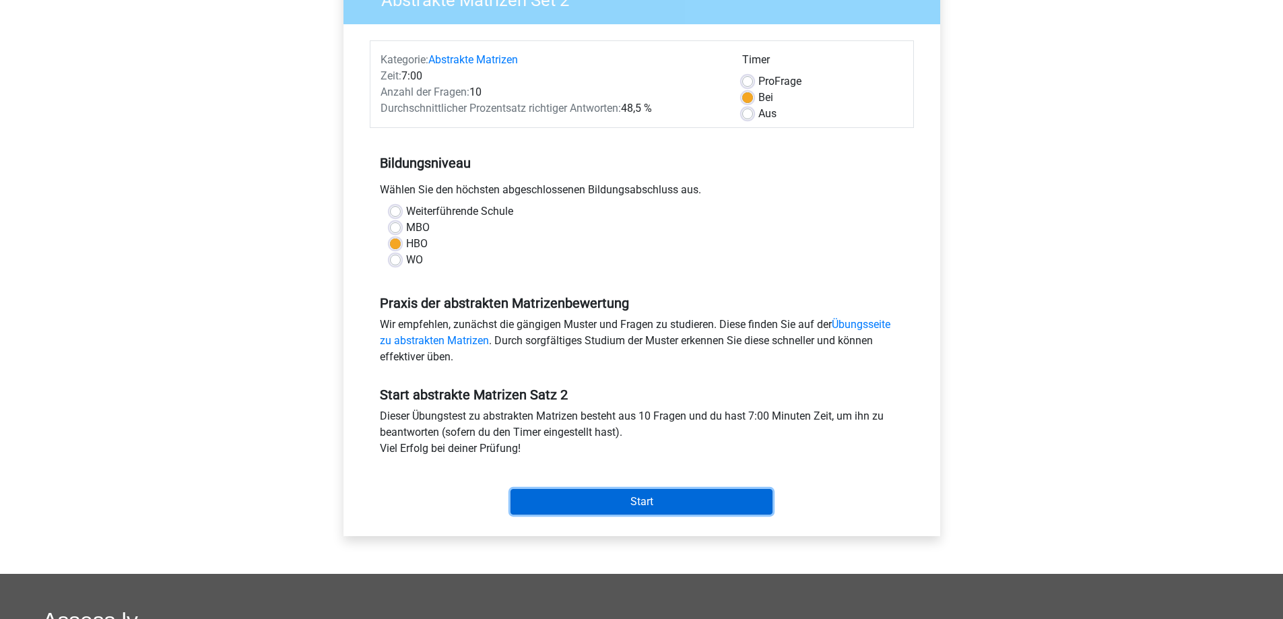
click at [643, 497] on input "Start" at bounding box center [641, 502] width 262 height 26
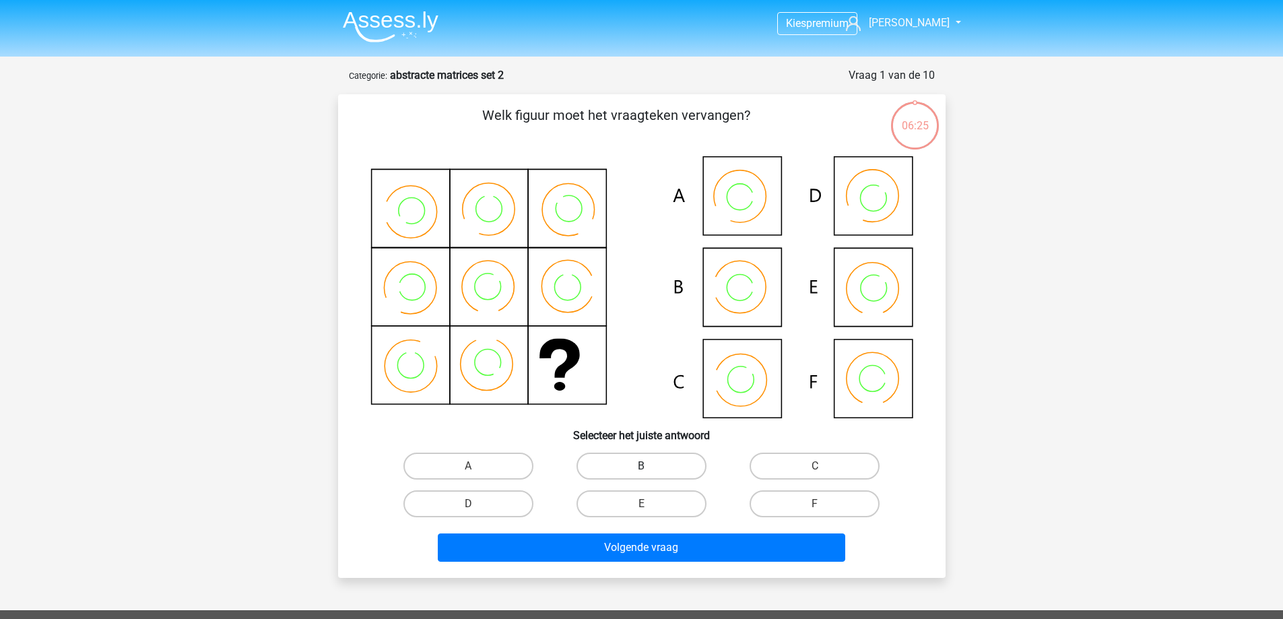
click at [668, 467] on label "B" at bounding box center [641, 465] width 130 height 27
click at [650, 467] on input "B" at bounding box center [645, 470] width 9 height 9
radio input "true"
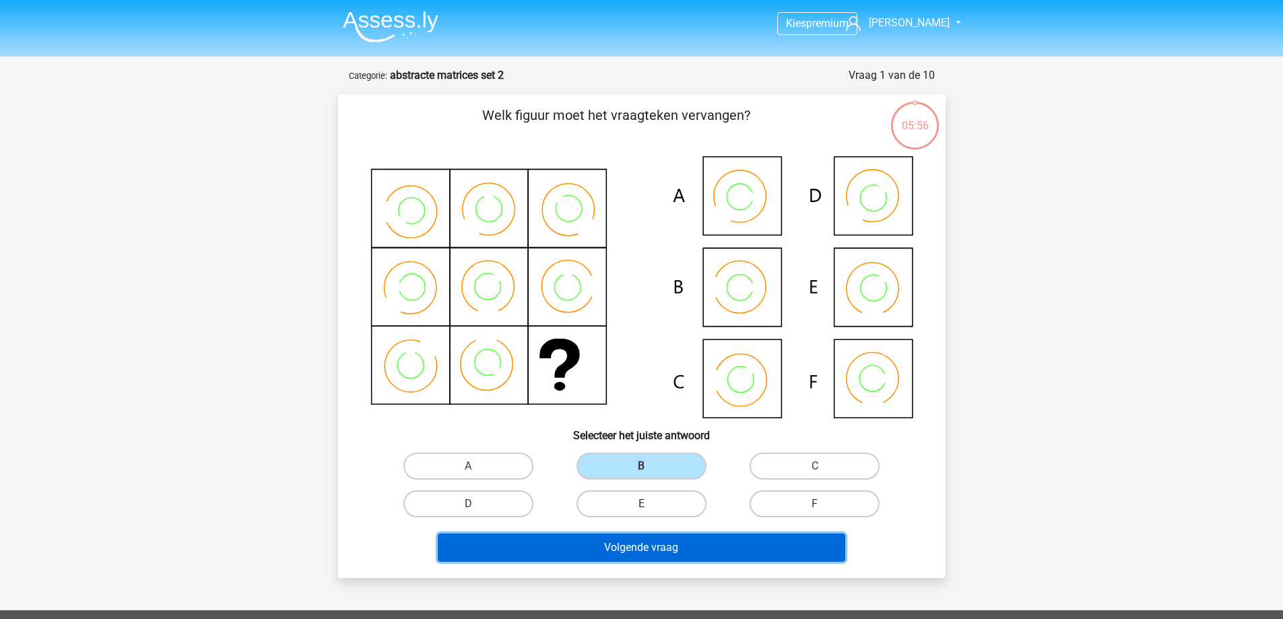
click at [754, 545] on button "Volgende vraag" at bounding box center [641, 547] width 407 height 28
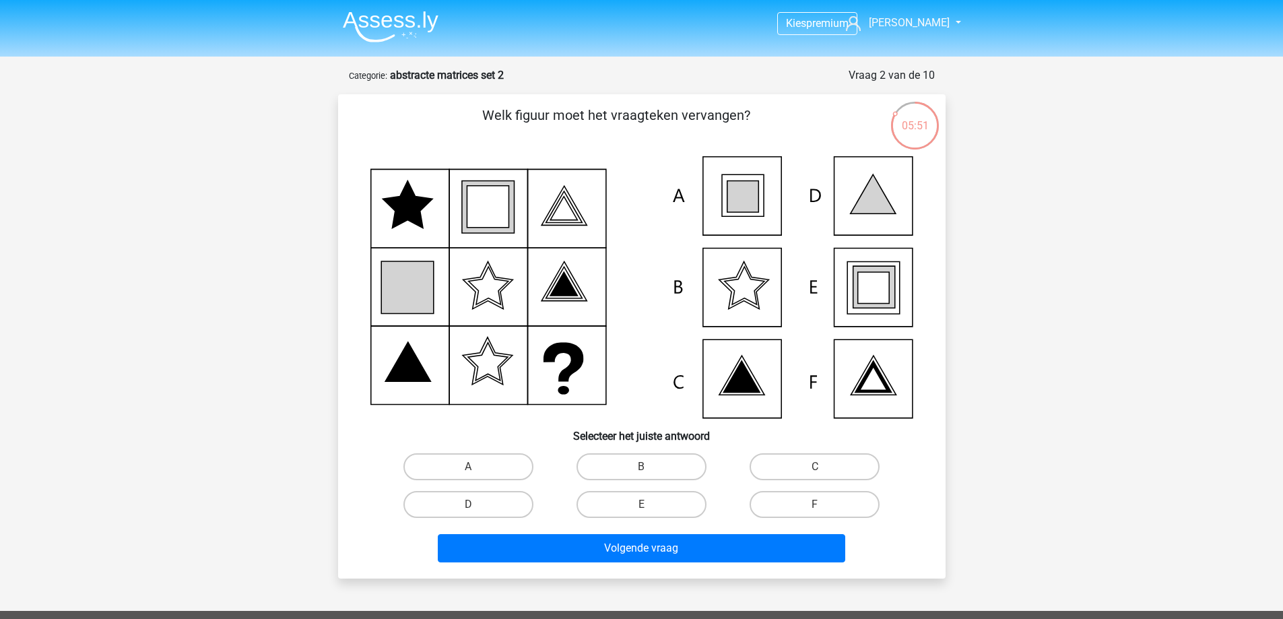
scroll to position [67, 0]
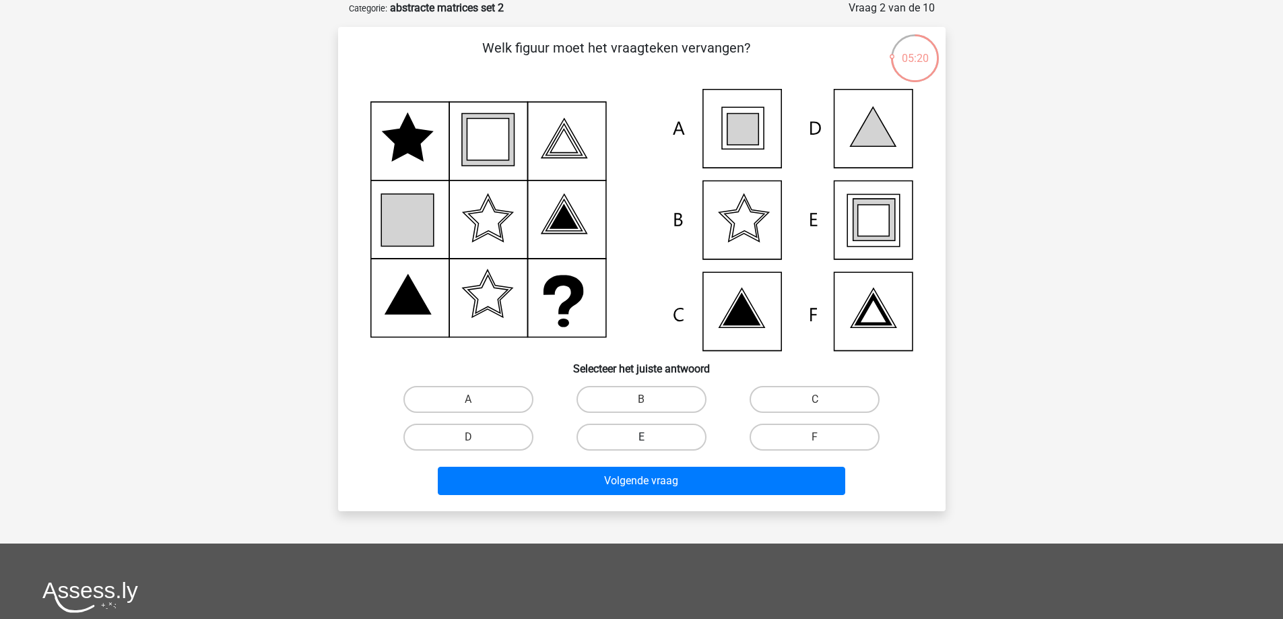
click at [609, 435] on label "E" at bounding box center [641, 436] width 130 height 27
click at [641, 437] on input "E" at bounding box center [645, 441] width 9 height 9
radio input "true"
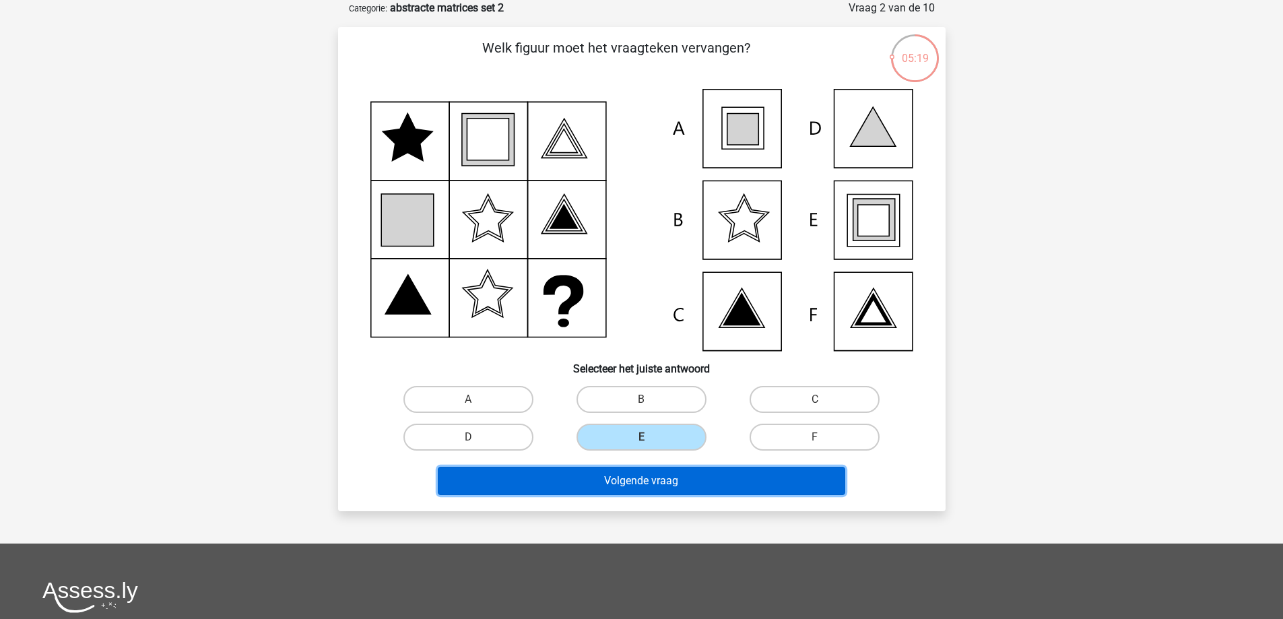
click at [642, 481] on button "Volgende vraag" at bounding box center [641, 481] width 407 height 28
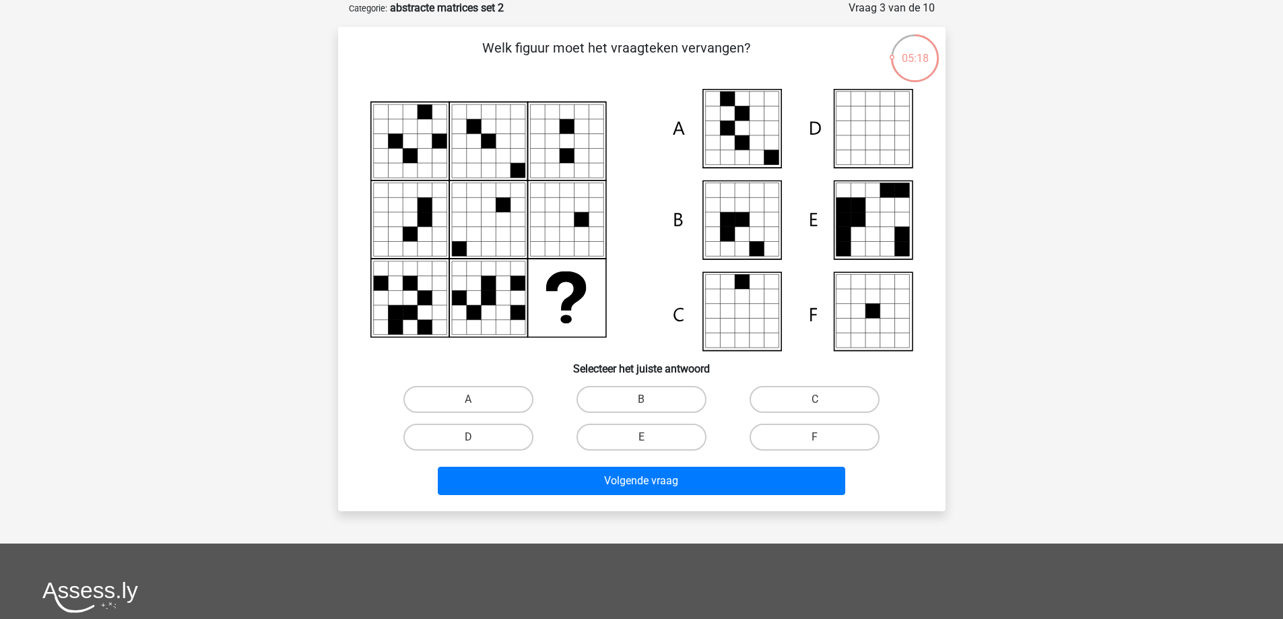
scroll to position [0, 0]
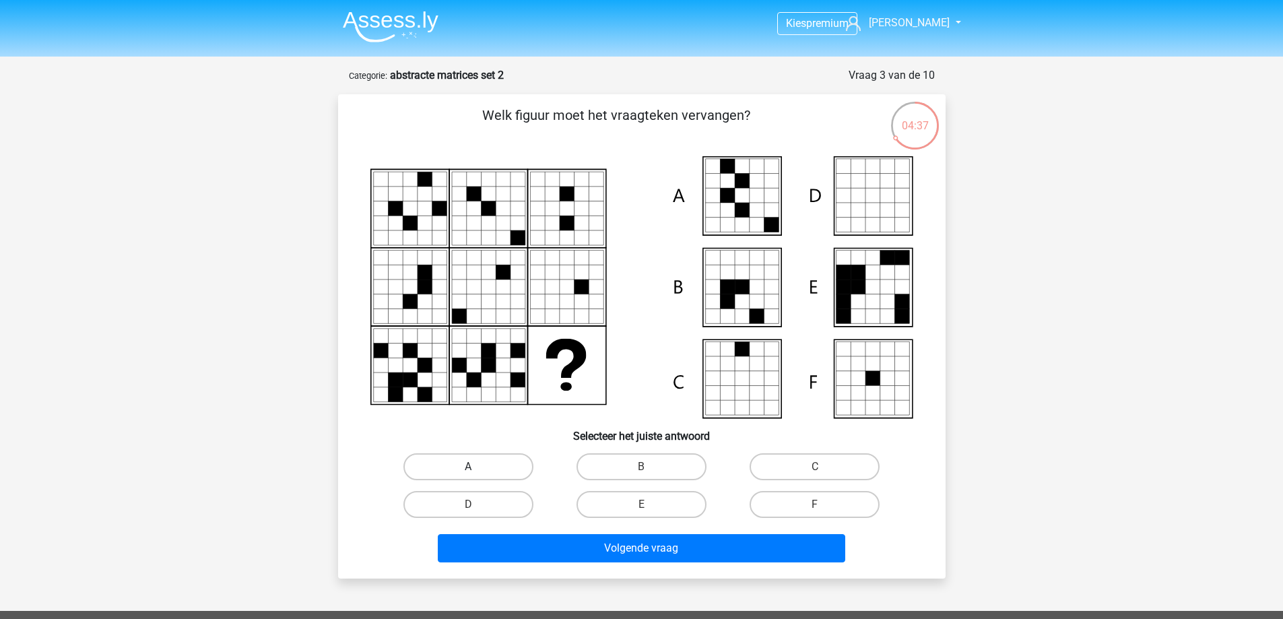
click at [469, 477] on label "A" at bounding box center [468, 466] width 130 height 27
click at [469, 475] on input "A" at bounding box center [472, 471] width 9 height 9
radio input "true"
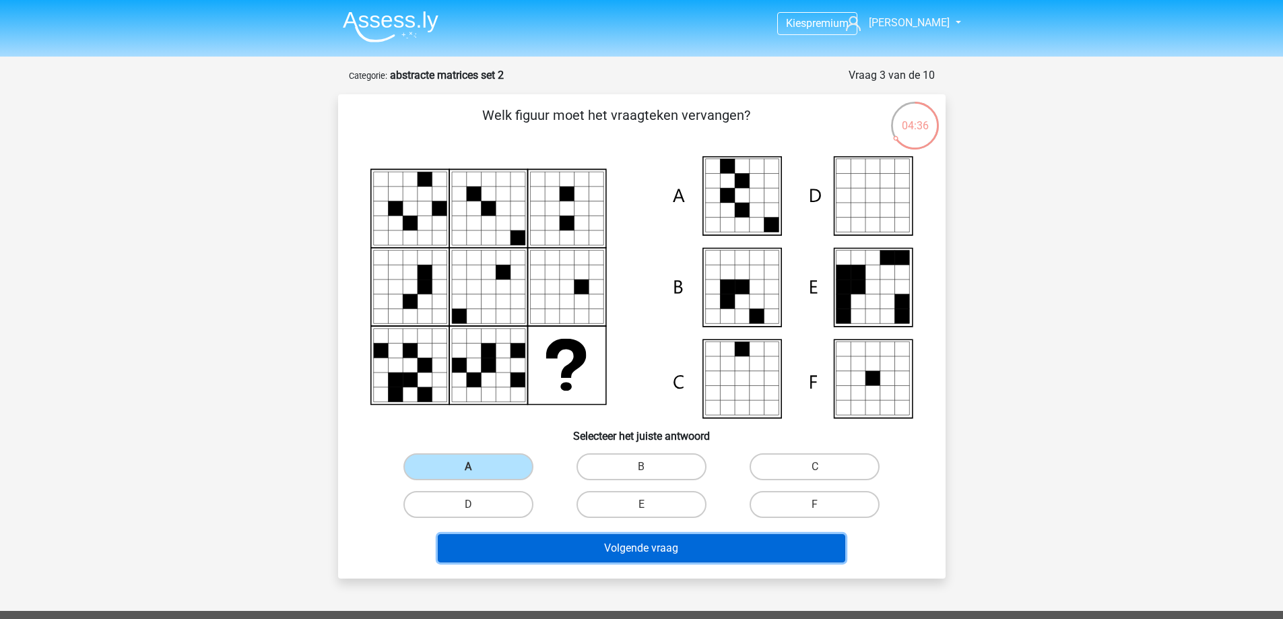
click at [565, 544] on button "Volgende vraag" at bounding box center [641, 548] width 407 height 28
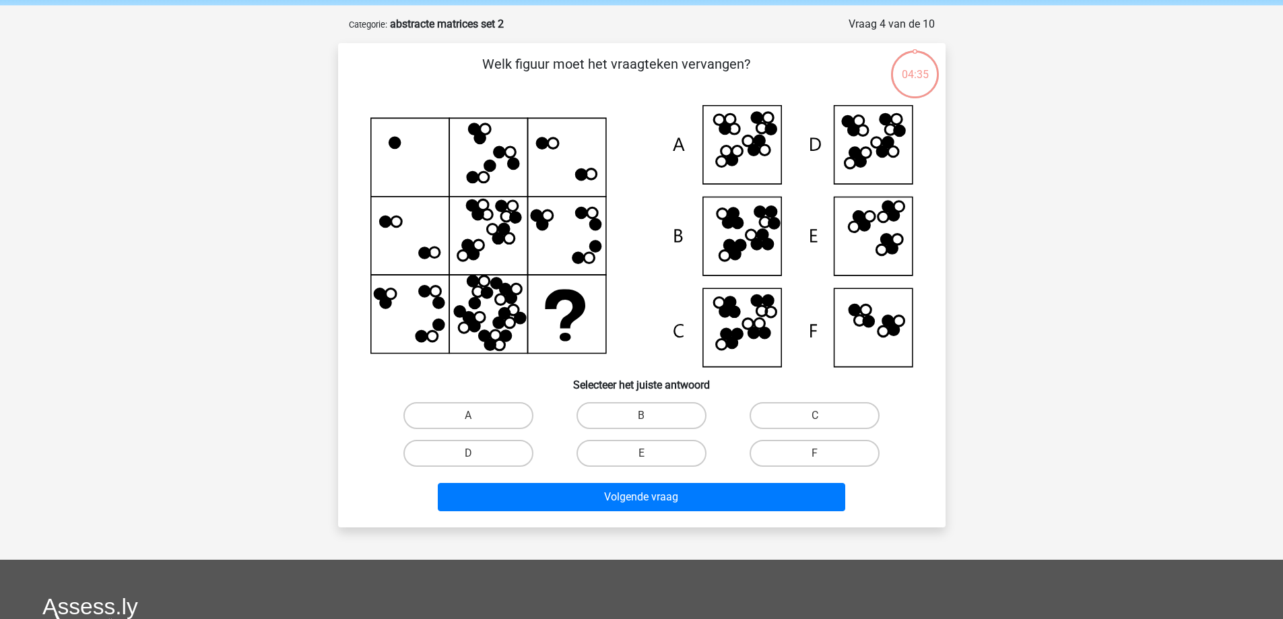
scroll to position [67, 0]
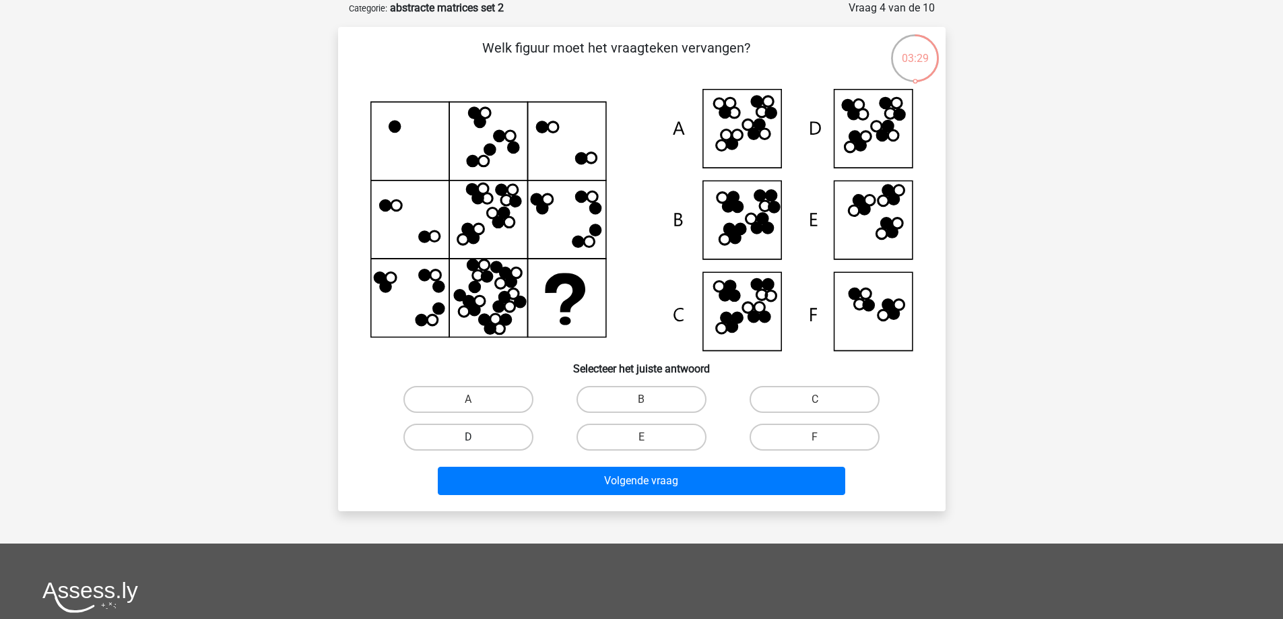
click at [501, 438] on label "D" at bounding box center [468, 436] width 130 height 27
click at [477, 438] on input "D" at bounding box center [472, 441] width 9 height 9
radio input "true"
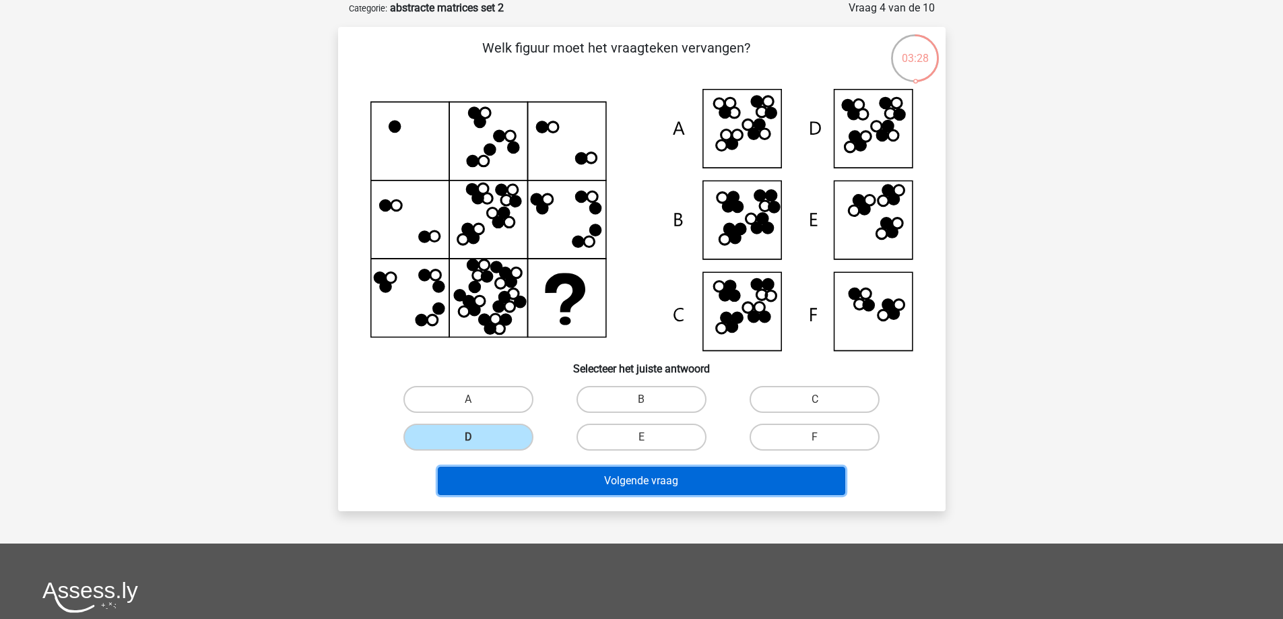
click at [531, 485] on button "Volgende vraag" at bounding box center [641, 481] width 407 height 28
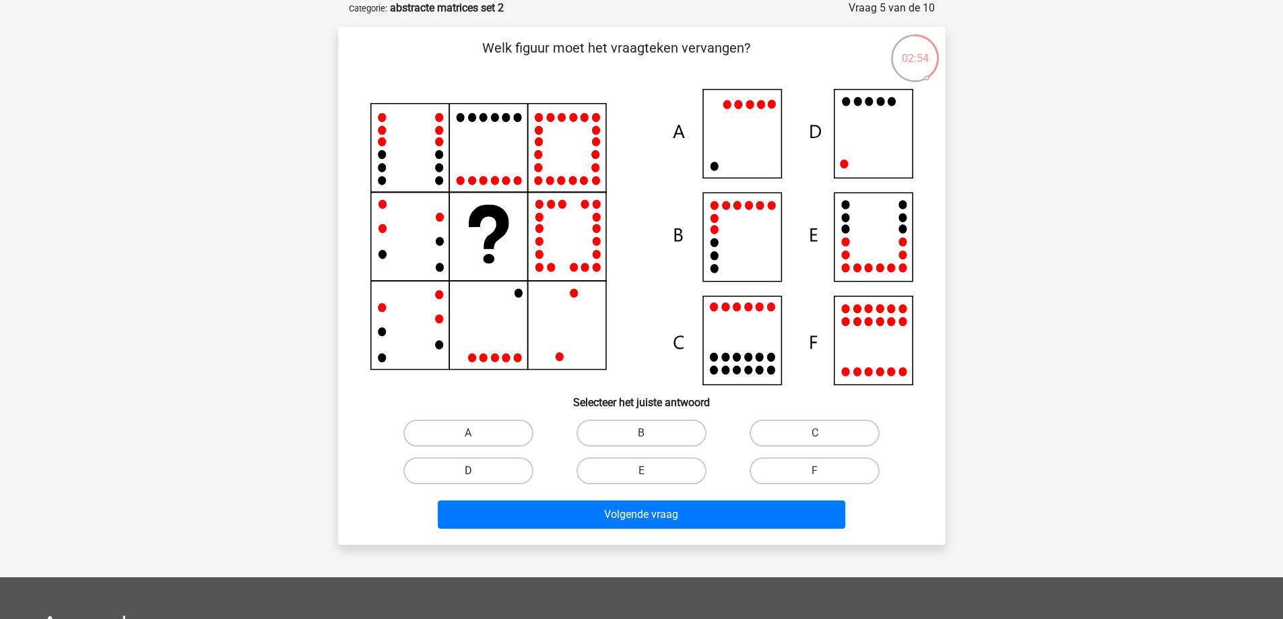
click at [492, 475] on label "D" at bounding box center [468, 470] width 130 height 27
click at [477, 475] on input "D" at bounding box center [472, 475] width 9 height 9
radio input "true"
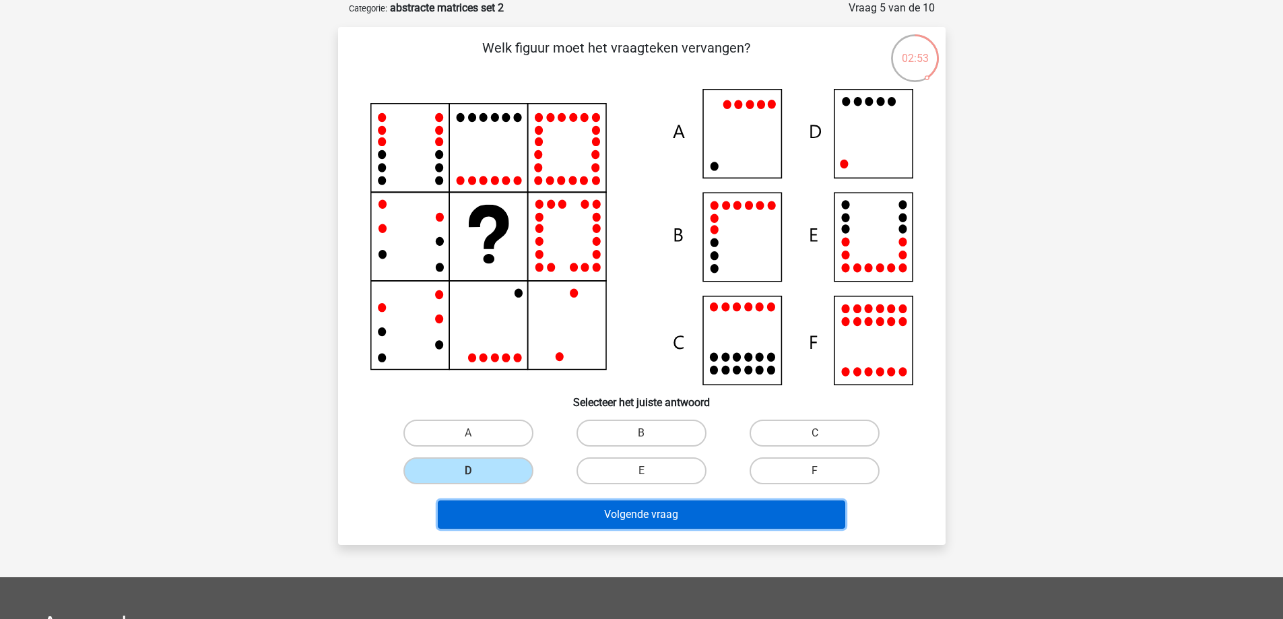
click at [607, 518] on button "Volgende vraag" at bounding box center [641, 514] width 407 height 28
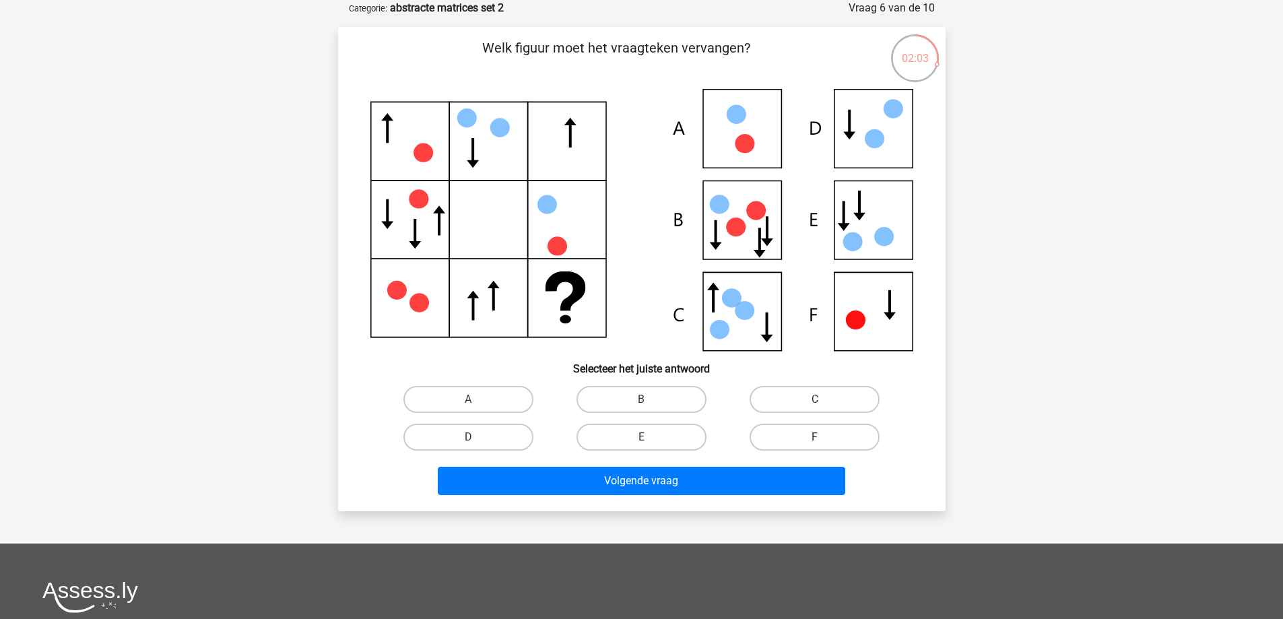
click at [809, 438] on label "F" at bounding box center [814, 436] width 130 height 27
click at [815, 438] on input "F" at bounding box center [819, 441] width 9 height 9
radio input "true"
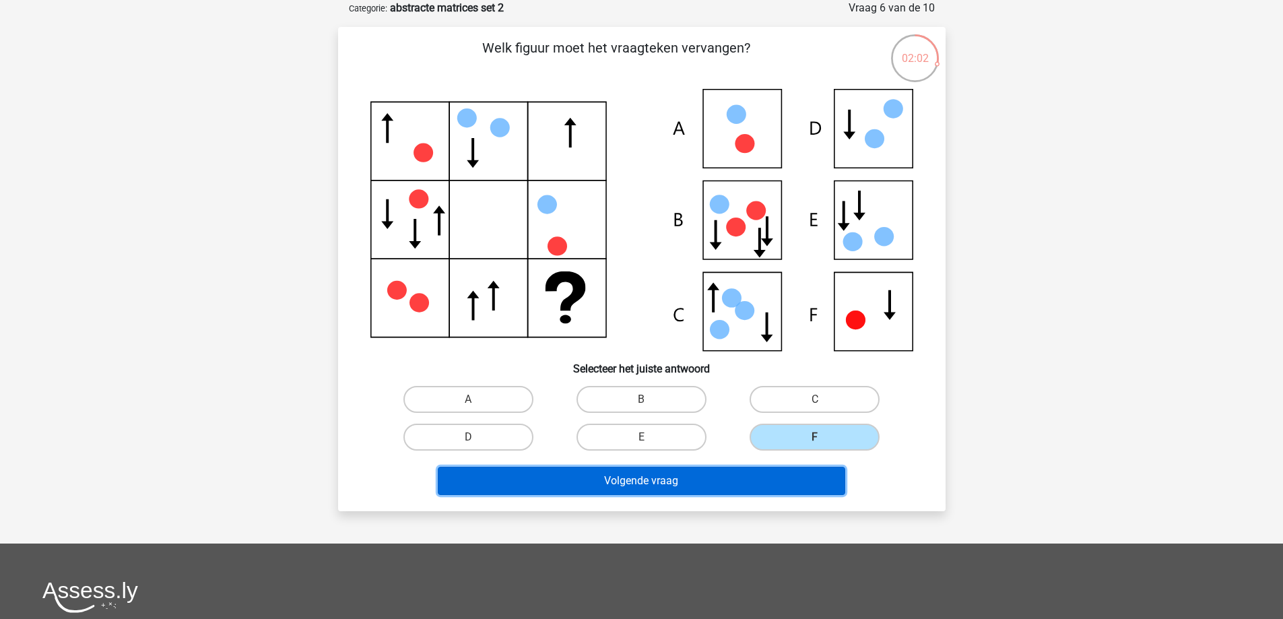
click at [797, 474] on button "Volgende vraag" at bounding box center [641, 481] width 407 height 28
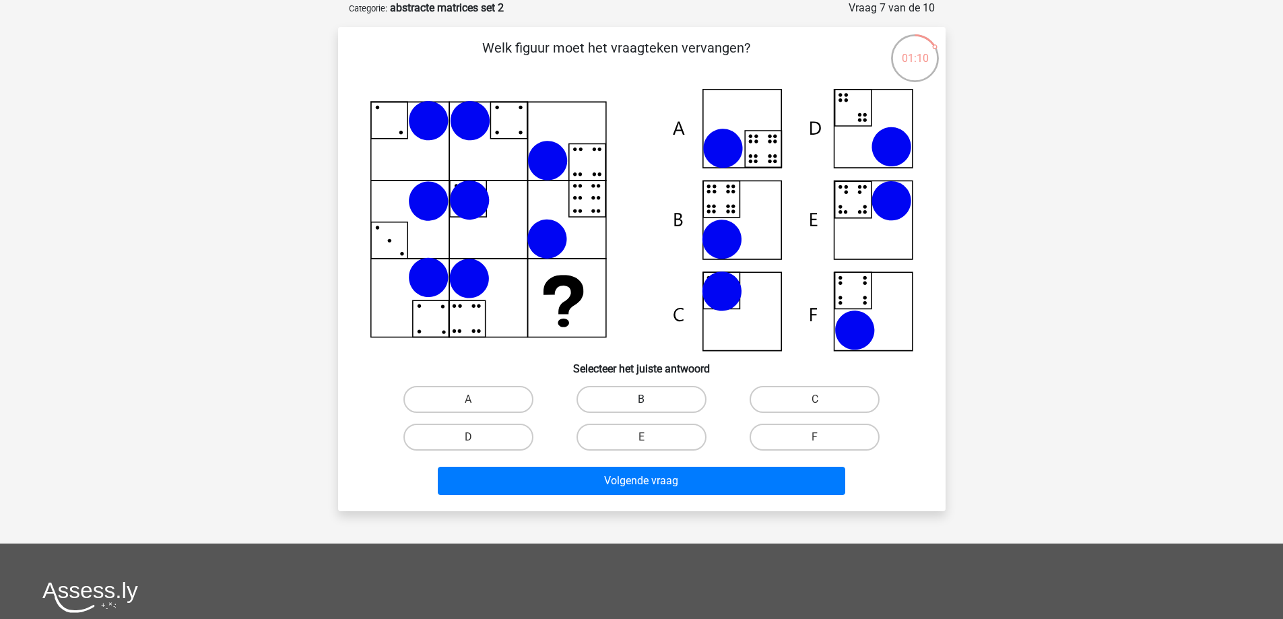
click at [662, 393] on label "B" at bounding box center [641, 399] width 130 height 27
click at [650, 399] on input "B" at bounding box center [645, 403] width 9 height 9
radio input "true"
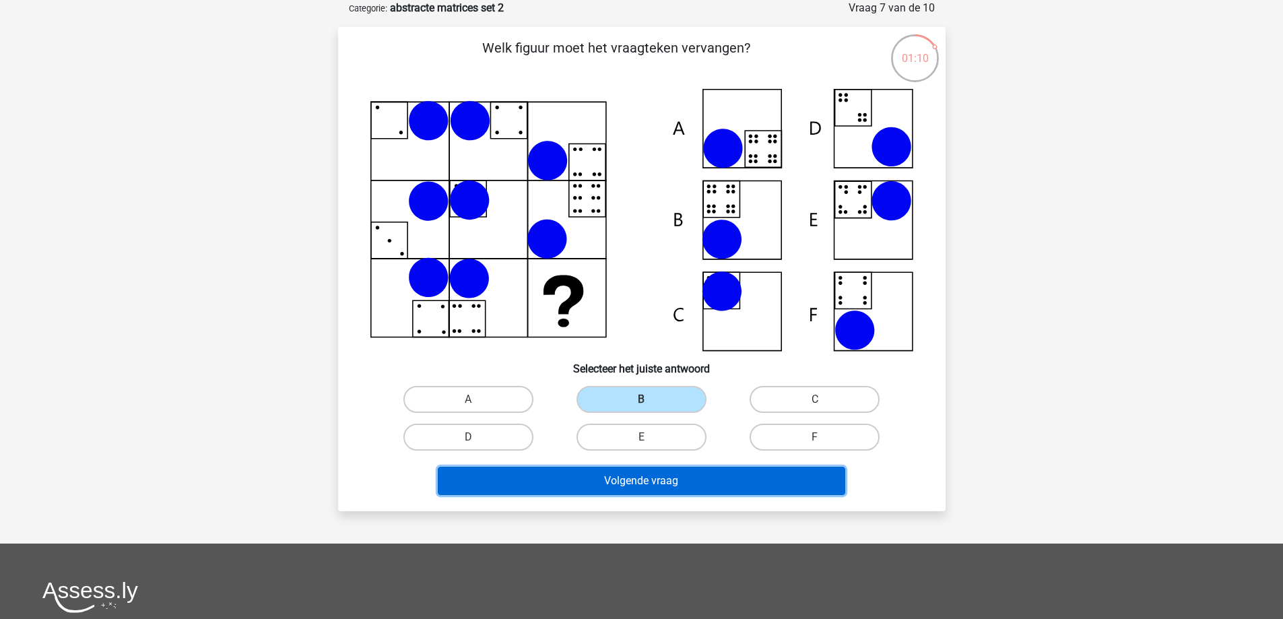
click at [675, 481] on button "Volgende vraag" at bounding box center [641, 481] width 407 height 28
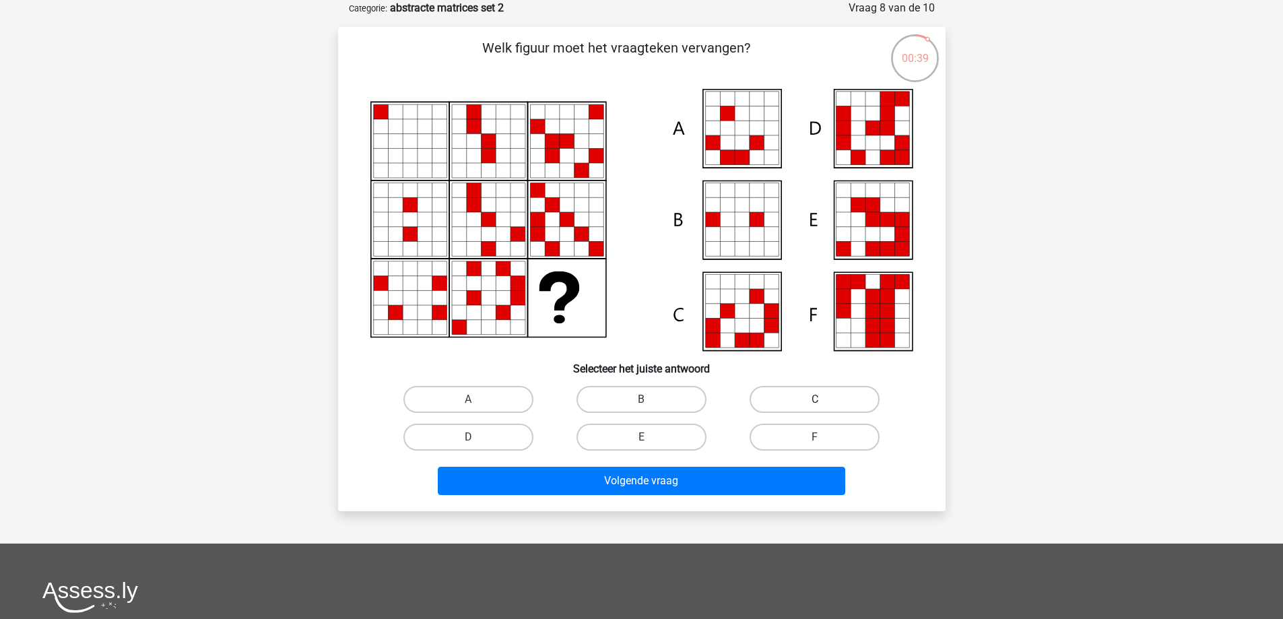
click at [796, 392] on label "C" at bounding box center [814, 399] width 130 height 27
click at [815, 399] on input "C" at bounding box center [819, 403] width 9 height 9
radio input "true"
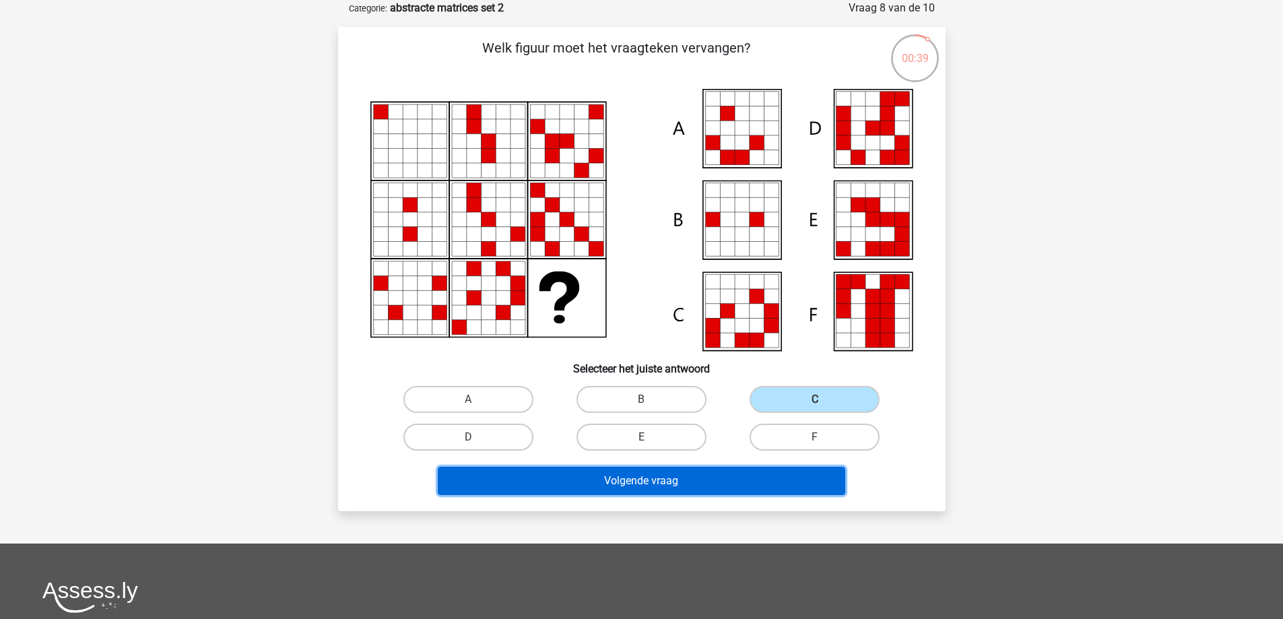
click at [771, 478] on button "Volgende vraag" at bounding box center [641, 481] width 407 height 28
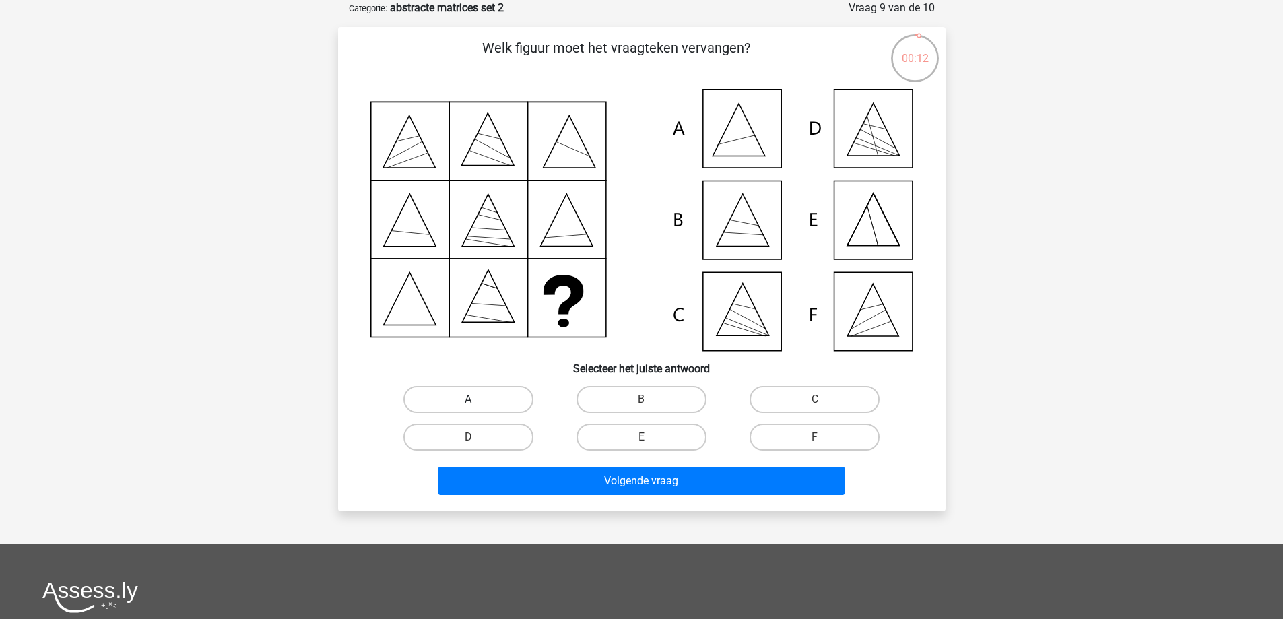
click at [467, 398] on label "A" at bounding box center [468, 399] width 130 height 27
click at [468, 399] on input "A" at bounding box center [472, 403] width 9 height 9
radio input "true"
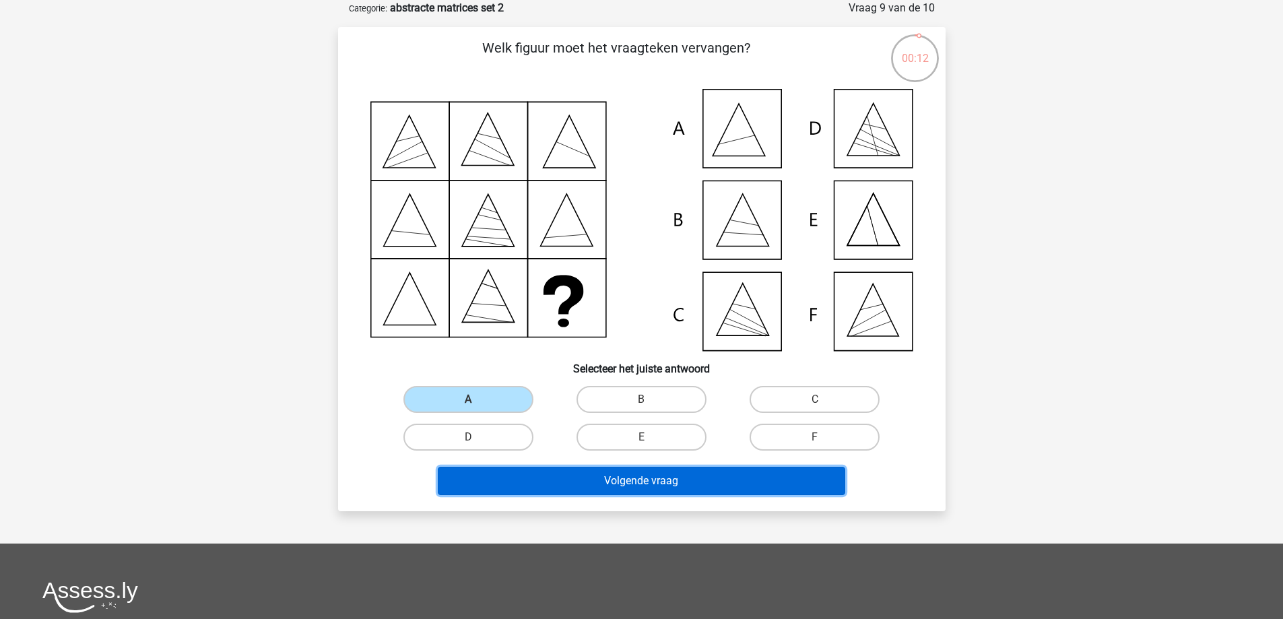
click at [560, 479] on button "Volgende vraag" at bounding box center [641, 481] width 407 height 28
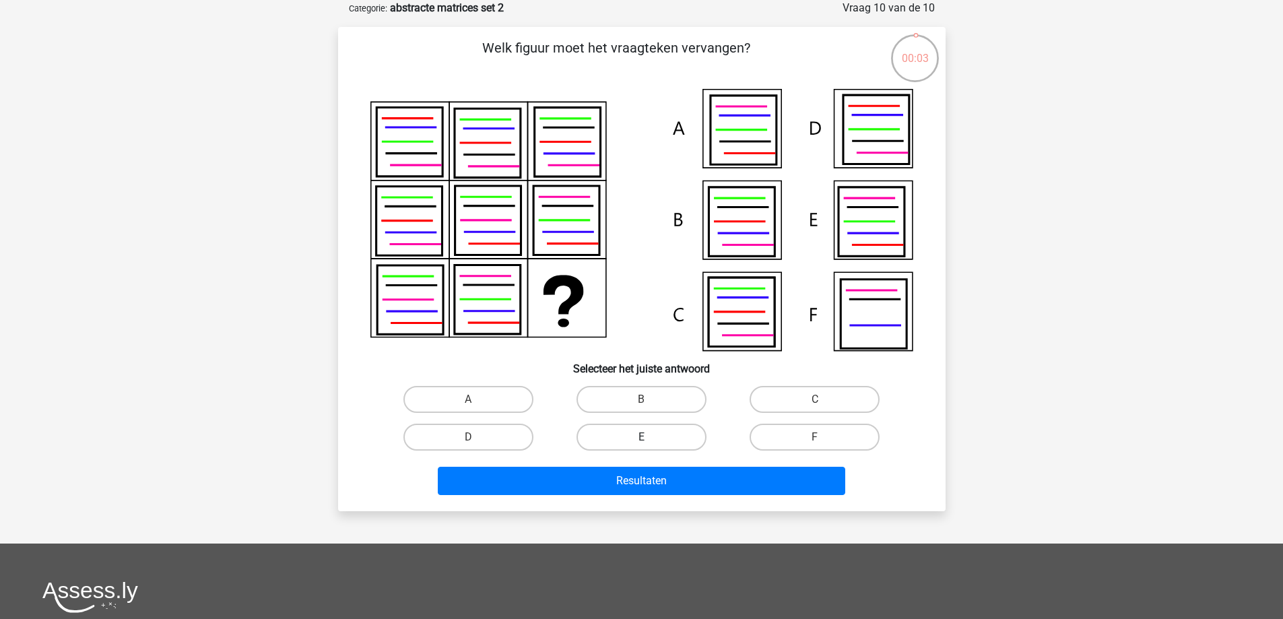
click at [617, 435] on label "E" at bounding box center [641, 436] width 130 height 27
click at [641, 437] on input "E" at bounding box center [645, 441] width 9 height 9
radio input "true"
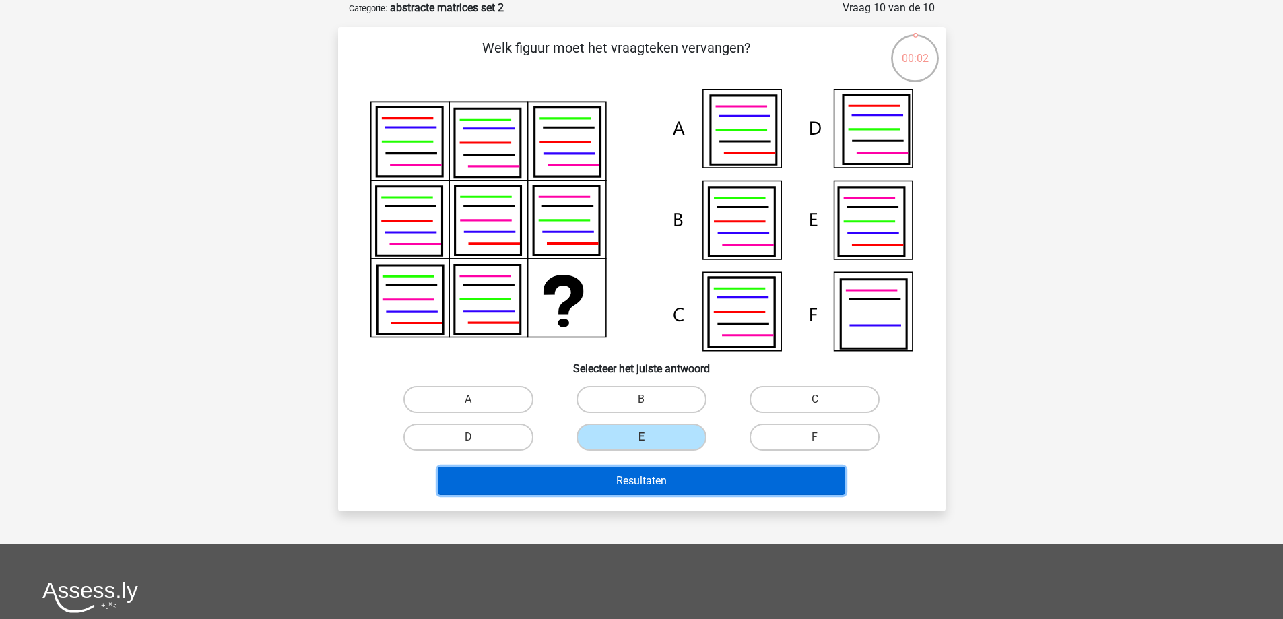
click at [615, 473] on button "Resultaten" at bounding box center [641, 481] width 407 height 28
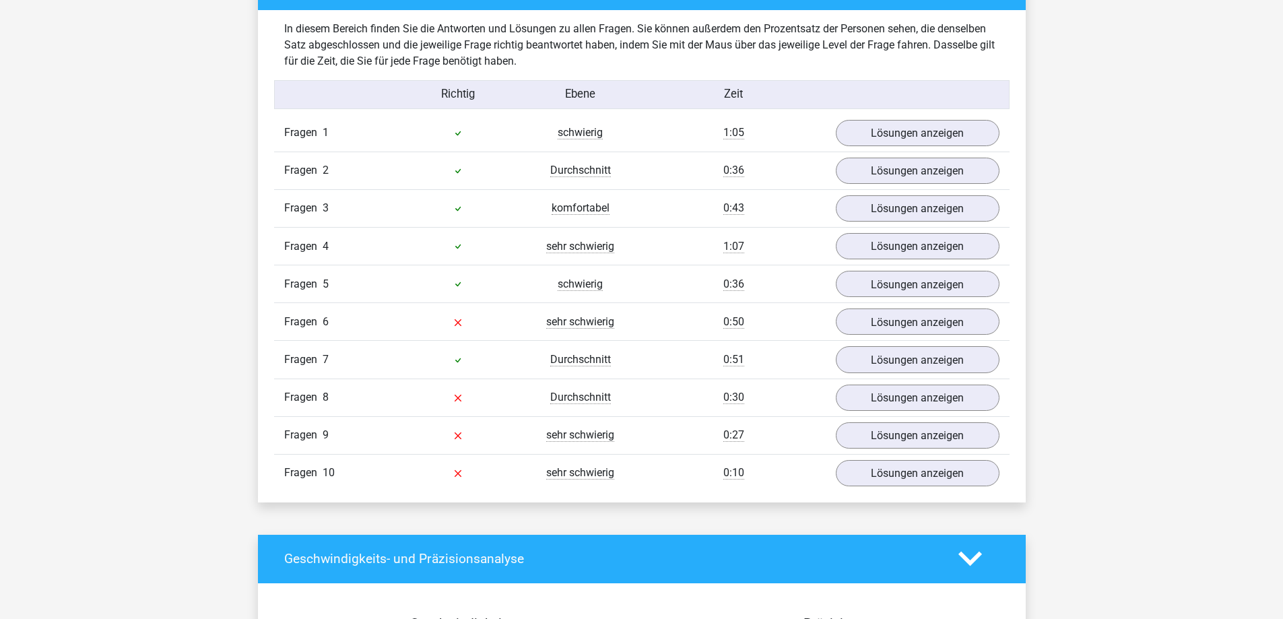
scroll to position [1077, 0]
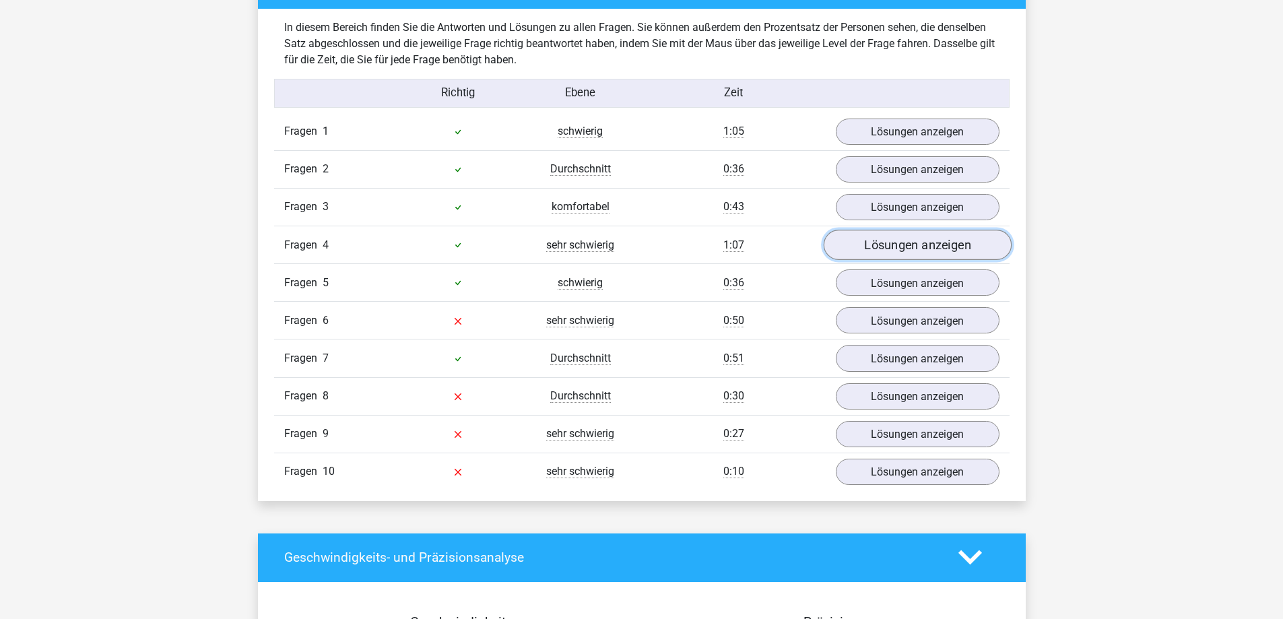
click at [929, 253] on link "Lösungen anzeigen" at bounding box center [917, 245] width 188 height 30
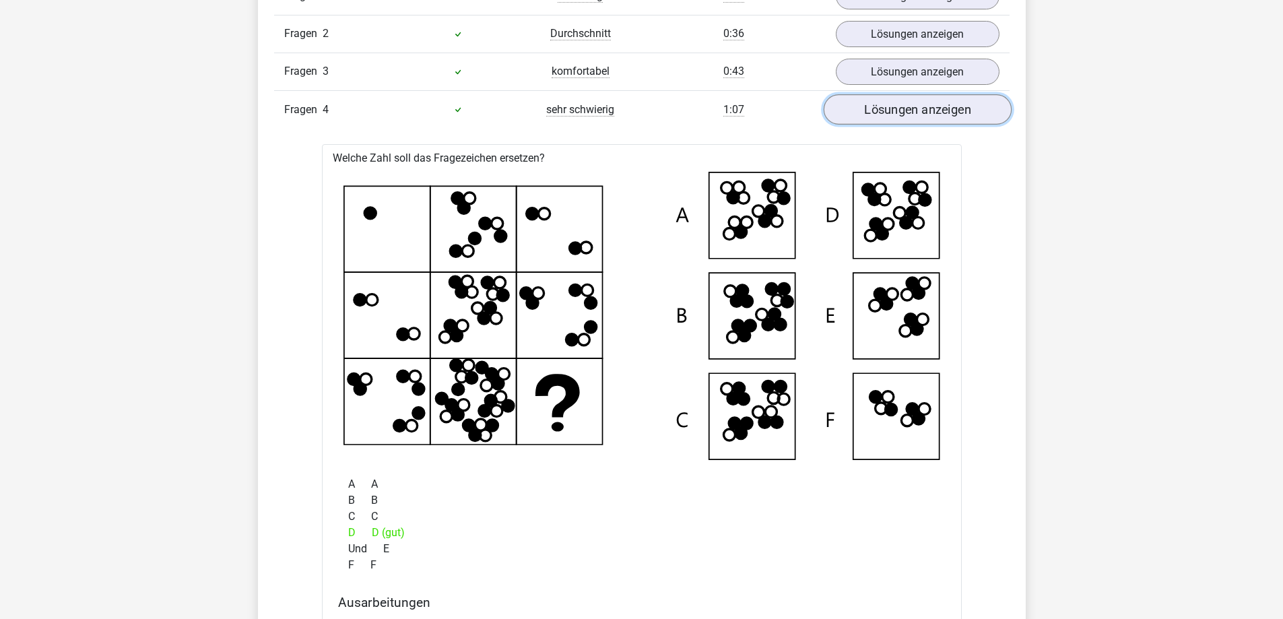
scroll to position [1212, 0]
click at [903, 103] on font "Lösungen anzeigen" at bounding box center [917, 110] width 107 height 15
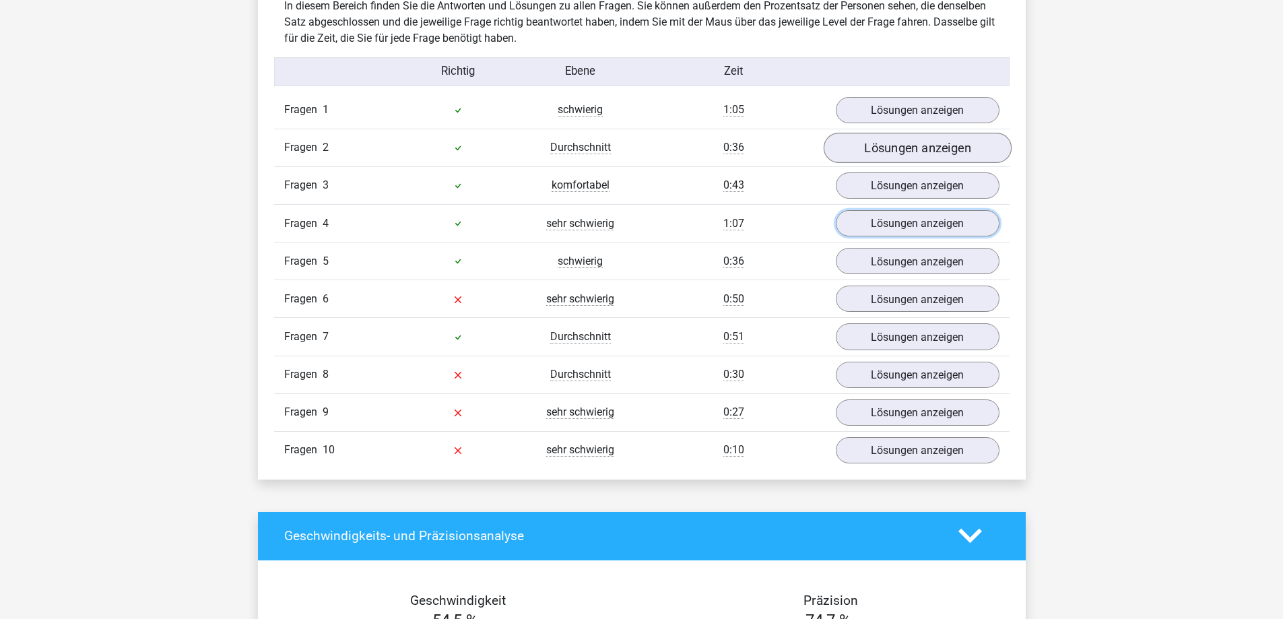
scroll to position [1077, 0]
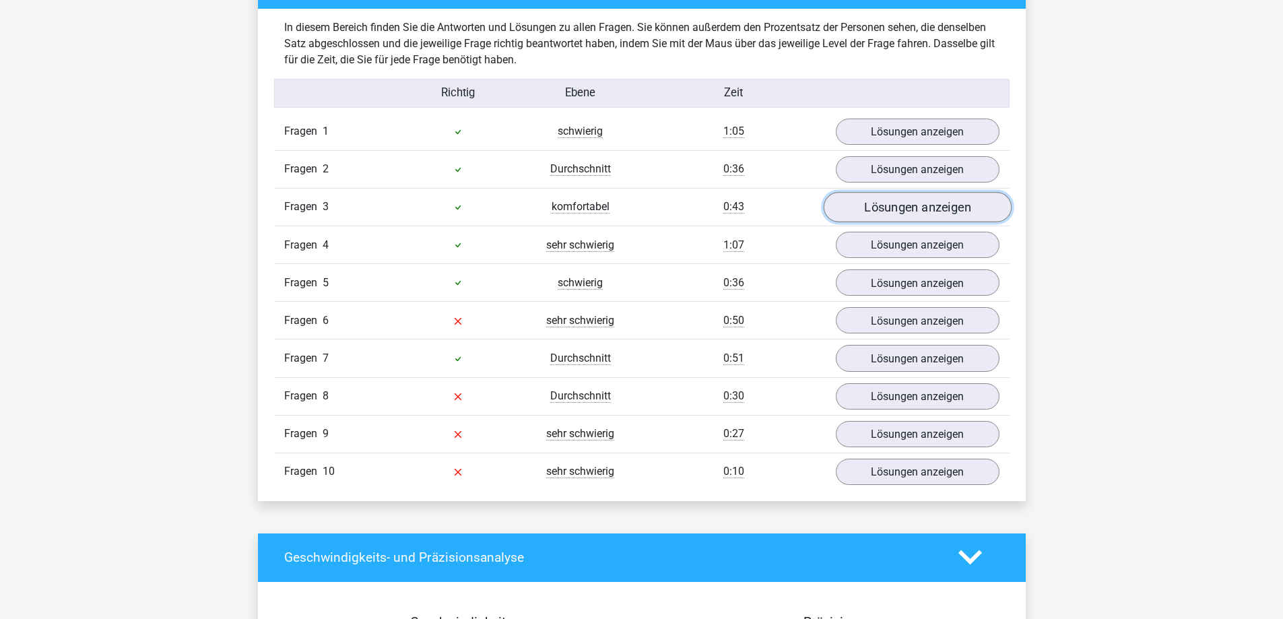
click at [912, 203] on font "Lösungen anzeigen" at bounding box center [917, 207] width 107 height 15
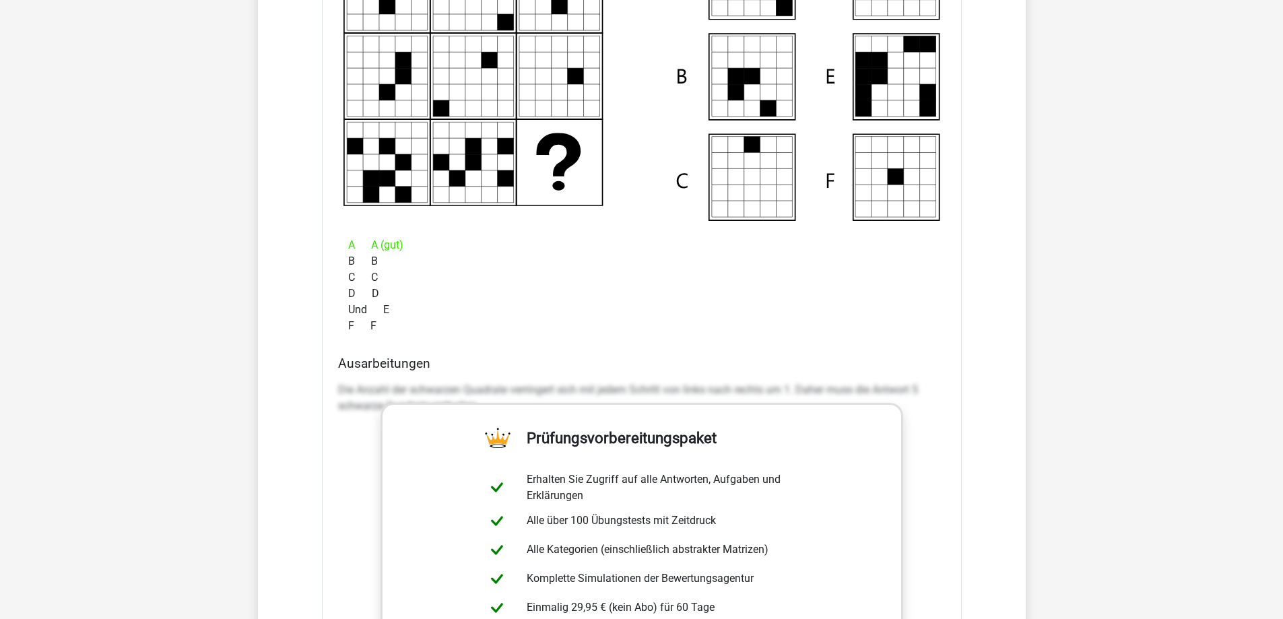
scroll to position [1145, 0]
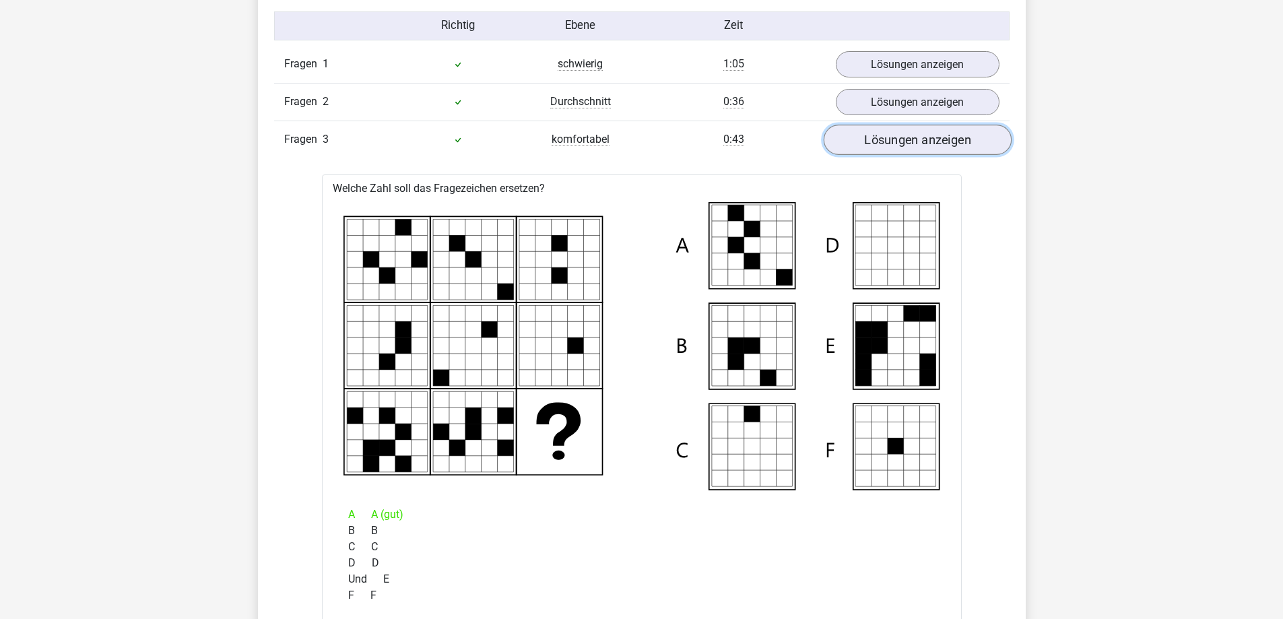
click at [910, 151] on link "Lösungen anzeigen" at bounding box center [917, 140] width 188 height 30
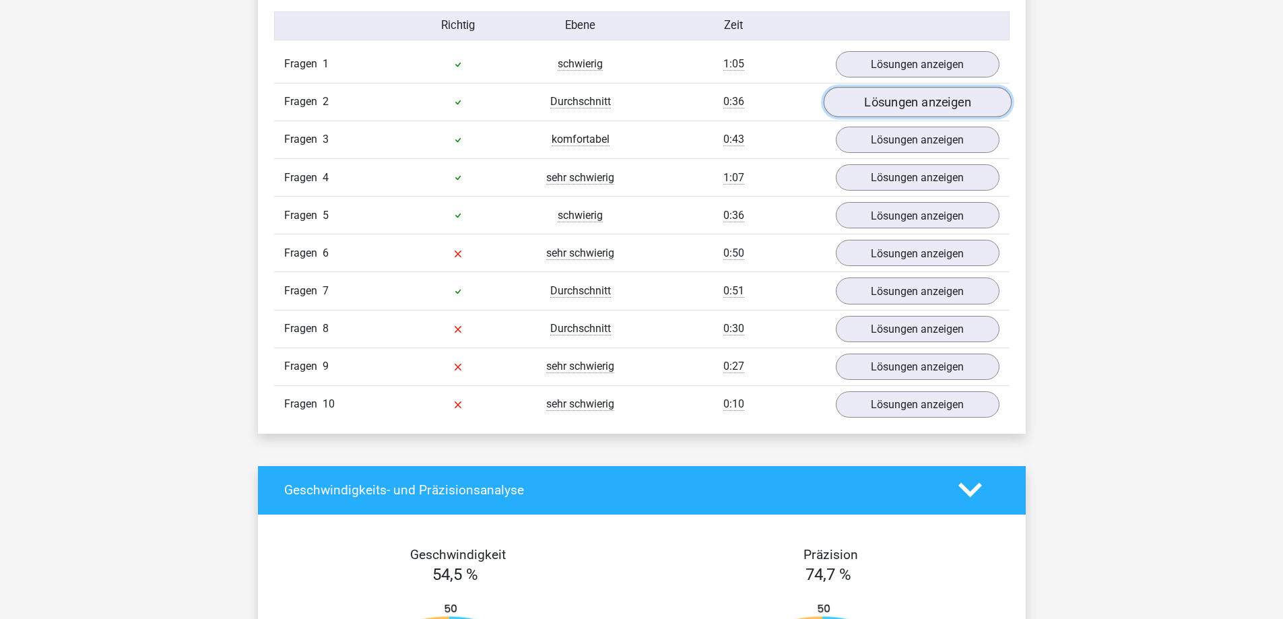
click at [905, 103] on font "Lösungen anzeigen" at bounding box center [917, 101] width 107 height 15
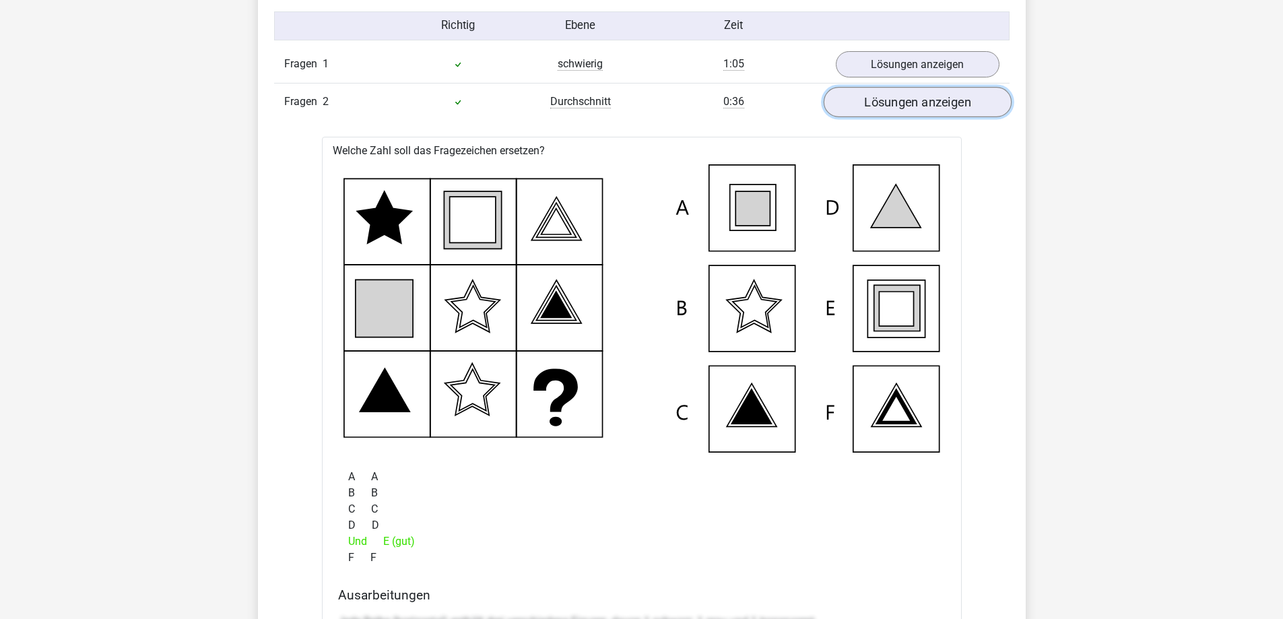
click at [905, 103] on font "Lösungen anzeigen" at bounding box center [917, 101] width 107 height 15
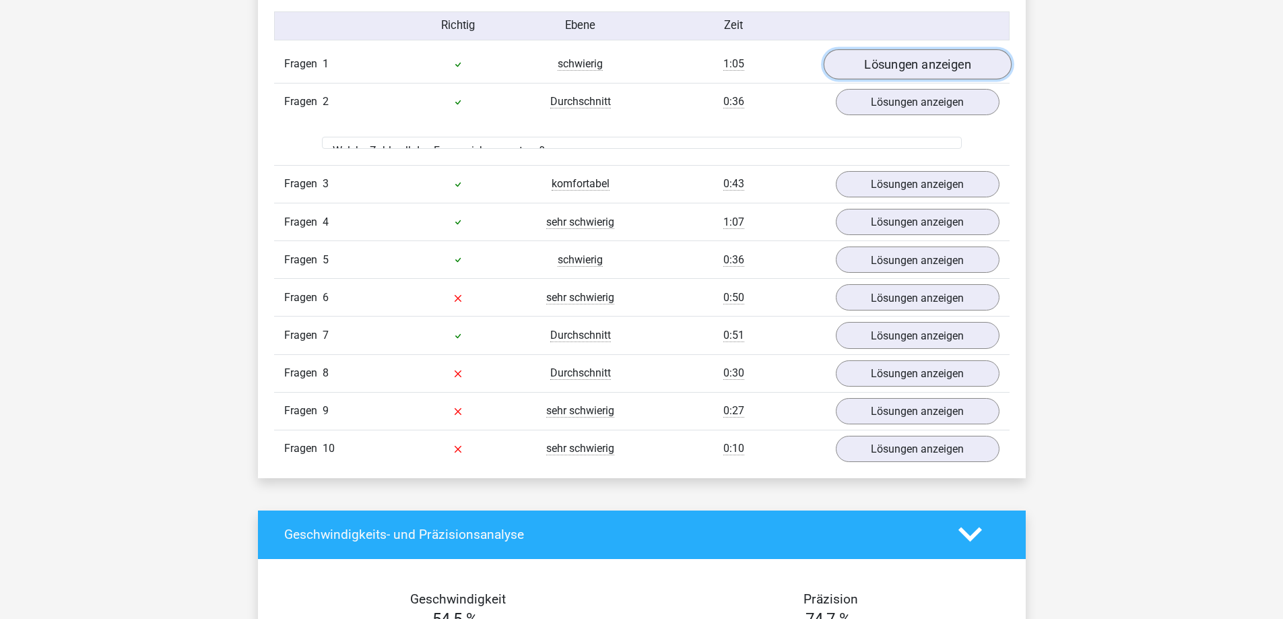
click at [908, 65] on font "Lösungen anzeigen" at bounding box center [917, 64] width 107 height 15
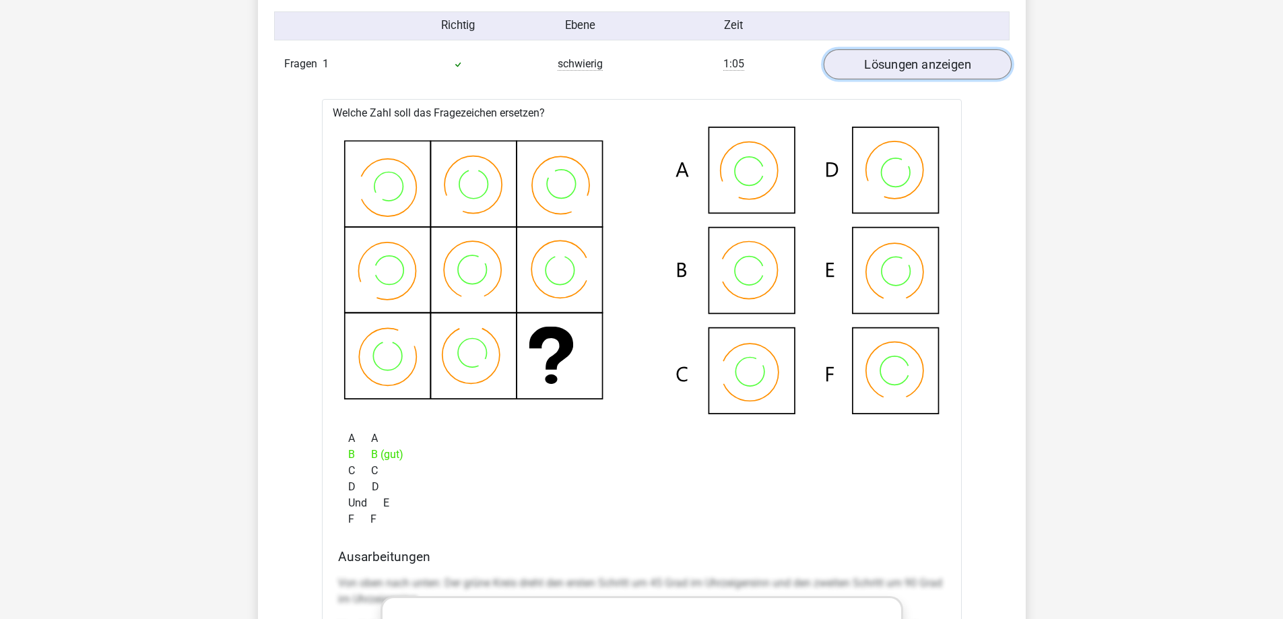
click at [908, 65] on font "Lösungen anzeigen" at bounding box center [917, 64] width 107 height 15
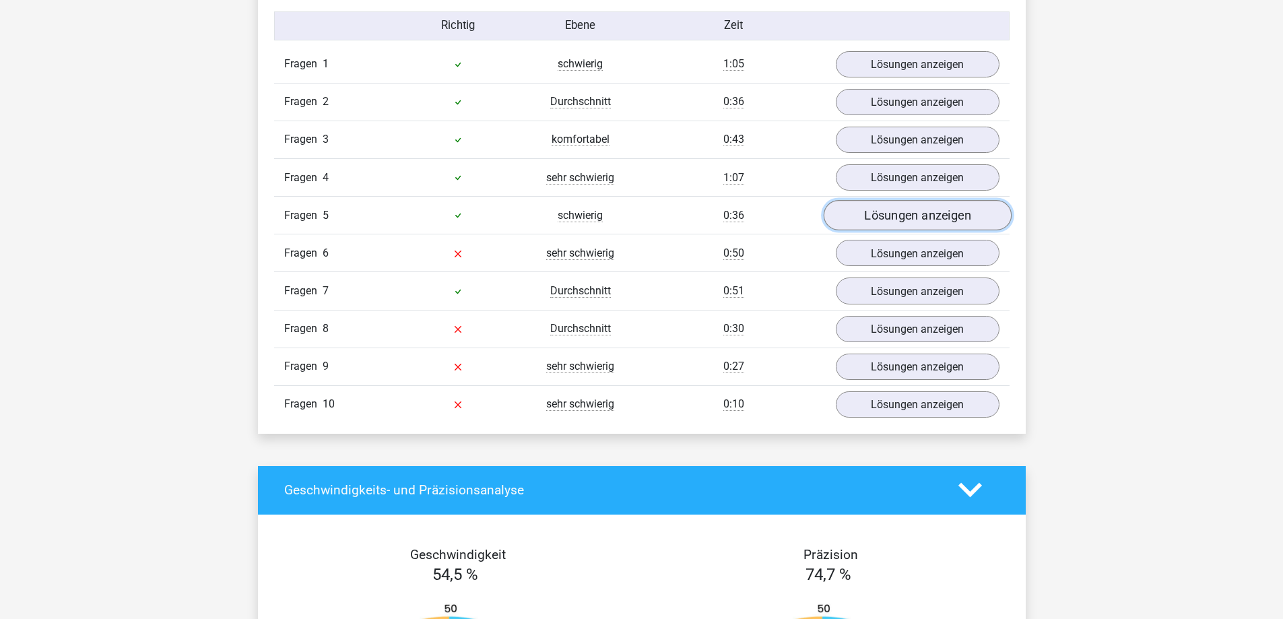
click at [908, 208] on font "Lösungen anzeigen" at bounding box center [917, 215] width 107 height 15
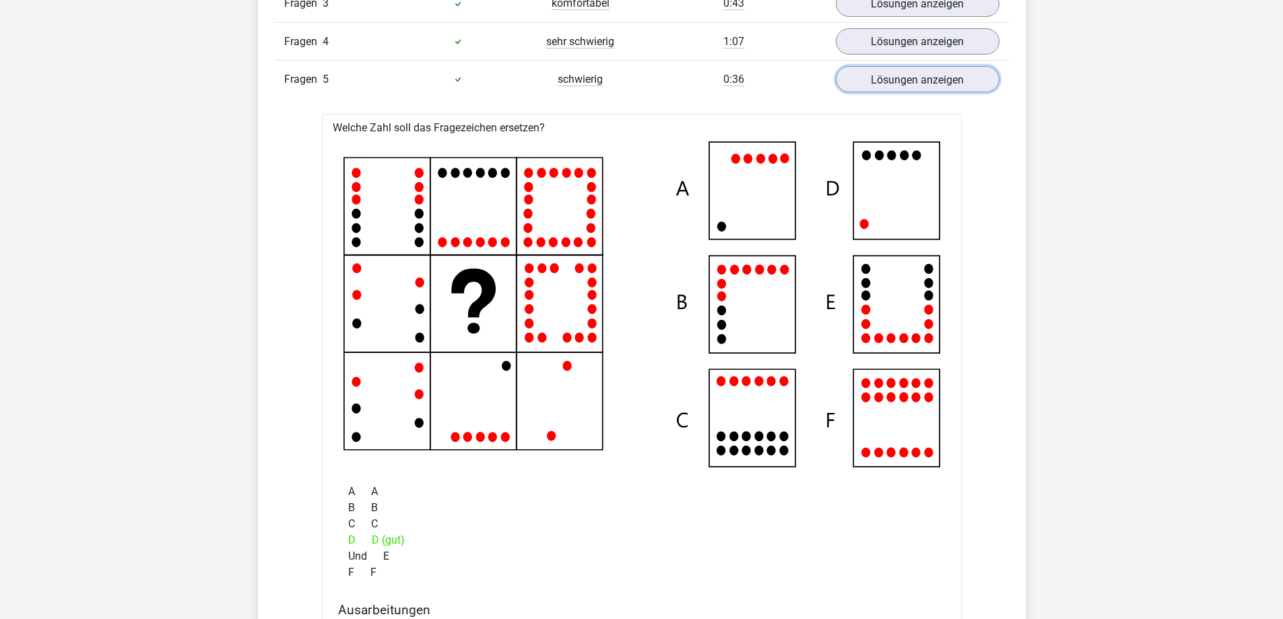
scroll to position [1279, 0]
click at [885, 73] on font "Lösungen anzeigen" at bounding box center [917, 80] width 107 height 15
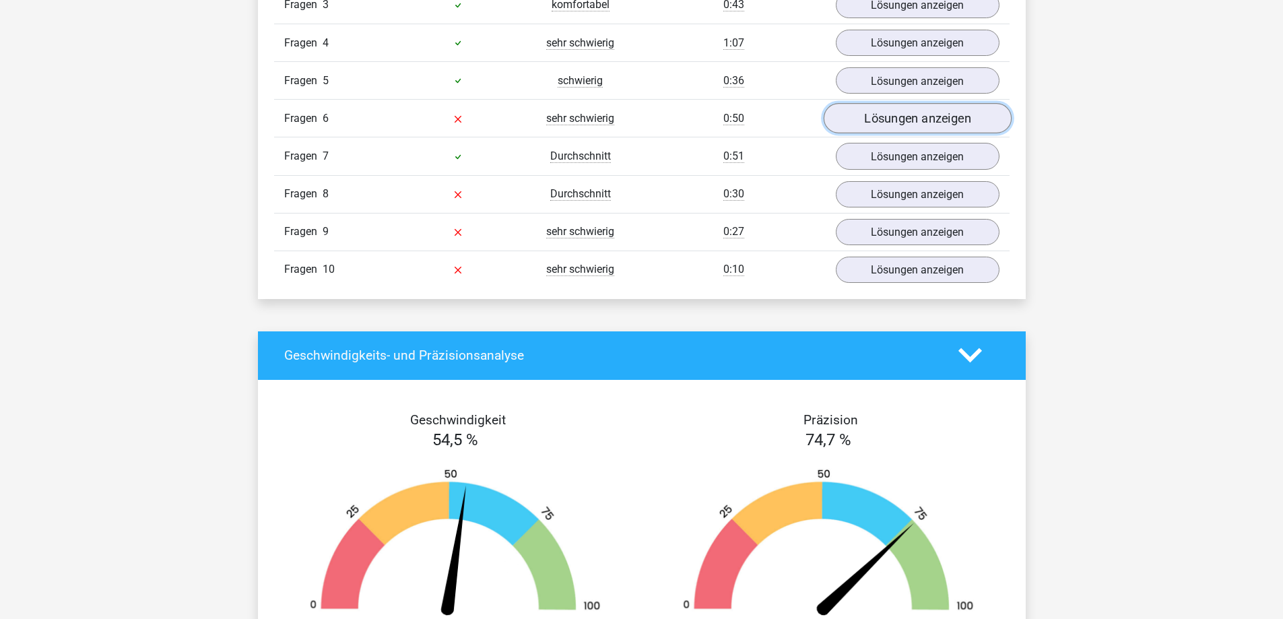
click at [883, 122] on font "Lösungen anzeigen" at bounding box center [917, 118] width 107 height 15
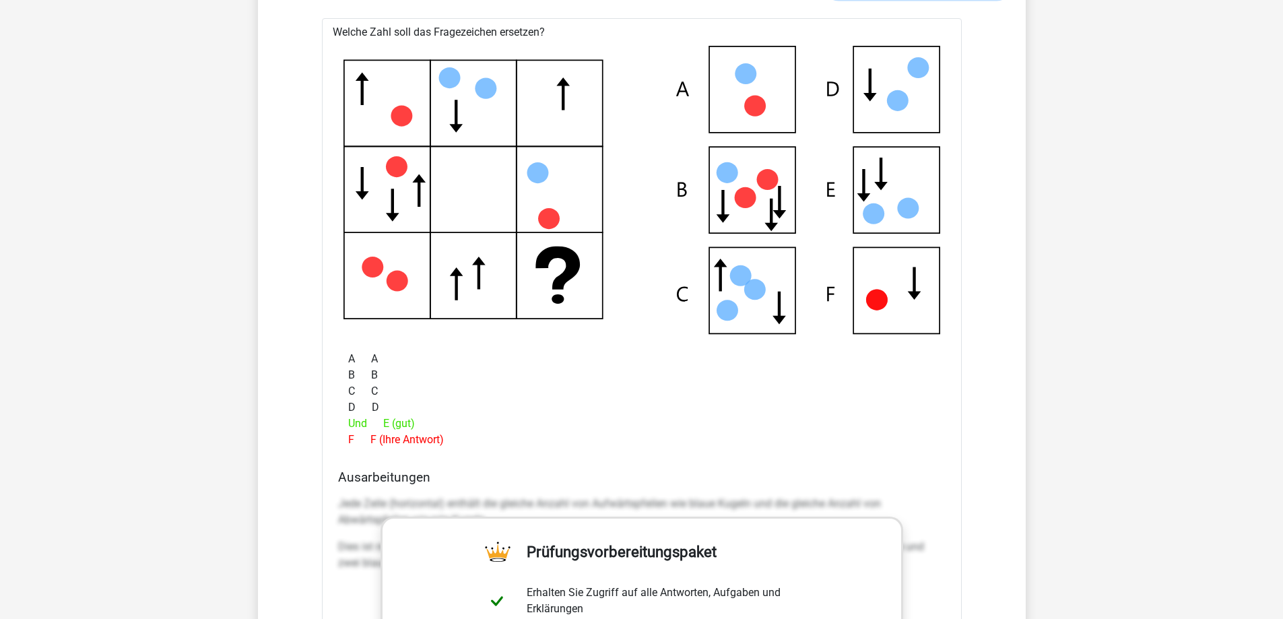
scroll to position [1347, 0]
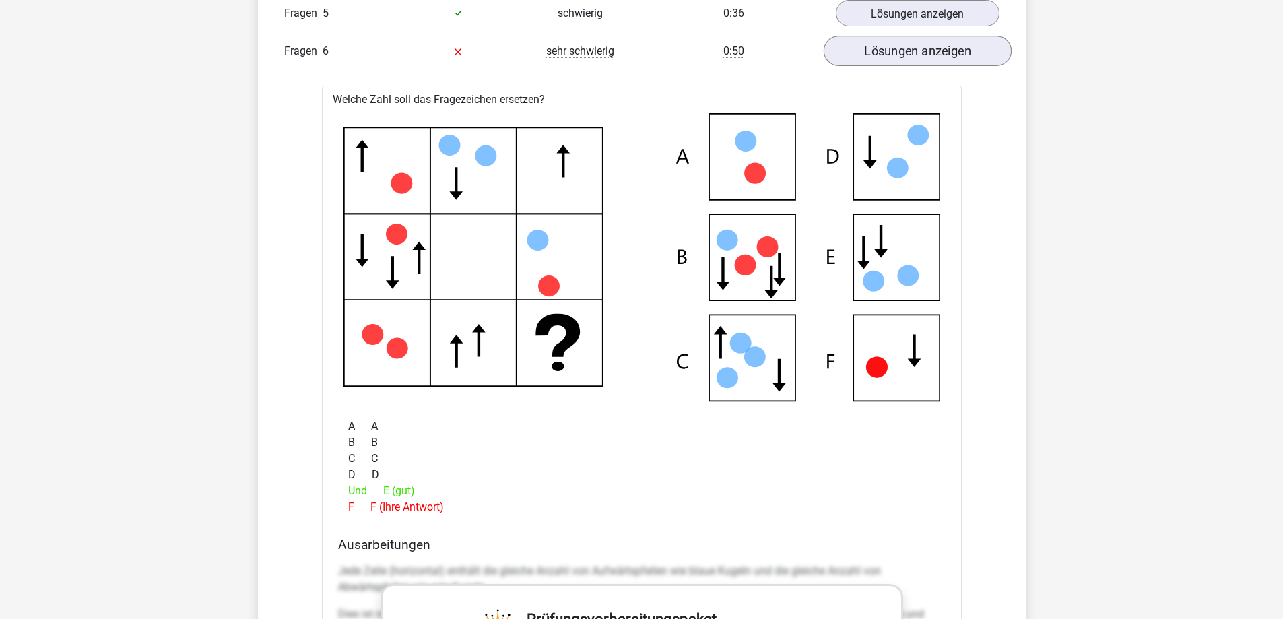
click at [883, 122] on icon at bounding box center [641, 257] width 597 height 288
click at [881, 71] on div "Fragen 1 schwierig 1:05 Lösungen anzeigen Welche Zahl soll das Fragezeichen ers…" at bounding box center [641, 517] width 715 height 1347
click at [881, 61] on link "Lösungen anzeigen" at bounding box center [917, 51] width 188 height 30
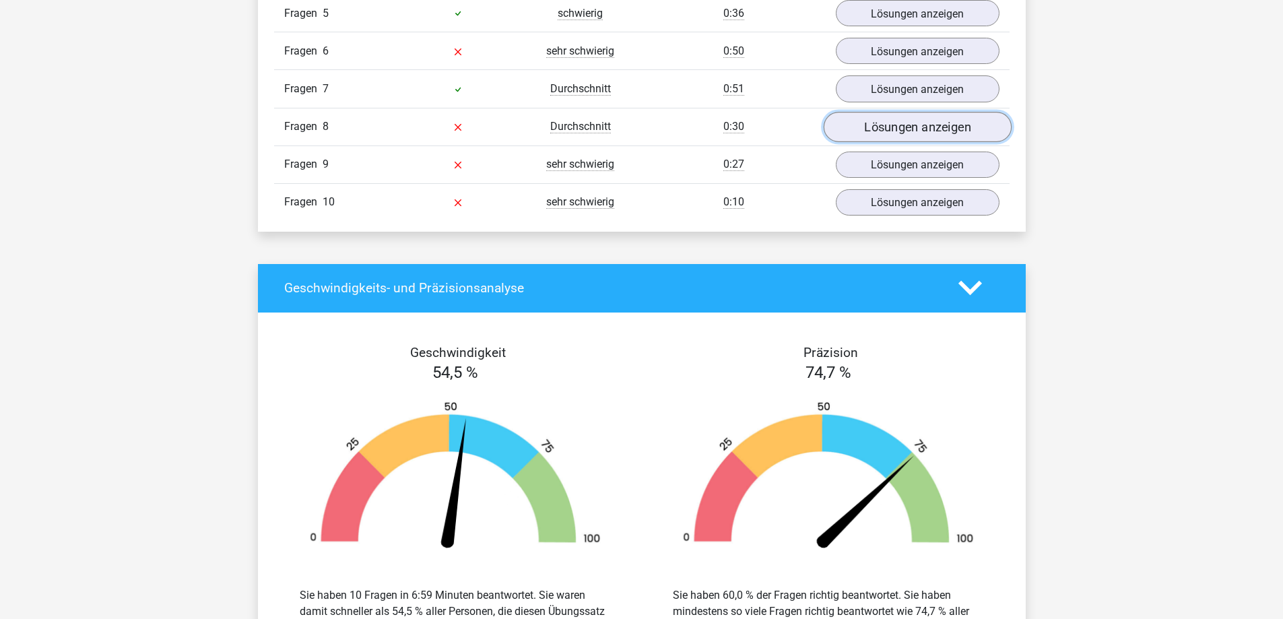
click at [875, 123] on font "Lösungen anzeigen" at bounding box center [917, 126] width 107 height 15
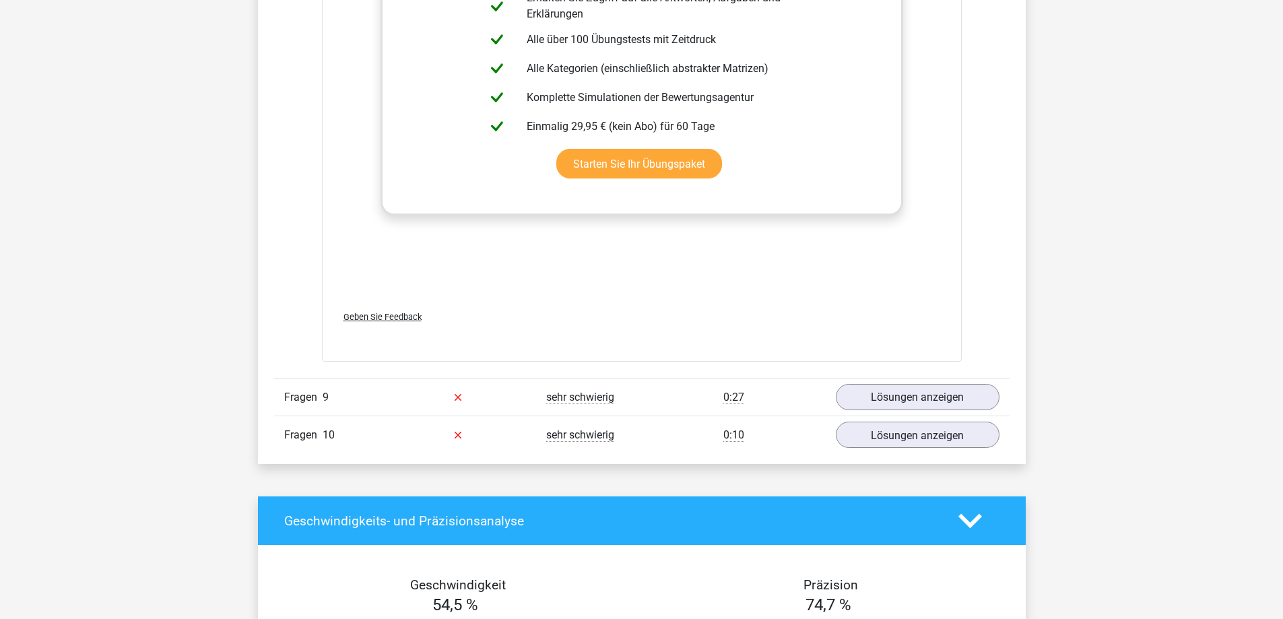
scroll to position [2289, 0]
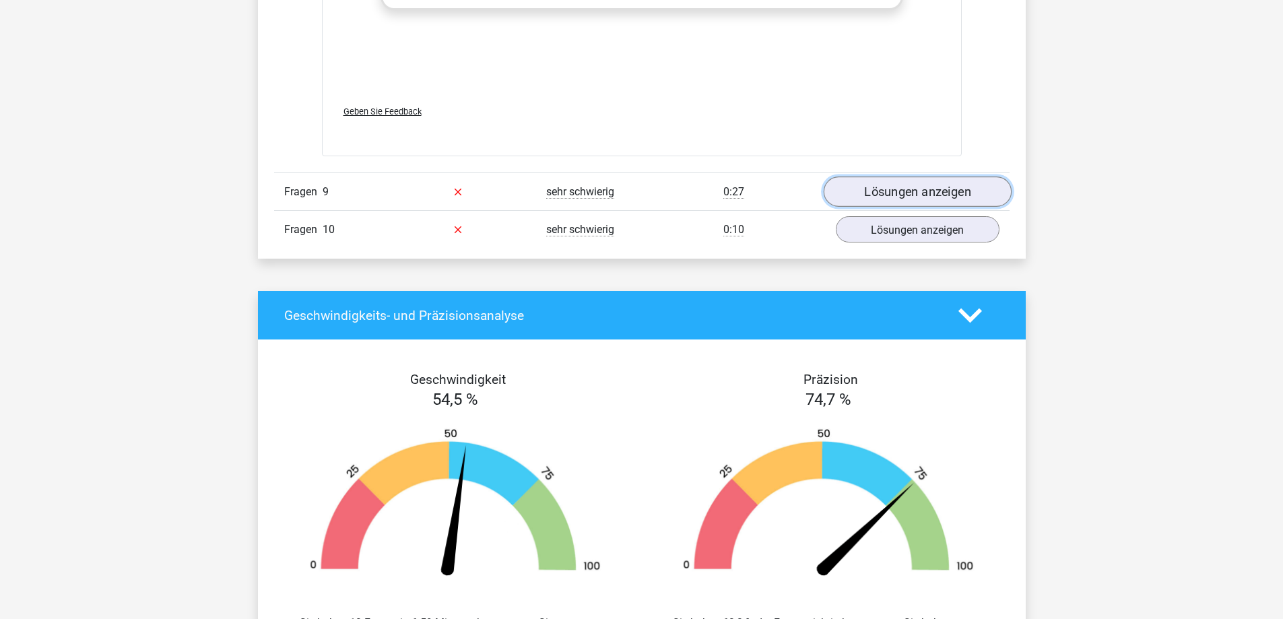
click at [900, 185] on font "Lösungen anzeigen" at bounding box center [917, 191] width 107 height 15
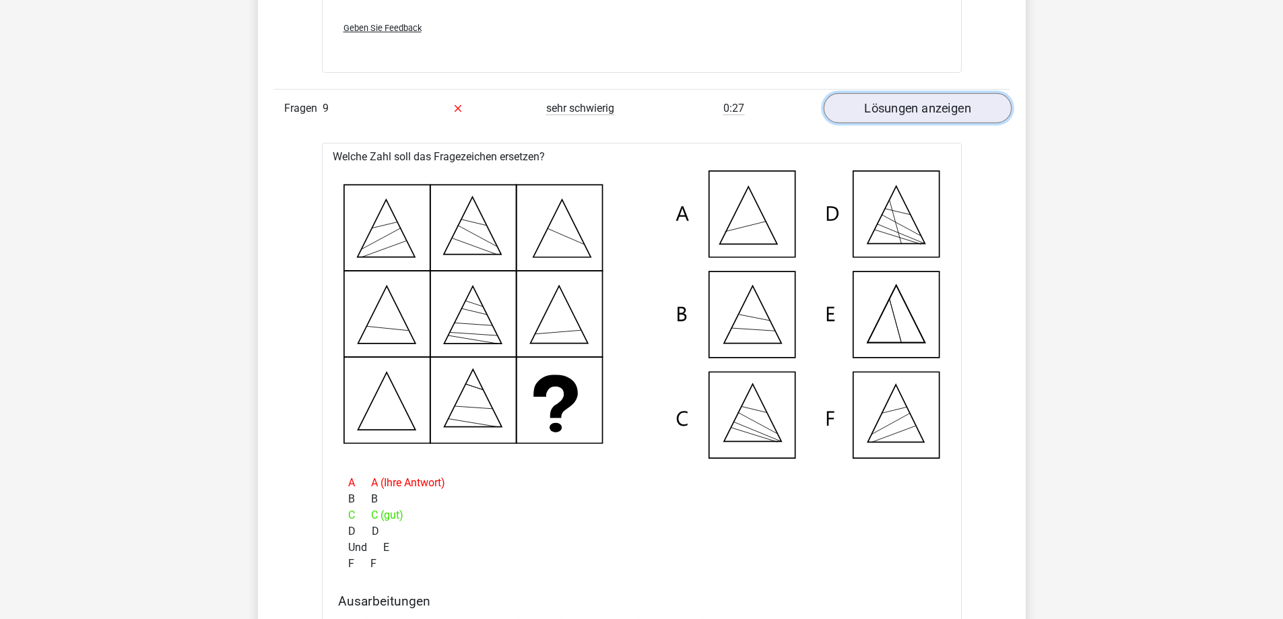
scroll to position [2356, 0]
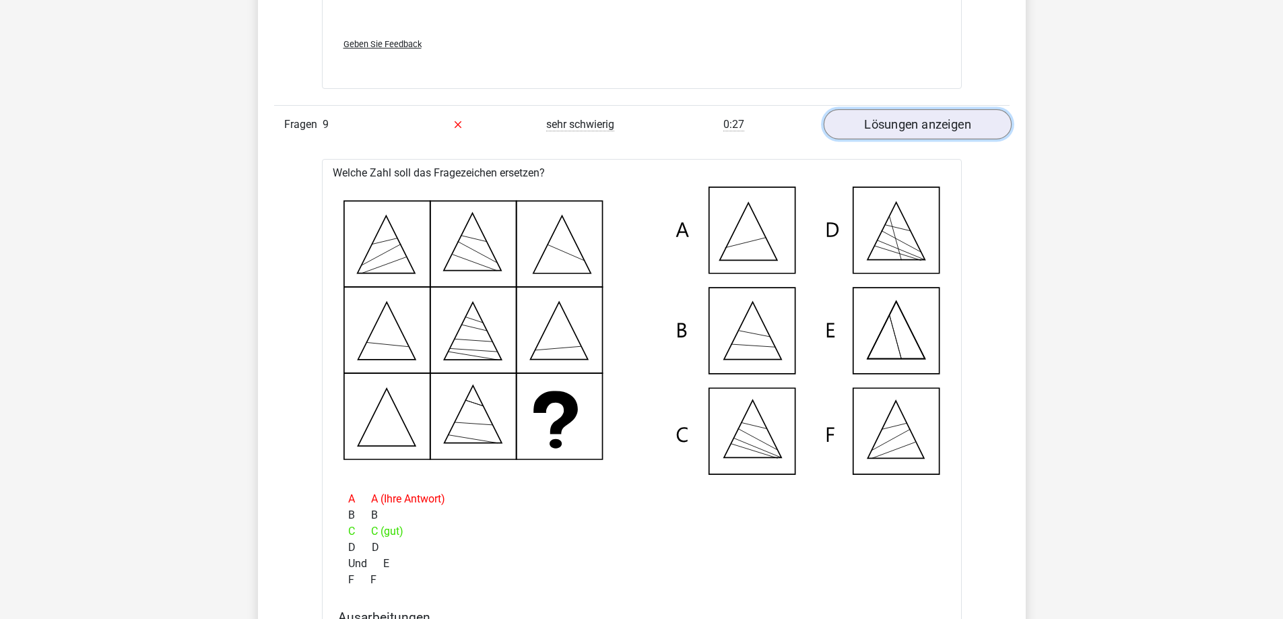
click at [899, 124] on font "Lösungen anzeigen" at bounding box center [917, 124] width 107 height 15
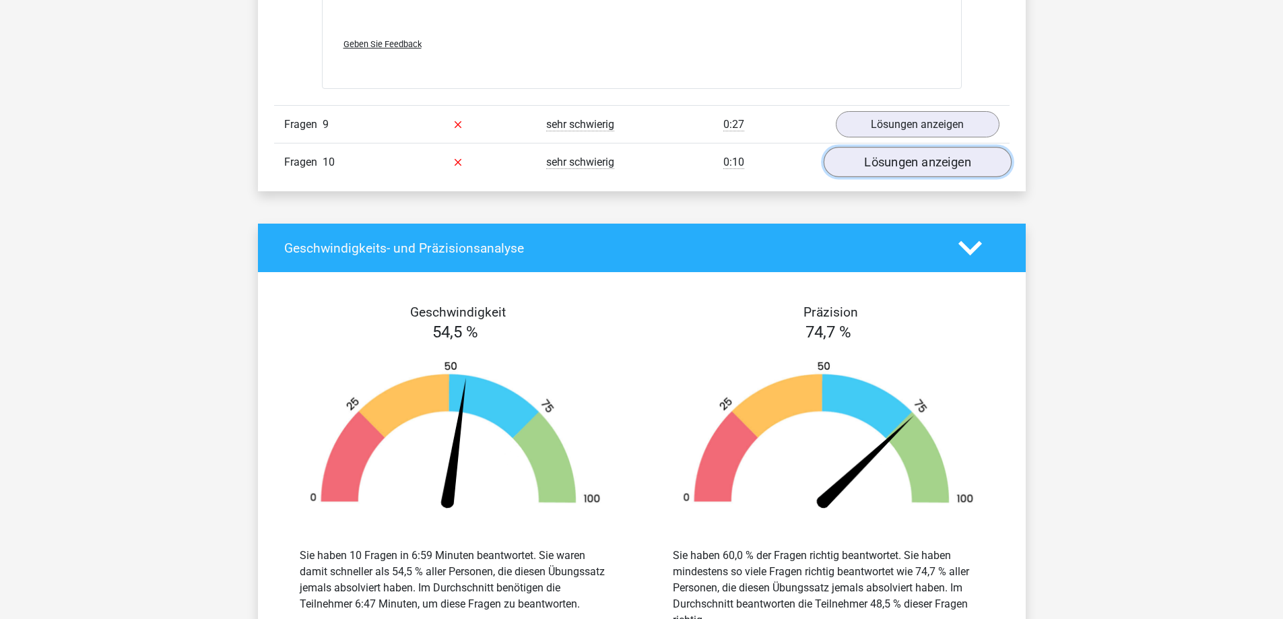
click at [879, 158] on font "Lösungen anzeigen" at bounding box center [917, 162] width 107 height 15
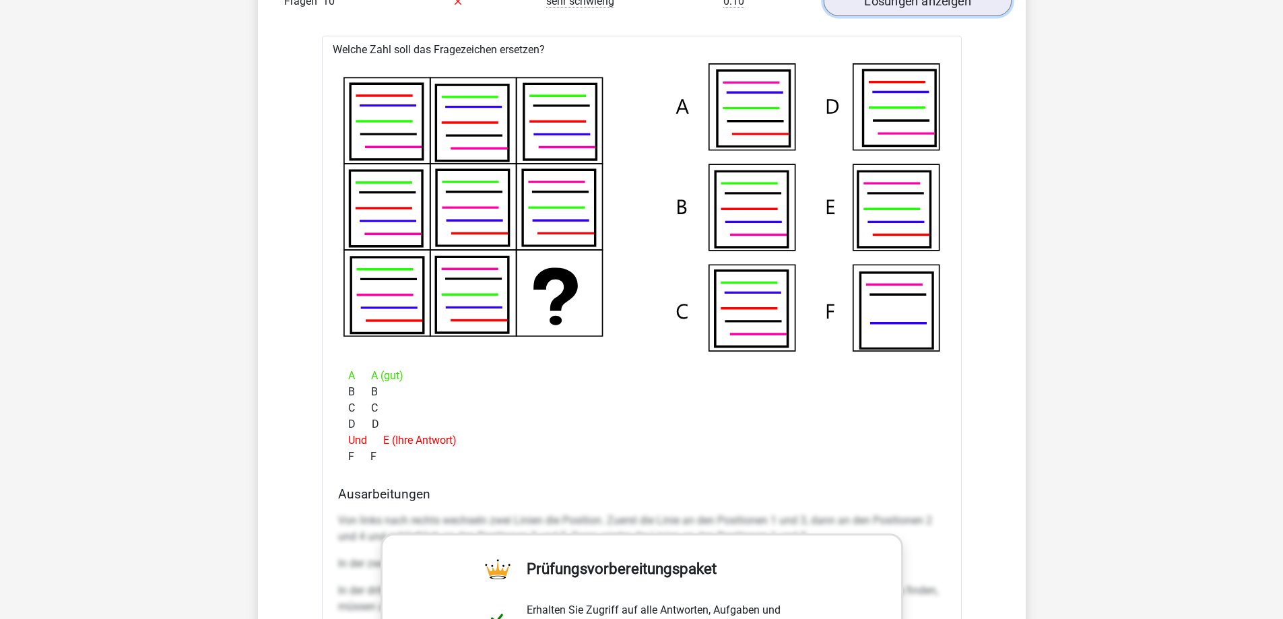
scroll to position [2491, 0]
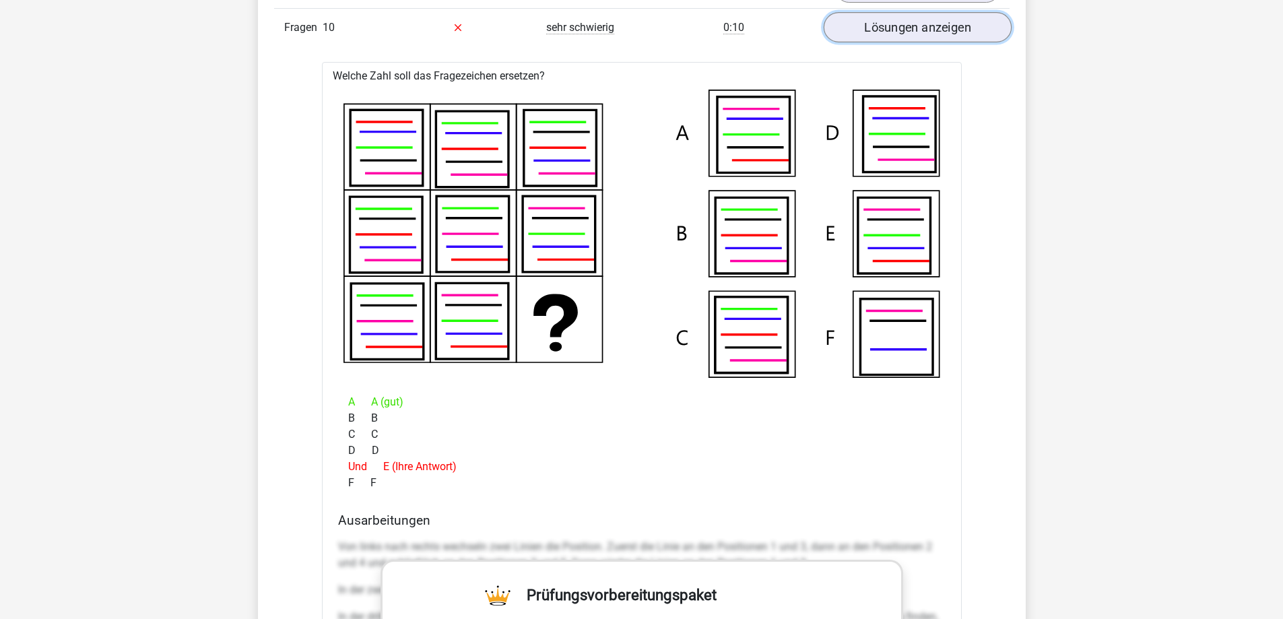
click at [886, 36] on link "Lösungen anzeigen" at bounding box center [917, 27] width 188 height 30
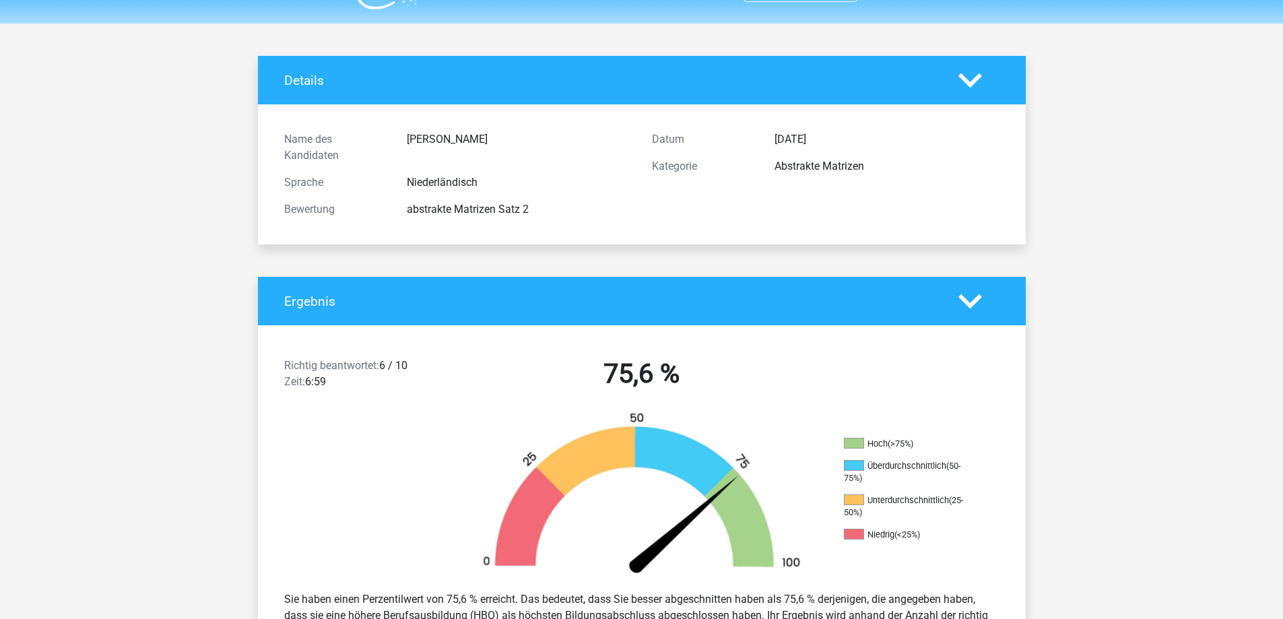
scroll to position [0, 0]
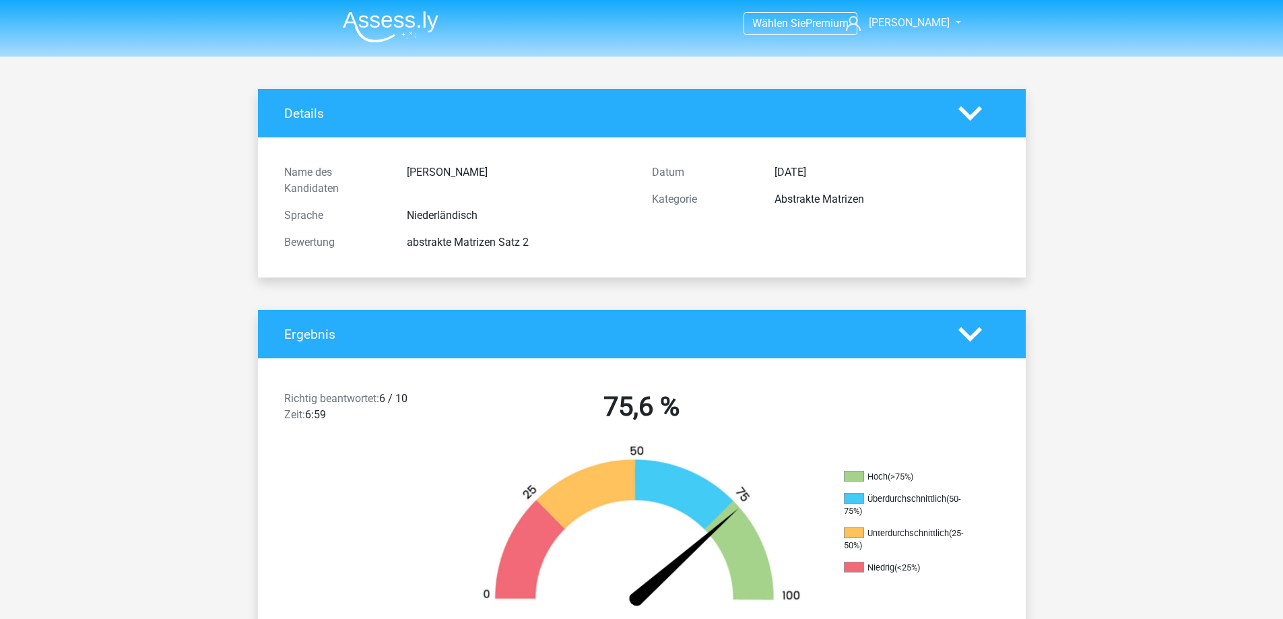
click at [395, 16] on img at bounding box center [391, 27] width 96 height 32
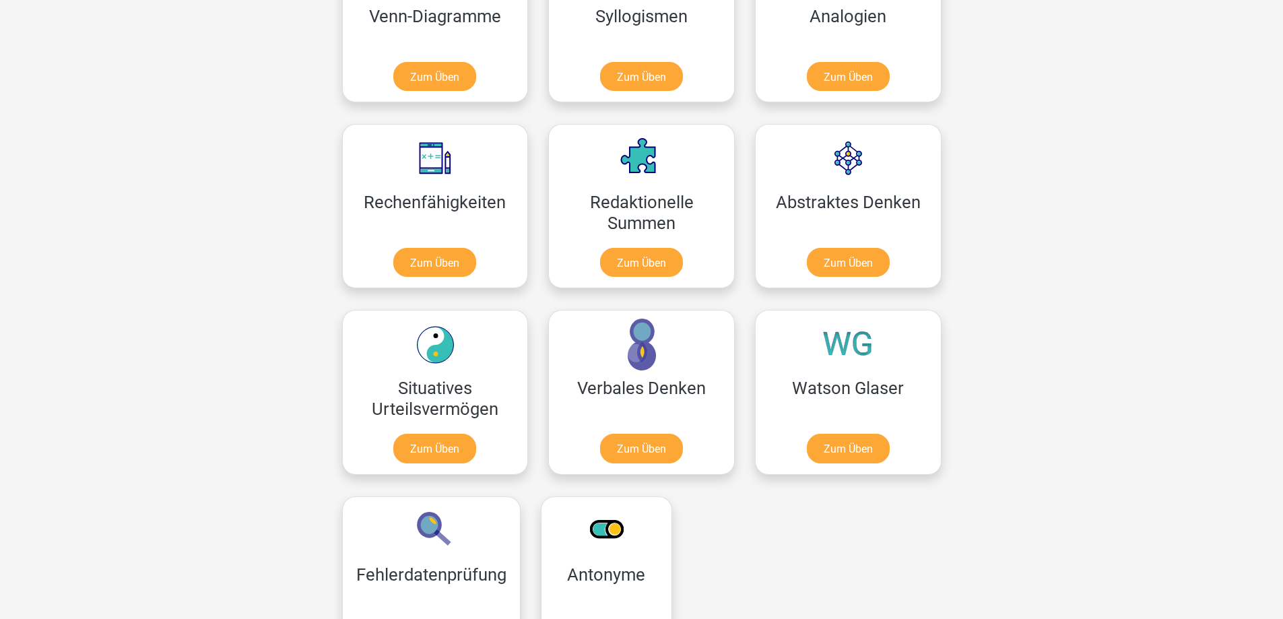
scroll to position [943, 0]
